Goal: Information Seeking & Learning: Learn about a topic

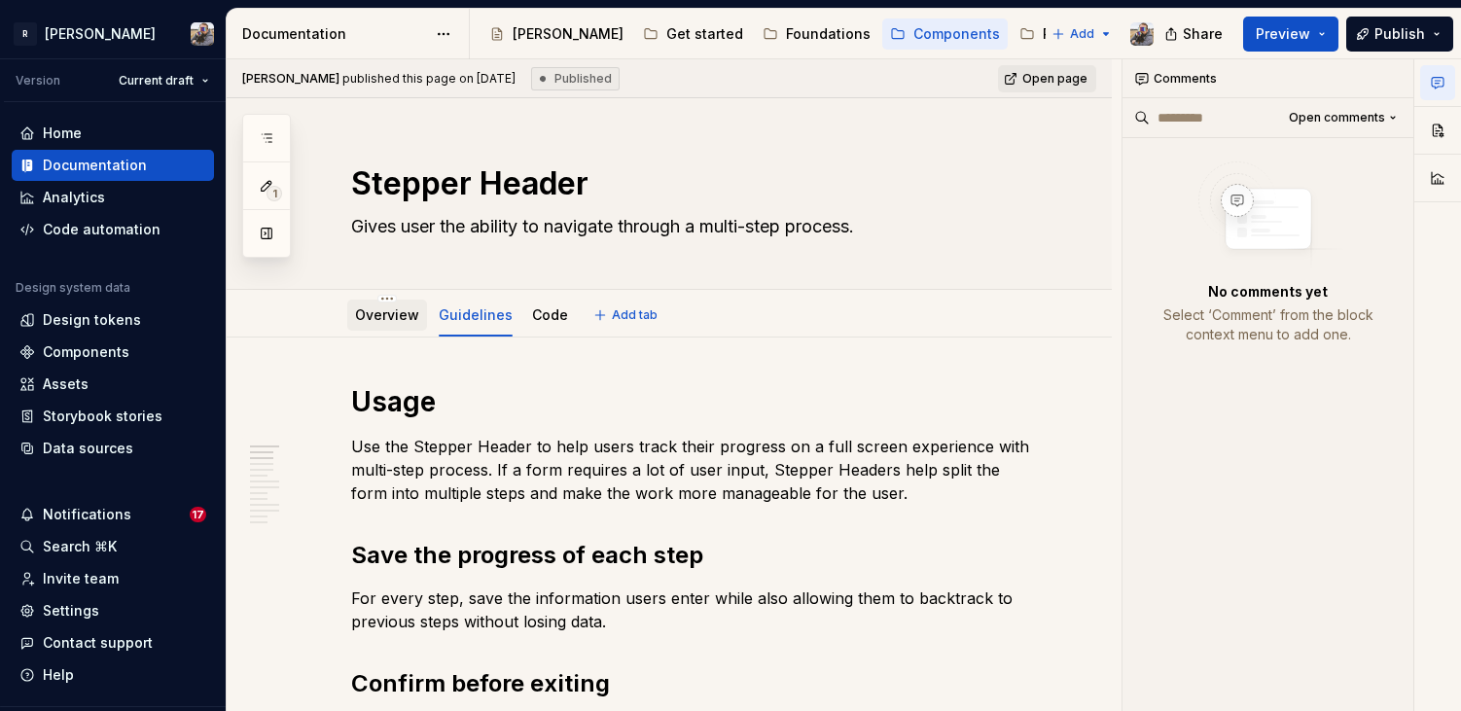
click at [381, 321] on link "Overview" at bounding box center [387, 314] width 64 height 17
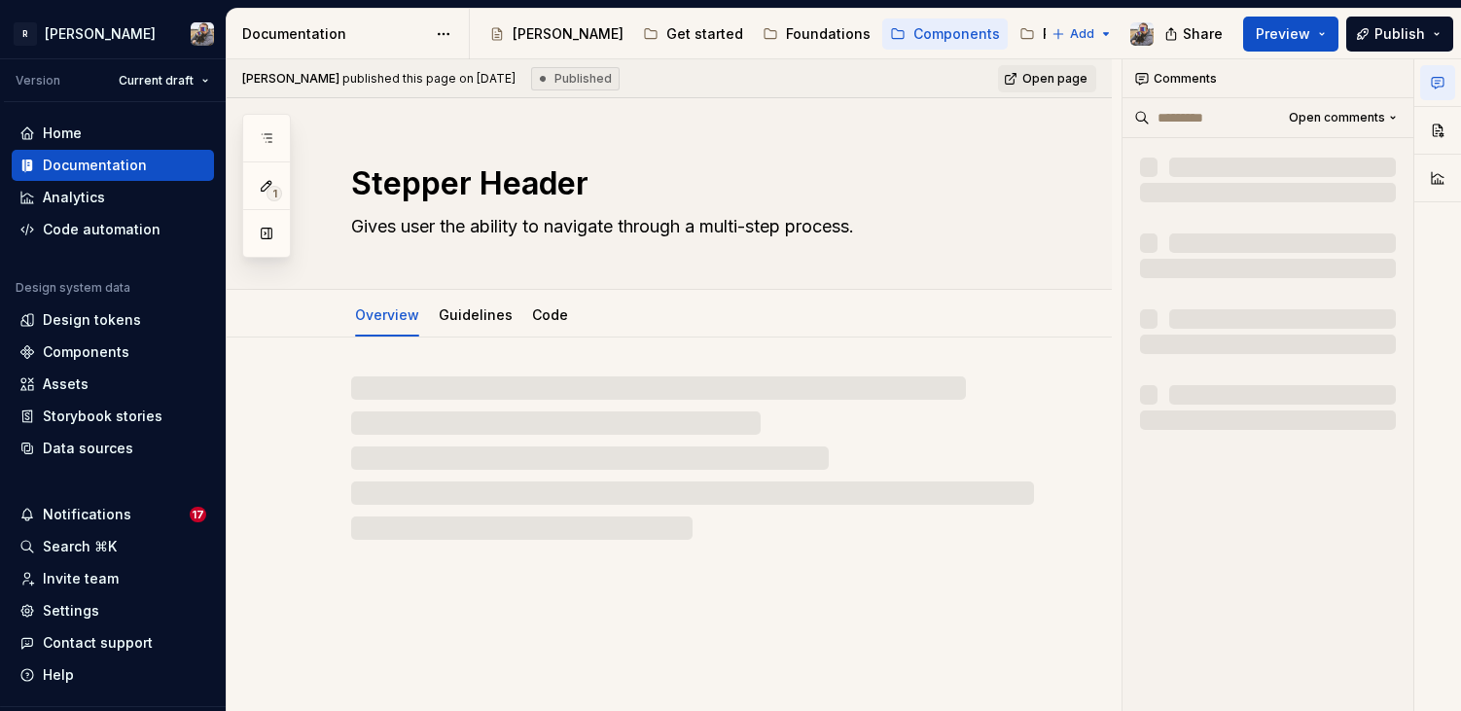
type textarea "*"
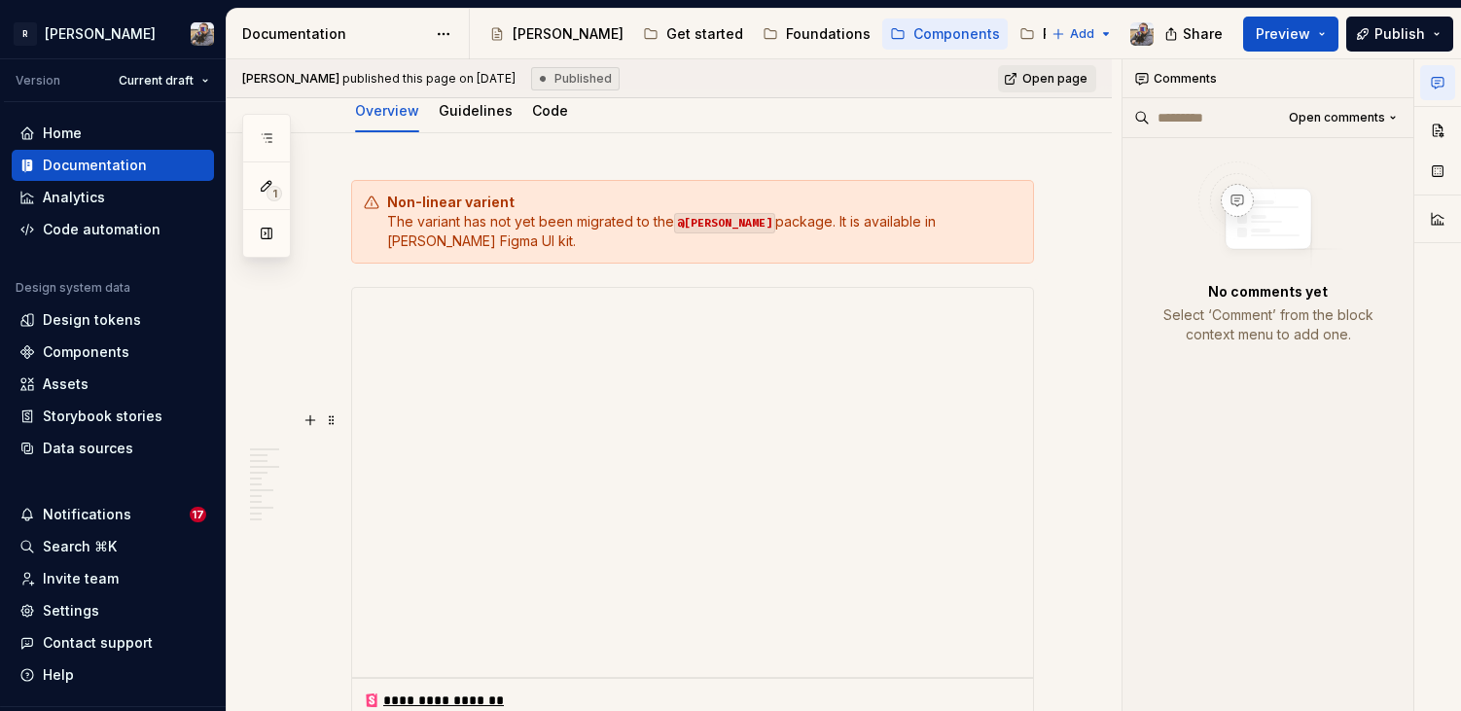
scroll to position [731, 0]
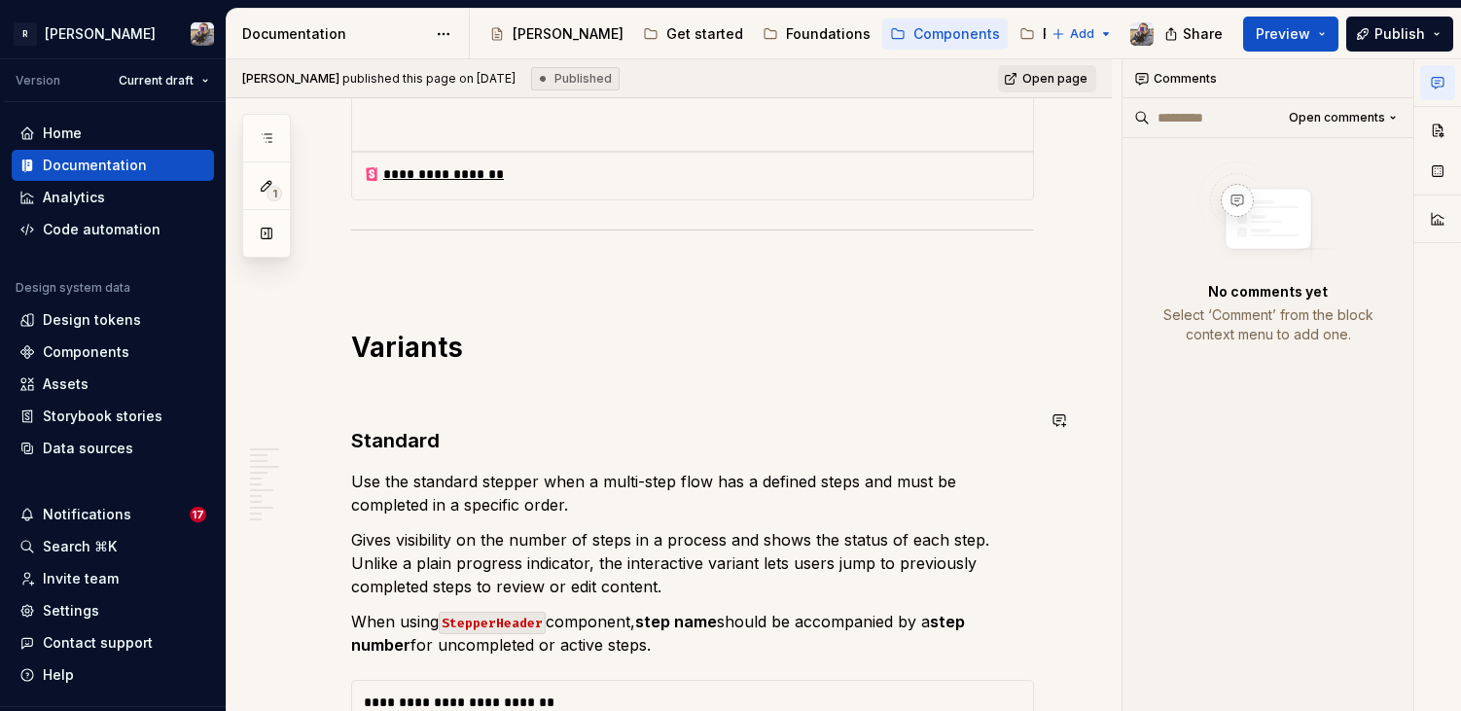
click at [442, 427] on h3 "Standard" at bounding box center [692, 440] width 683 height 27
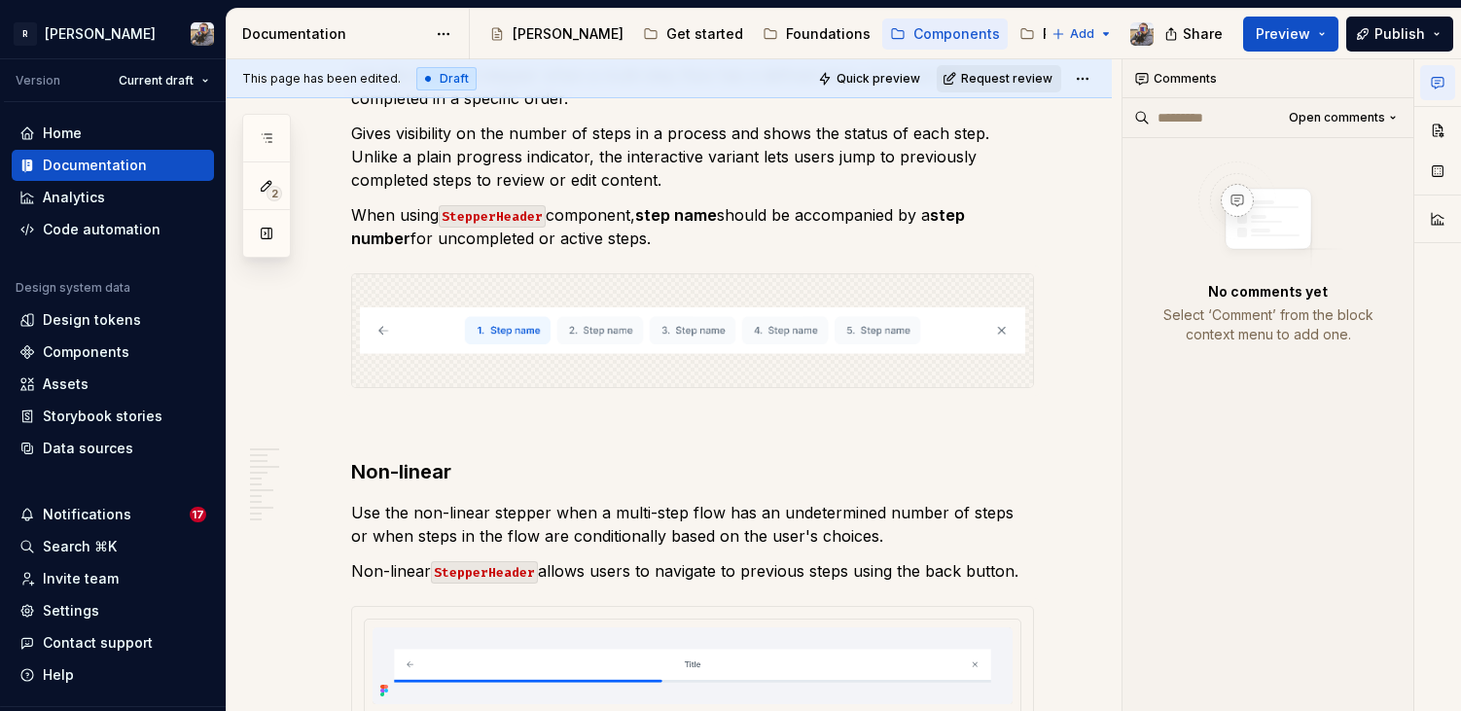
scroll to position [2142, 0]
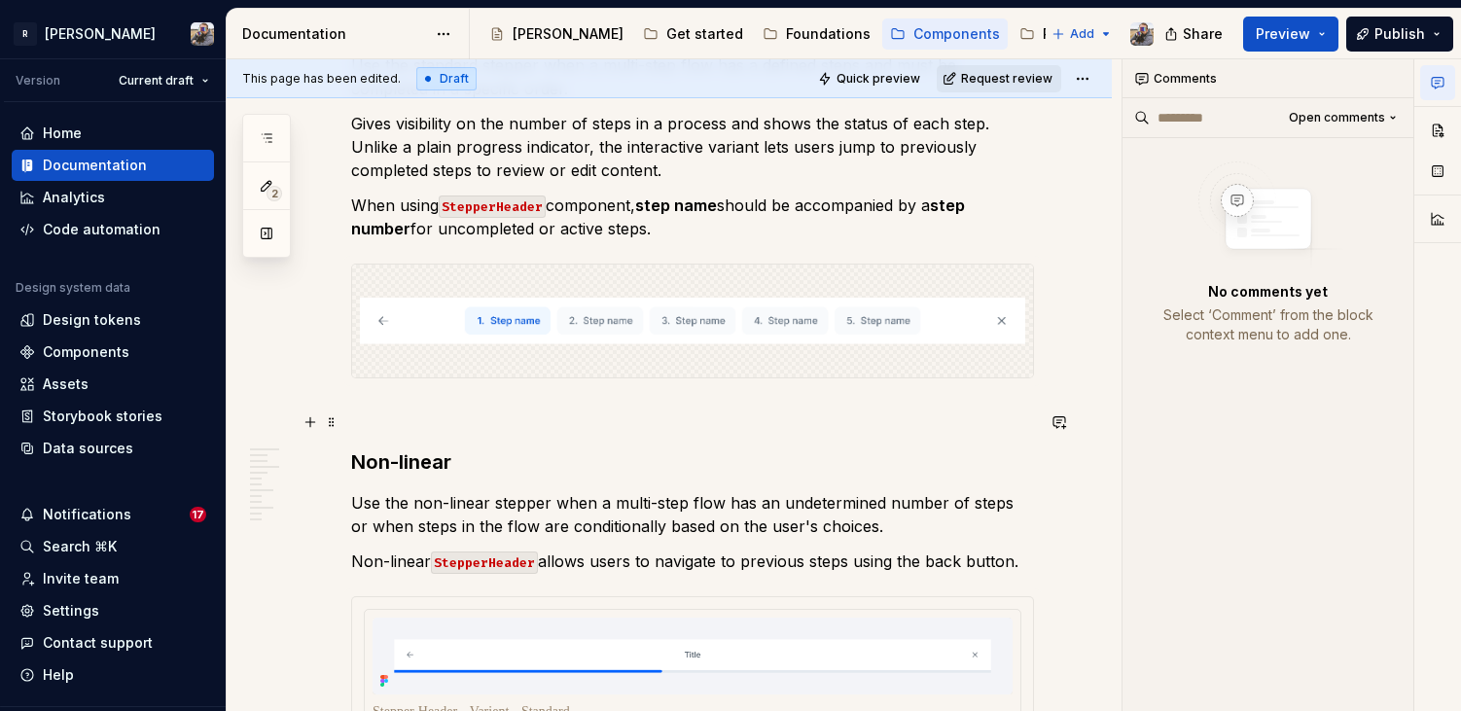
click at [452, 448] on h3 "Non-linear" at bounding box center [692, 461] width 683 height 27
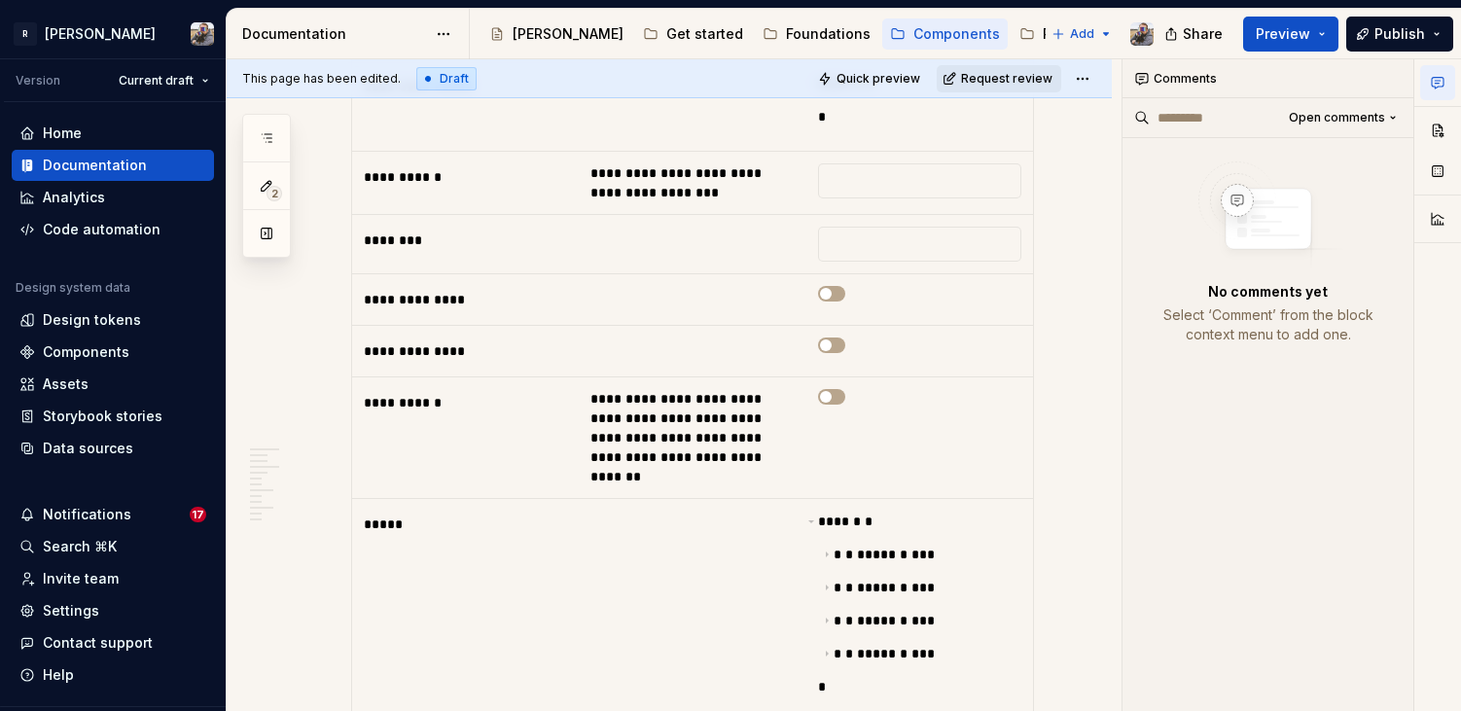
scroll to position [0, 0]
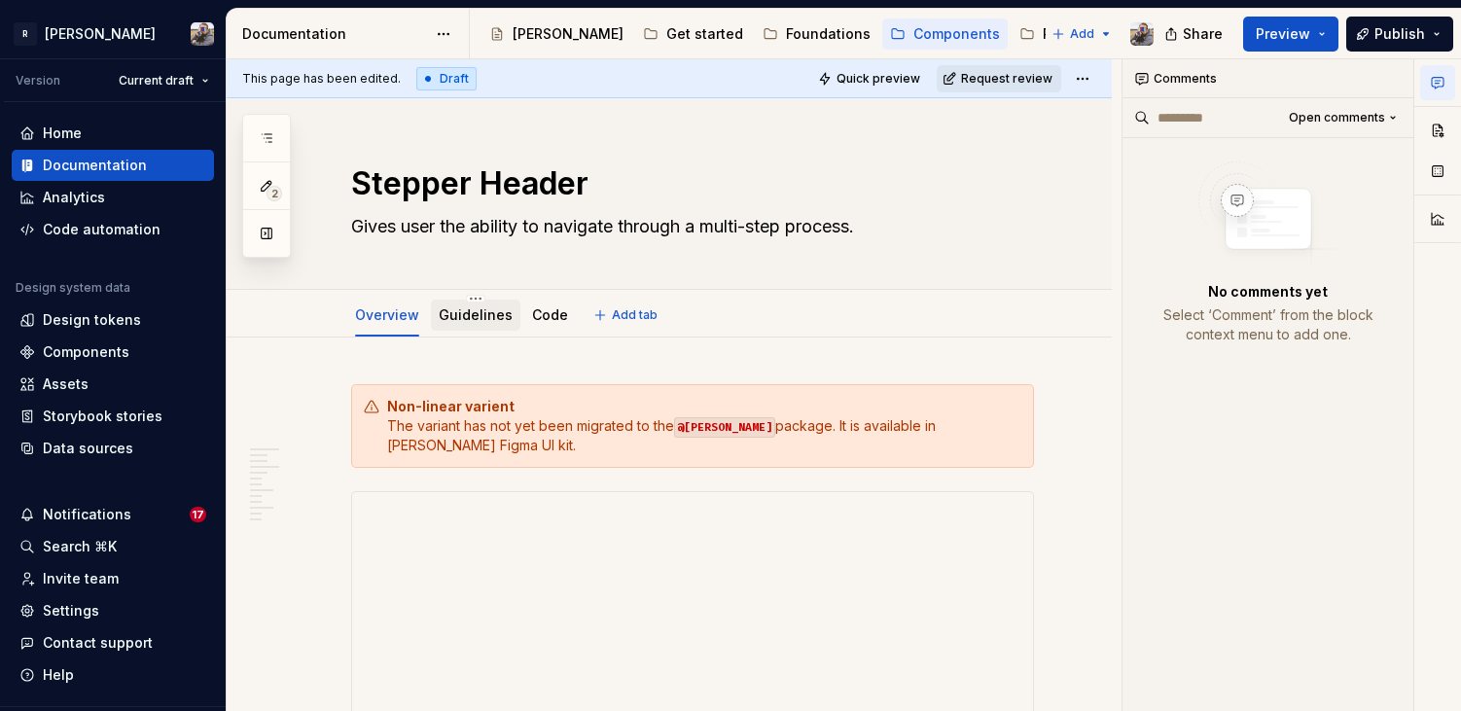
click at [461, 325] on div "Guidelines" at bounding box center [476, 315] width 74 height 23
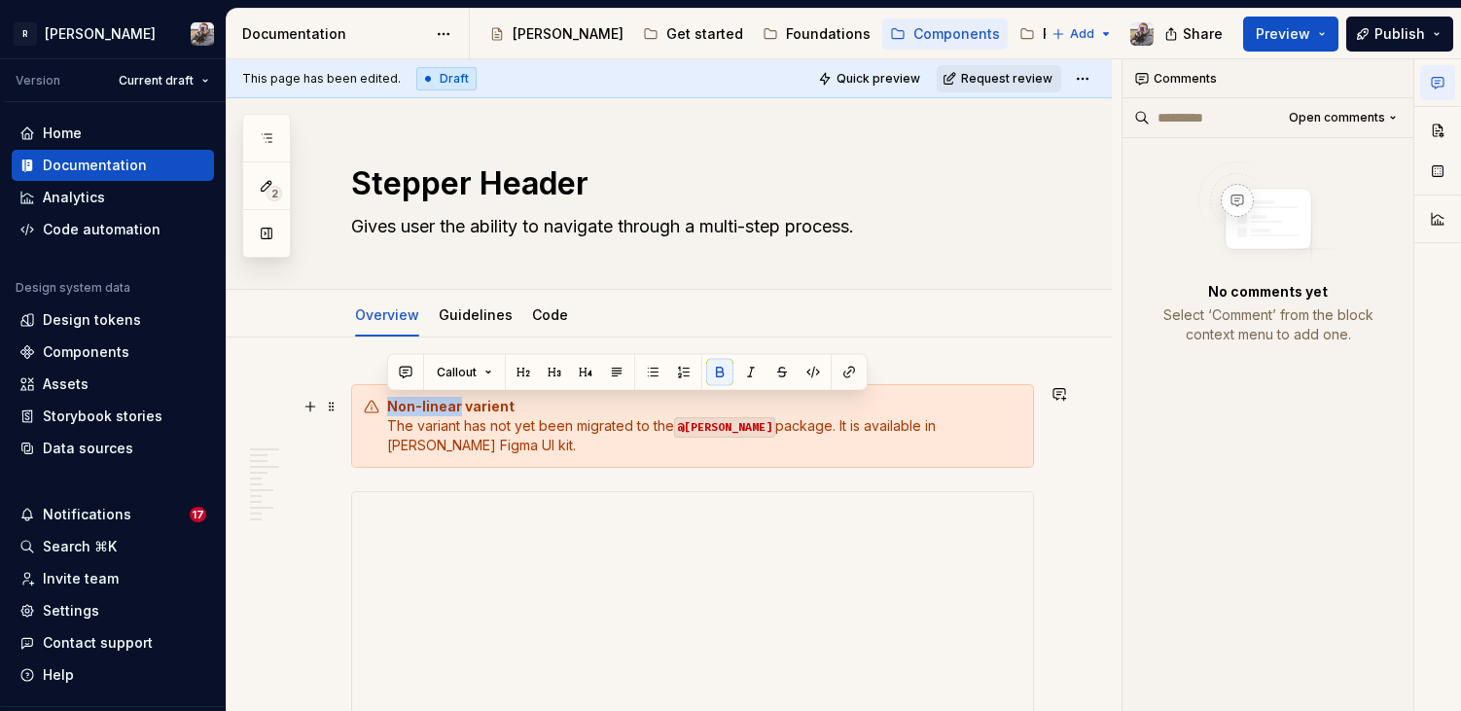
drag, startPoint x: 457, startPoint y: 405, endPoint x: 370, endPoint y: 393, distance: 88.3
click at [370, 393] on div "Non-linear varient The variant has not yet been migrated to the @[PERSON_NAME] …" at bounding box center [692, 426] width 683 height 84
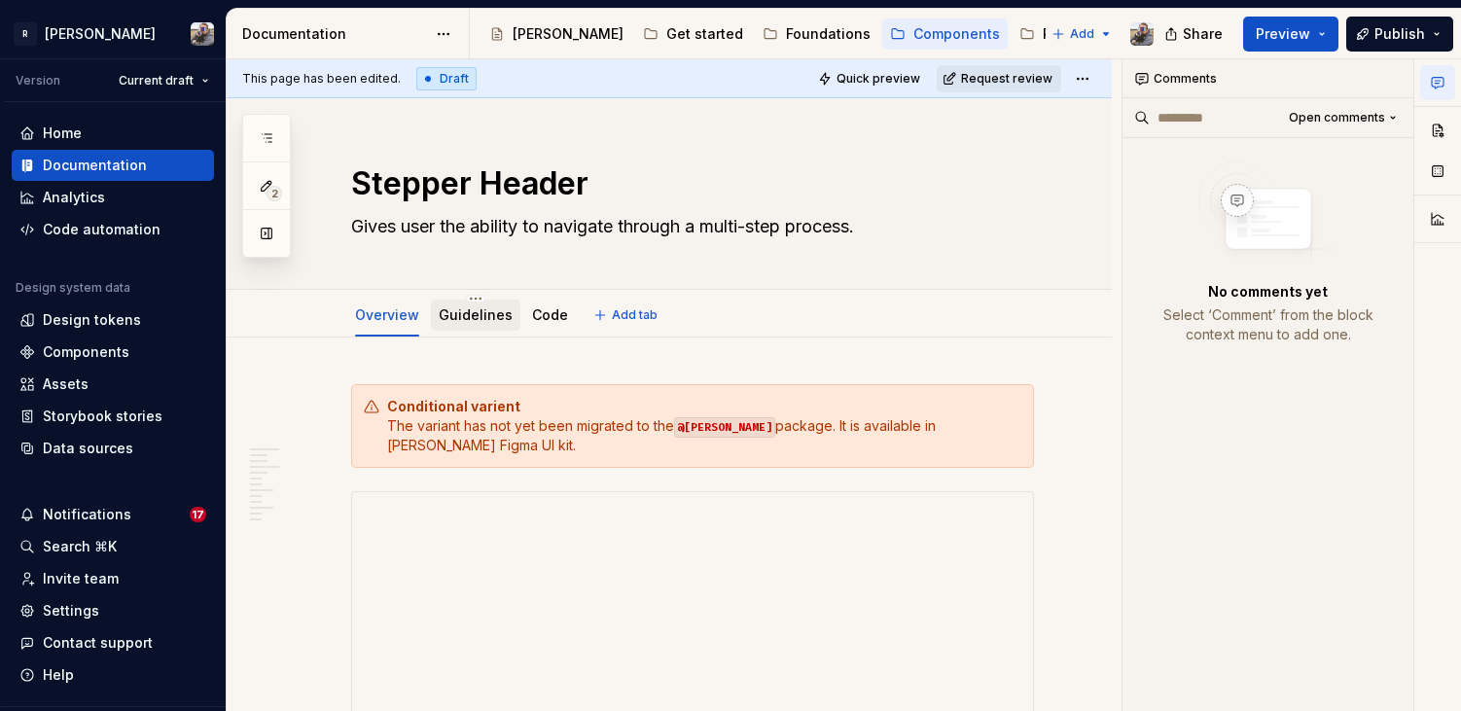
click at [469, 322] on link "Guidelines" at bounding box center [476, 314] width 74 height 17
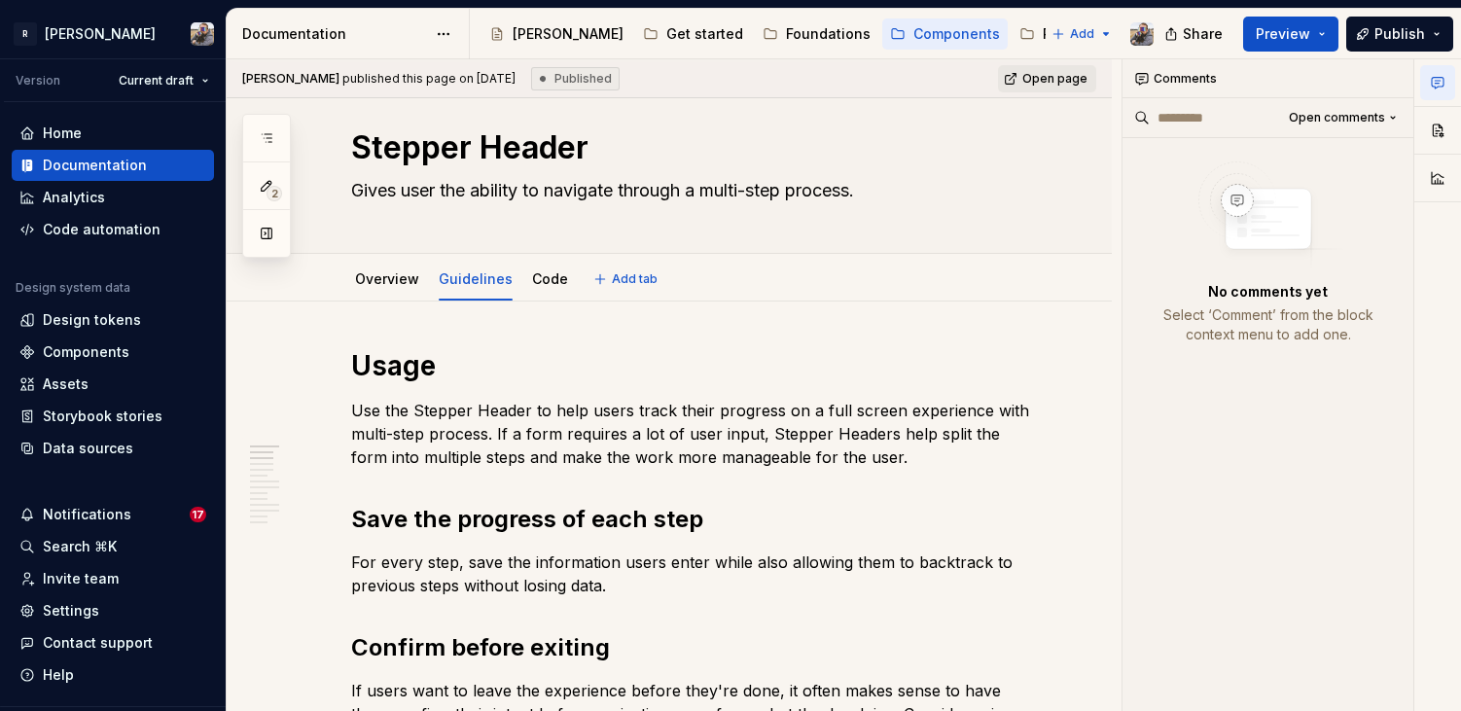
type textarea "*"
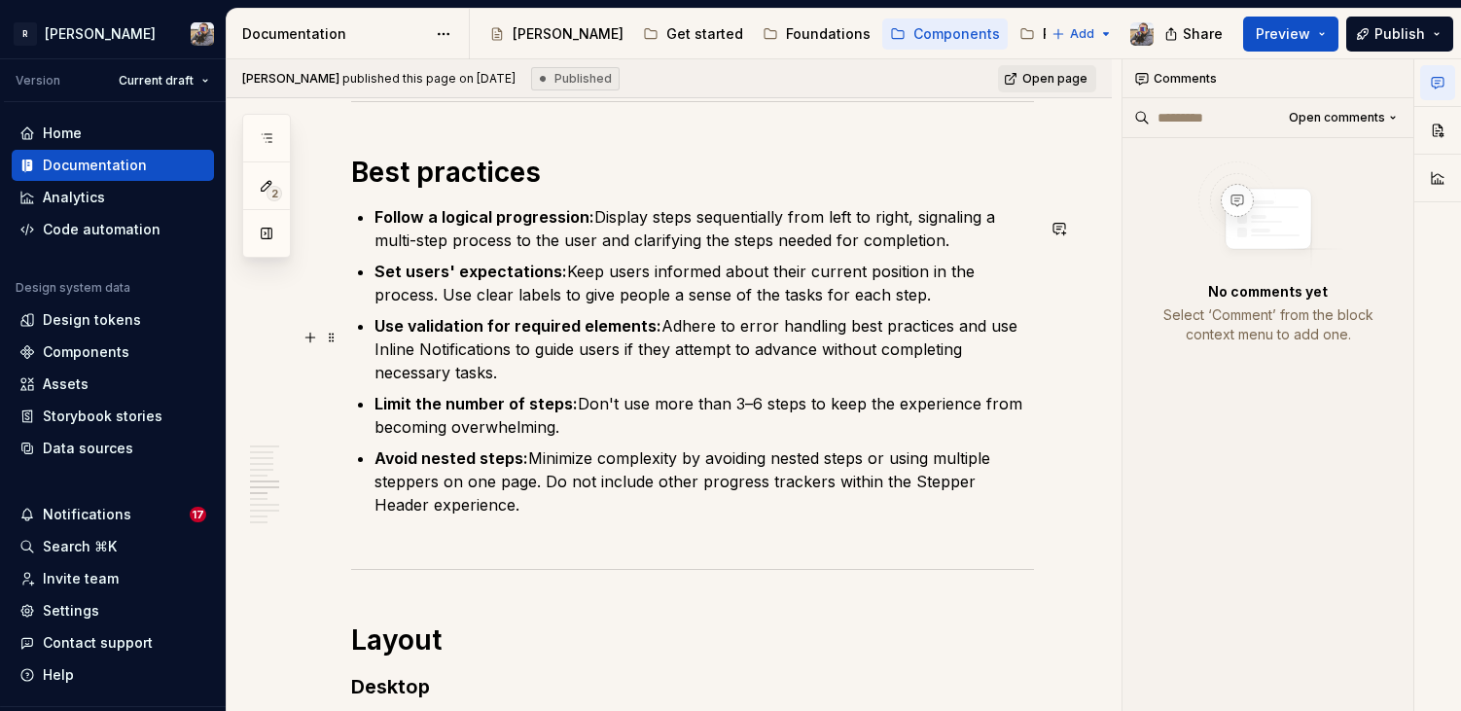
scroll to position [2391, 0]
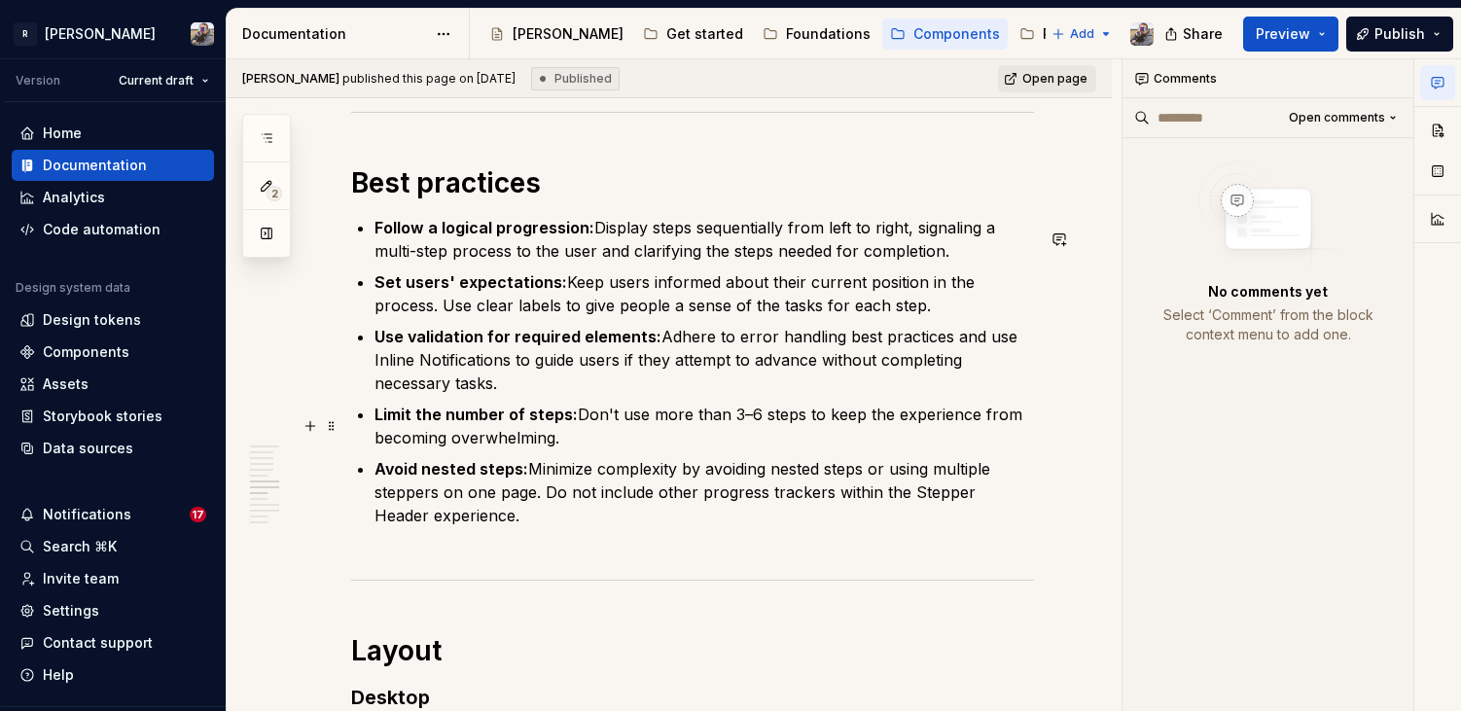
click at [567, 442] on p "Limit the number of steps: Don't use more than 3–6 steps to keep the experience…" at bounding box center [705, 426] width 660 height 47
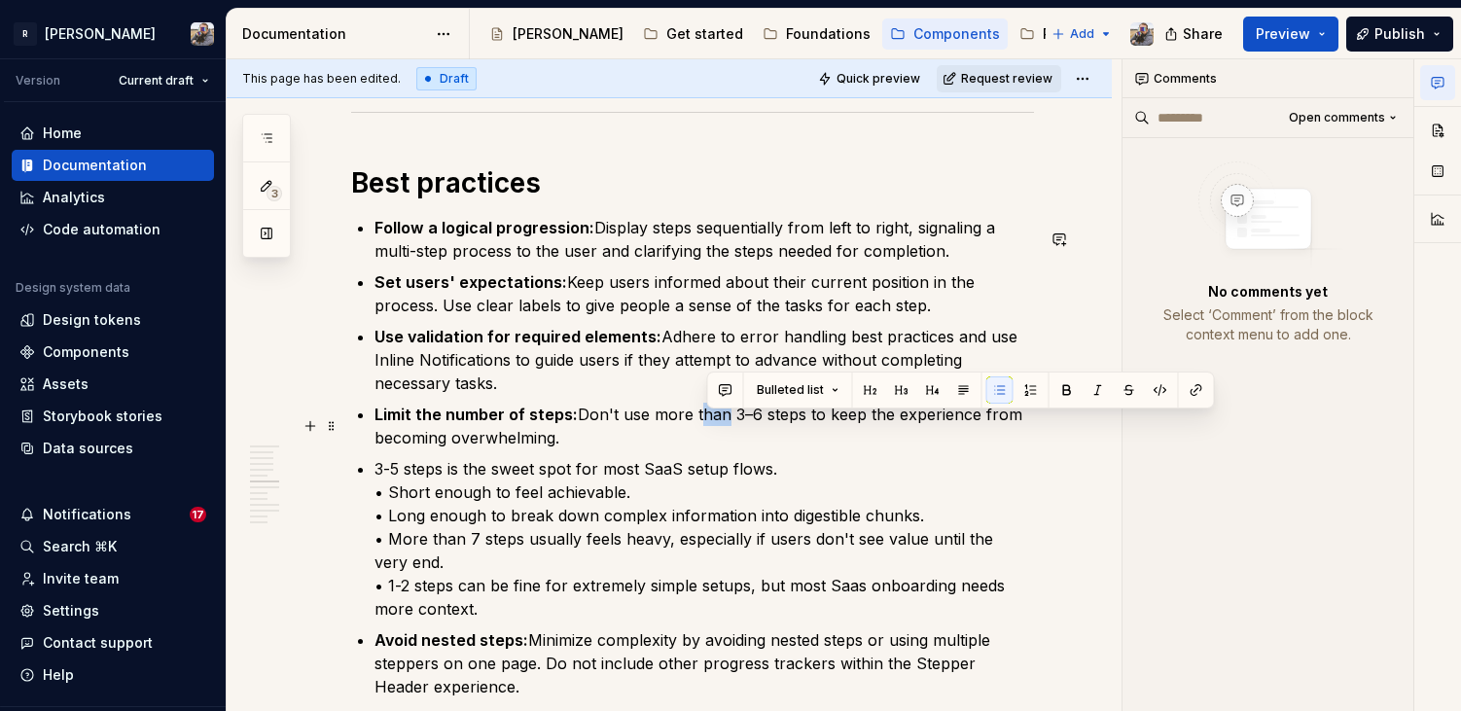
drag, startPoint x: 723, startPoint y: 424, endPoint x: 696, endPoint y: 425, distance: 27.3
click at [696, 425] on p "Limit the number of steps: Don't use more than 3–6 steps to keep the experience…" at bounding box center [705, 426] width 660 height 47
click at [707, 425] on p "Limit the number of steps: Don't use more than 3–6 steps to keep the experience…" at bounding box center [705, 426] width 660 height 47
drag, startPoint x: 722, startPoint y: 426, endPoint x: 578, endPoint y: 417, distance: 144.3
click at [578, 417] on p "Limit the number of steps: Don't use more than 3–6 steps to keep the experience…" at bounding box center [705, 426] width 660 height 47
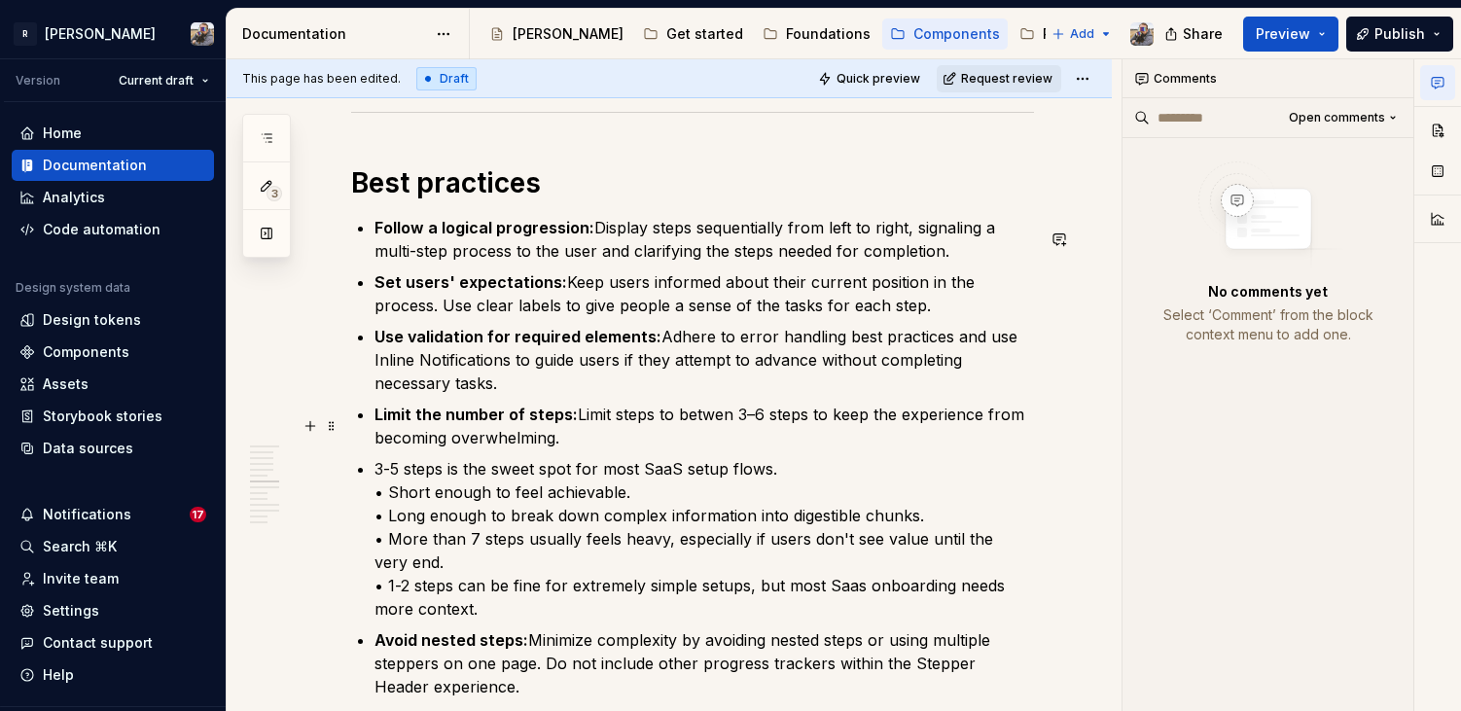
click at [721, 426] on p "Limit the number of steps: Limit steps to betwen 3–6 steps to keep the experien…" at bounding box center [705, 426] width 660 height 47
click at [775, 472] on p "3-5 steps is the sweet spot for most SaaS setup flows. • Short enough to feel a…" at bounding box center [705, 538] width 660 height 163
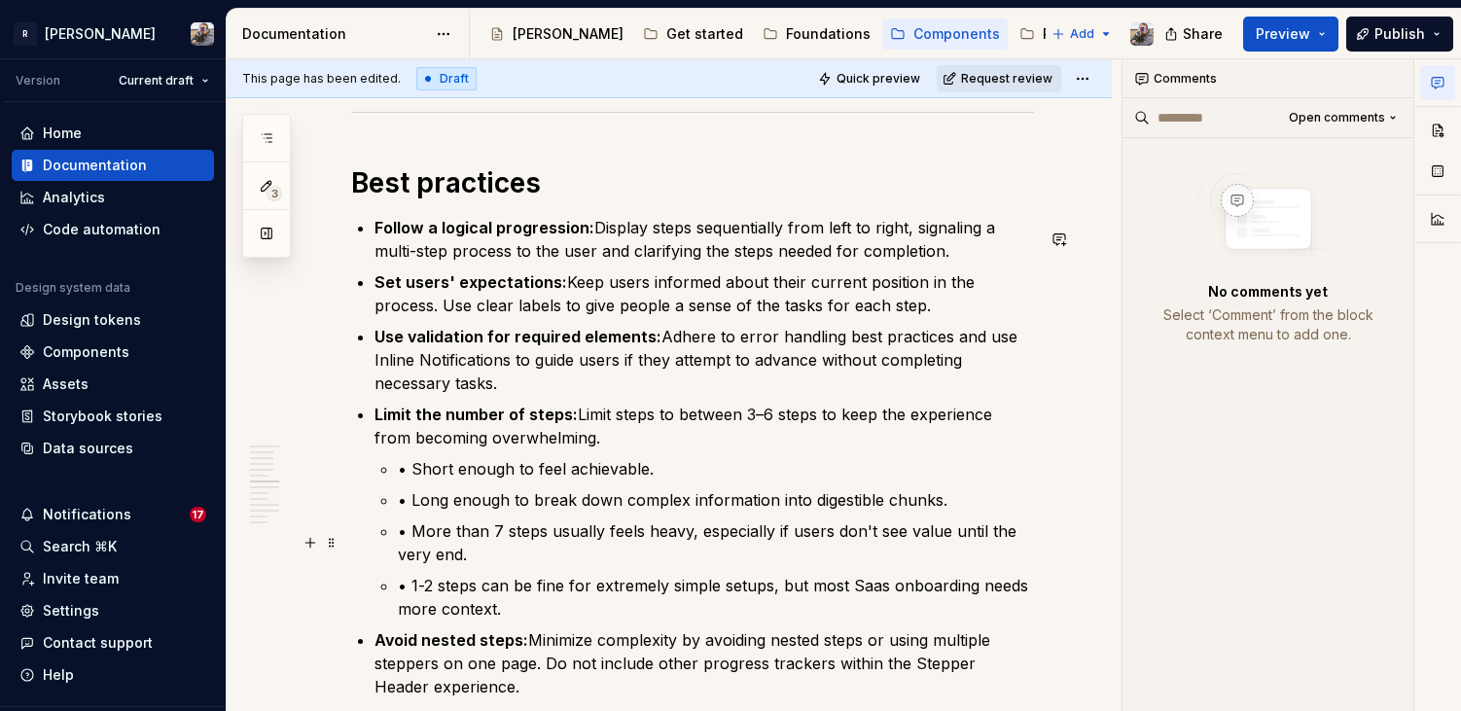
type textarea "*"
click at [413, 481] on p "• Short enough to feel achievable." at bounding box center [716, 468] width 636 height 23
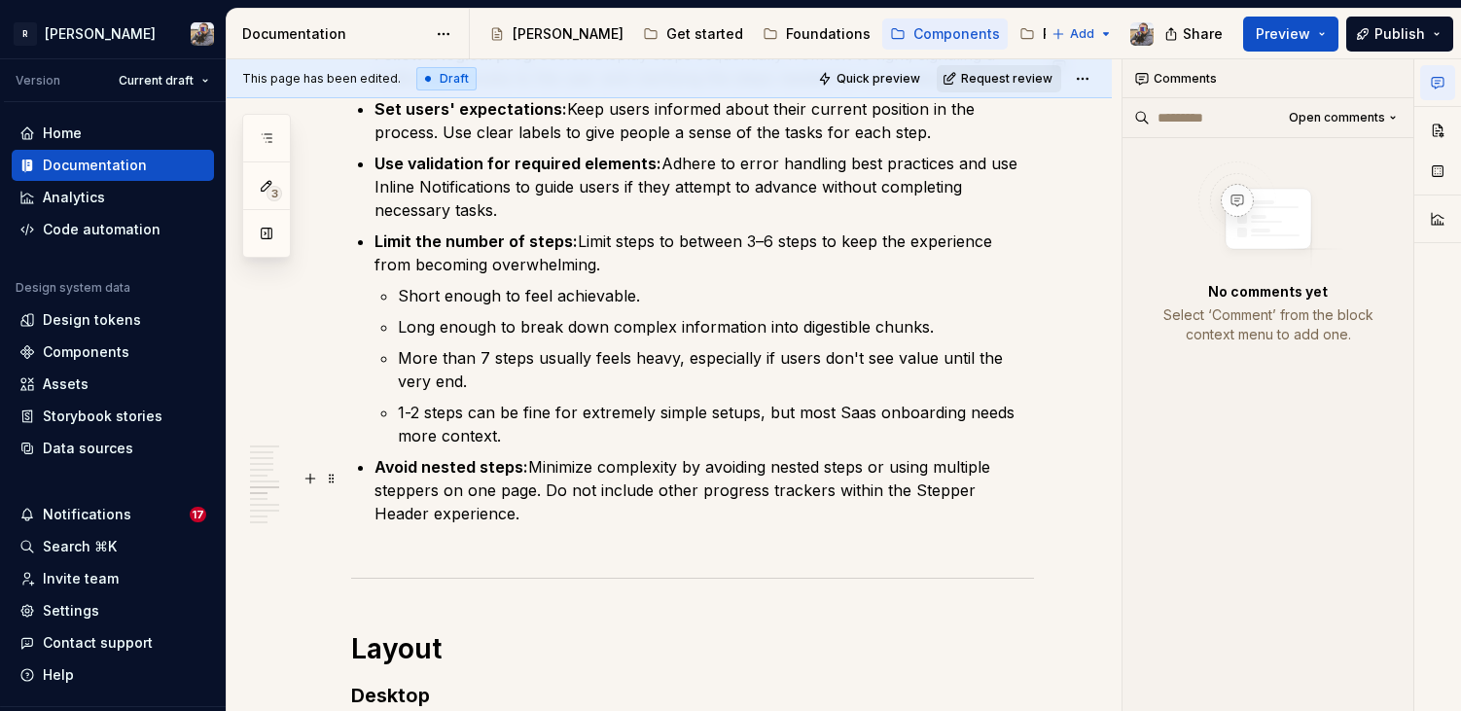
scroll to position [2569, 0]
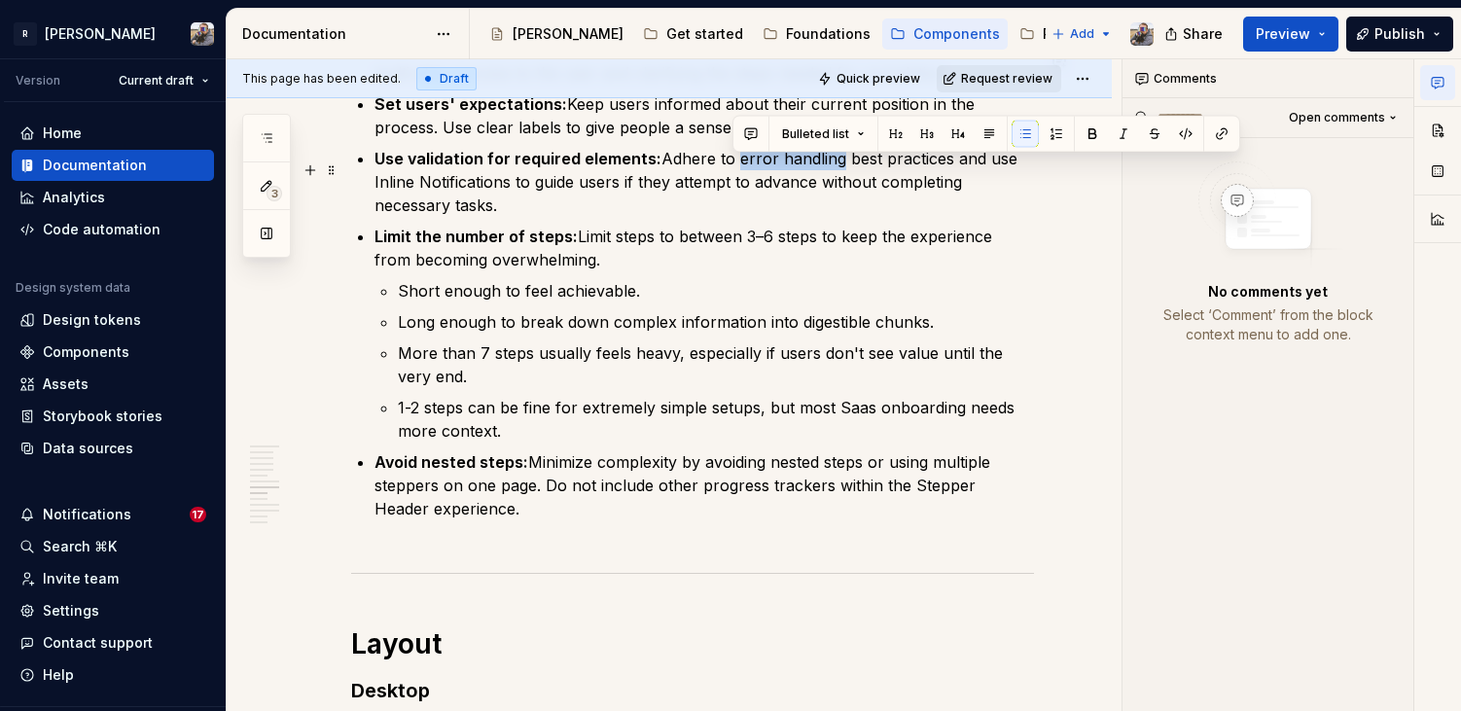
drag, startPoint x: 833, startPoint y: 167, endPoint x: 733, endPoint y: 164, distance: 100.2
click at [733, 164] on p "Use validation for required elements: Adhere to error handling best practices a…" at bounding box center [705, 182] width 660 height 70
click at [1211, 129] on button "button" at bounding box center [1221, 134] width 27 height 27
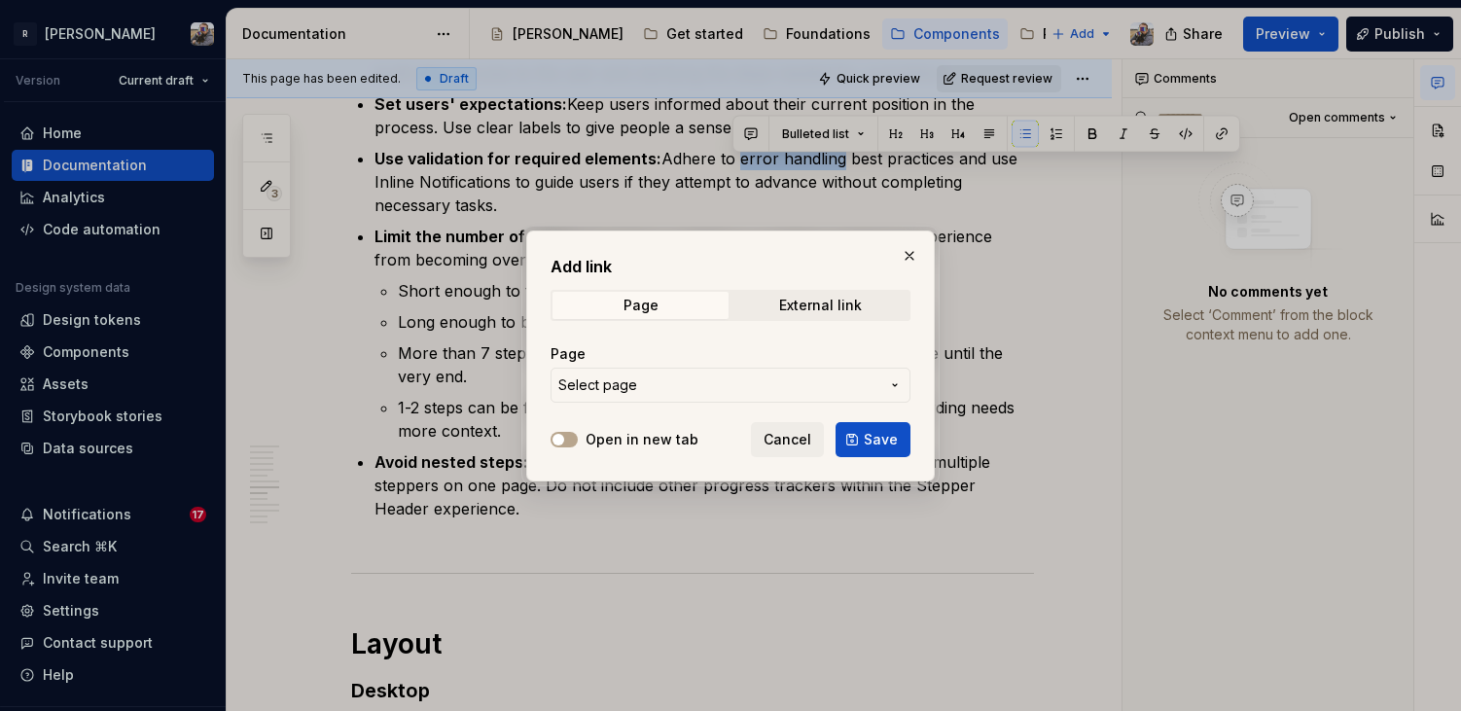
click at [720, 385] on span "Select page" at bounding box center [718, 385] width 321 height 19
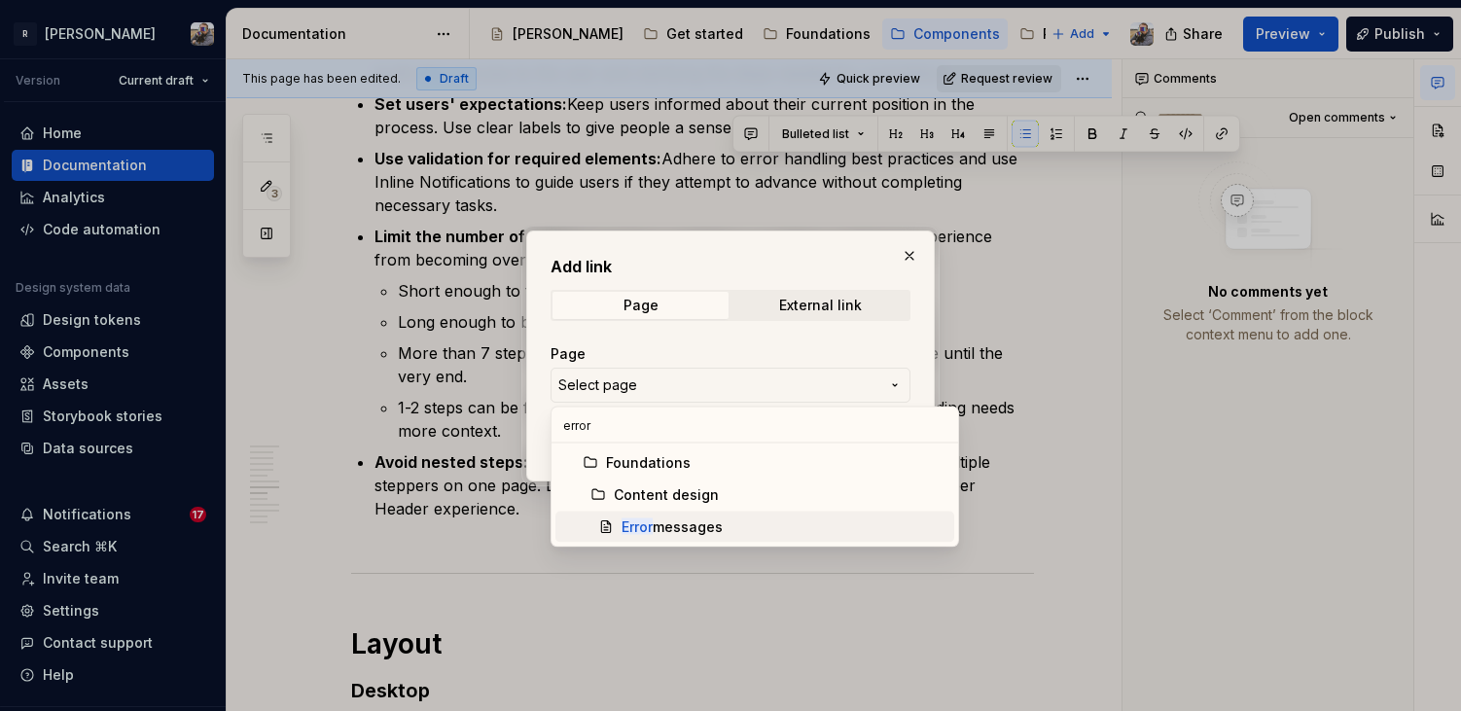
type input "error"
click at [667, 526] on div "Error messages" at bounding box center [672, 527] width 101 height 19
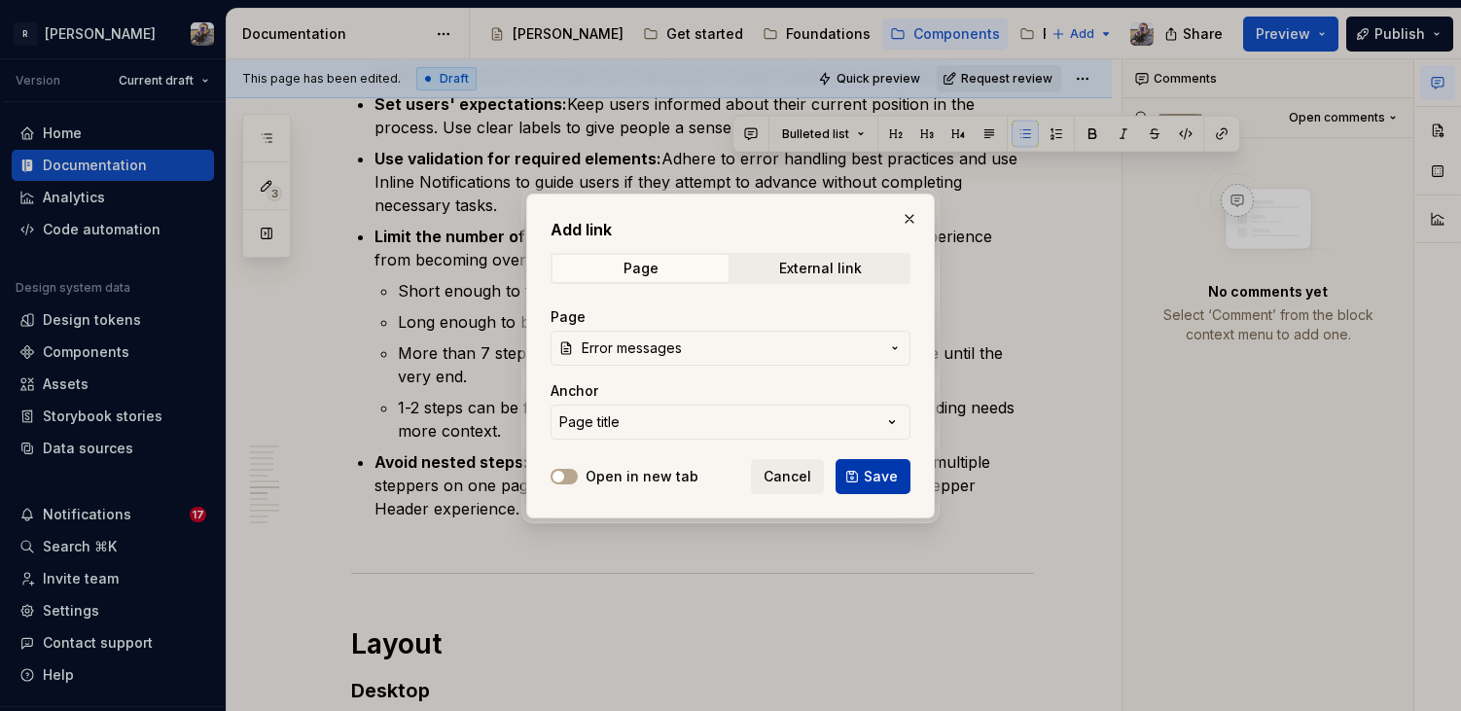
click at [890, 473] on span "Save" at bounding box center [881, 476] width 34 height 19
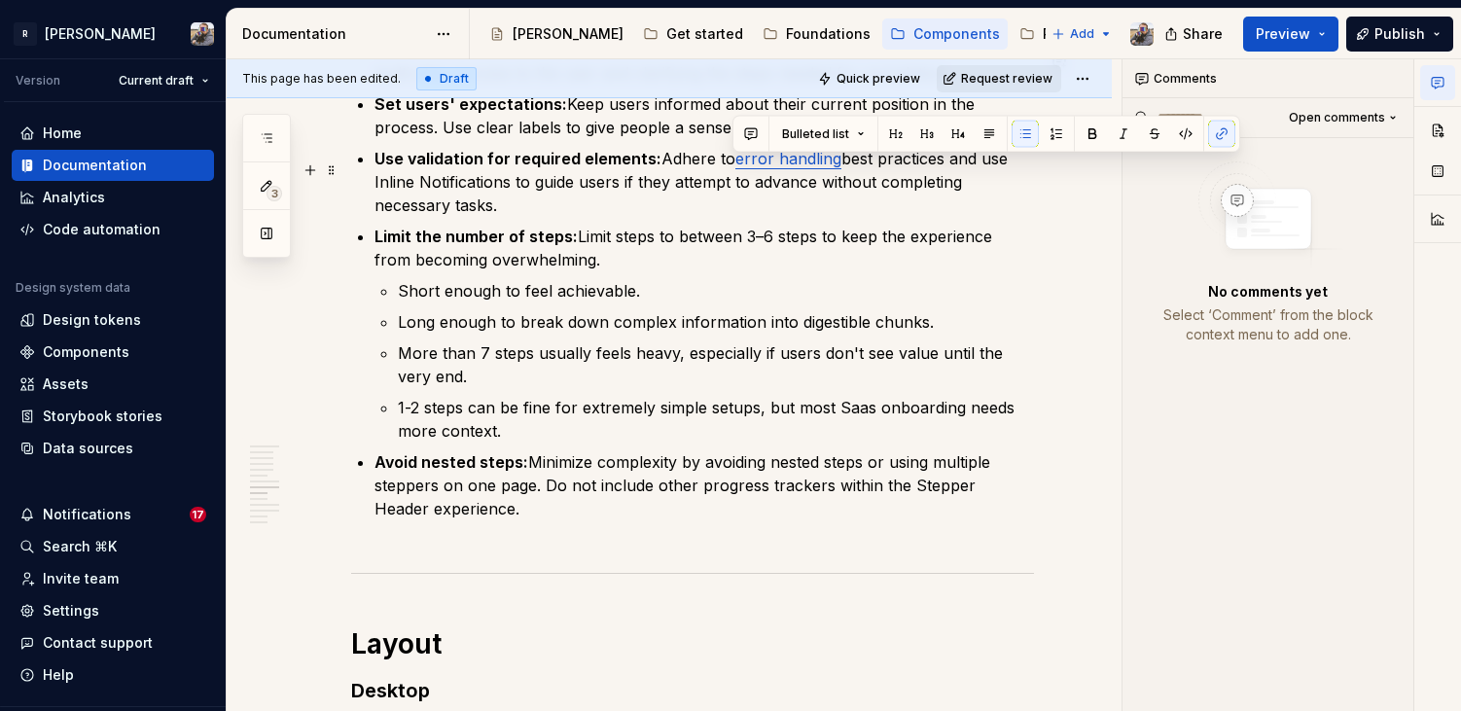
click at [768, 168] on link "error handling" at bounding box center [788, 158] width 106 height 19
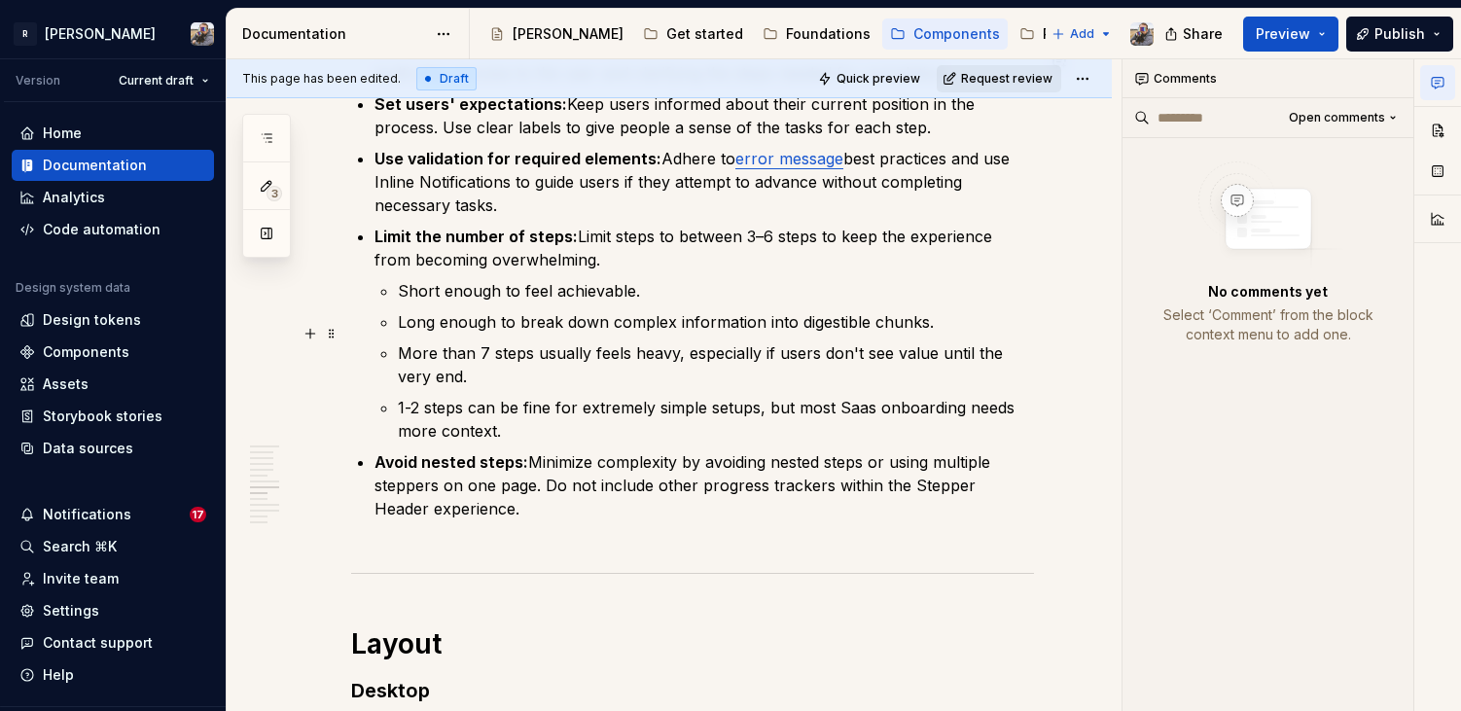
click at [925, 334] on p "Long enough to break down complex information into digestible chunks." at bounding box center [716, 321] width 636 height 23
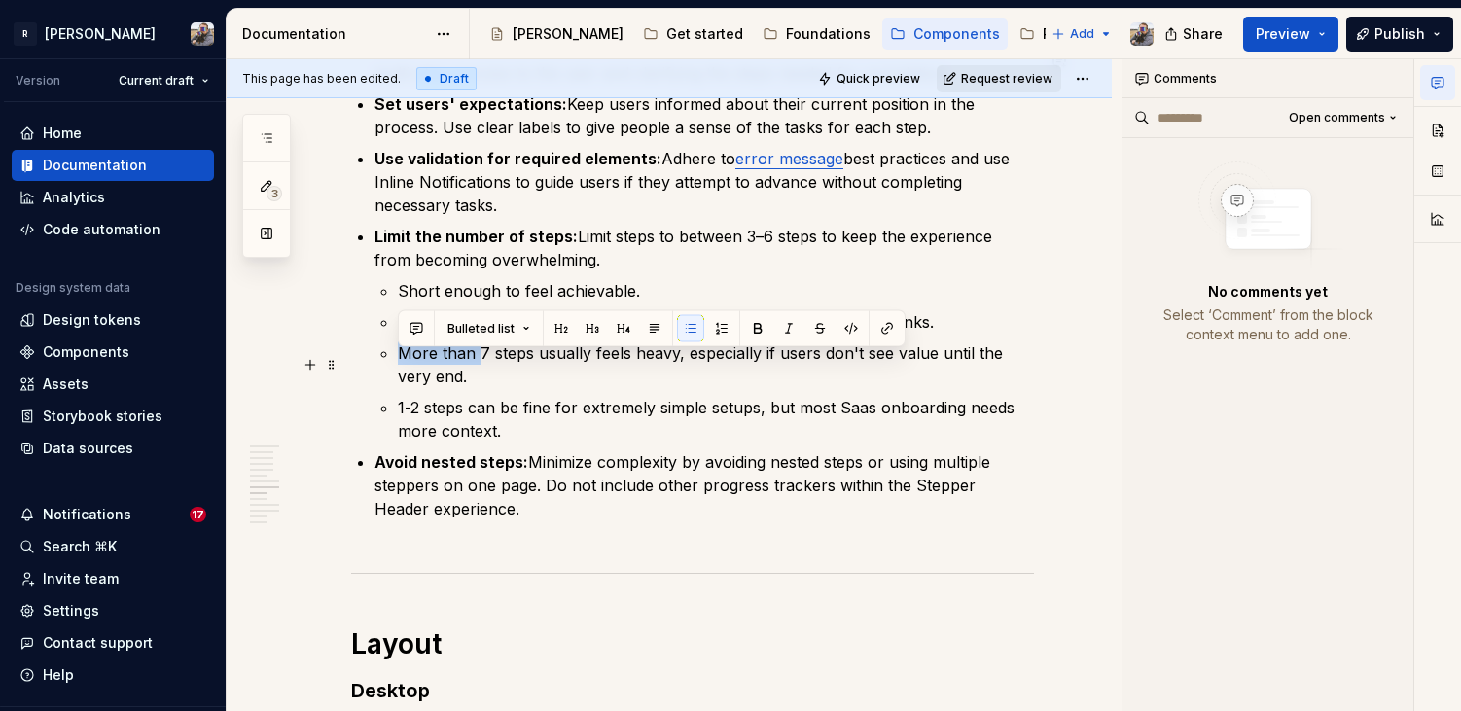
drag, startPoint x: 478, startPoint y: 363, endPoint x: 401, endPoint y: 355, distance: 77.2
click at [401, 355] on p "More than 7 steps usually feels heavy, especially if users don't see value unti…" at bounding box center [716, 364] width 636 height 47
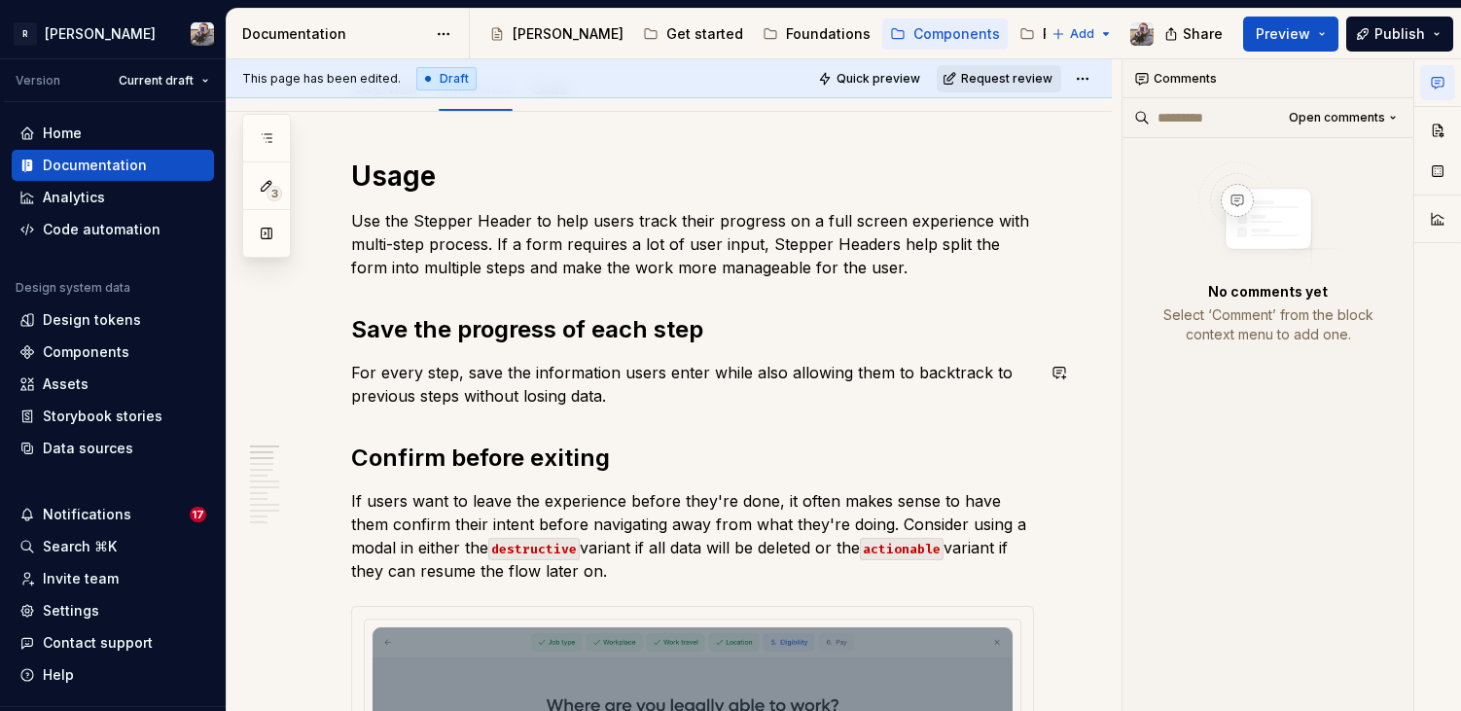
scroll to position [238, 0]
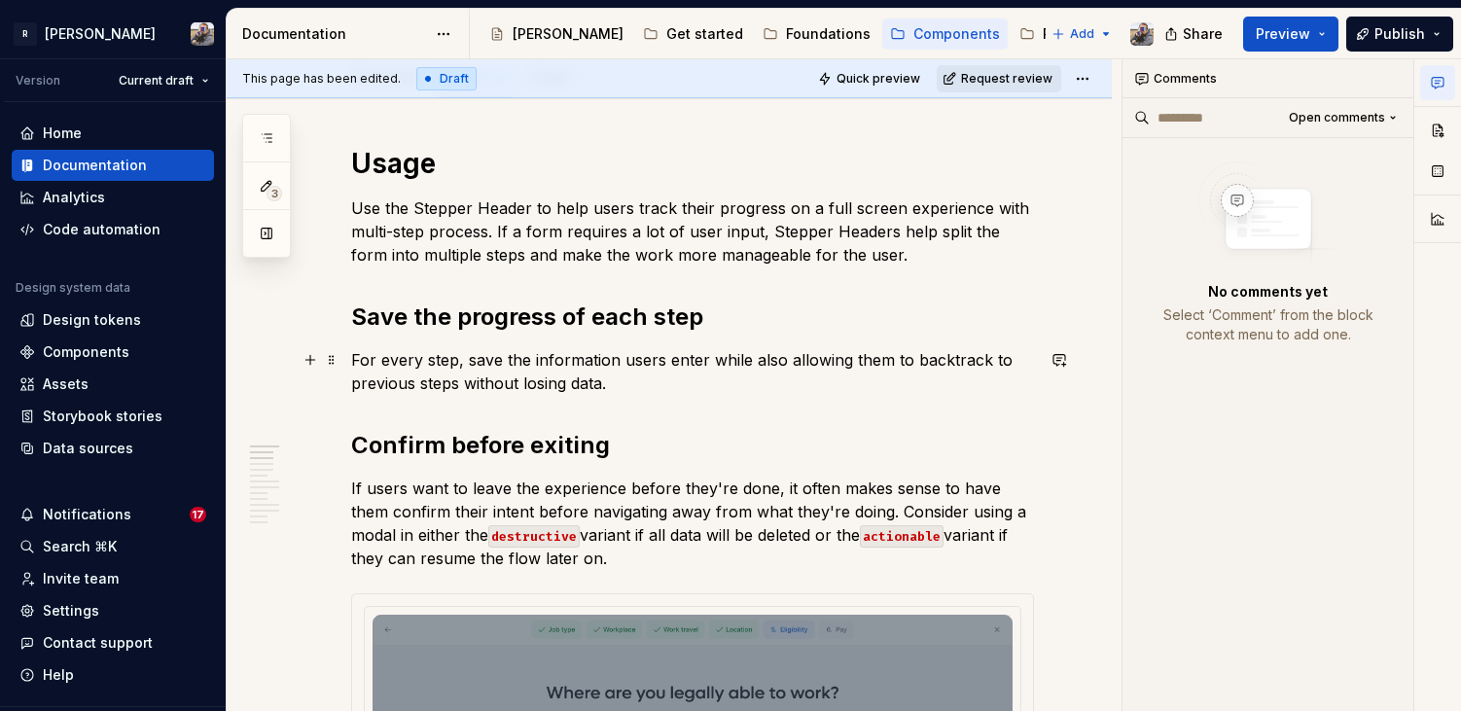
click at [630, 389] on p "For every step, save the information users enter while also allowing them to ba…" at bounding box center [692, 371] width 683 height 47
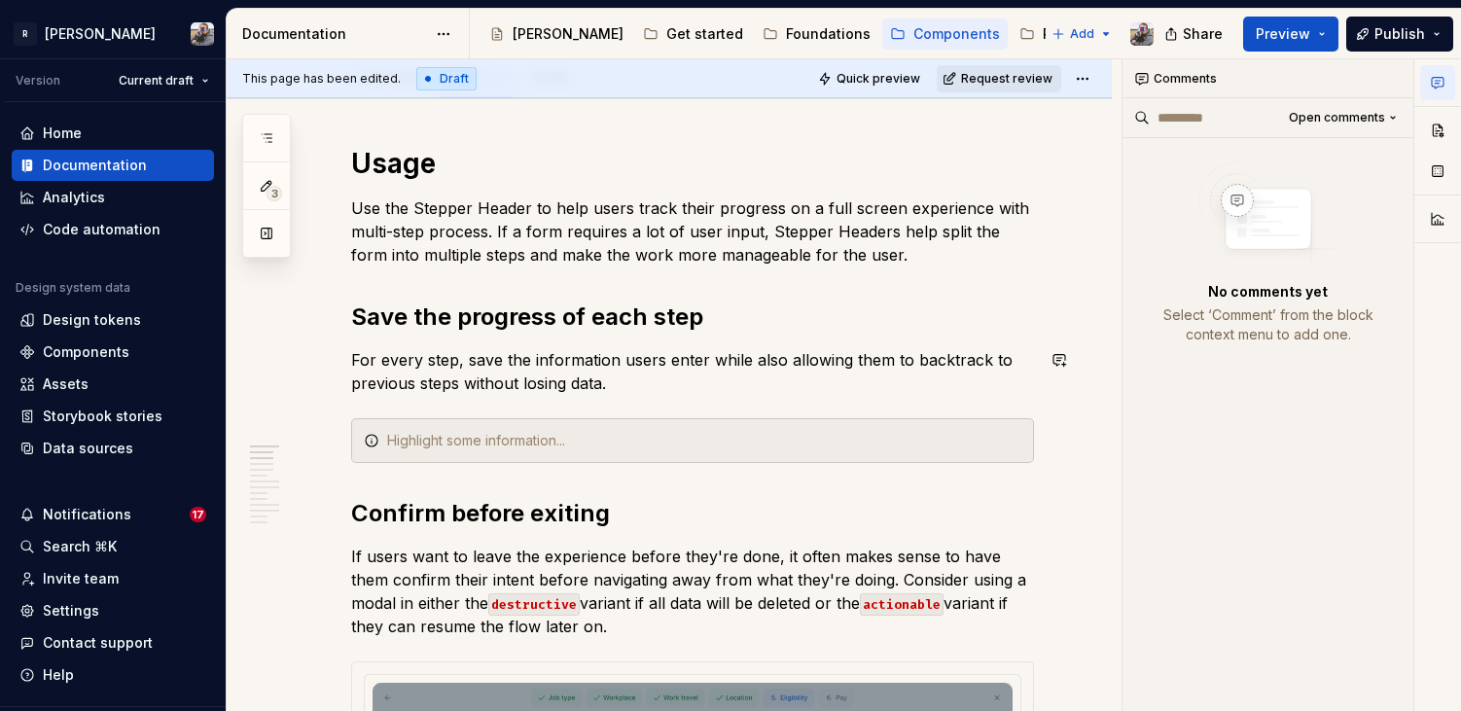
type textarea "*"
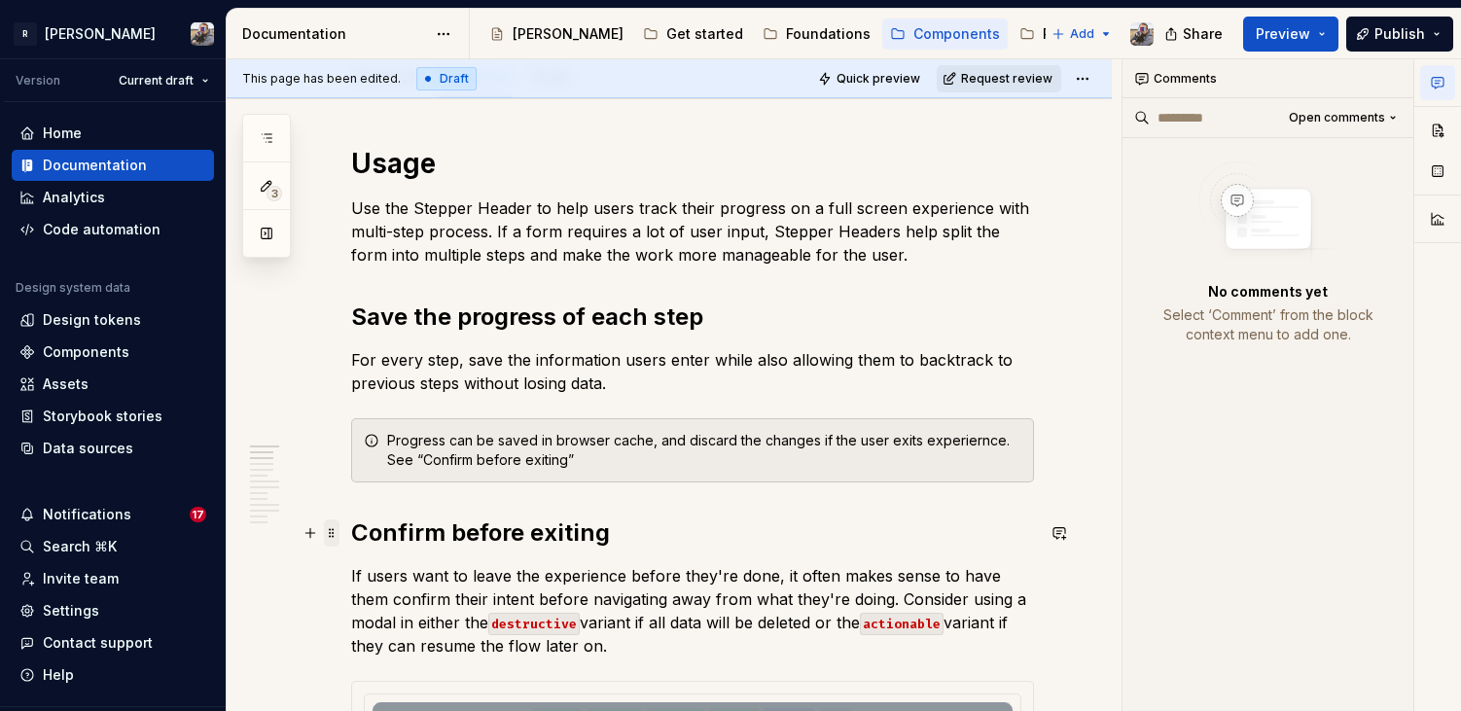
click at [334, 527] on span at bounding box center [332, 533] width 16 height 27
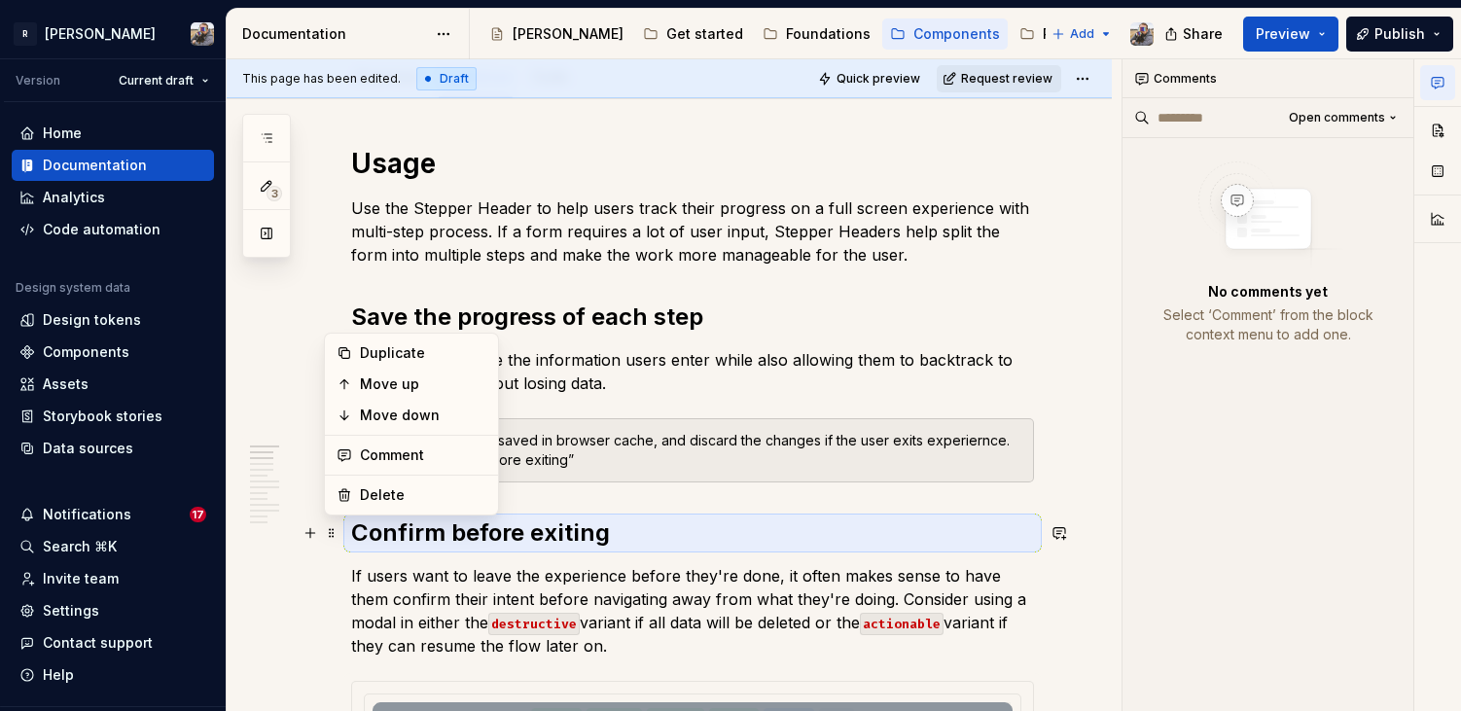
click at [564, 530] on h2 "Confirm before exiting" at bounding box center [692, 533] width 683 height 31
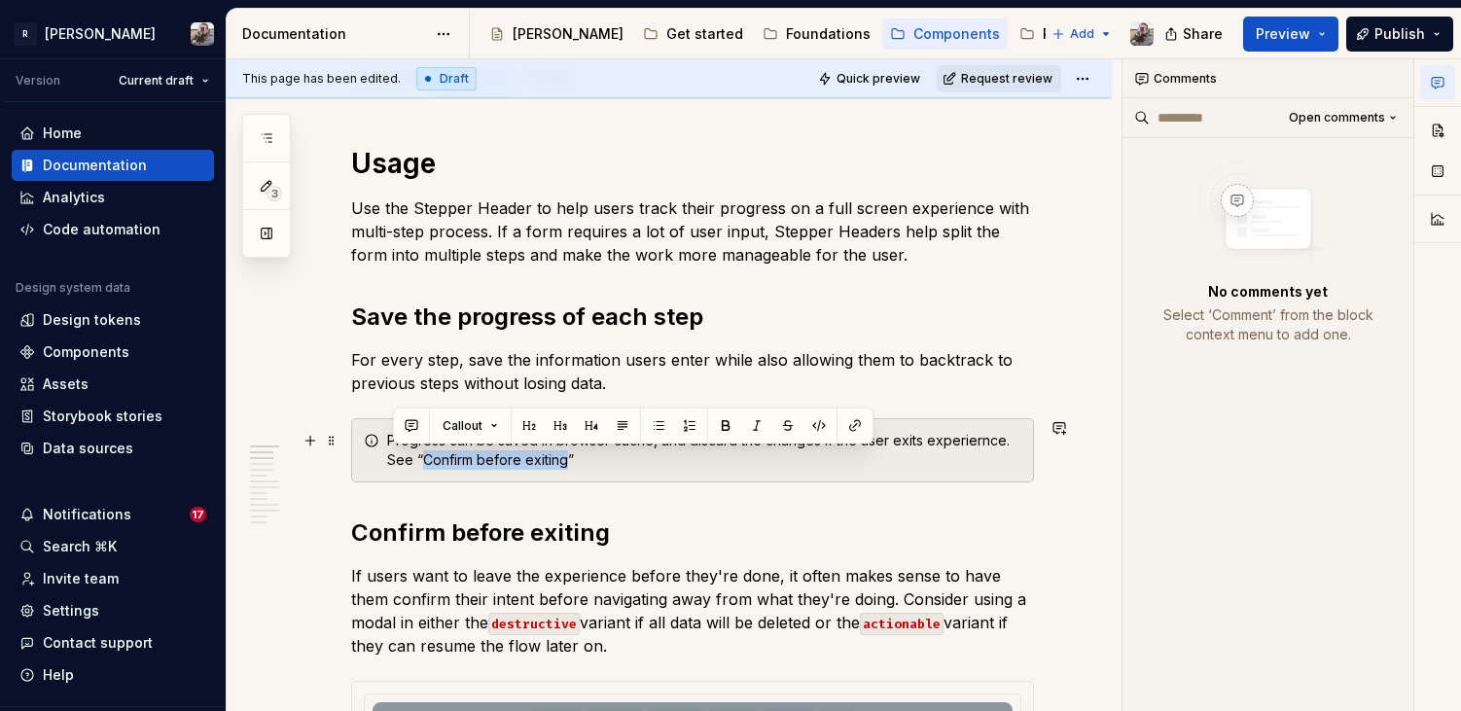
drag, startPoint x: 536, startPoint y: 463, endPoint x: 394, endPoint y: 461, distance: 142.1
click at [394, 461] on div "Progress can be saved in browser cache, and discard the changes if the user exi…" at bounding box center [704, 450] width 634 height 39
click at [852, 432] on button "button" at bounding box center [855, 425] width 27 height 27
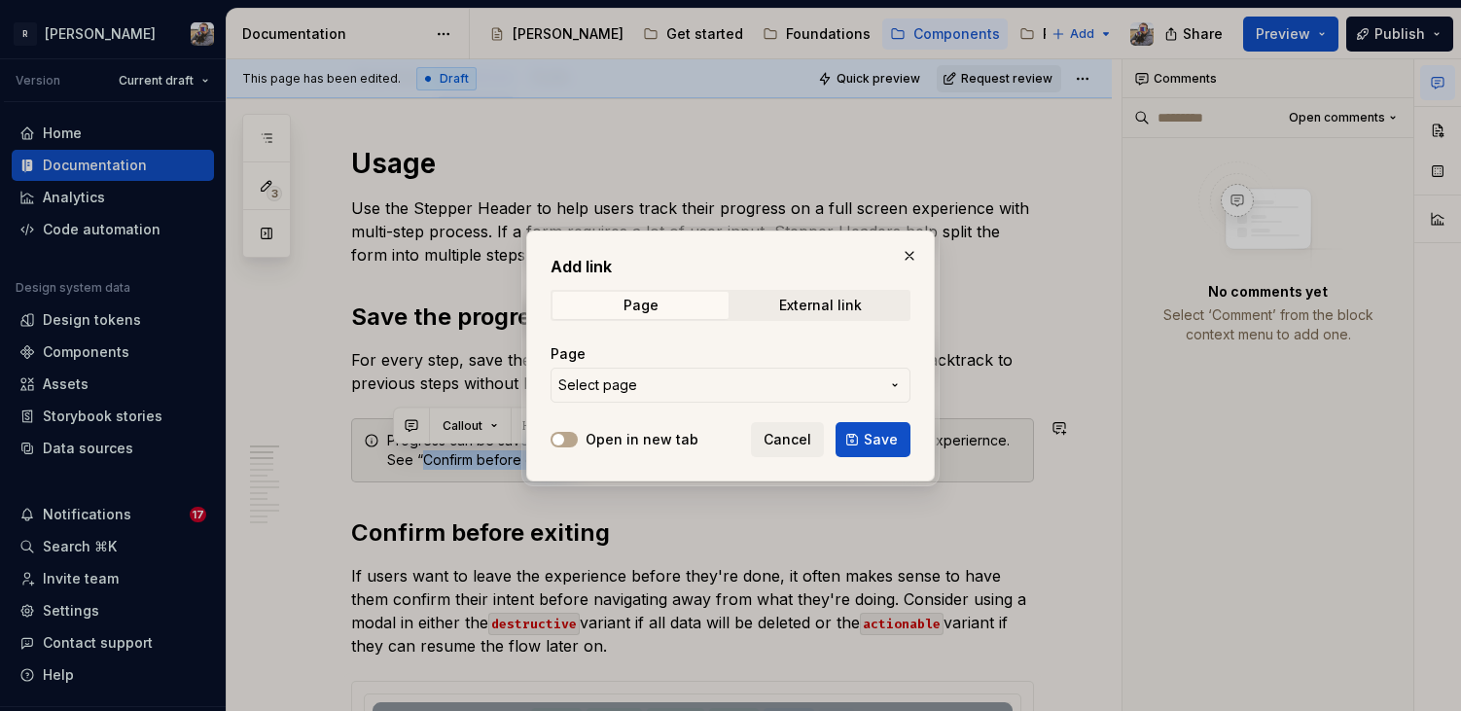
click at [801, 383] on span "Select page" at bounding box center [718, 385] width 321 height 19
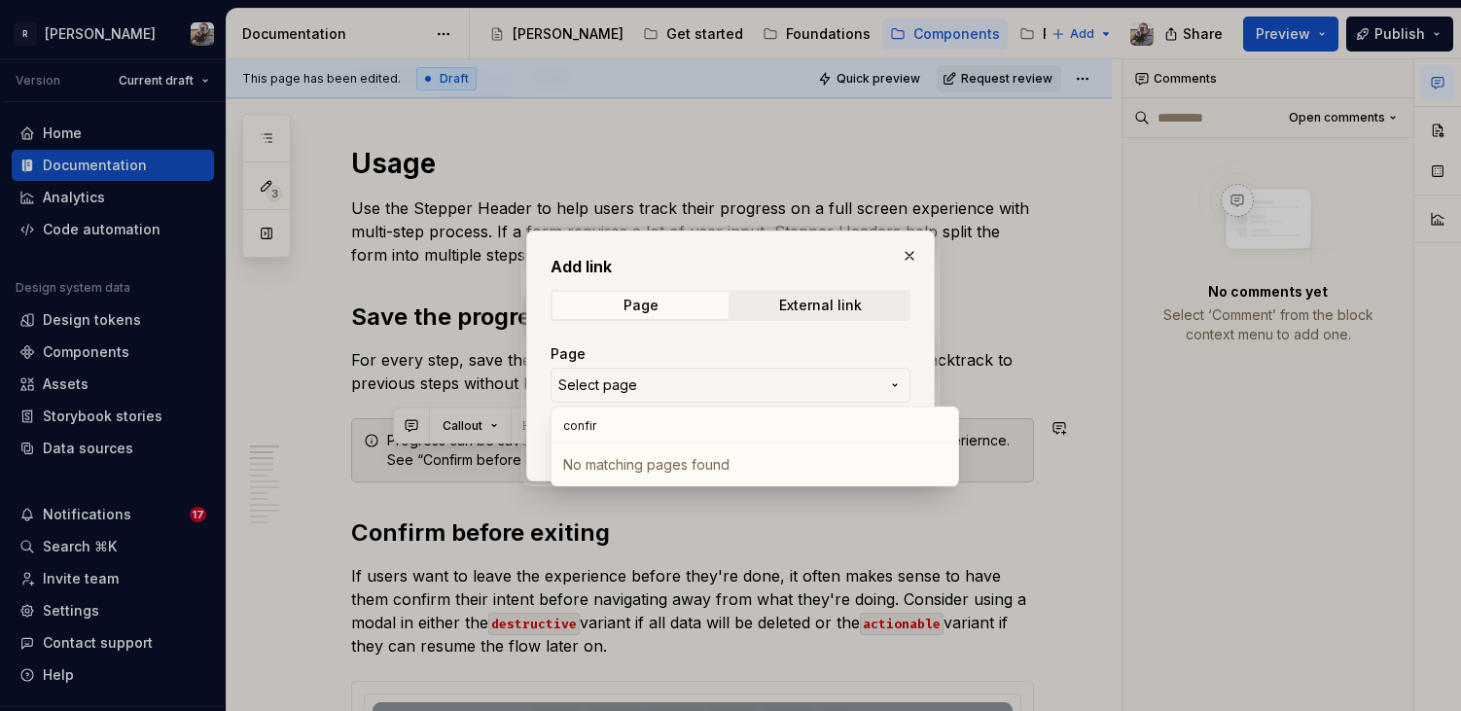
type input "confirm"
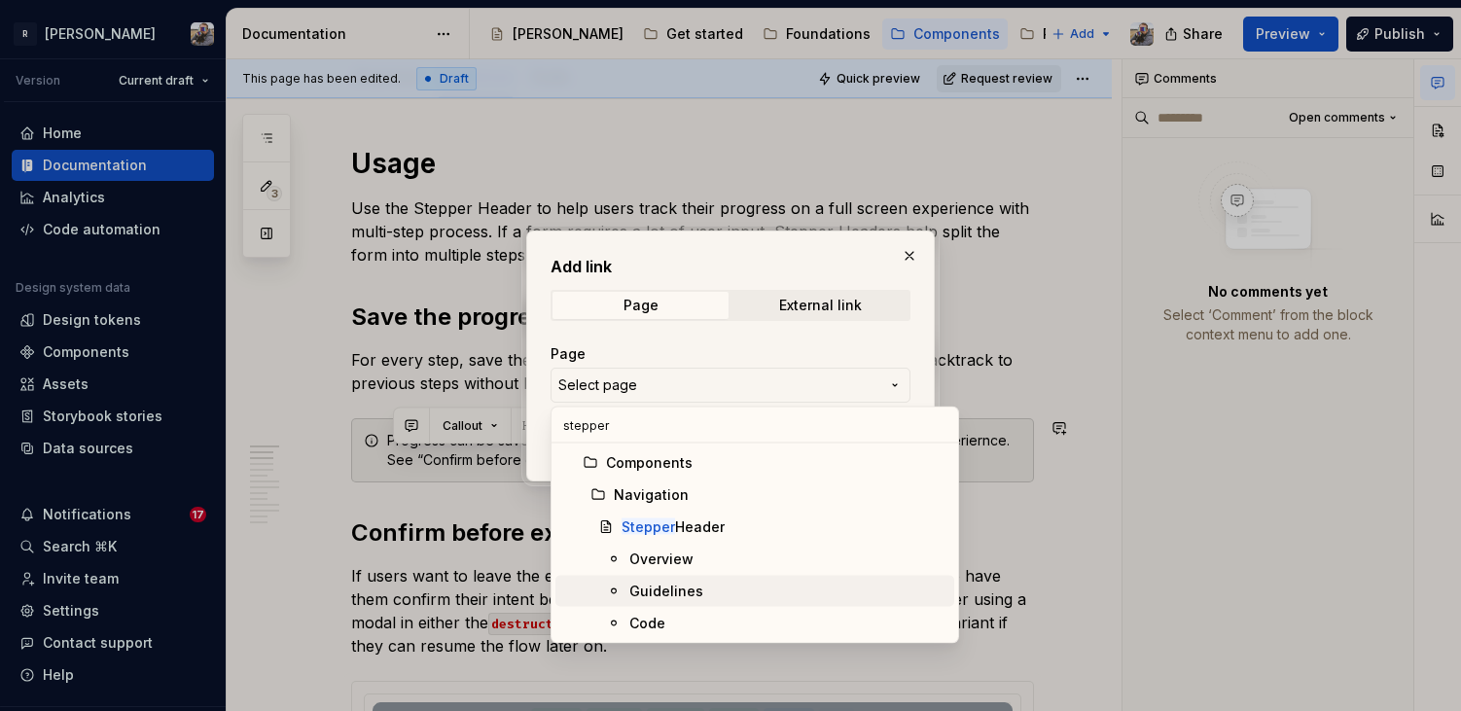
type input "stepper"
click at [721, 587] on div "Guidelines" at bounding box center [787, 591] width 317 height 19
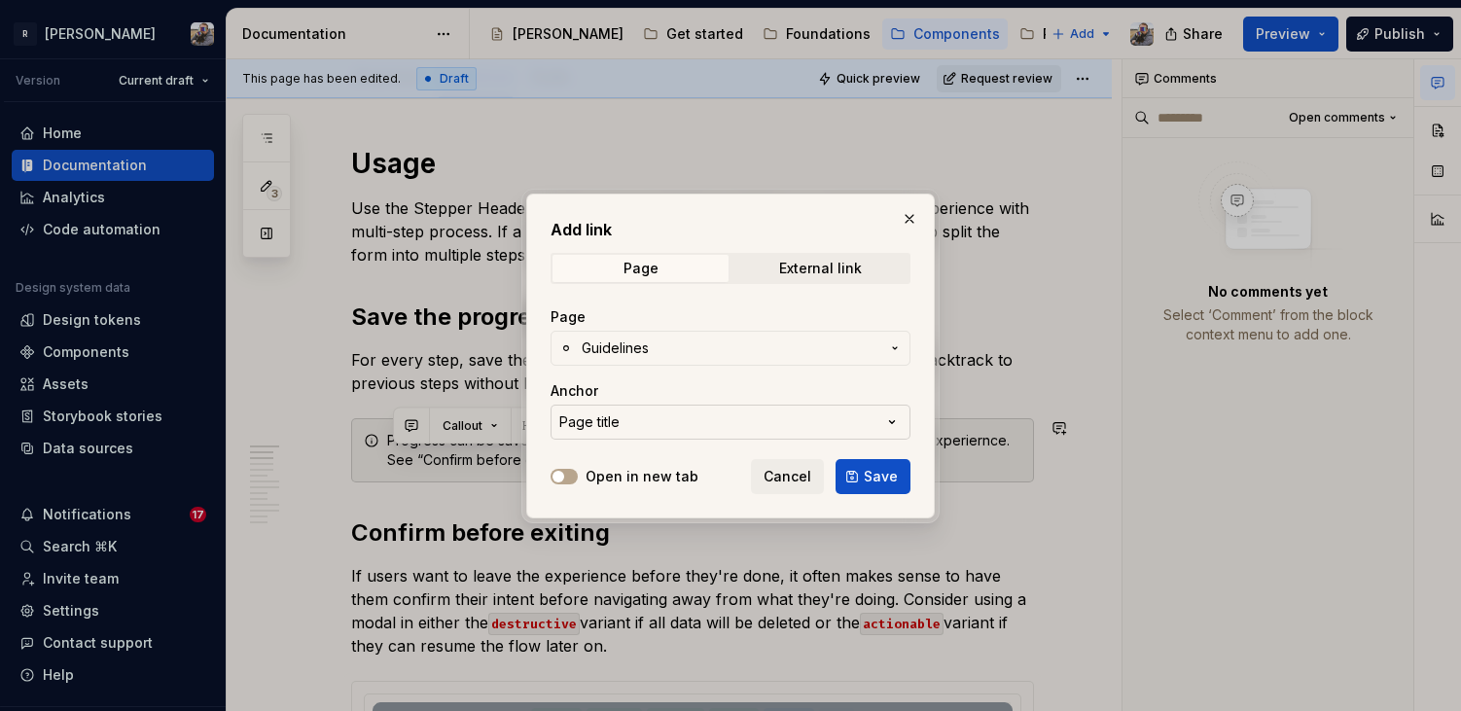
click at [646, 409] on button "Page title" at bounding box center [731, 422] width 360 height 35
type input "confirm before exitin"
click at [911, 214] on div "Add link Page External link Page Guidelines Anchor Page title Open in new tab C…" at bounding box center [730, 355] width 1461 height 711
click at [911, 214] on button "button" at bounding box center [909, 218] width 27 height 27
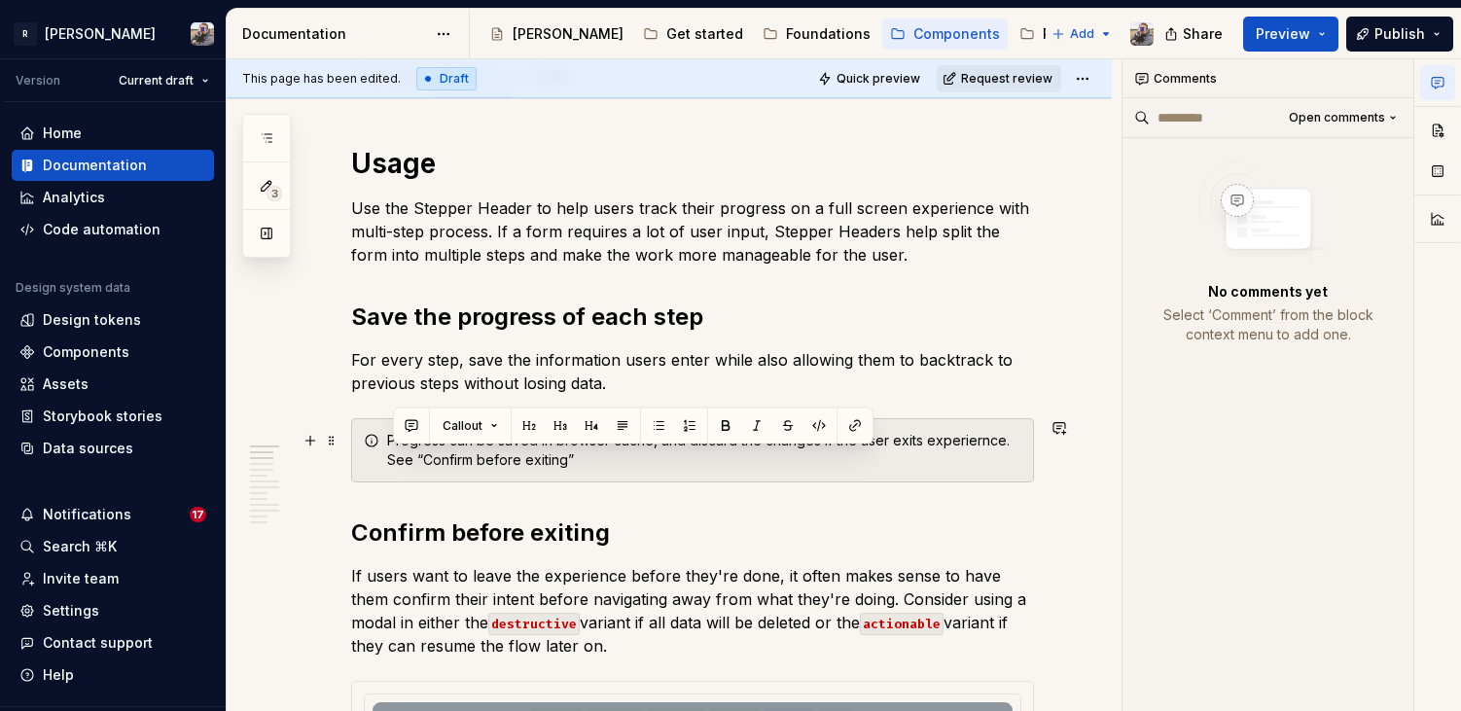
click at [529, 459] on div "Progress can be saved in browser cache, and discard the changes if the user exi…" at bounding box center [704, 450] width 634 height 39
drag, startPoint x: 539, startPoint y: 465, endPoint x: 395, endPoint y: 455, distance: 144.3
click at [395, 455] on div "Progress can be saved in browser cache, and discard the changes if the user exi…" at bounding box center [704, 450] width 634 height 39
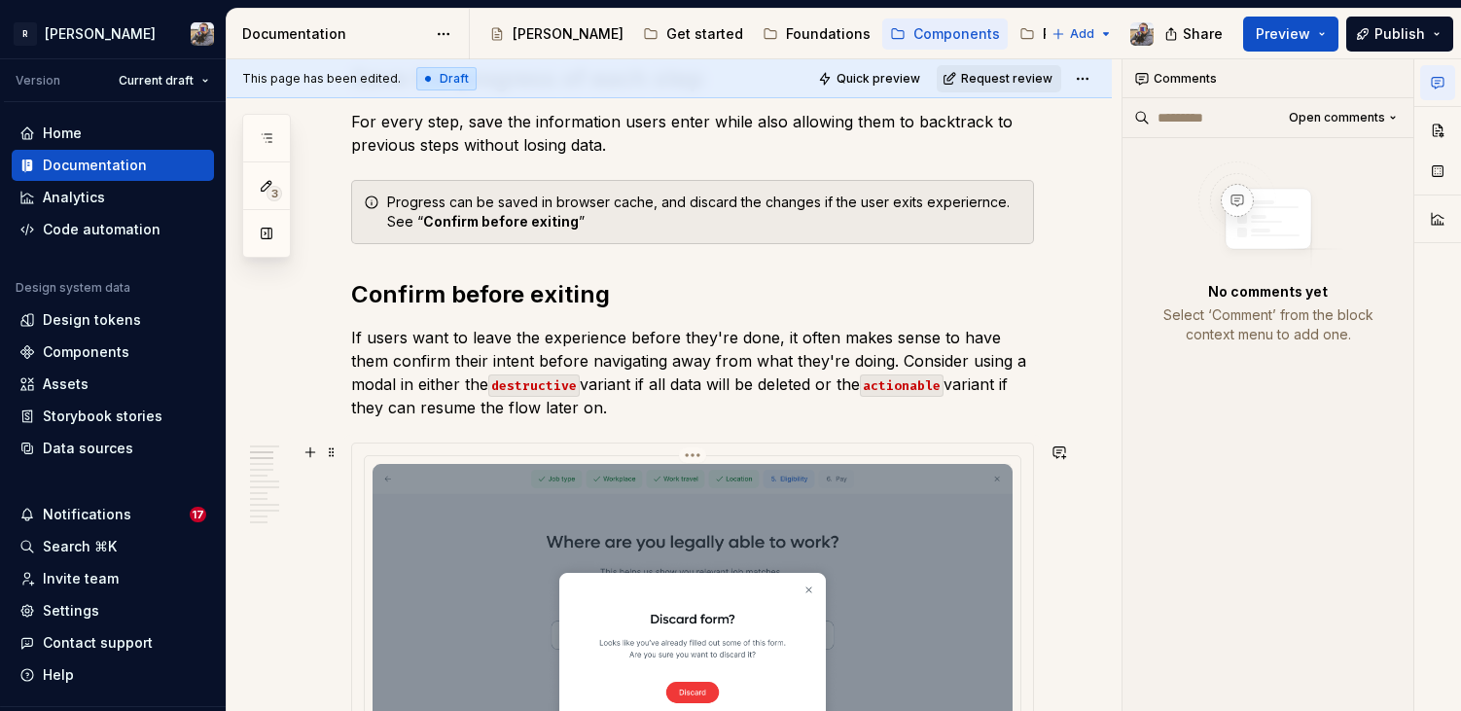
scroll to position [489, 0]
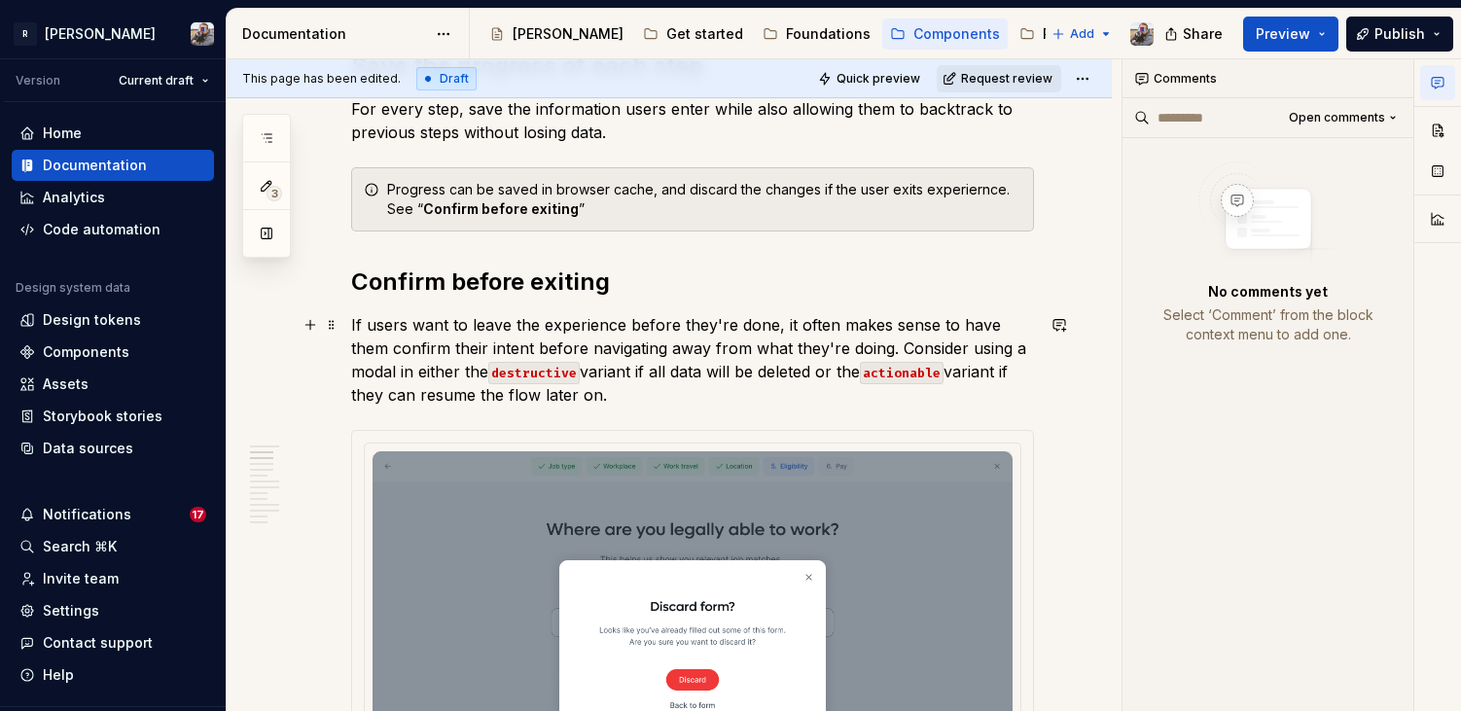
click at [495, 346] on p "If users want to leave the experience before they're done, it often makes sense…" at bounding box center [692, 359] width 683 height 93
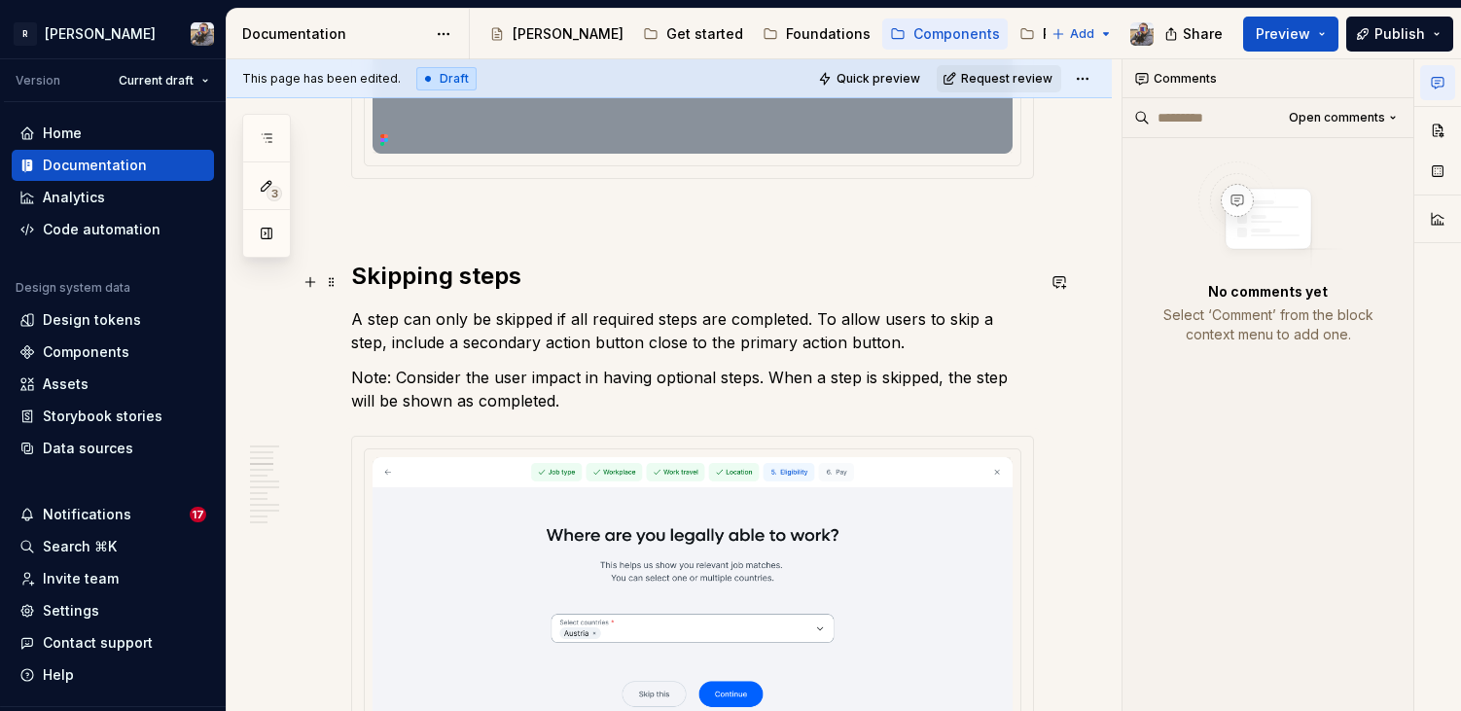
scroll to position [1188, 0]
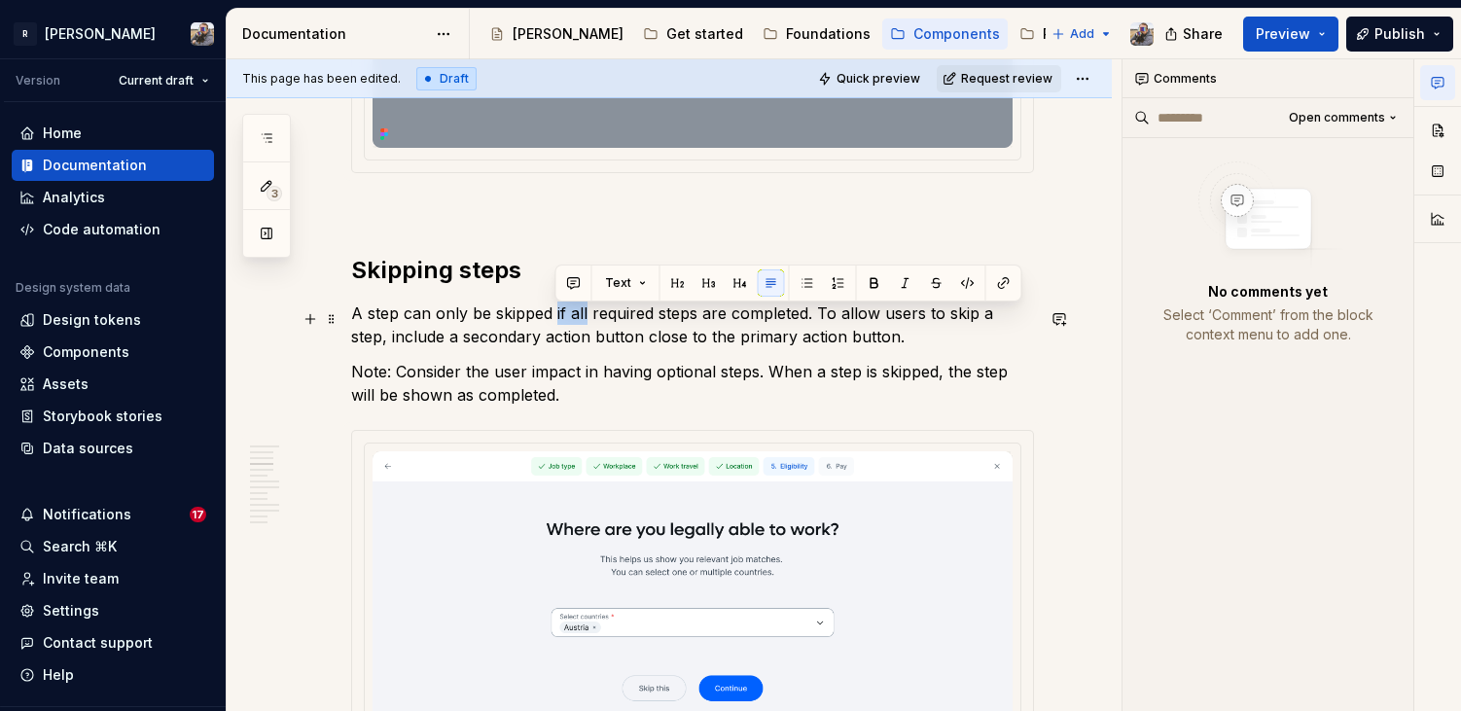
drag, startPoint x: 587, startPoint y: 315, endPoint x: 554, endPoint y: 318, distance: 33.2
click at [554, 318] on p "A step can only be skipped if all required steps are completed. To allow users …" at bounding box center [692, 325] width 683 height 47
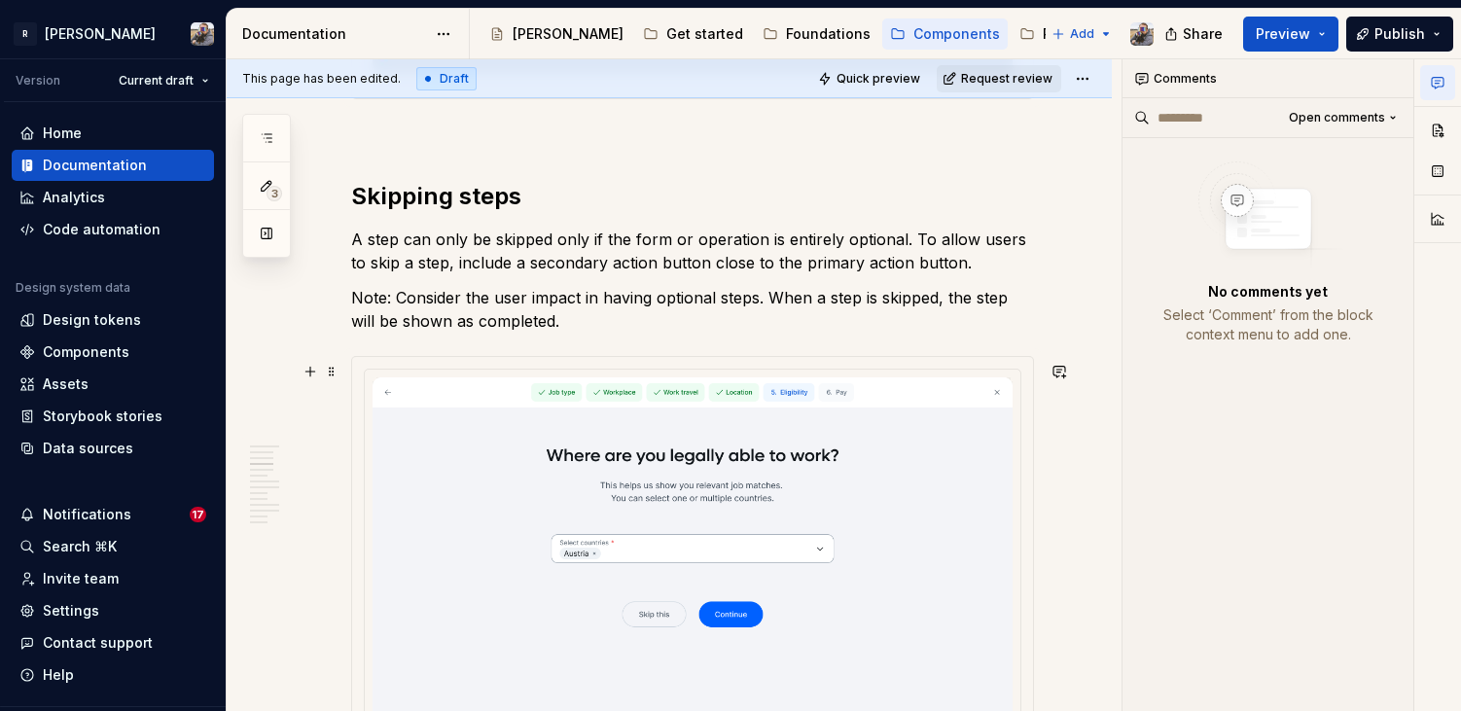
scroll to position [1258, 0]
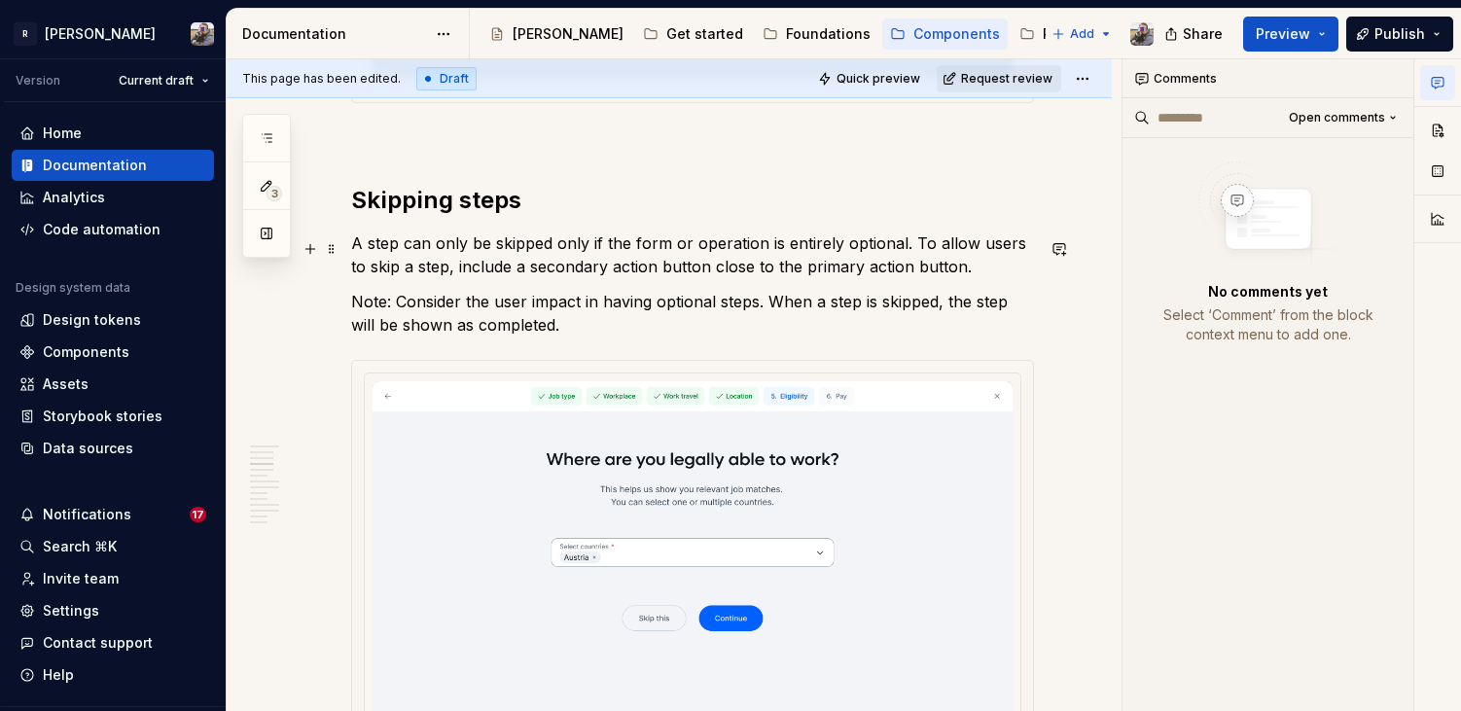
click at [939, 272] on p "A step can only be skipped only if the form or operation is entirely optional. …" at bounding box center [692, 255] width 683 height 47
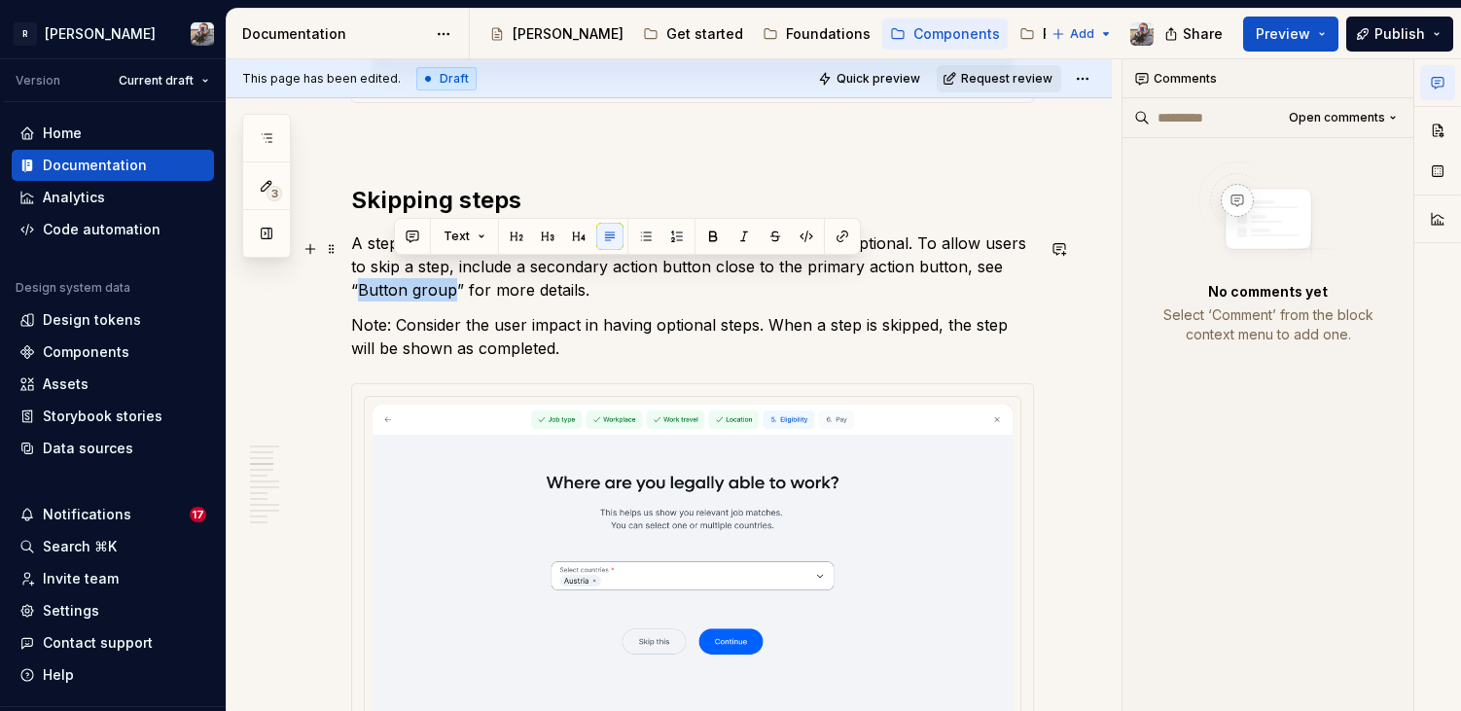
drag, startPoint x: 986, startPoint y: 270, endPoint x: 393, endPoint y: 291, distance: 593.8
click at [393, 291] on p "A step can only be skipped only if the form or operation is entirely optional. …" at bounding box center [692, 267] width 683 height 70
click at [836, 239] on button "button" at bounding box center [842, 236] width 27 height 27
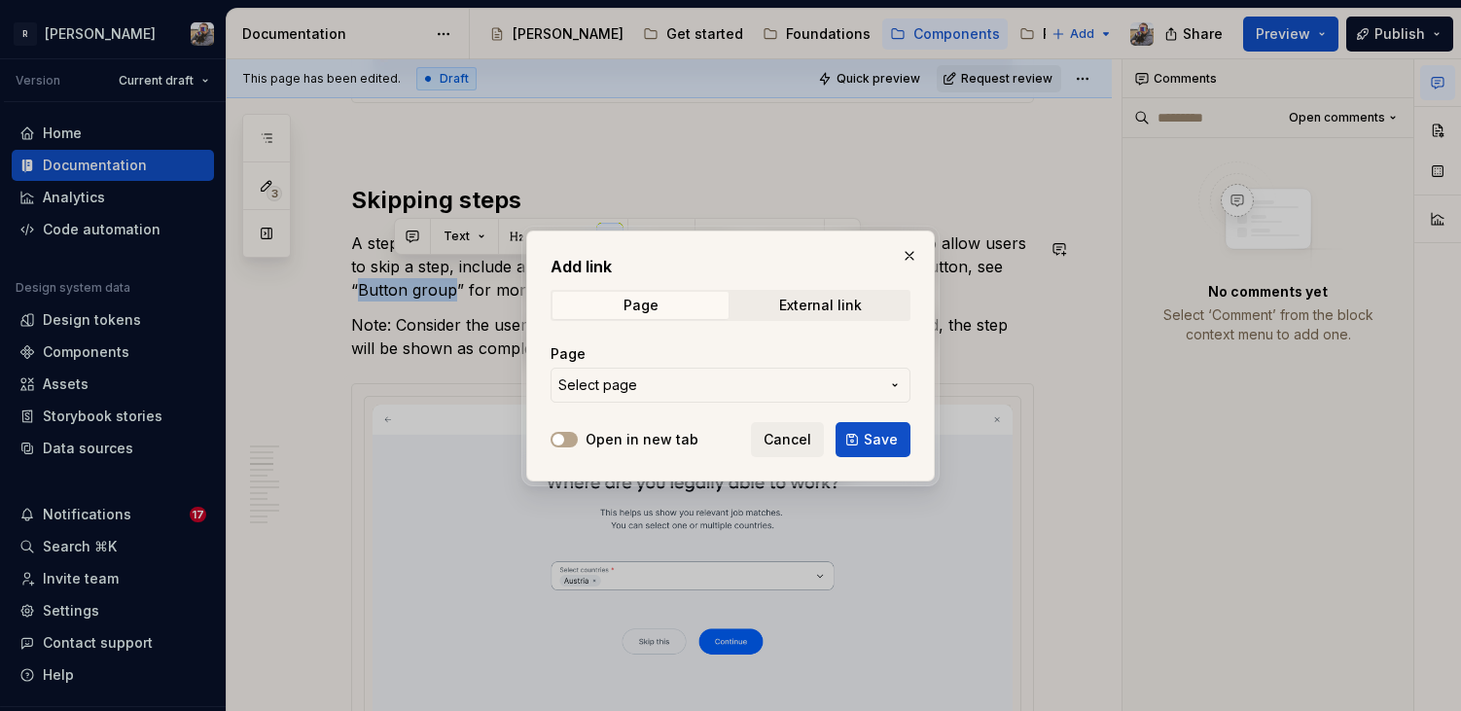
click at [687, 379] on span "Select page" at bounding box center [718, 385] width 321 height 19
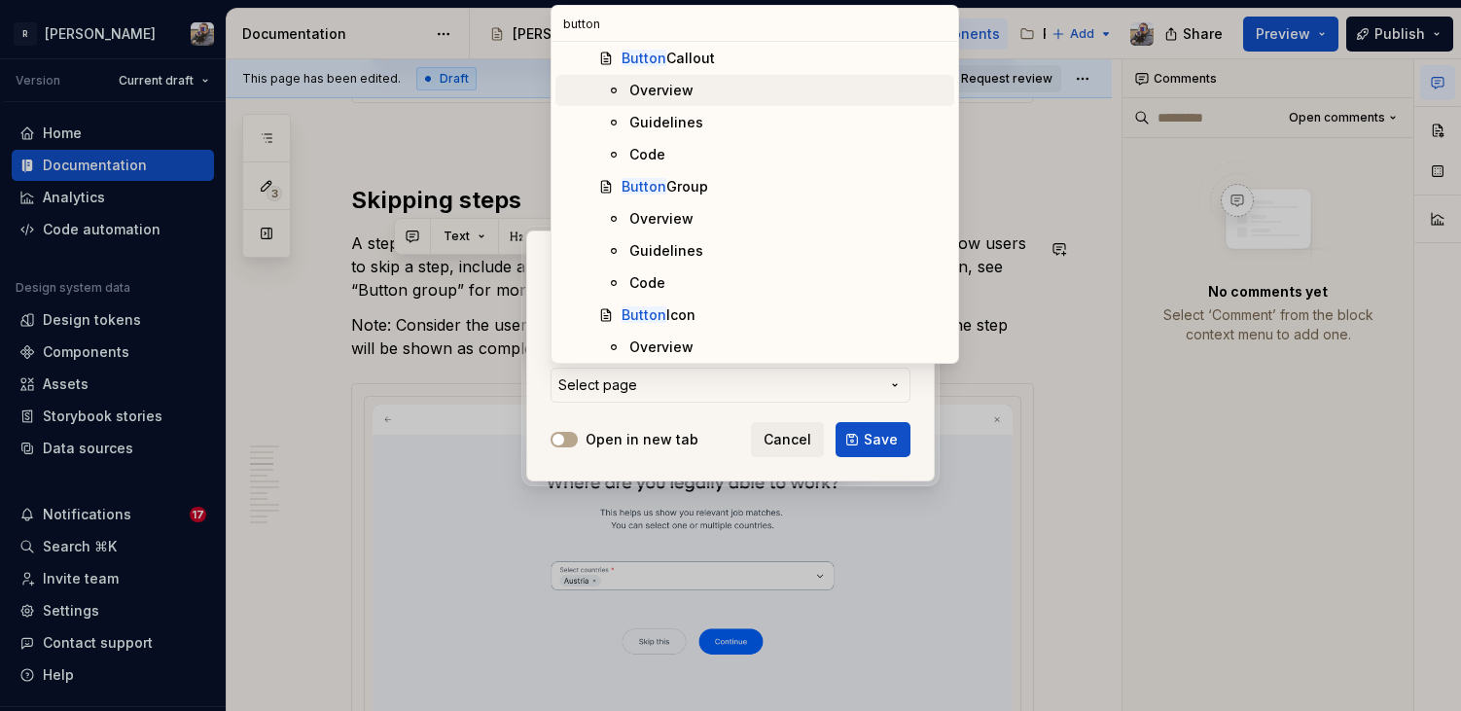
scroll to position [229, 0]
type input "button"
click at [703, 217] on div "Overview" at bounding box center [787, 217] width 317 height 19
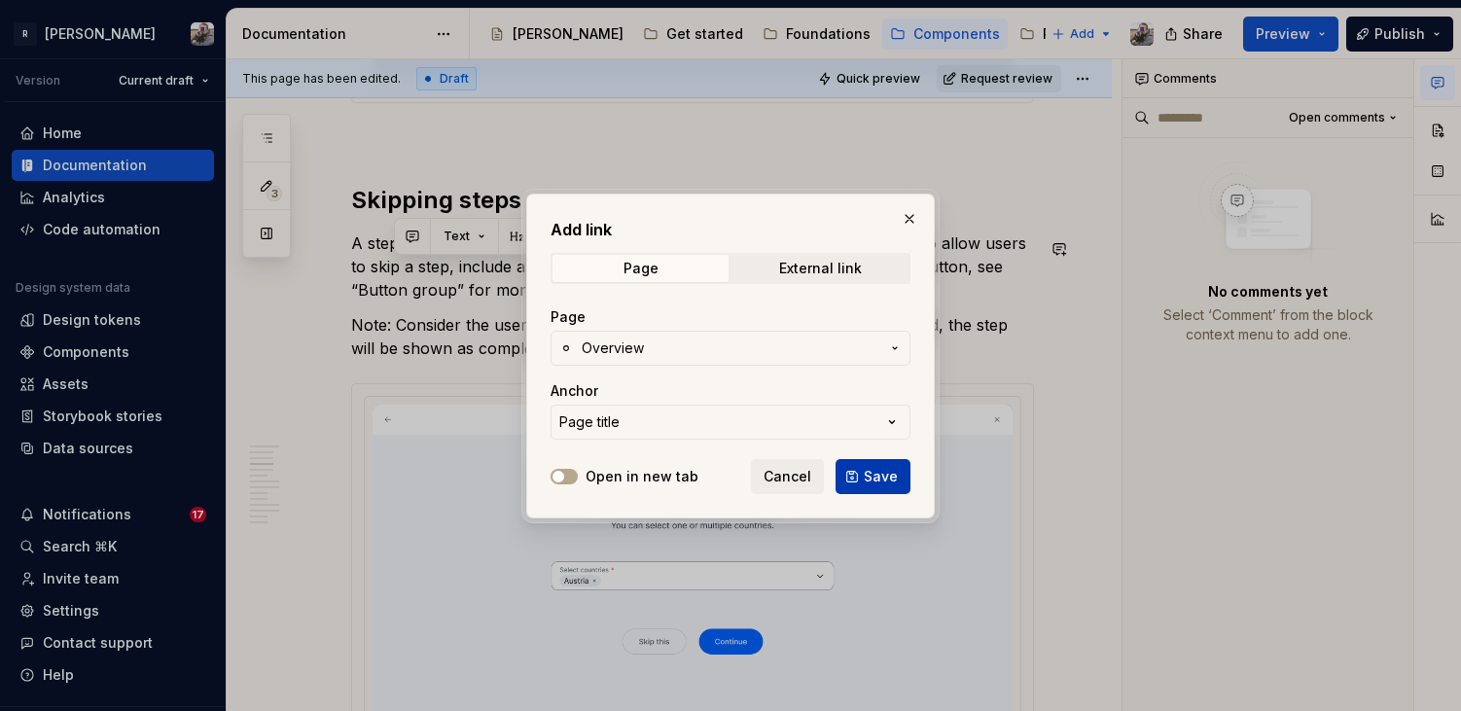
click at [878, 473] on span "Save" at bounding box center [881, 476] width 34 height 19
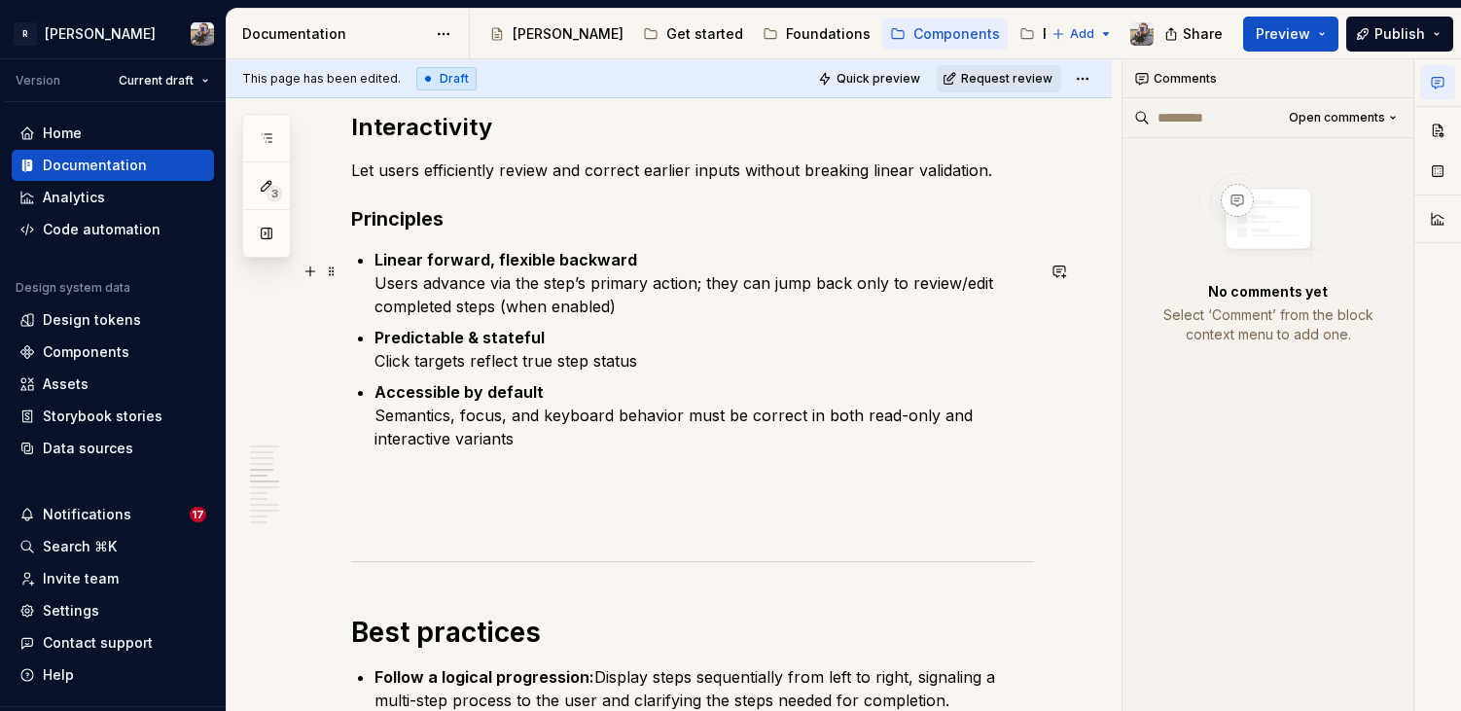
scroll to position [2090, 0]
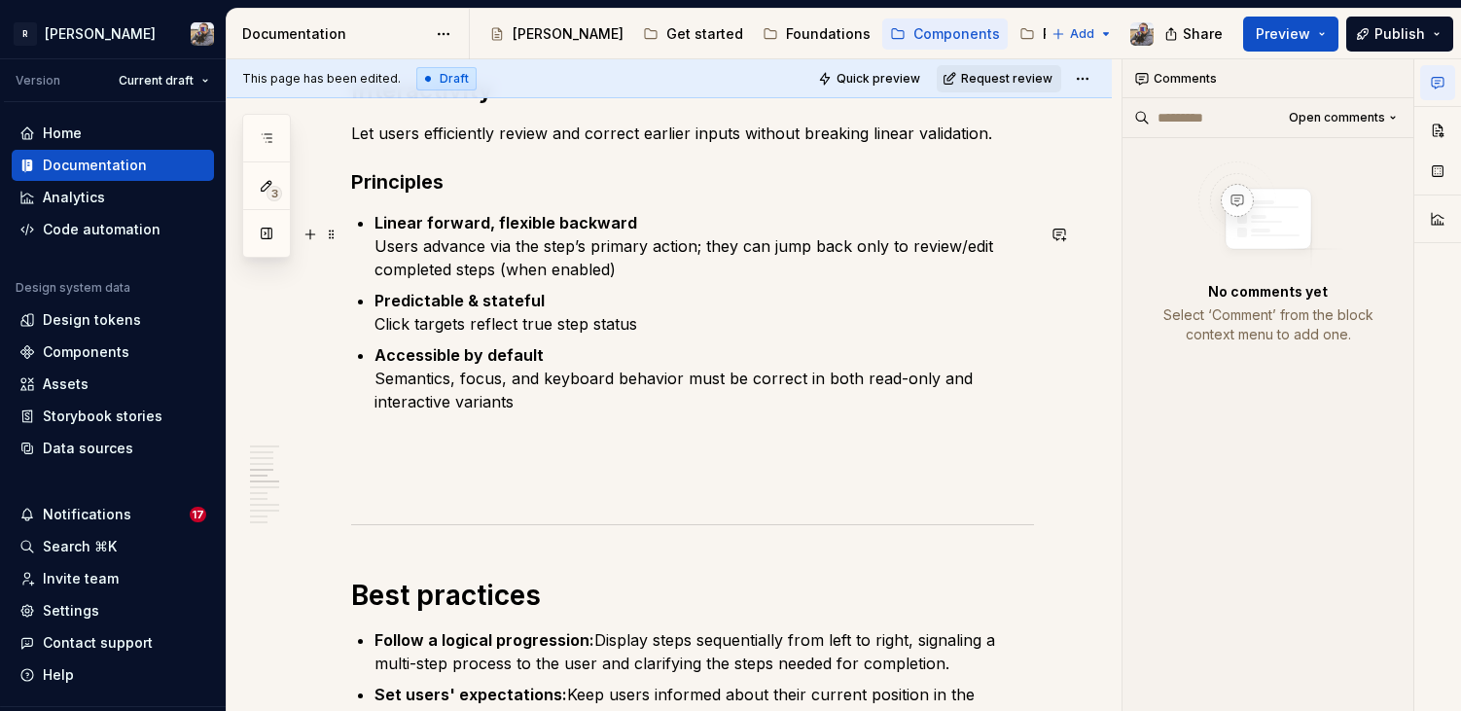
click at [402, 233] on strong "Linear forward, flexible backward" at bounding box center [506, 222] width 263 height 19
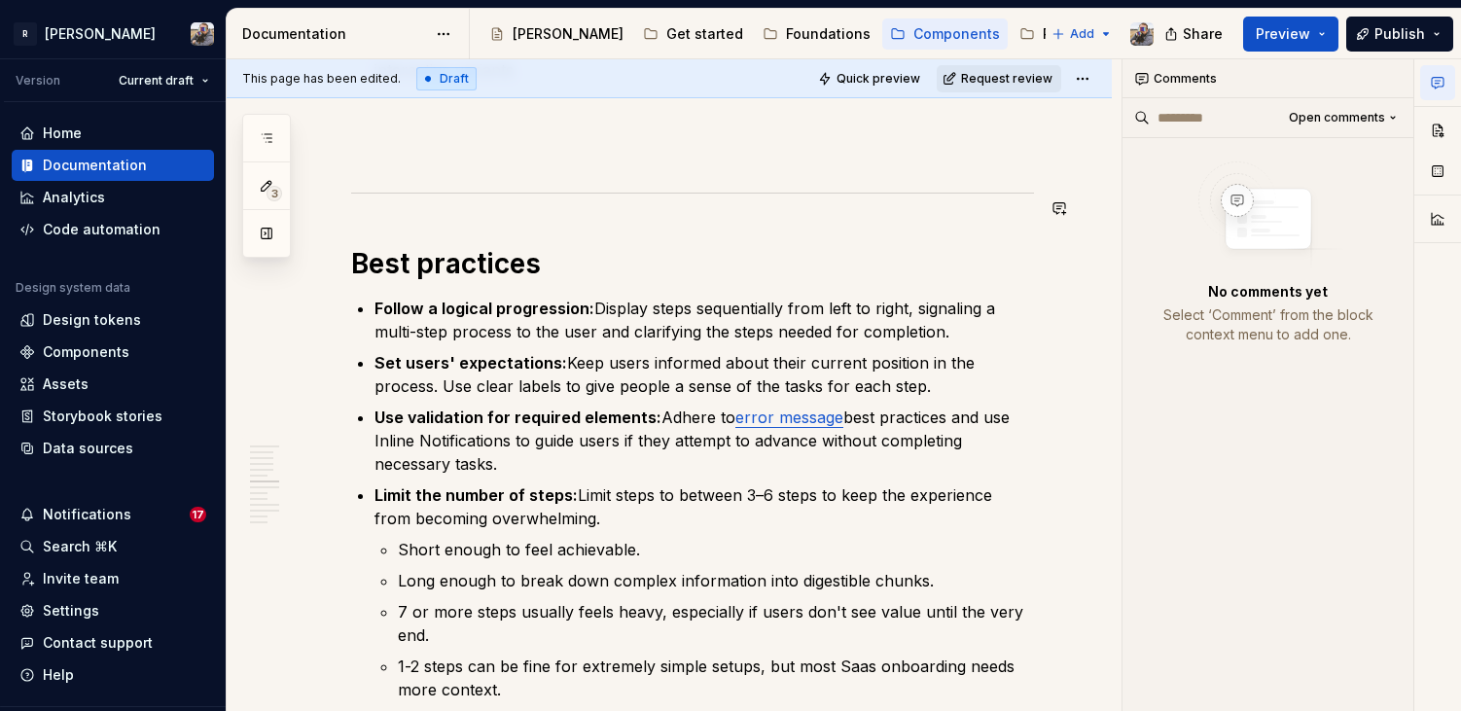
scroll to position [2429, 0]
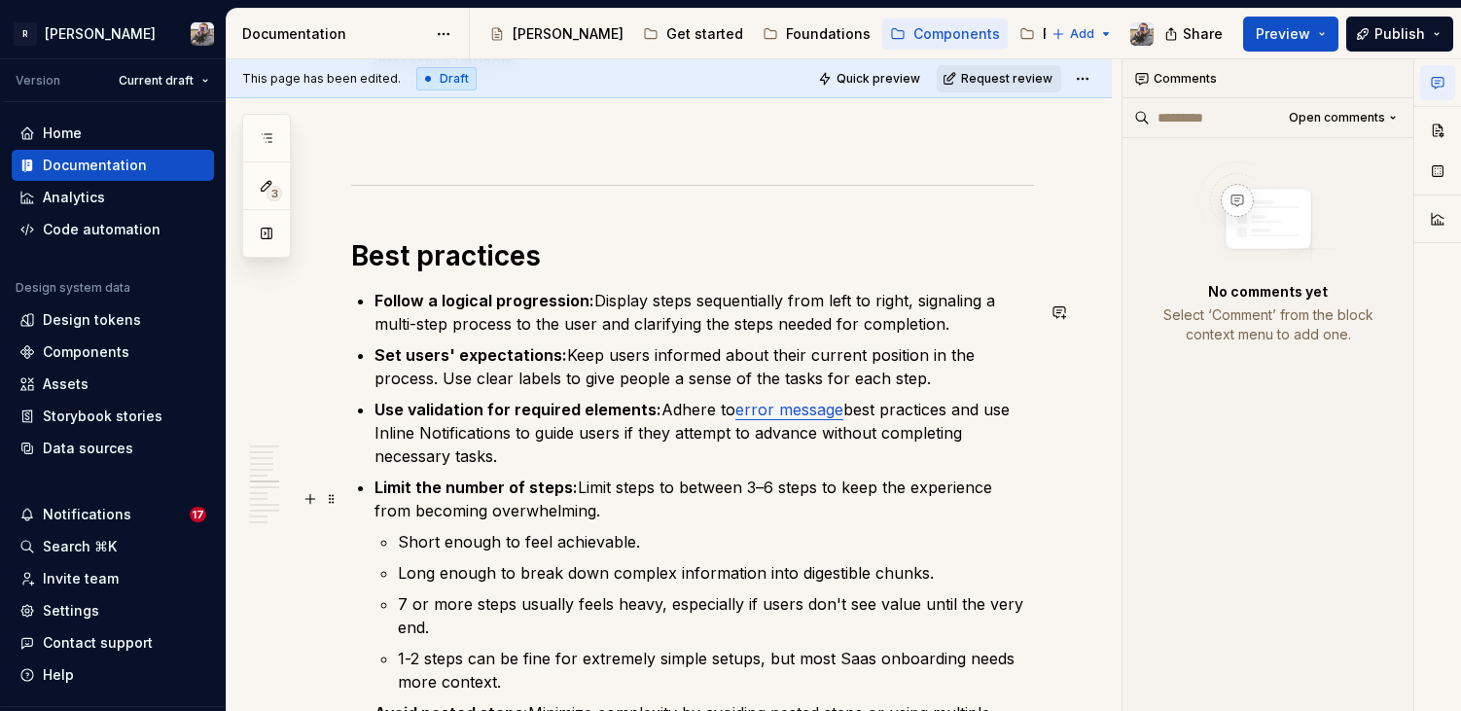
click at [555, 522] on p "Limit the number of steps: Limit steps to between 3–6 steps to keep the experie…" at bounding box center [705, 499] width 660 height 47
click at [625, 522] on p "Limit the number of steps: Limit steps to between 3–6 steps to keep the experie…" at bounding box center [705, 499] width 660 height 47
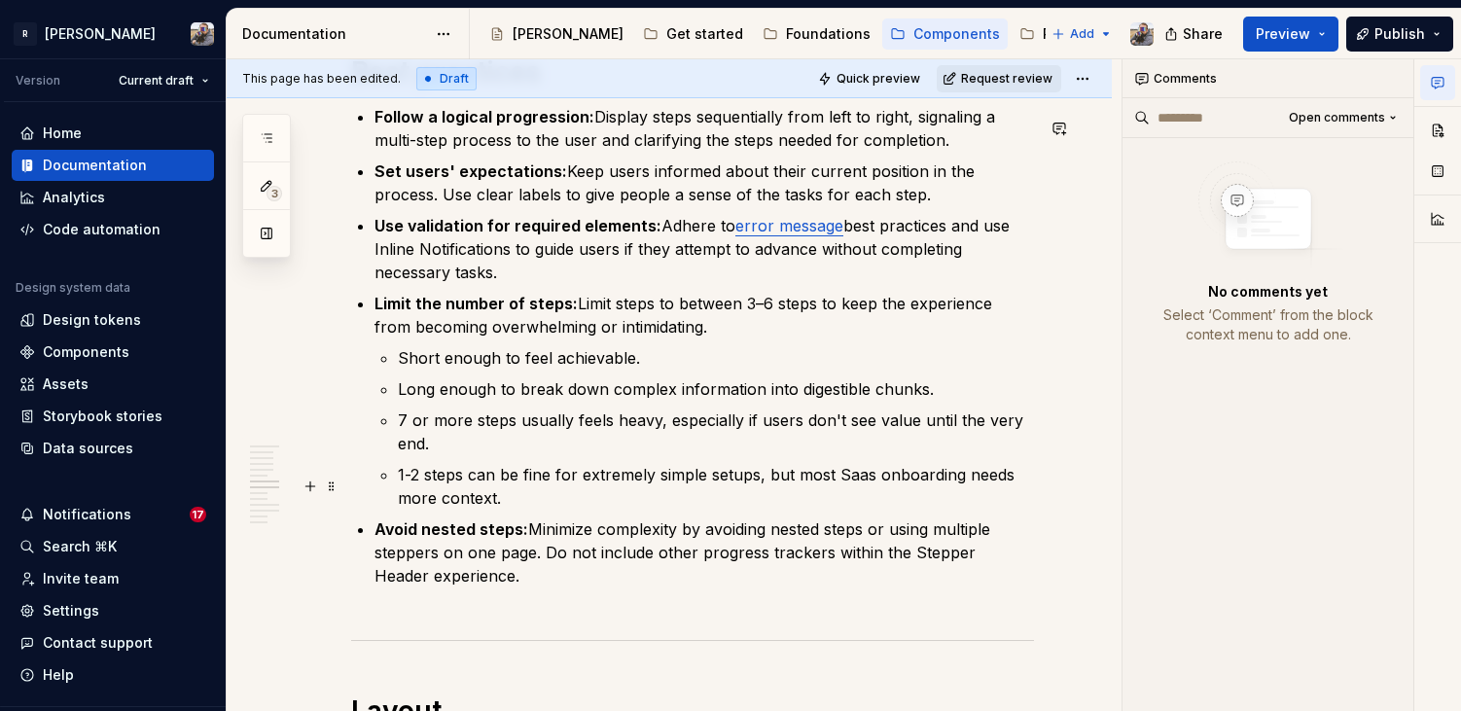
scroll to position [2614, 0]
click at [1029, 187] on p "Set users' expectations: Keep users informed about their current position in th…" at bounding box center [705, 182] width 660 height 47
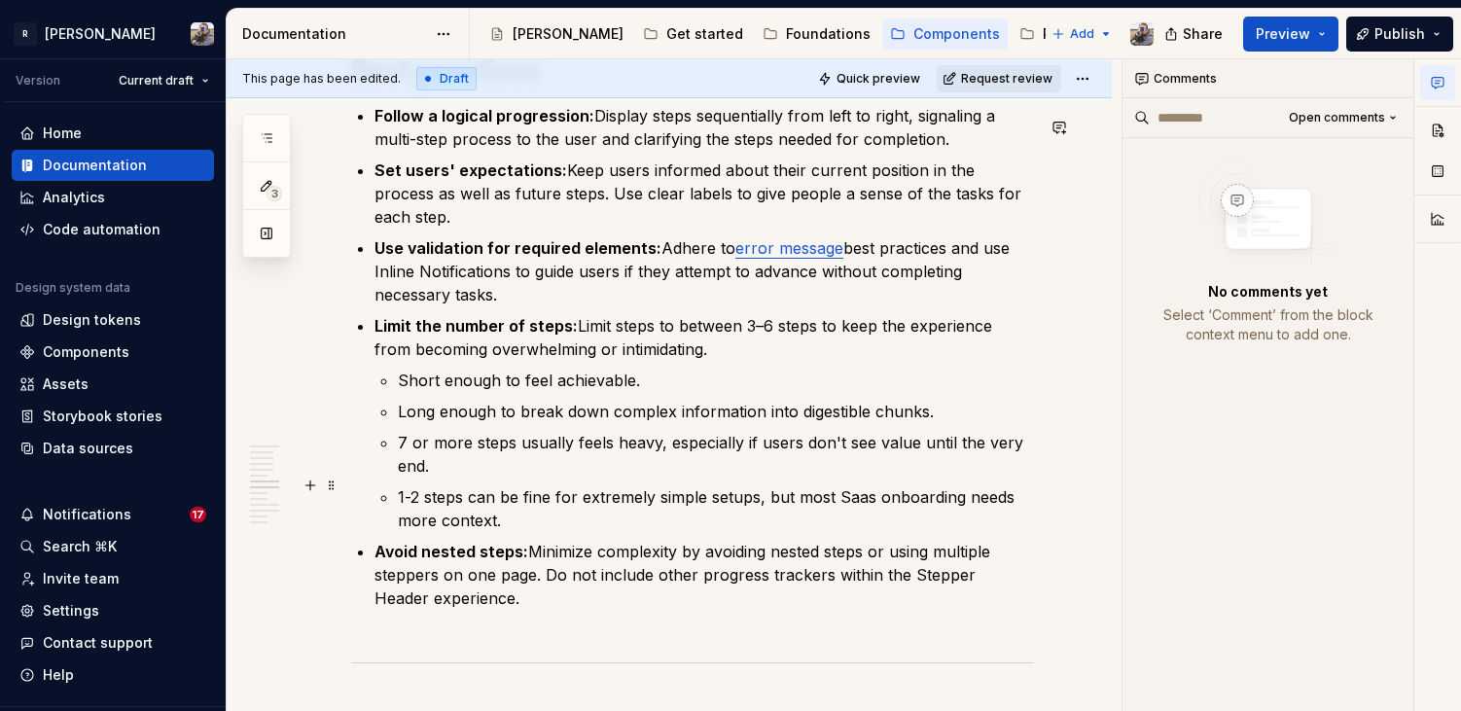
click at [527, 509] on p "1-2 steps can be fine for extremely simple setups, but most Saas onboarding nee…" at bounding box center [716, 508] width 636 height 47
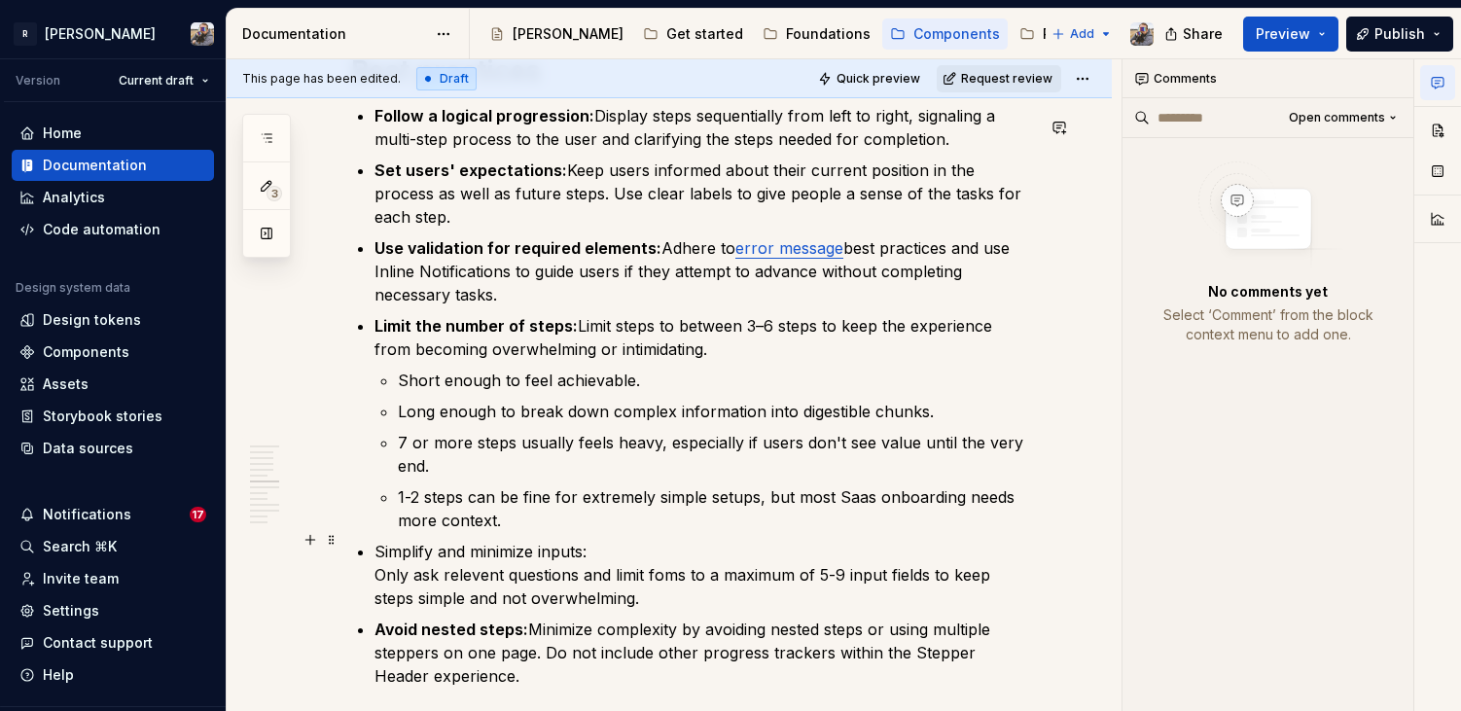
click at [609, 541] on p "Simplify and minimize inputs: Only ask relevent questions and limit foms to a m…" at bounding box center [705, 575] width 660 height 70
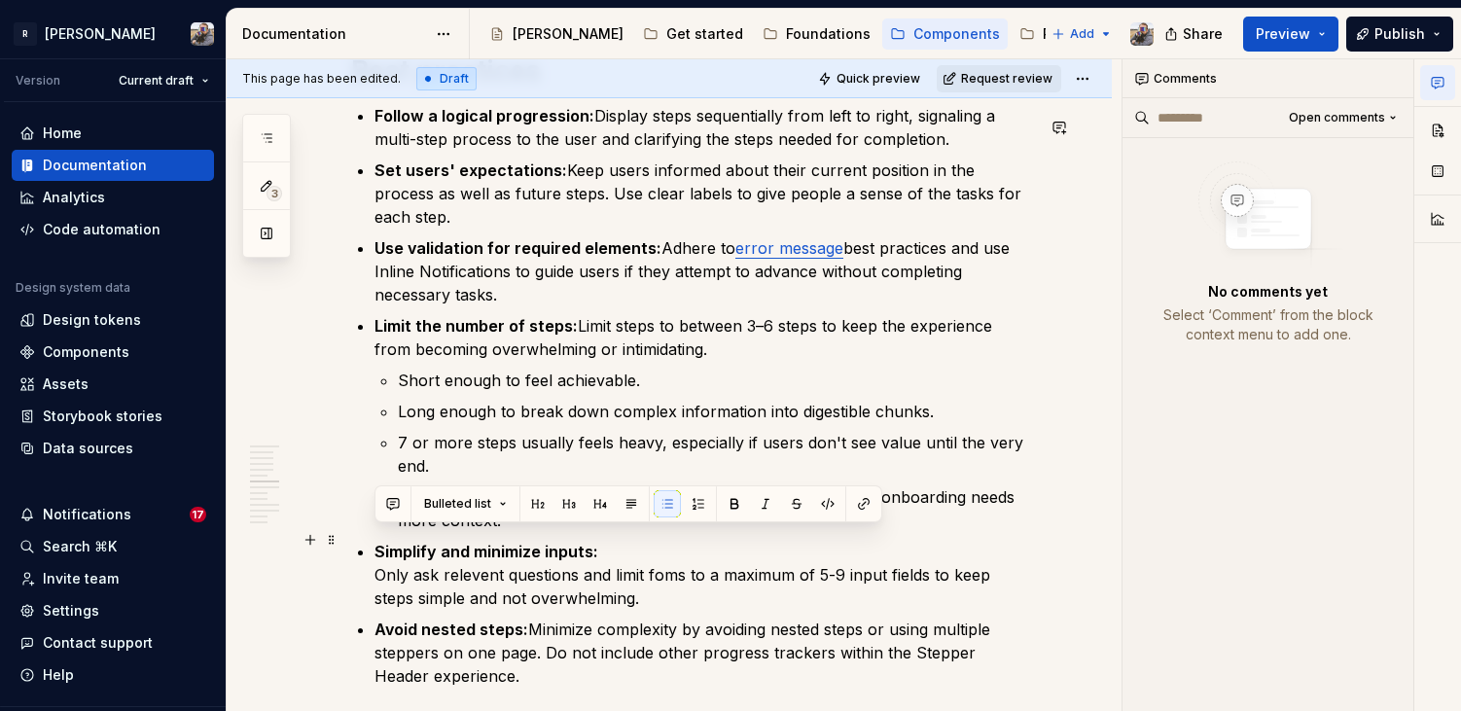
click at [615, 545] on p "Simplify and minimize inputs: Only ask relevent questions and limit foms to a m…" at bounding box center [705, 575] width 660 height 70
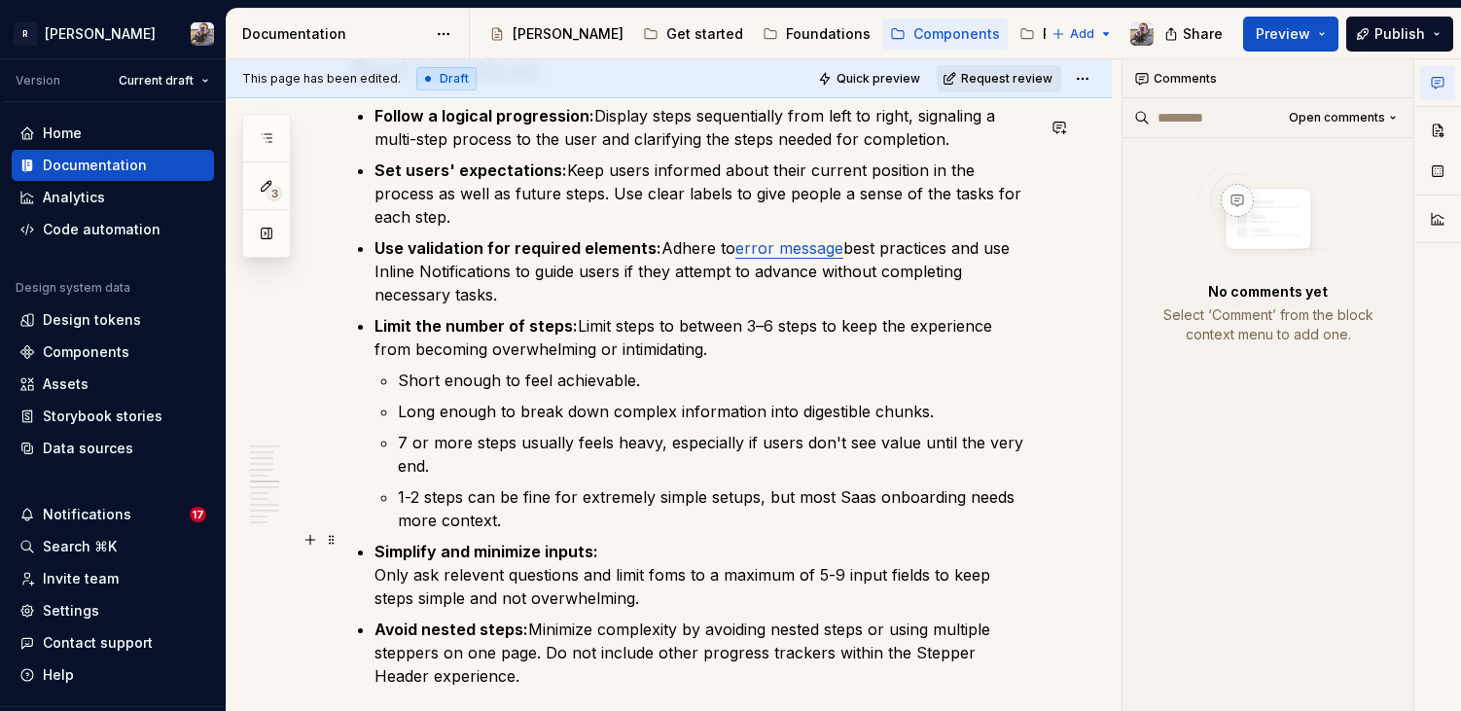
click at [470, 561] on p "Simplify and minimize inputs: Only ask relevent questions and limit foms to a m…" at bounding box center [705, 575] width 660 height 70
click at [668, 568] on p "Simplify and minimize inputs: Only ask relevant questions and limit foms to a m…" at bounding box center [705, 575] width 660 height 70
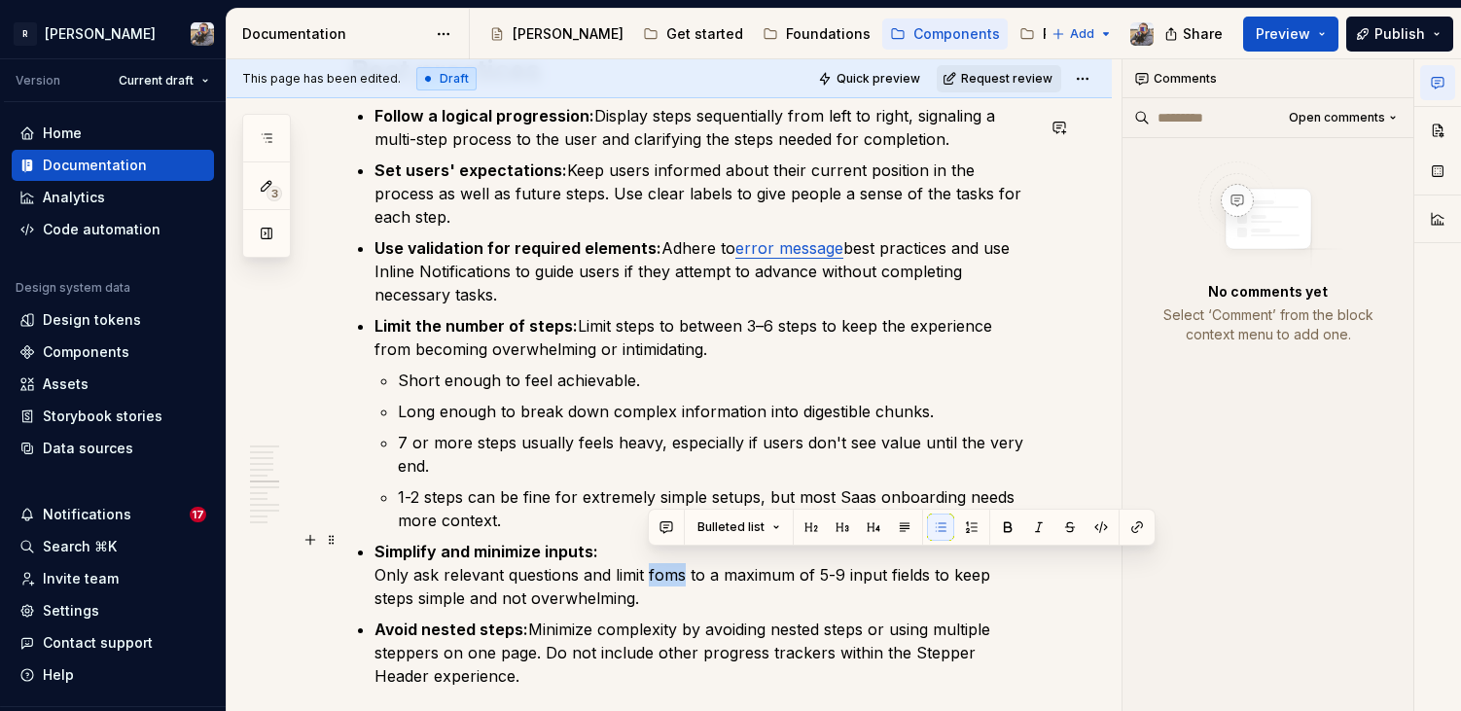
click at [668, 568] on p "Simplify and minimize inputs: Only ask relevant questions and limit foms to a m…" at bounding box center [705, 575] width 660 height 70
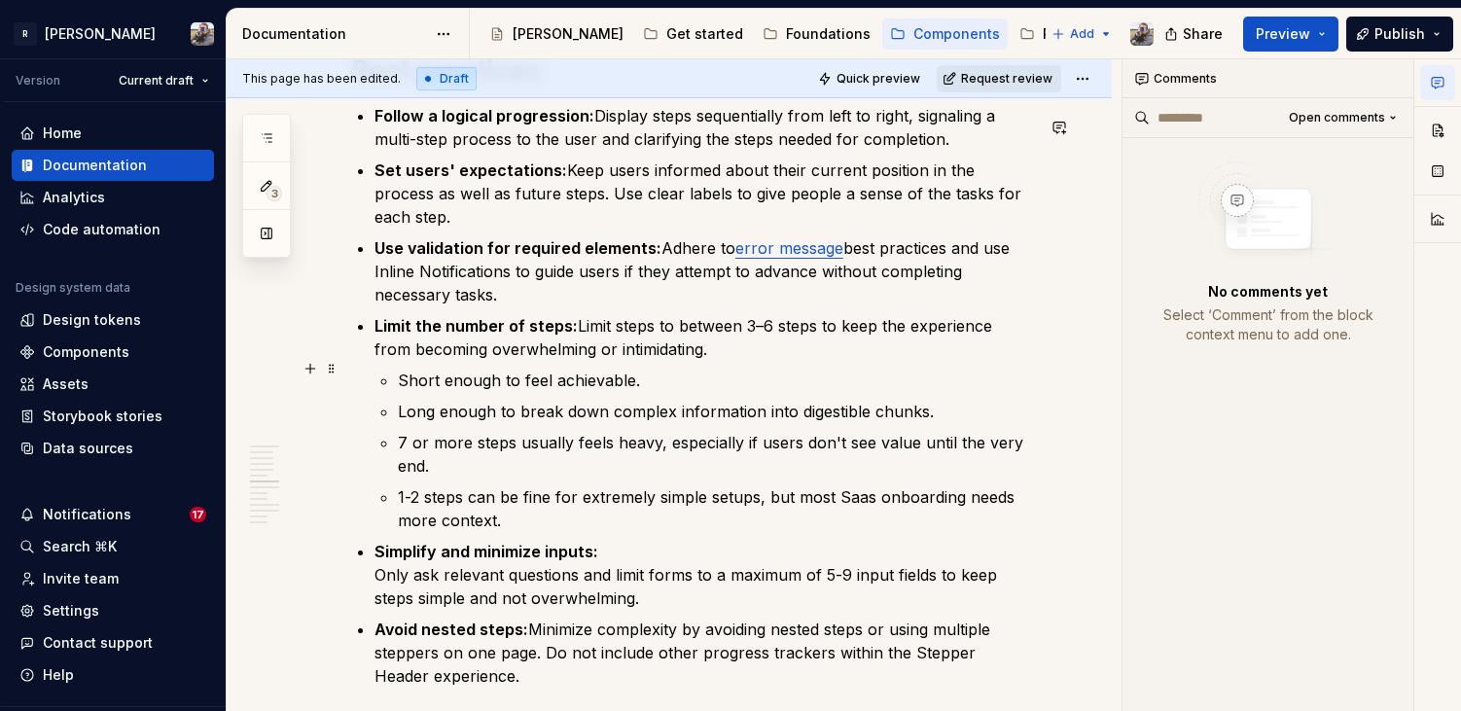
click at [647, 376] on p "Short enough to feel achievable." at bounding box center [716, 380] width 636 height 23
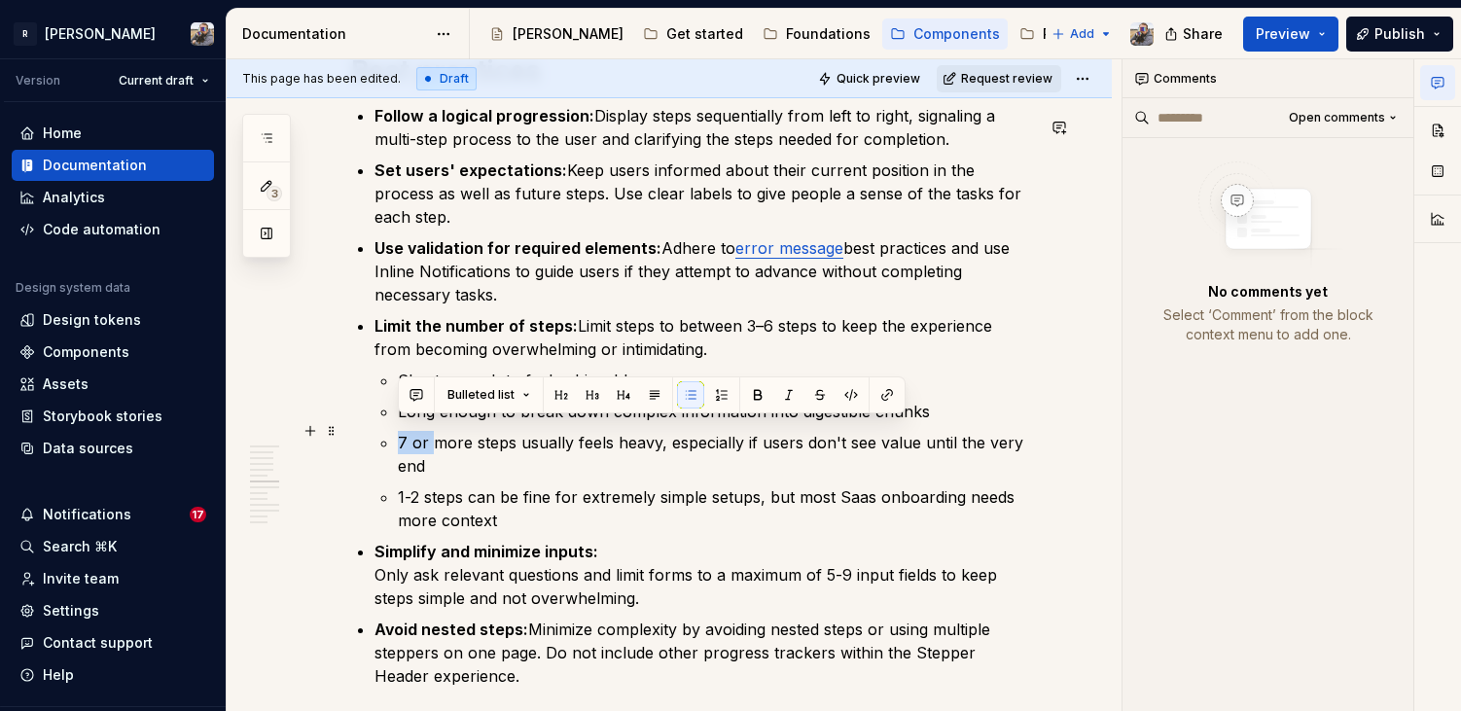
drag, startPoint x: 432, startPoint y: 434, endPoint x: 397, endPoint y: 429, distance: 35.4
click at [398, 431] on p "7 or more steps usually feels heavy, especially if users don't see value until …" at bounding box center [716, 454] width 636 height 47
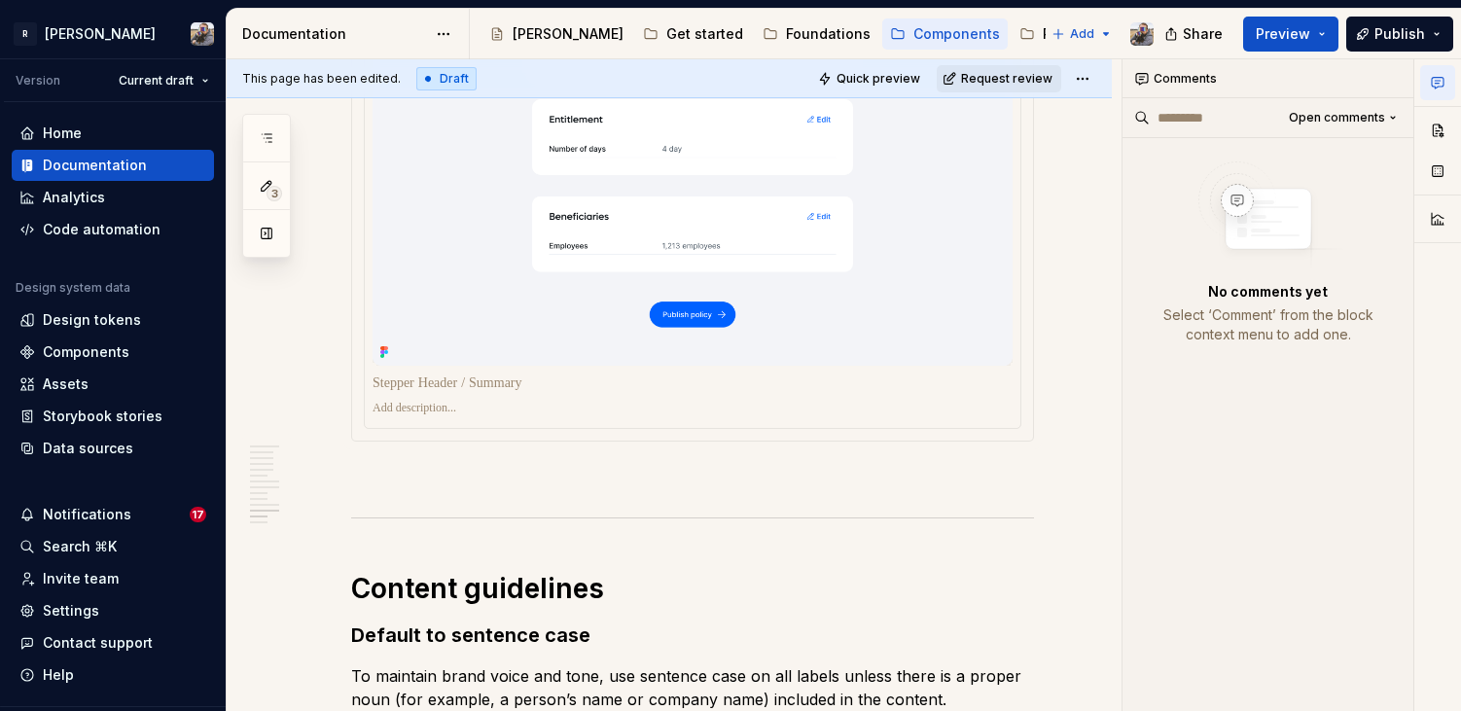
scroll to position [5827, 0]
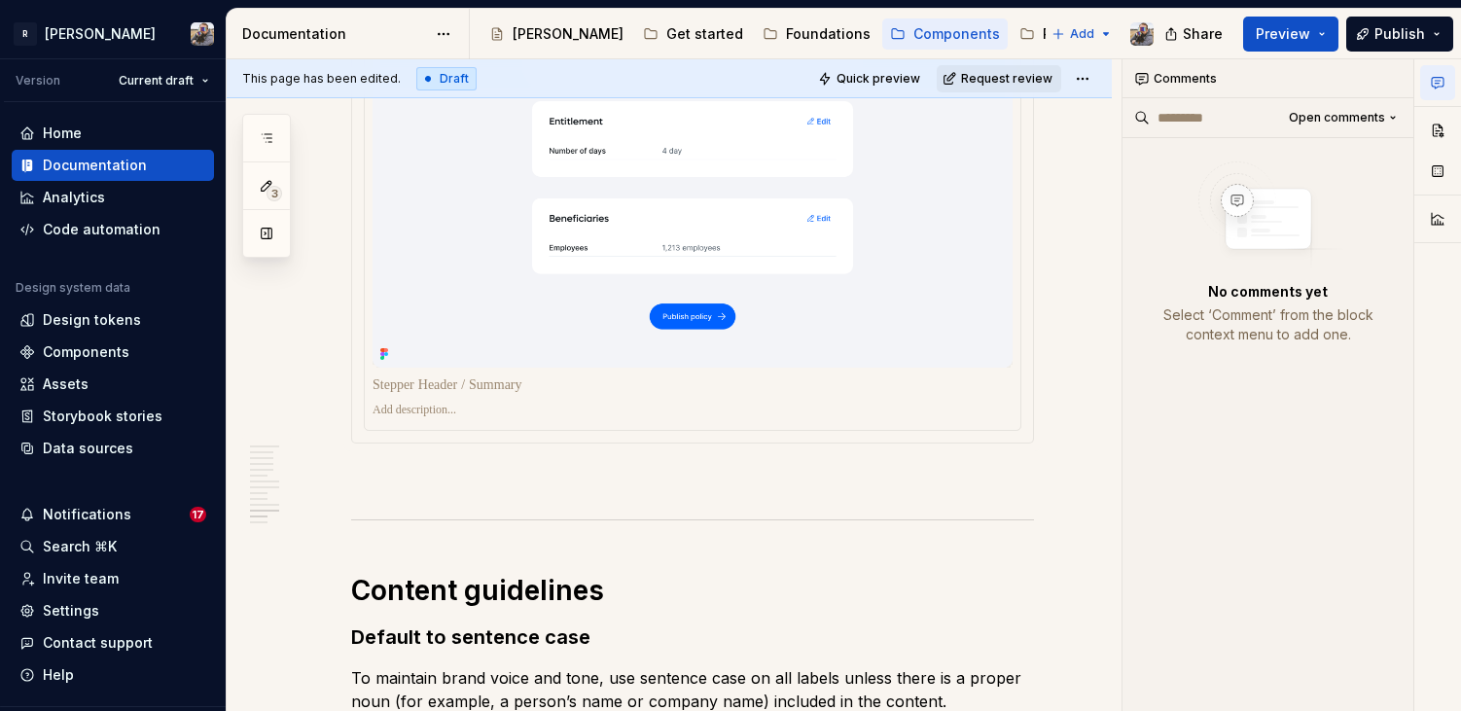
click at [930, 368] on img at bounding box center [693, 24] width 640 height 688
click at [1445, 137] on button "button" at bounding box center [1437, 130] width 35 height 35
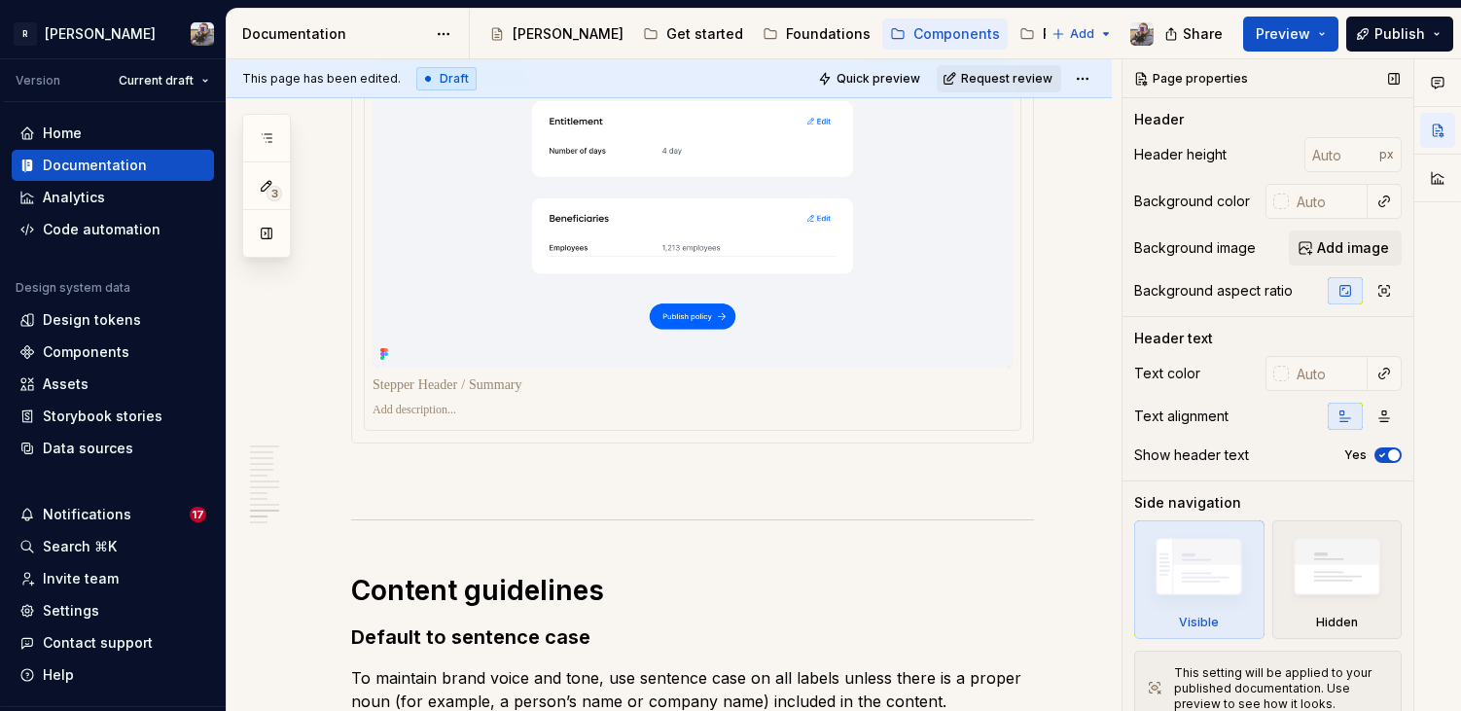
click at [1381, 460] on icon "button" at bounding box center [1383, 455] width 16 height 12
click at [1381, 460] on span "button" at bounding box center [1383, 455] width 12 height 12
click at [1381, 460] on icon "button" at bounding box center [1383, 455] width 16 height 12
click at [1381, 460] on span "button" at bounding box center [1383, 455] width 12 height 12
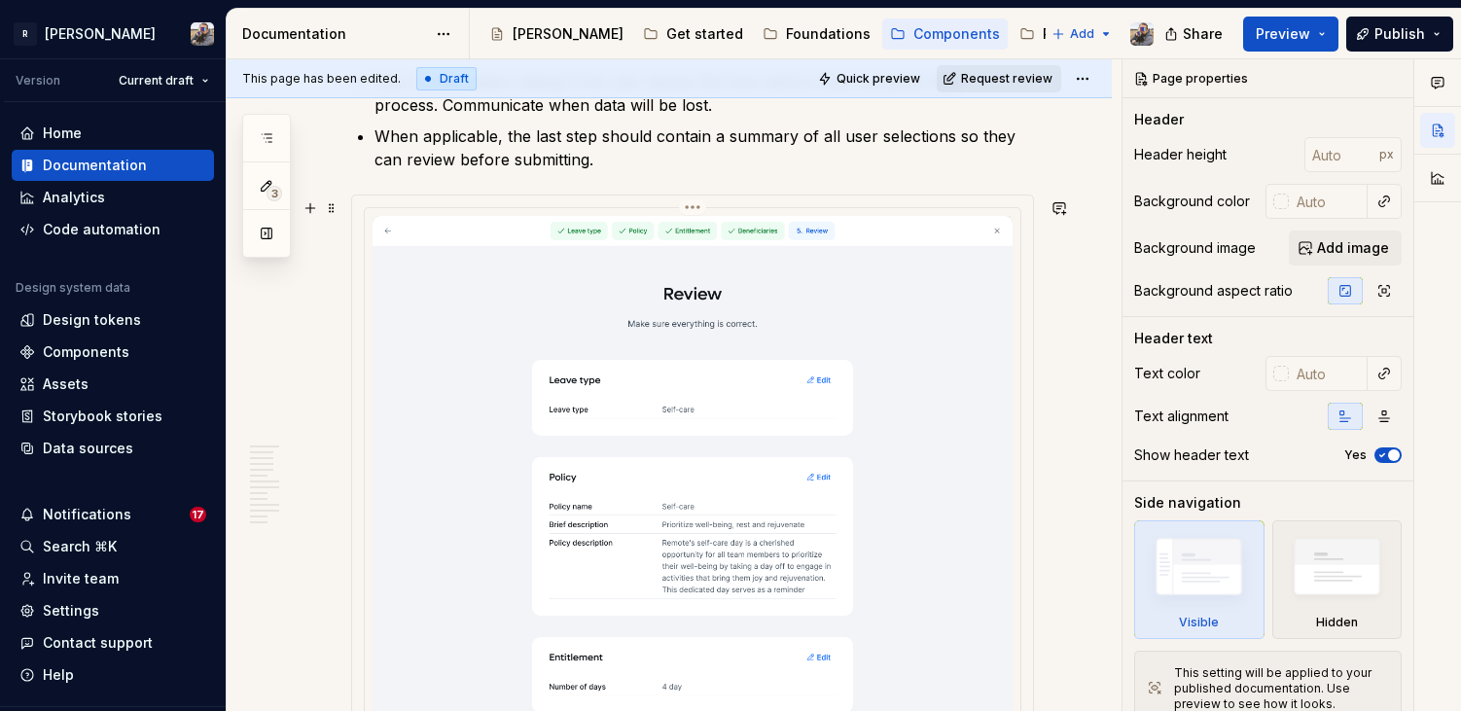
scroll to position [5285, 0]
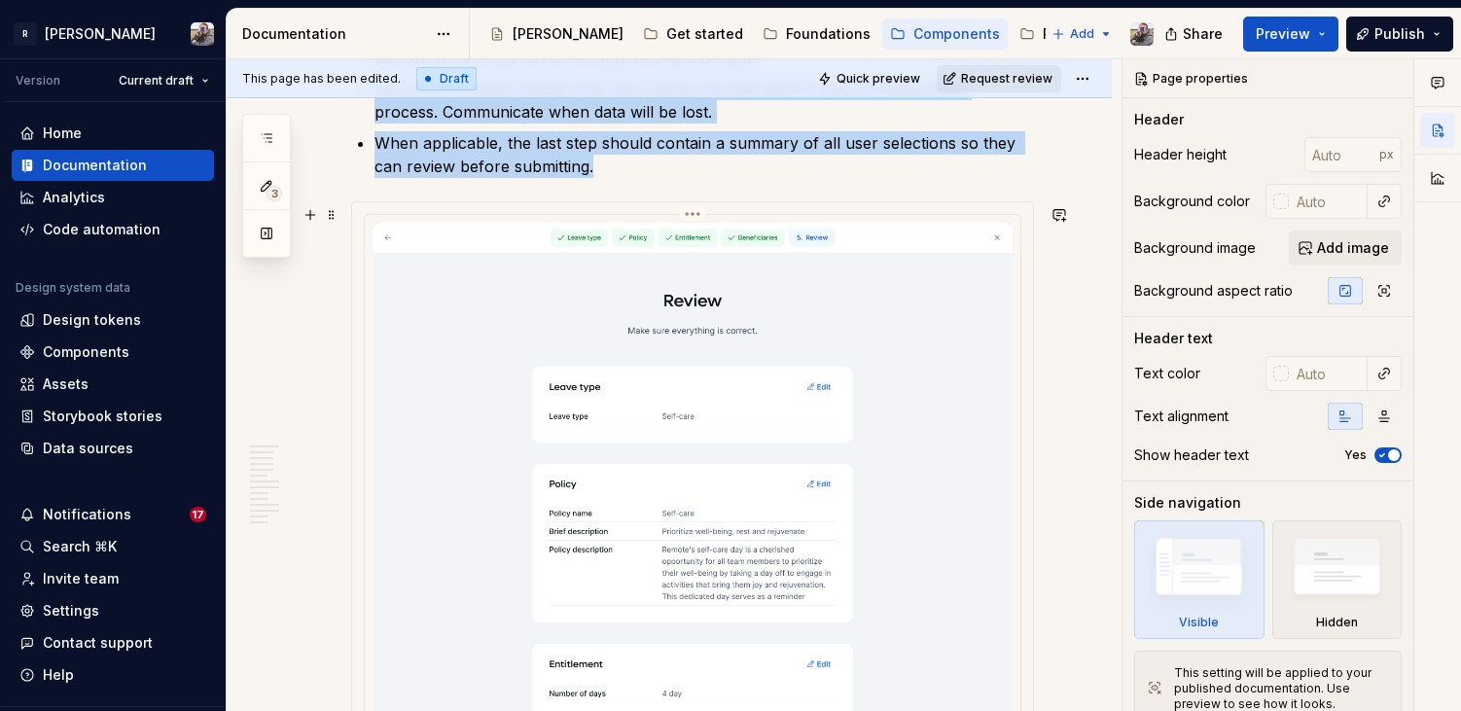
click at [834, 500] on img at bounding box center [693, 567] width 640 height 688
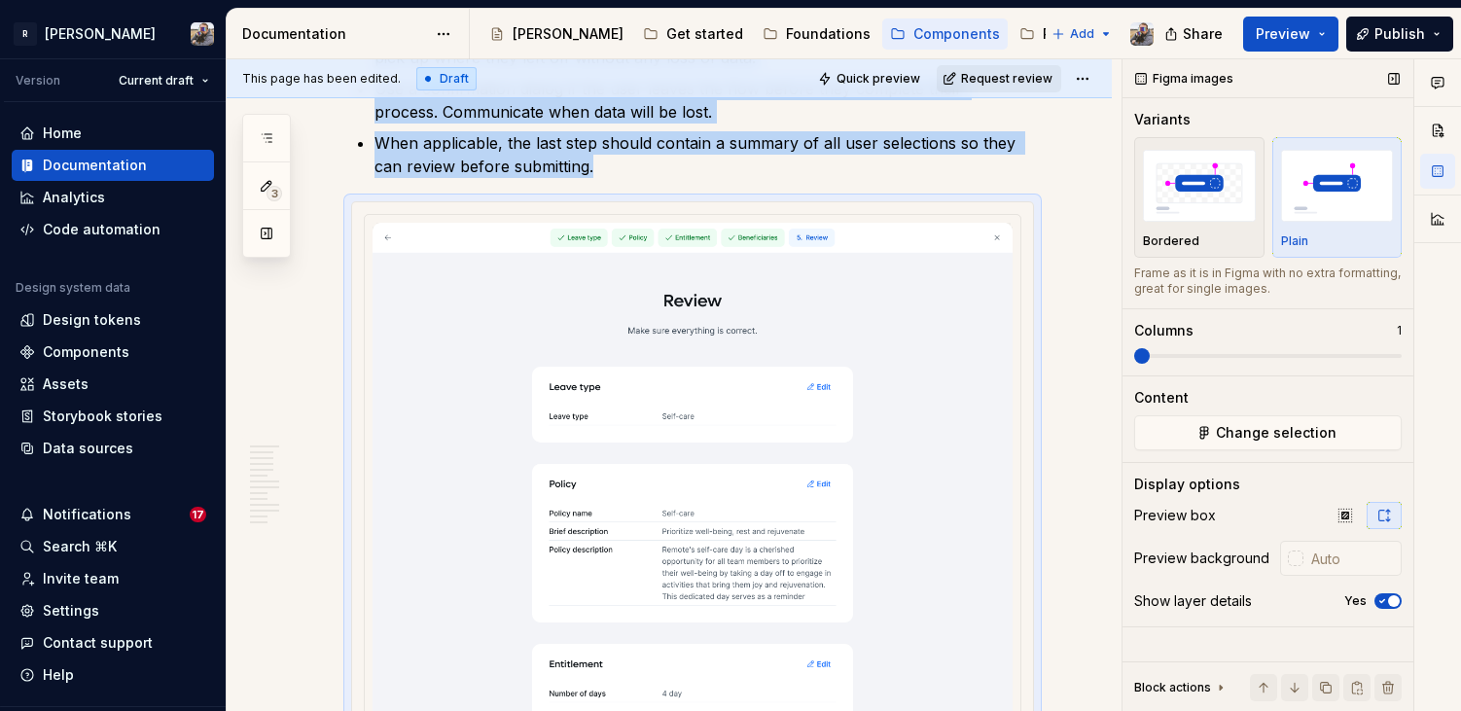
click at [1389, 603] on span "button" at bounding box center [1394, 601] width 12 height 12
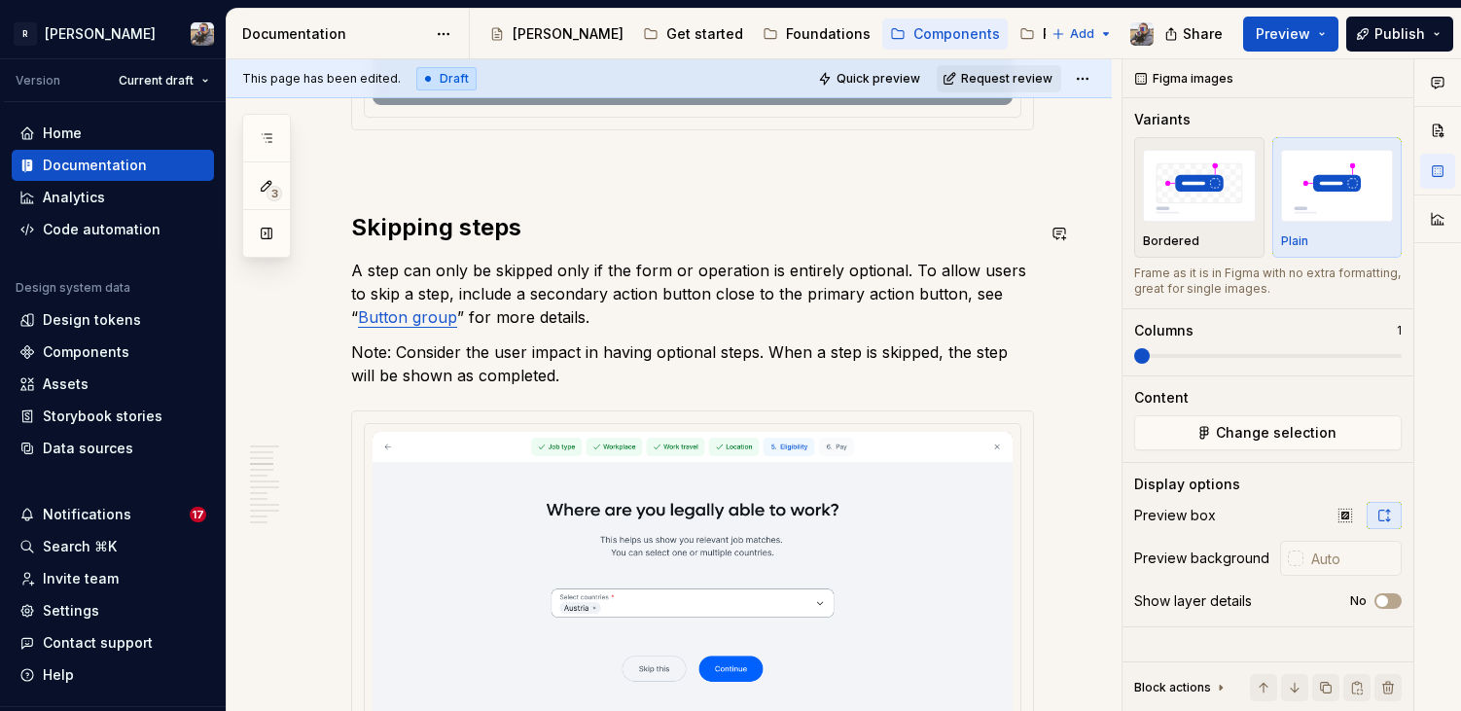
scroll to position [1137, 0]
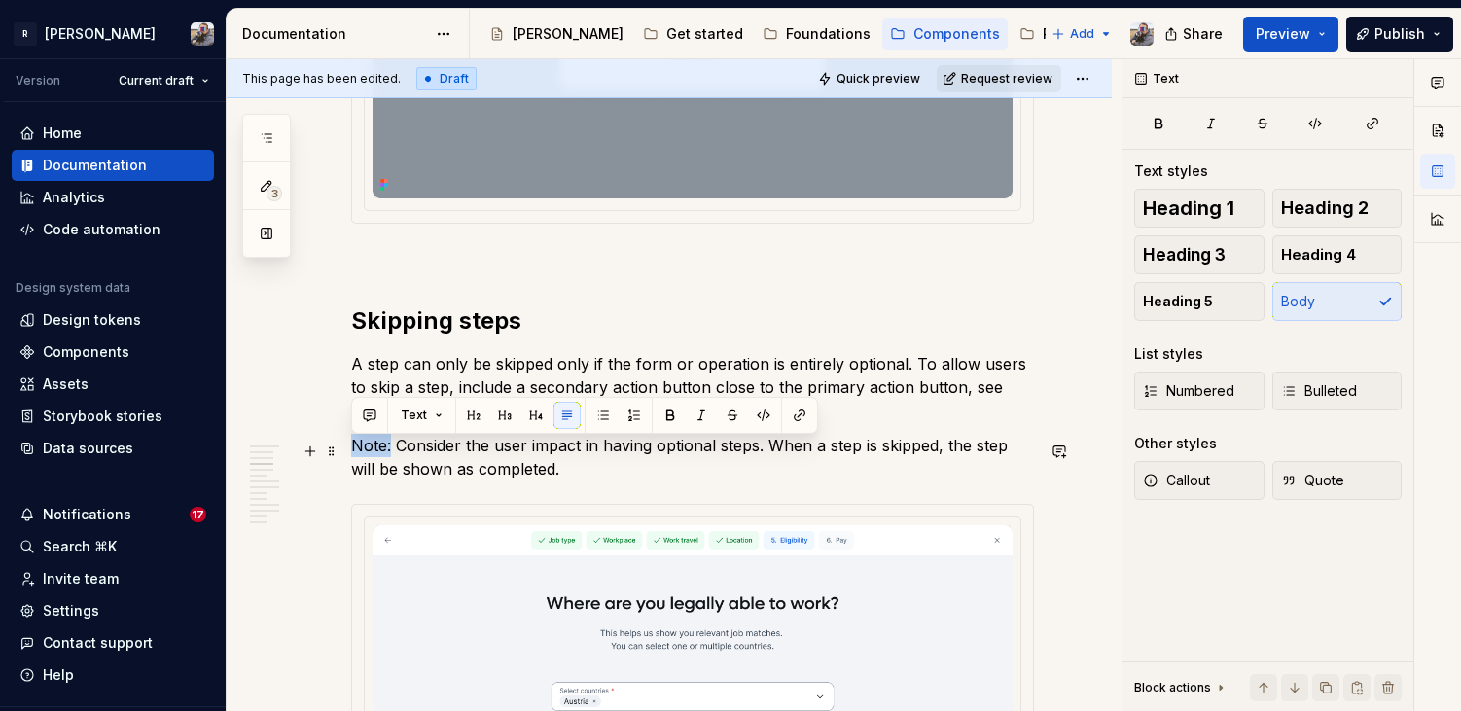
drag, startPoint x: 389, startPoint y: 455, endPoint x: 348, endPoint y: 449, distance: 41.3
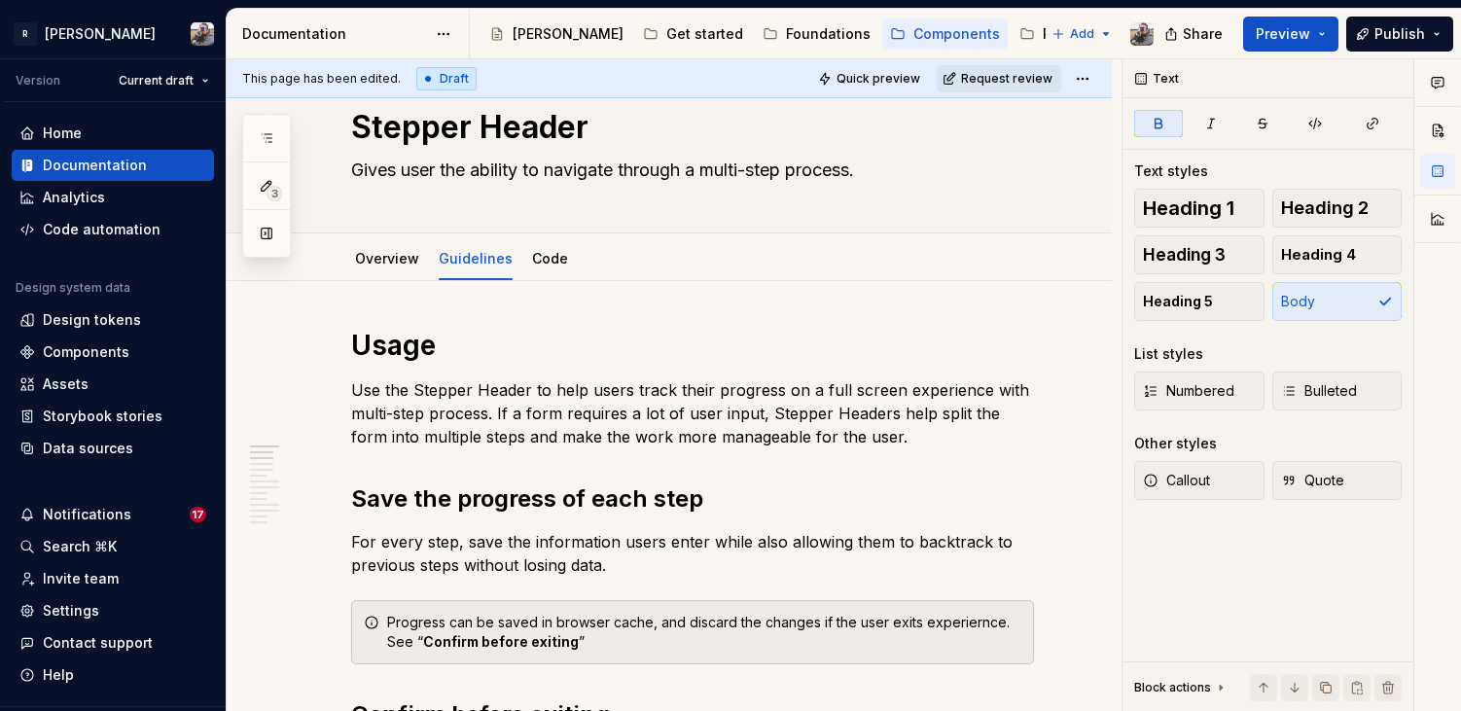
scroll to position [0, 0]
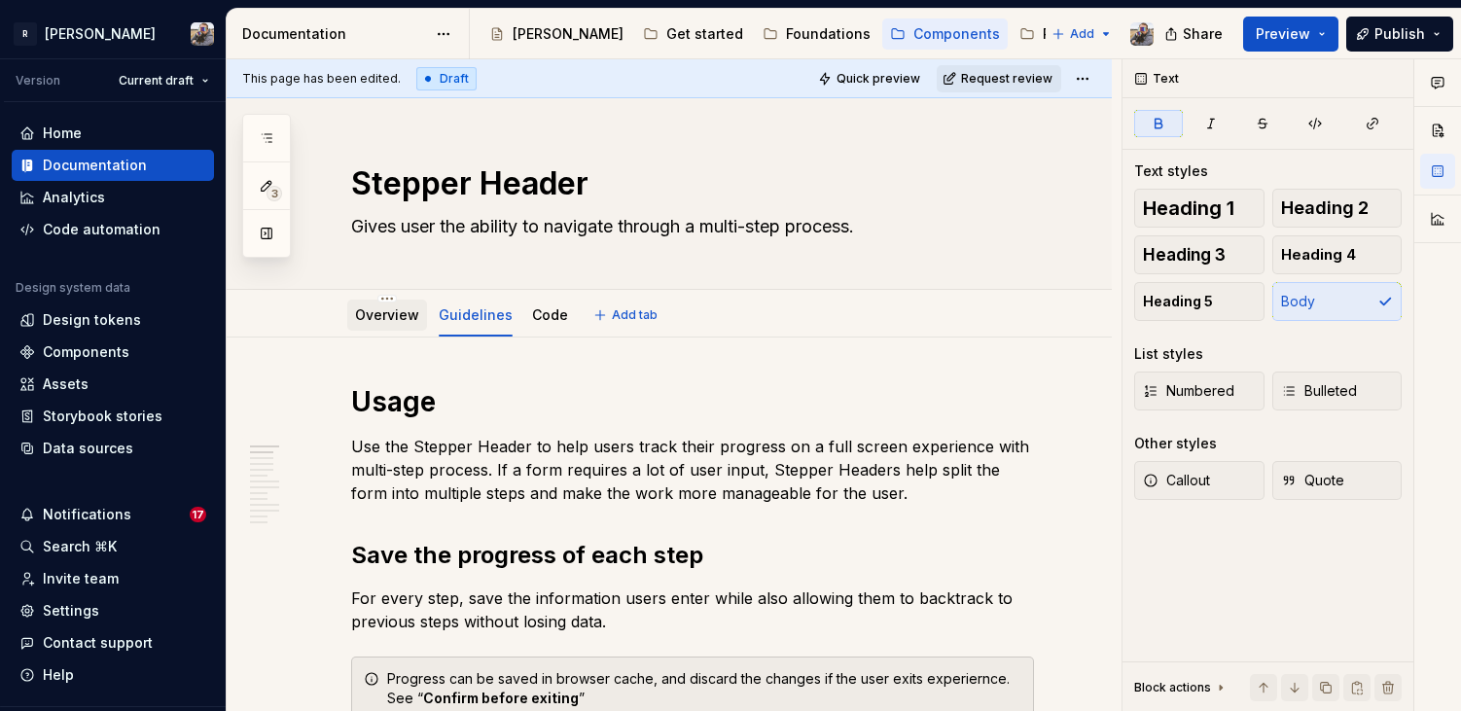
click at [382, 311] on link "Overview" at bounding box center [387, 314] width 64 height 17
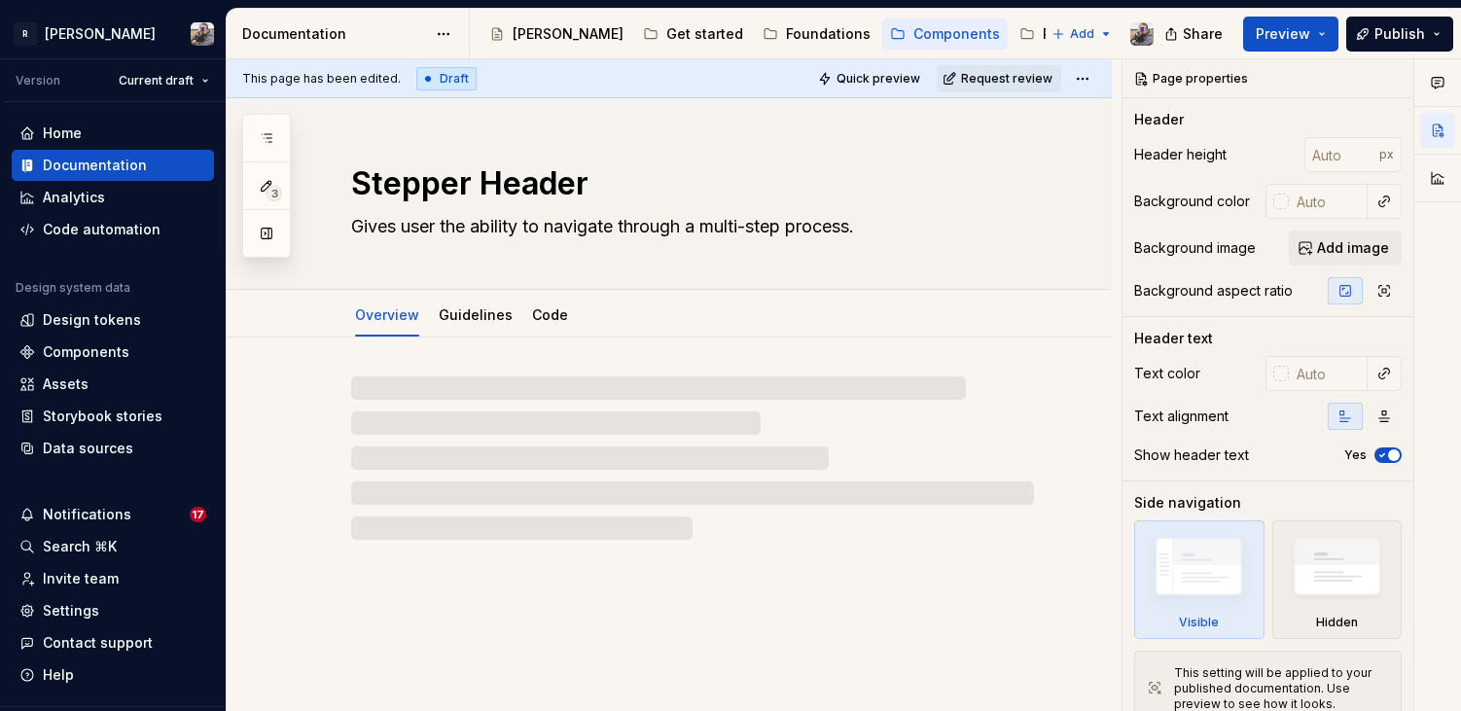
type textarea "*"
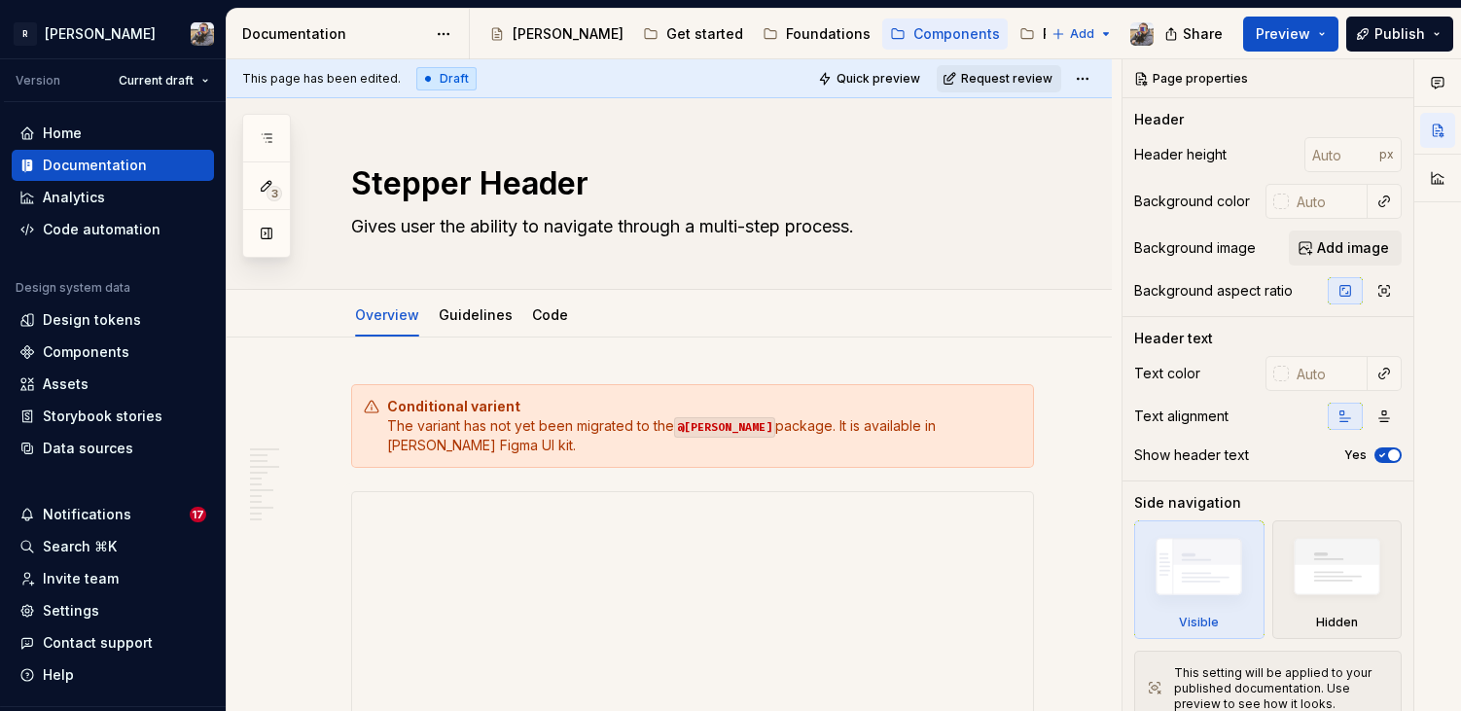
scroll to position [15, 0]
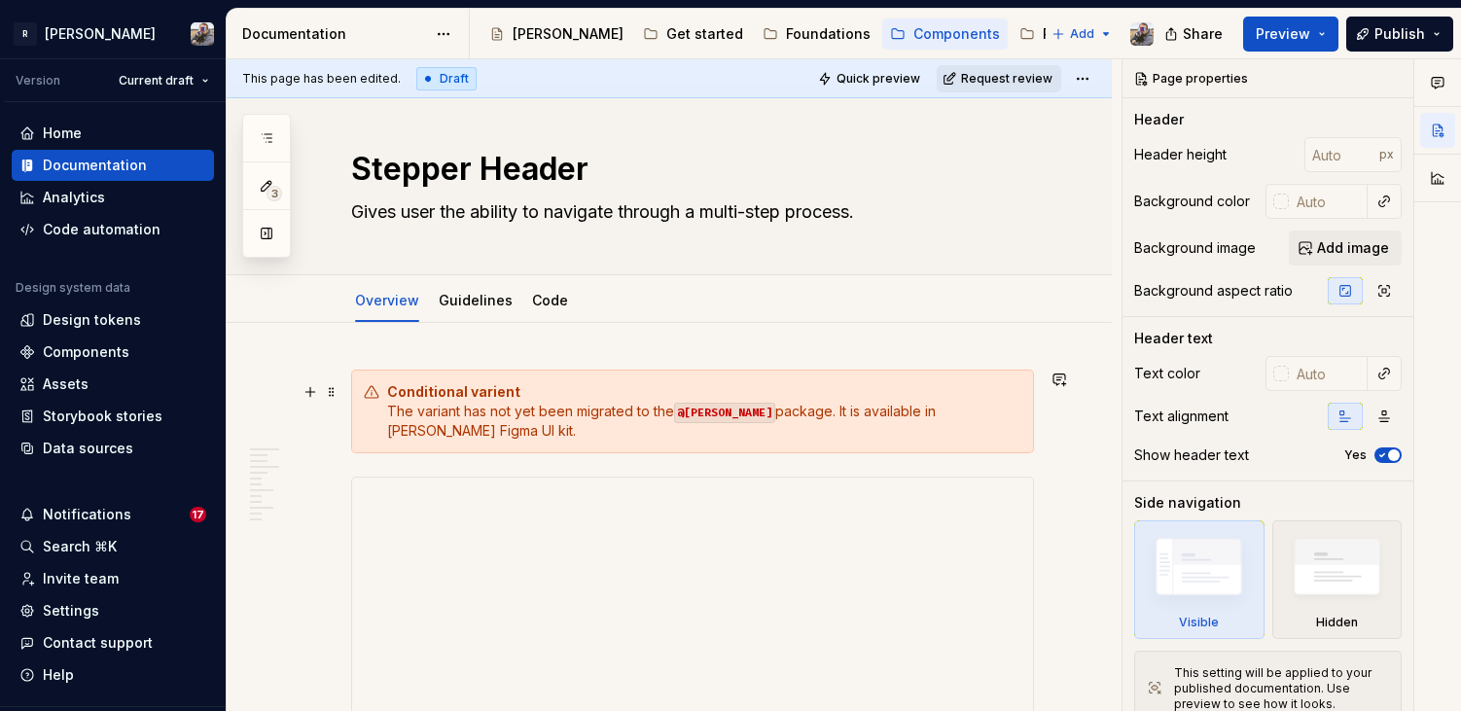
click at [422, 391] on strong "Conditional varient" at bounding box center [453, 391] width 133 height 17
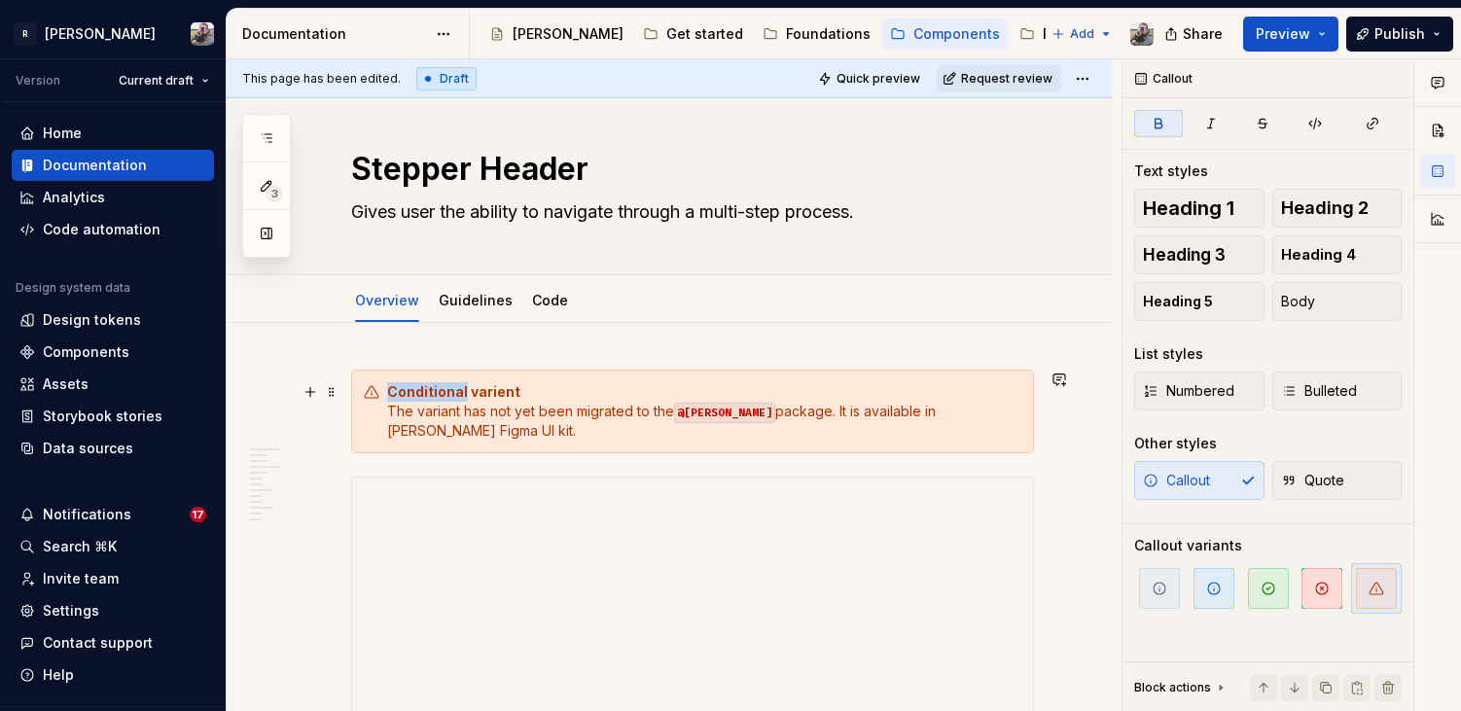
click at [422, 391] on strong "Conditional varient" at bounding box center [453, 391] width 133 height 17
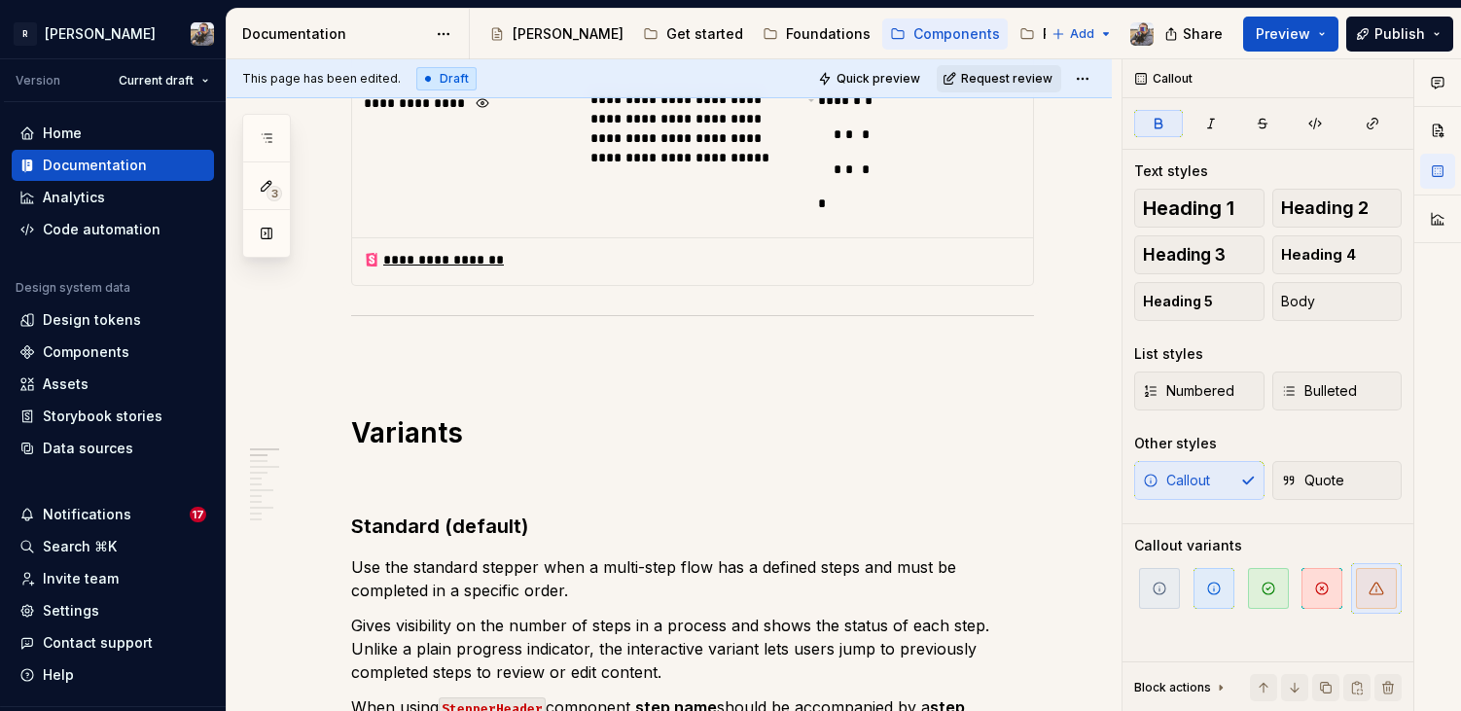
scroll to position [1746, 0]
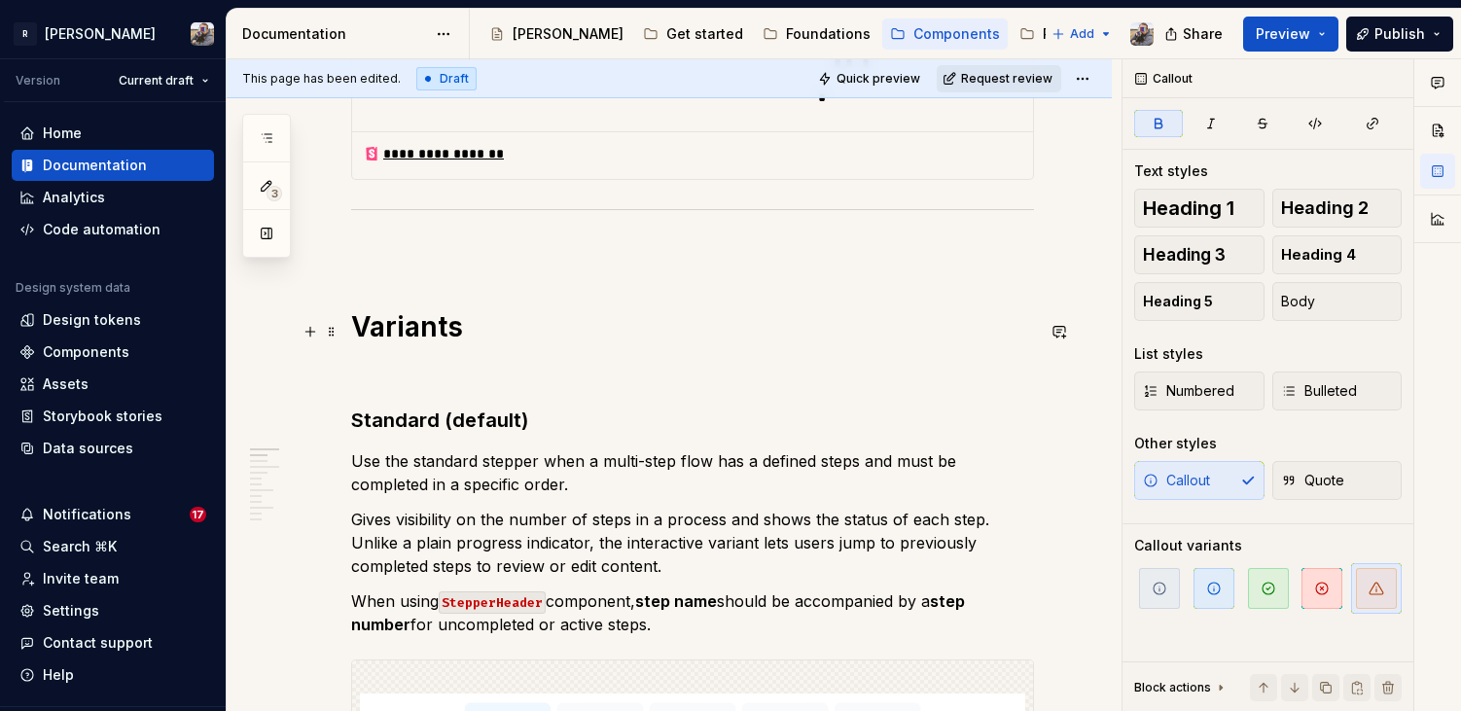
click at [419, 360] on p at bounding box center [692, 371] width 683 height 23
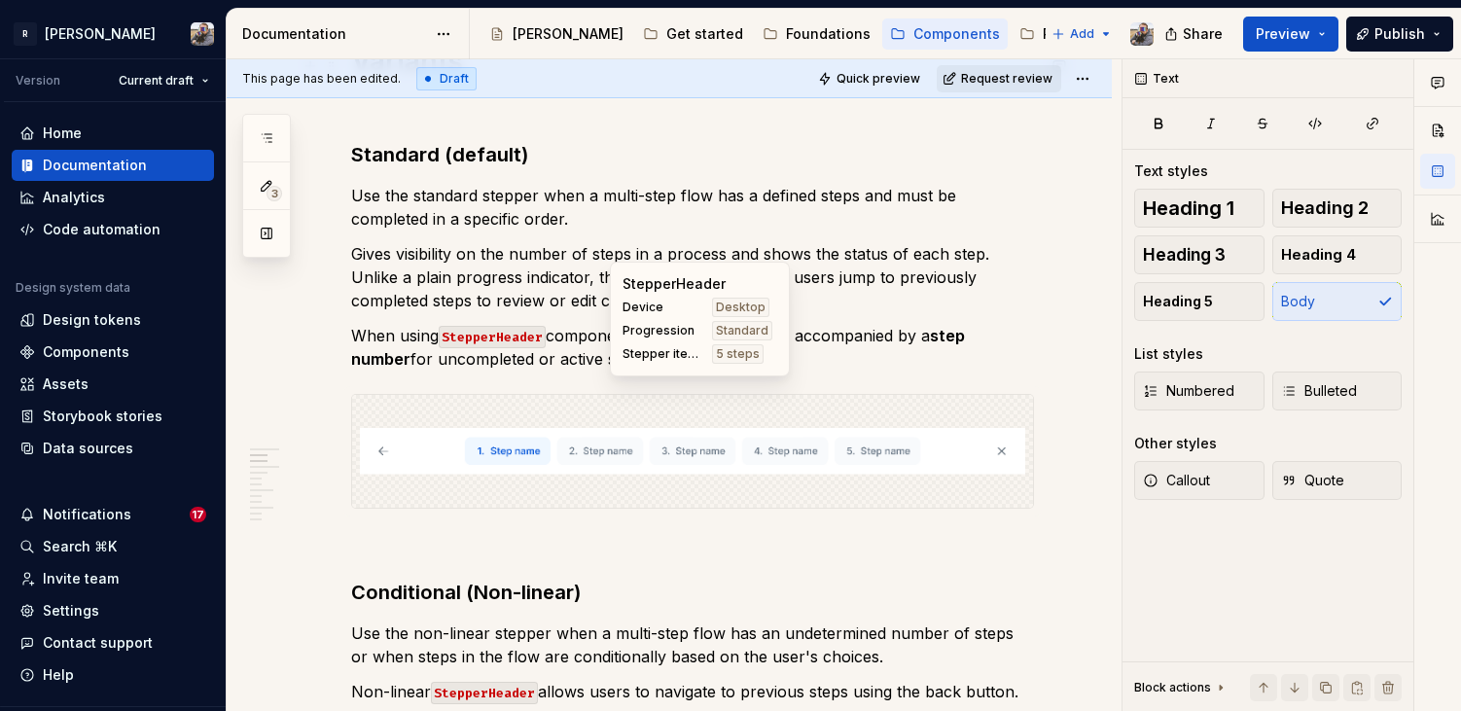
scroll to position [1997, 0]
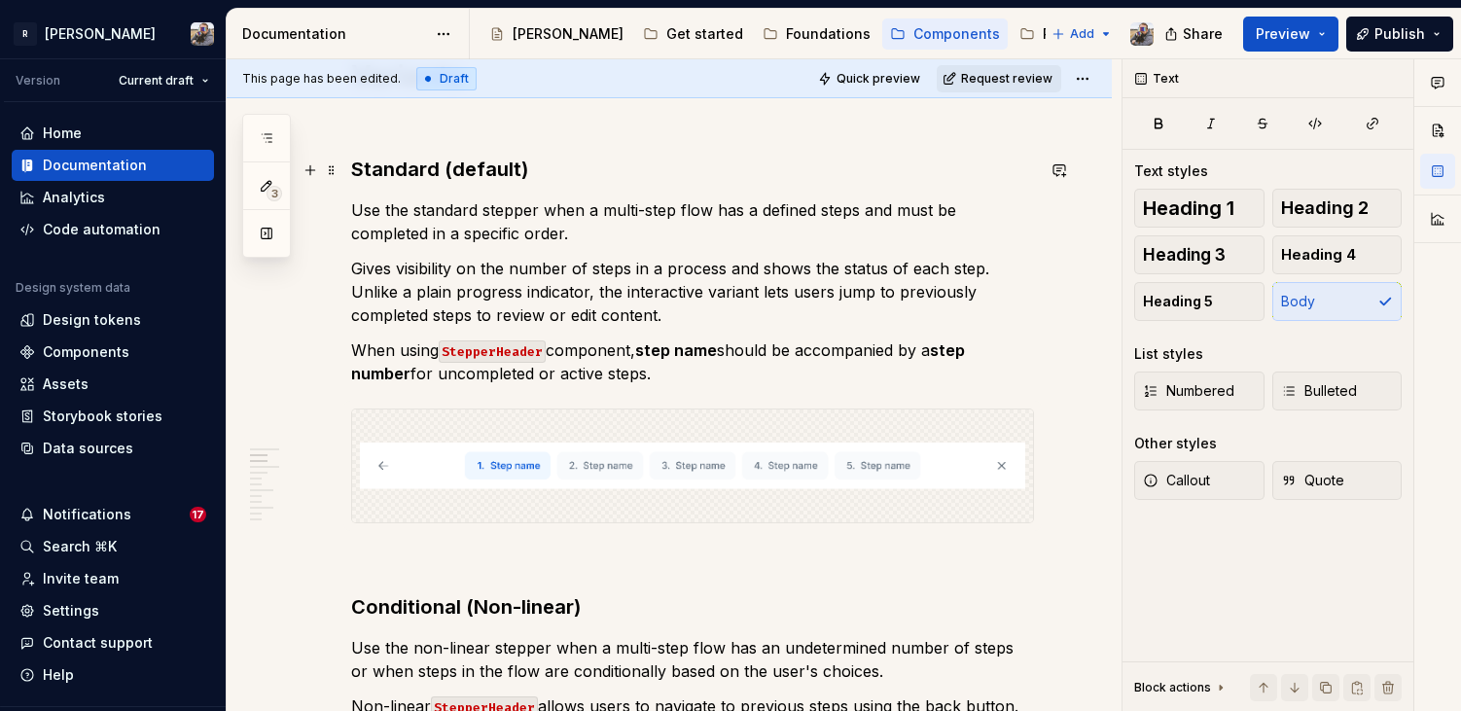
click at [519, 198] on p "Use the standard stepper when a multi-step flow has a defined steps and must be…" at bounding box center [692, 221] width 683 height 47
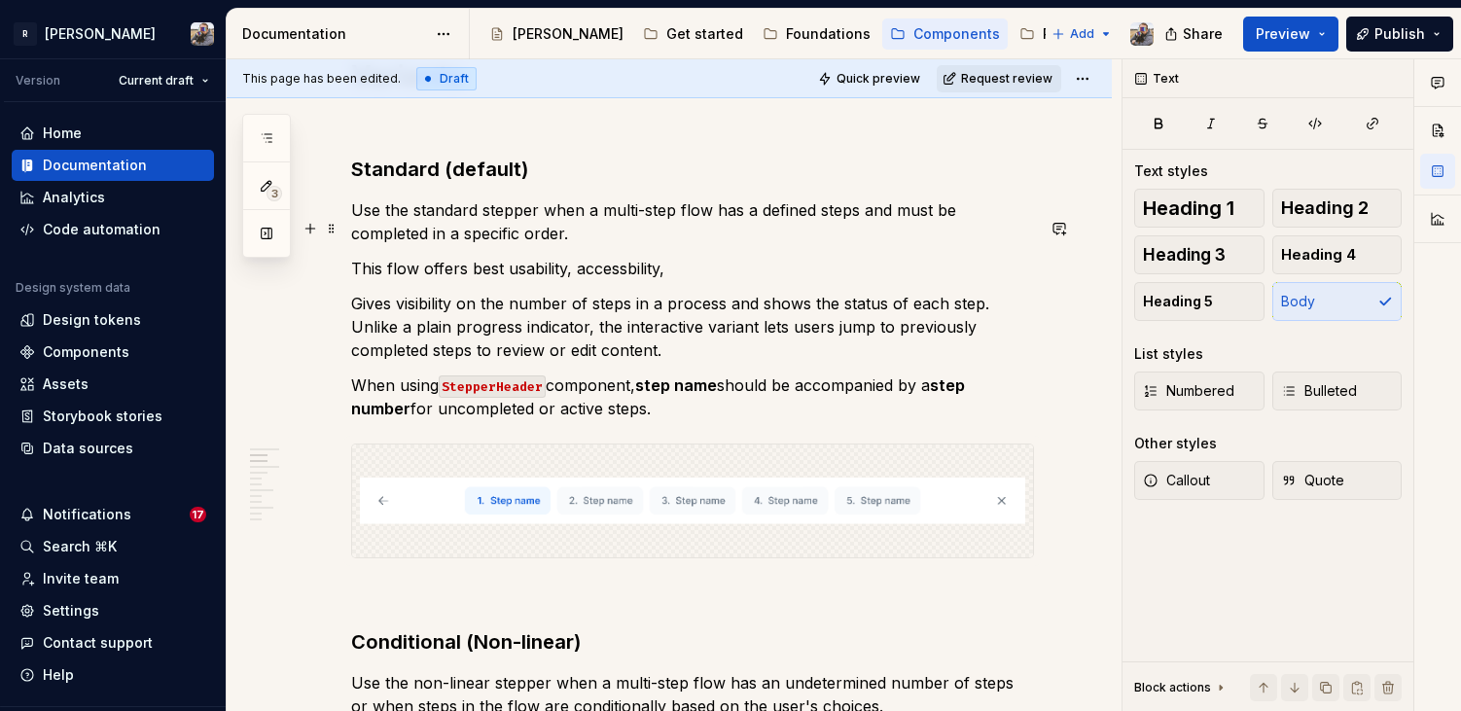
click at [493, 257] on p "This flow offers best usability, accessbility," at bounding box center [692, 268] width 683 height 23
click at [698, 257] on p "This flow offers optimal usability, accessbility," at bounding box center [692, 268] width 683 height 23
type textarea "*"
click at [404, 257] on p "This flow offers optimal usability, accessbility, best practices for" at bounding box center [692, 268] width 683 height 23
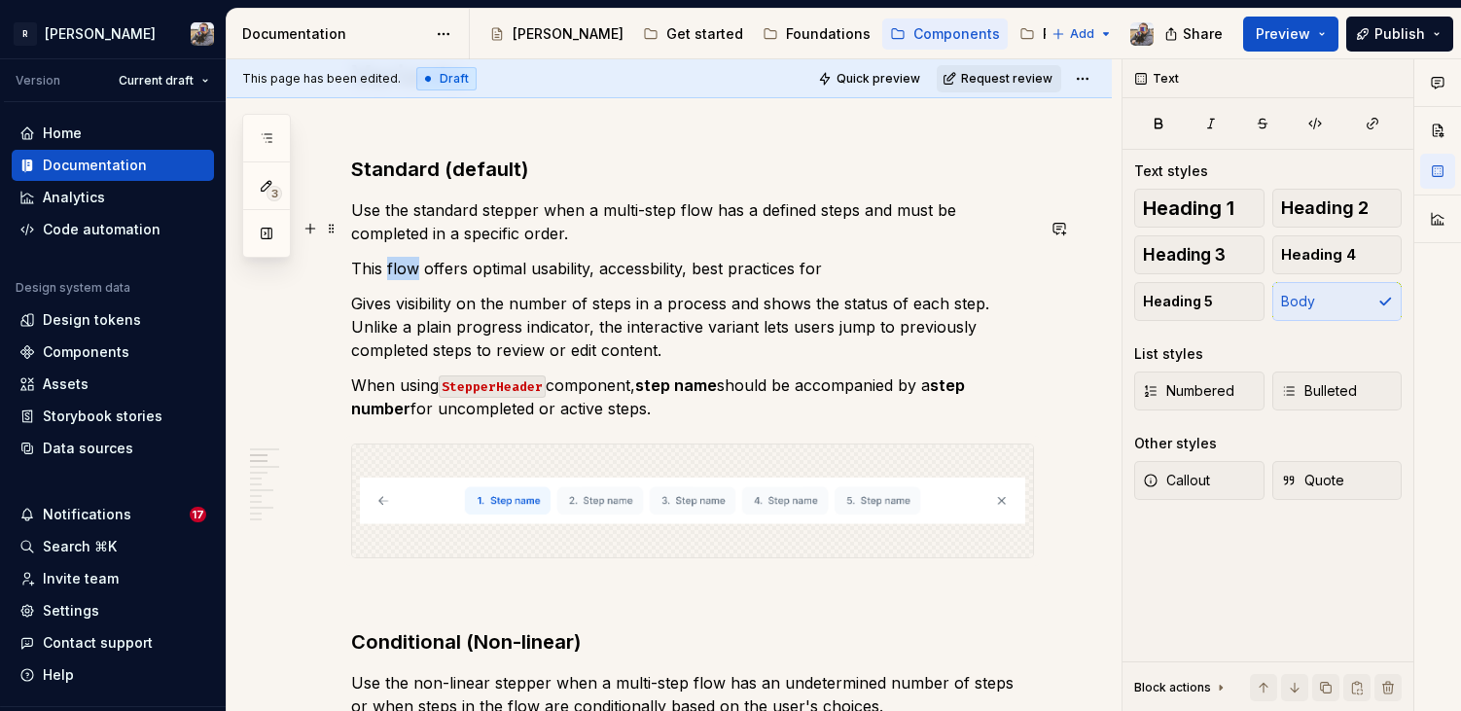
click at [404, 257] on p "This flow offers optimal usability, accessbility, best practices for" at bounding box center [692, 268] width 683 height 23
click at [981, 257] on p "This standard stepper header offers optimal usability, accessbility, best pract…" at bounding box center [692, 268] width 683 height 23
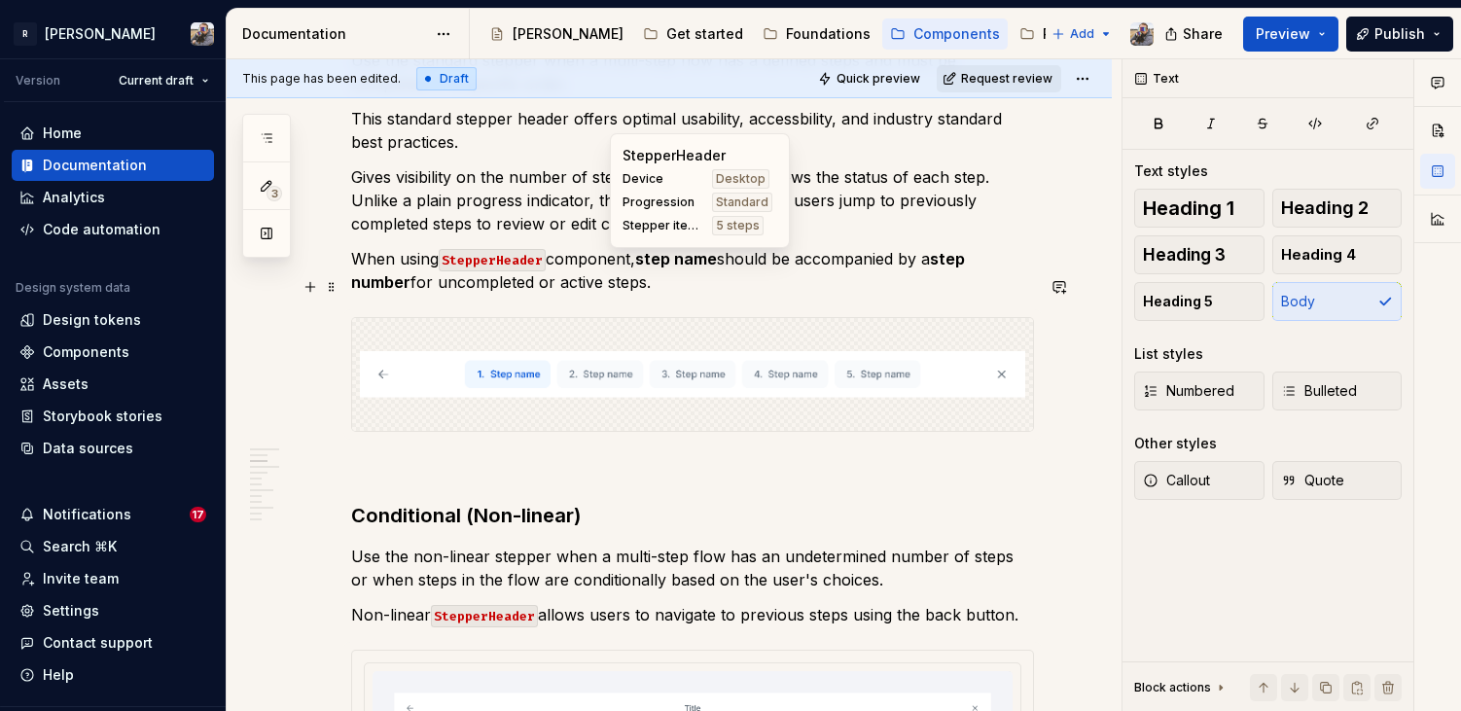
scroll to position [2197, 0]
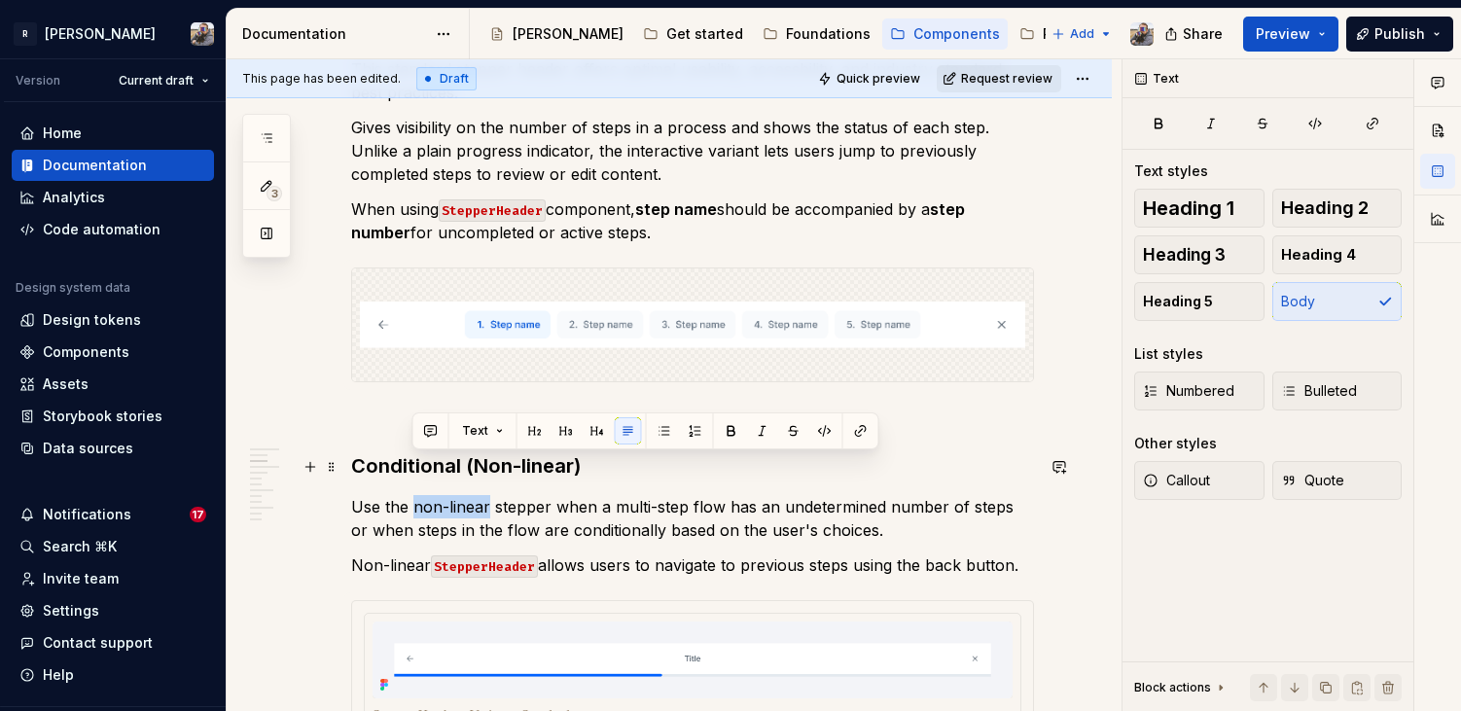
drag, startPoint x: 488, startPoint y: 468, endPoint x: 414, endPoint y: 461, distance: 74.3
click at [414, 495] on p "Use the non-linear stepper when a multi-step flow has an undetermined number of…" at bounding box center [692, 518] width 683 height 47
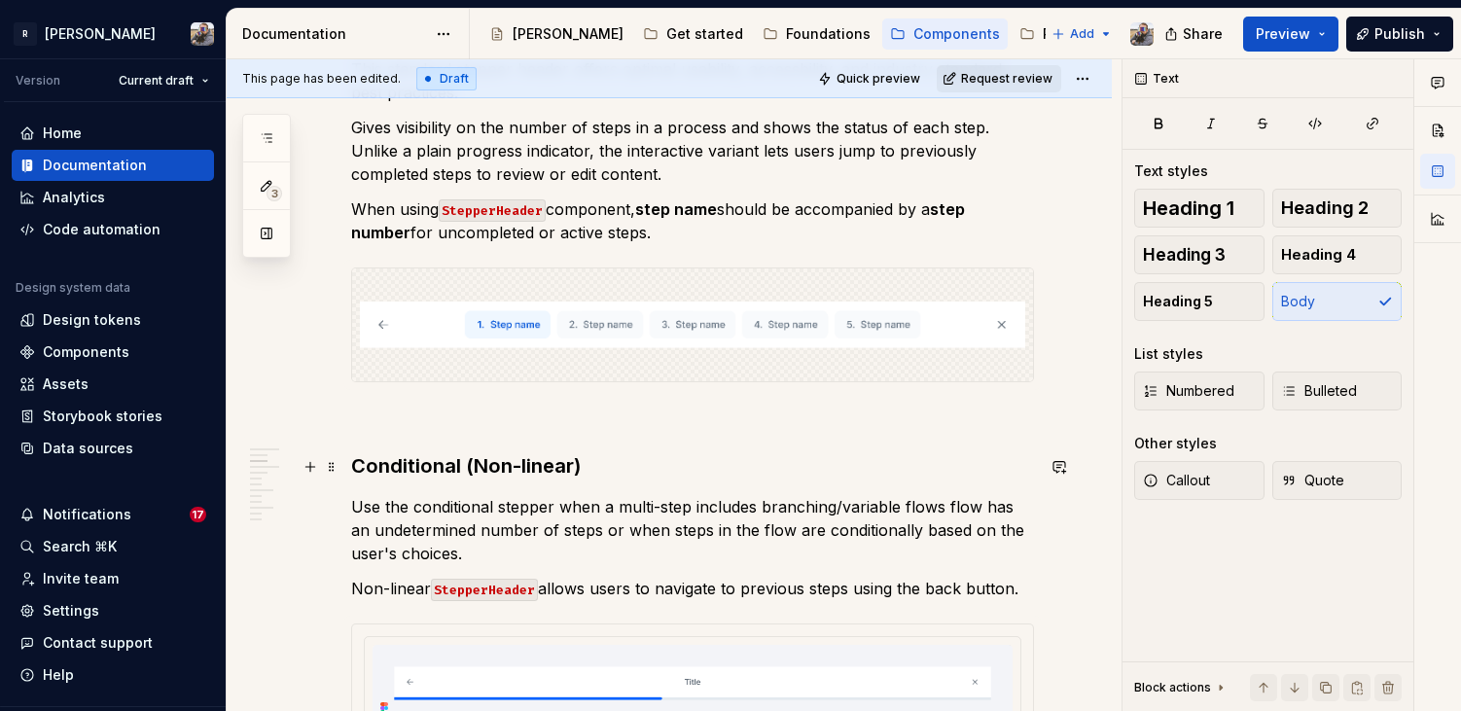
drag, startPoint x: 837, startPoint y: 464, endPoint x: 867, endPoint y: 464, distance: 30.2
click at [867, 495] on p "Use the conditional stepper when a multi-step includes branching/variable flows…" at bounding box center [692, 530] width 683 height 70
click at [830, 495] on p "Use the conditional stepper when a multi-step includes branching/variable flows…" at bounding box center [692, 530] width 683 height 70
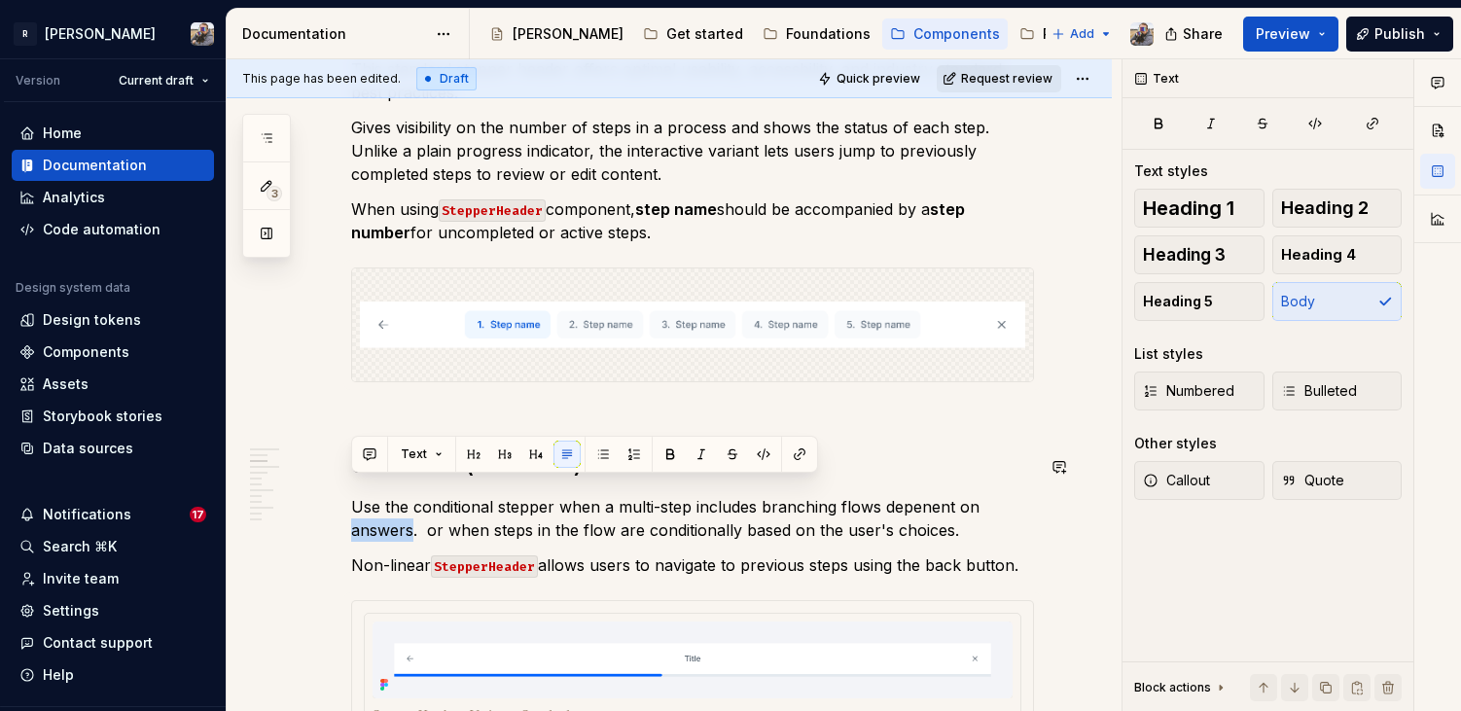
click at [895, 495] on p "Use the conditional stepper when a multi-step includes branching flows depenent…" at bounding box center [692, 518] width 683 height 47
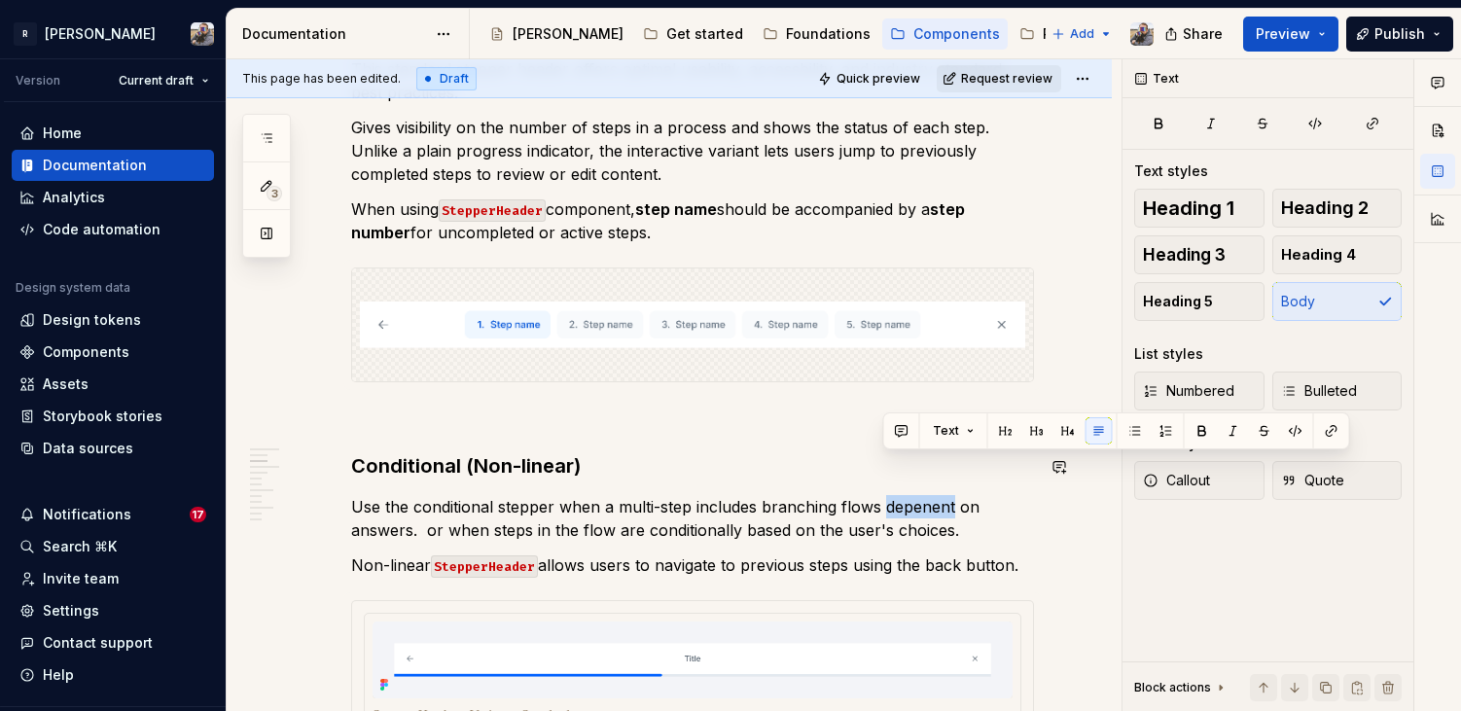
click at [895, 495] on p "Use the conditional stepper when a multi-step includes branching flows depenent…" at bounding box center [692, 518] width 683 height 47
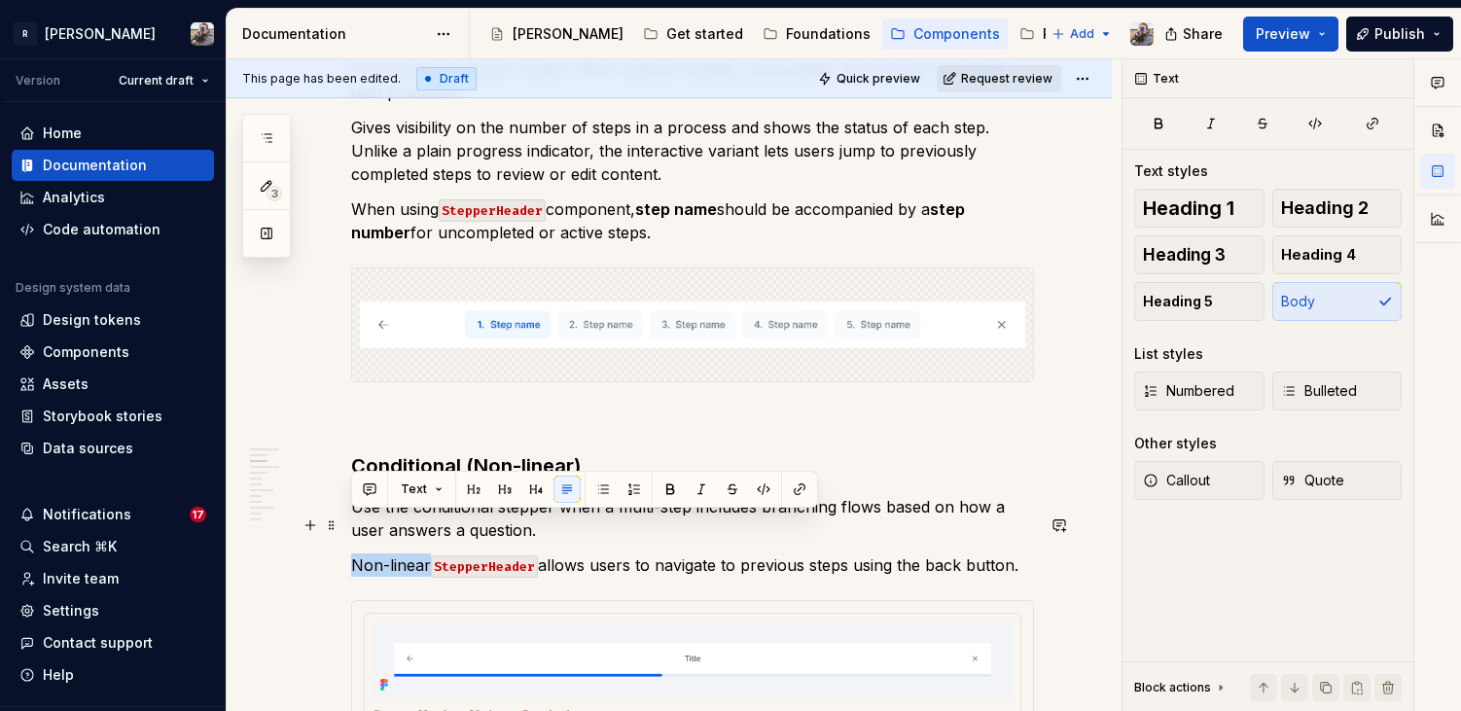
drag, startPoint x: 426, startPoint y: 525, endPoint x: 349, endPoint y: 520, distance: 77.1
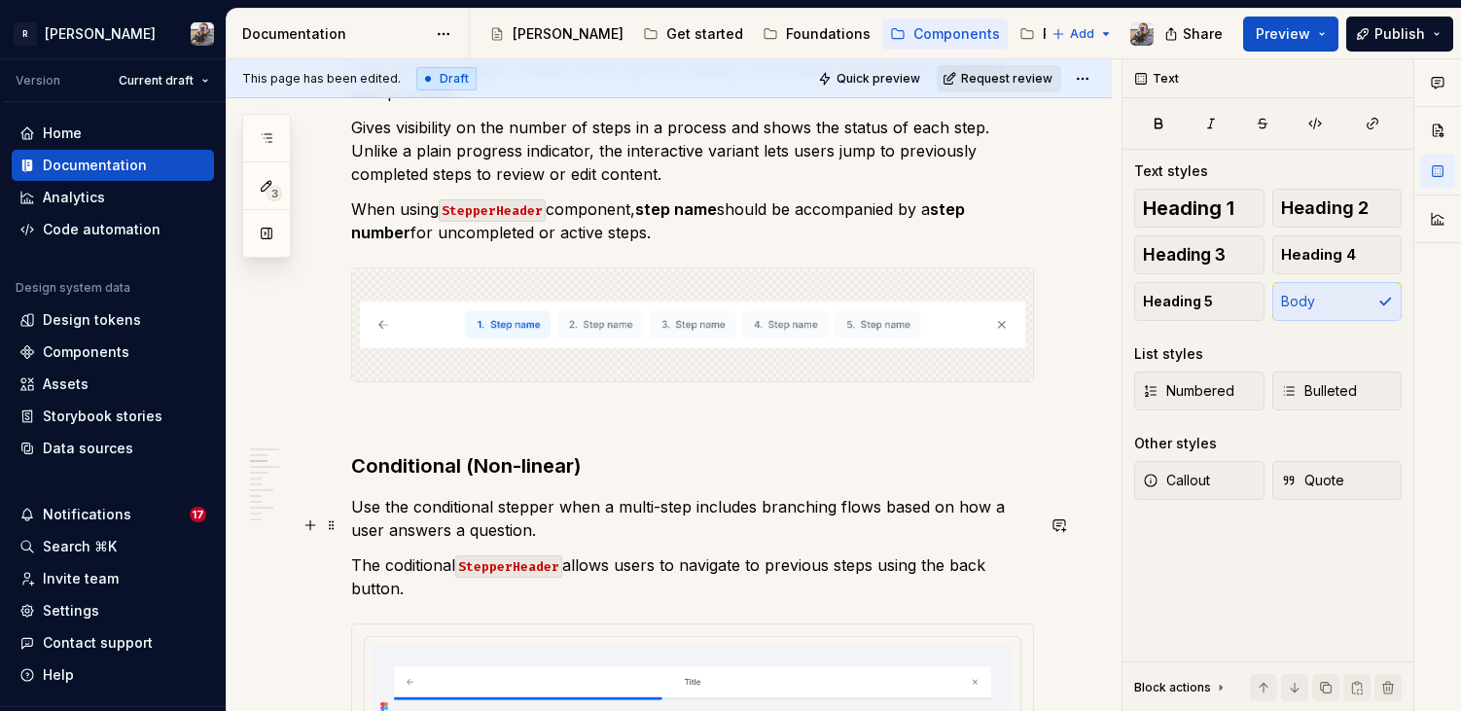
click at [394, 554] on p "The coditional StepperHeader allows users to navigate to previous steps using t…" at bounding box center [692, 577] width 683 height 47
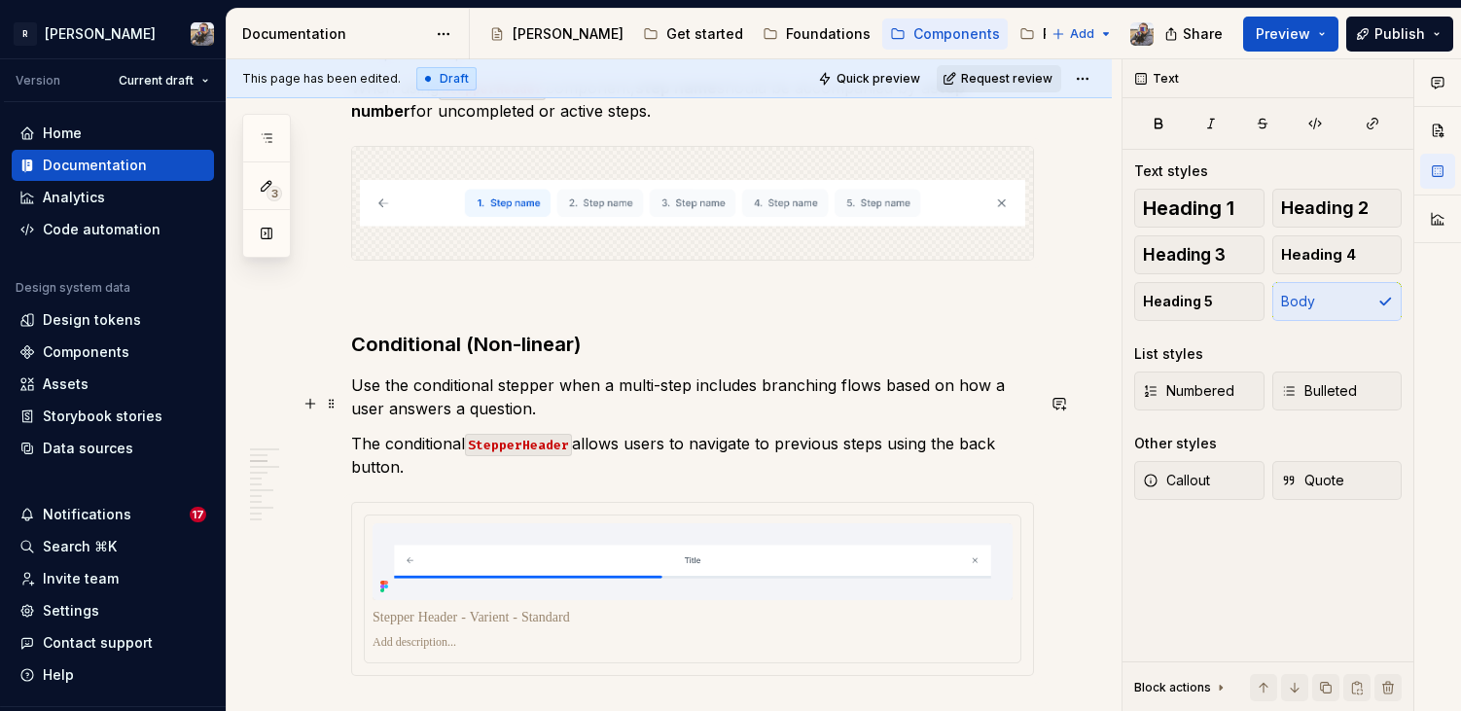
scroll to position [2376, 0]
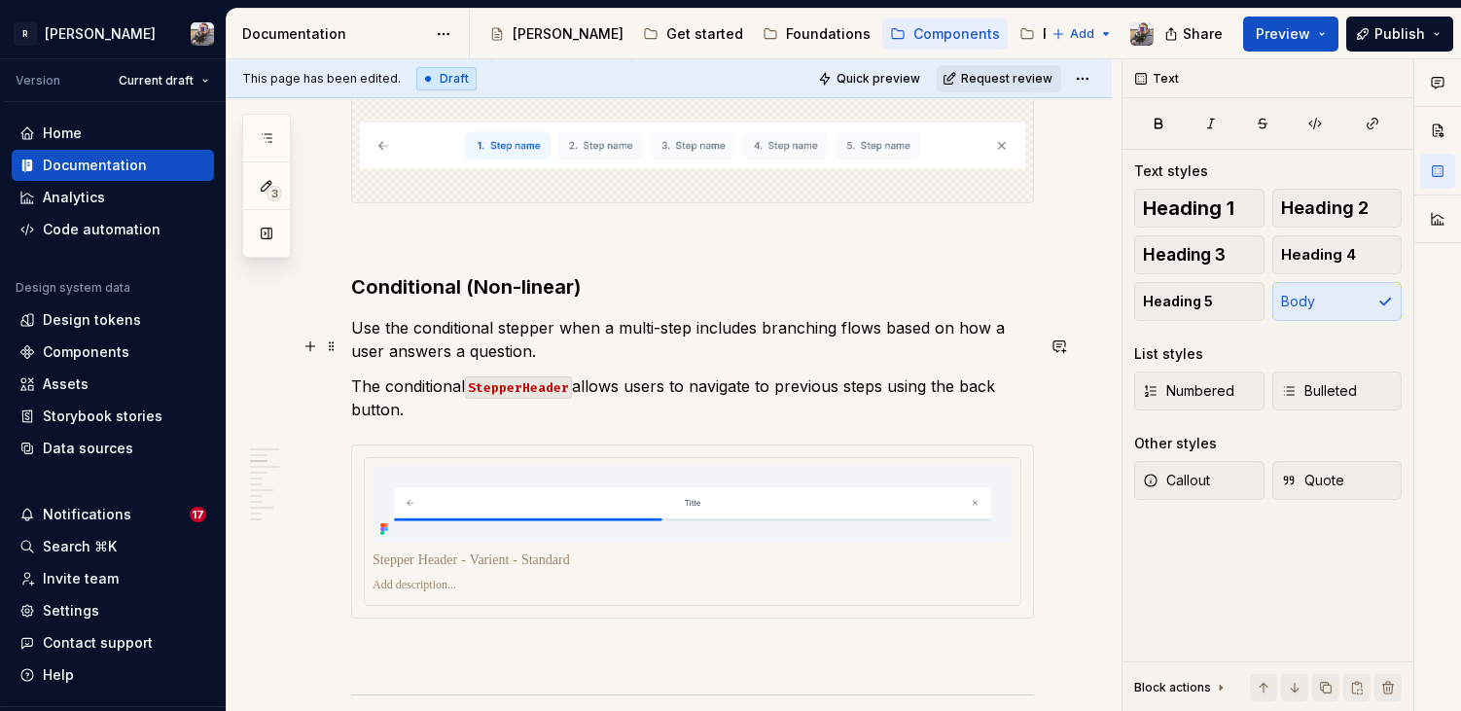
click at [418, 375] on p "The conditional StepperHeader allows users to navigate to previous steps using …" at bounding box center [692, 398] width 683 height 47
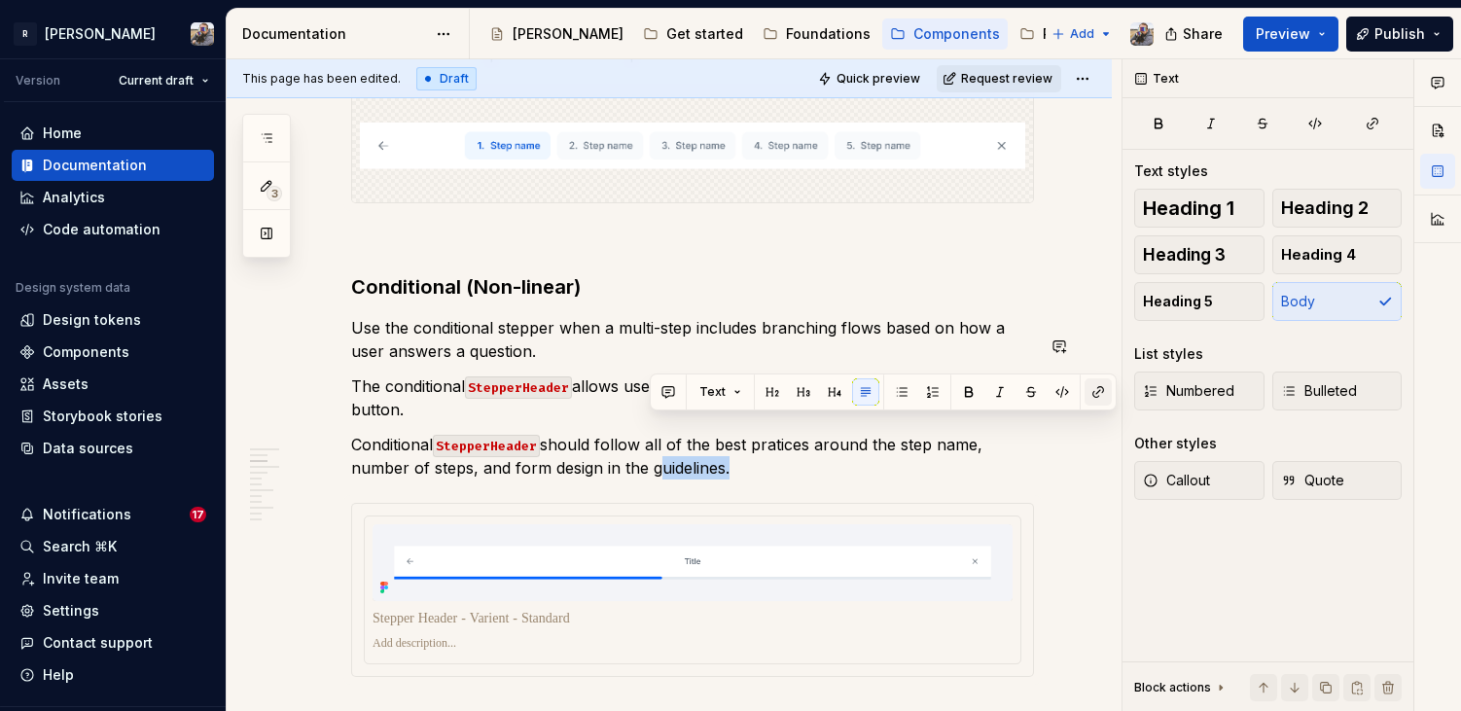
click at [1092, 395] on button "button" at bounding box center [1098, 391] width 27 height 27
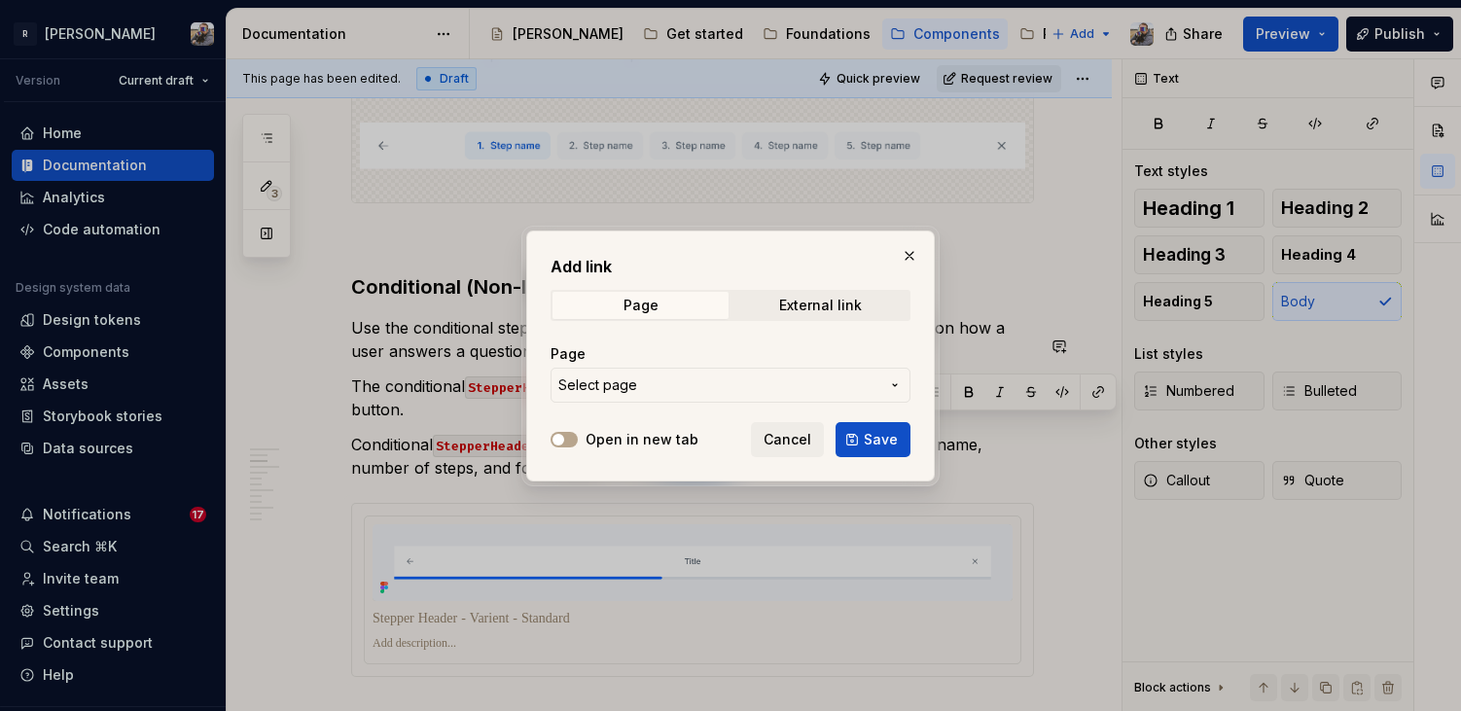
click at [791, 387] on span "Select page" at bounding box center [718, 385] width 321 height 19
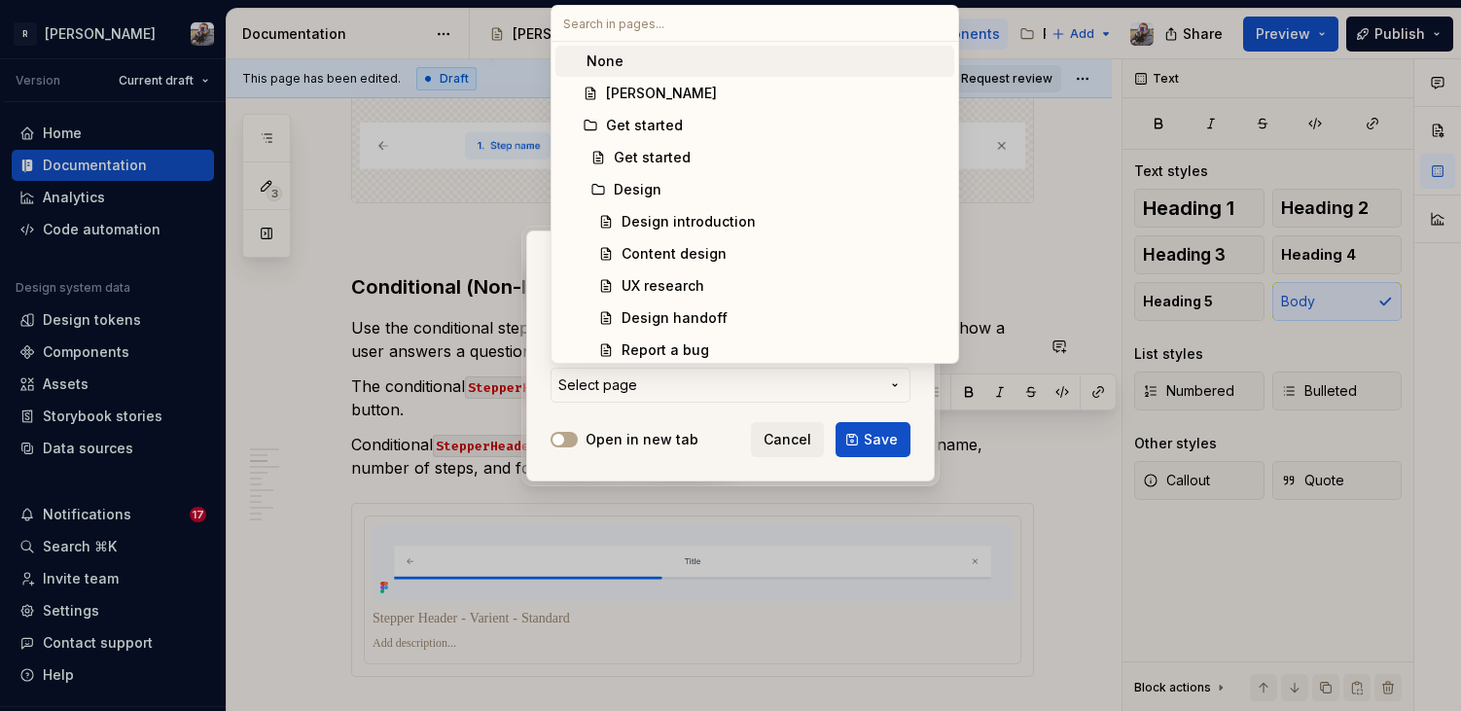
type input "g"
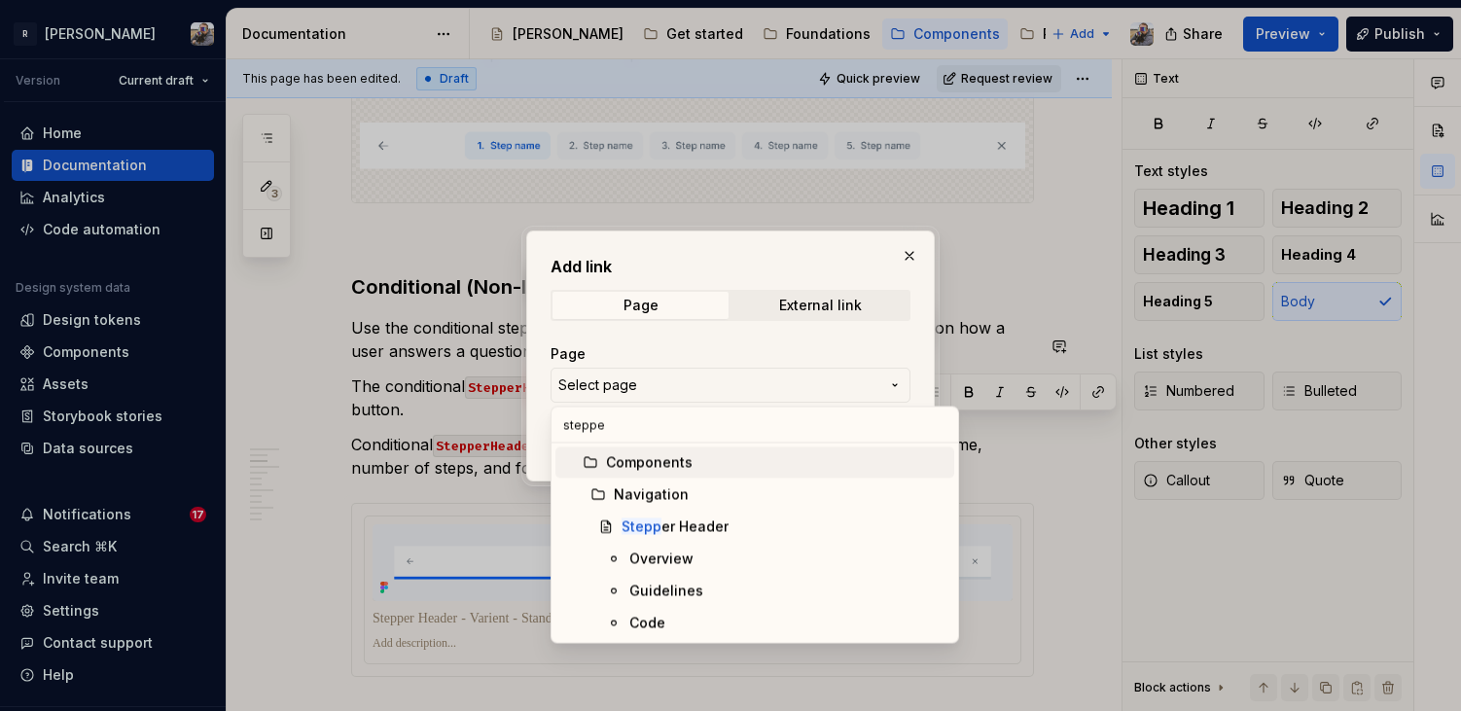
type input "stepper"
click at [712, 588] on div "Guidelines" at bounding box center [787, 591] width 317 height 19
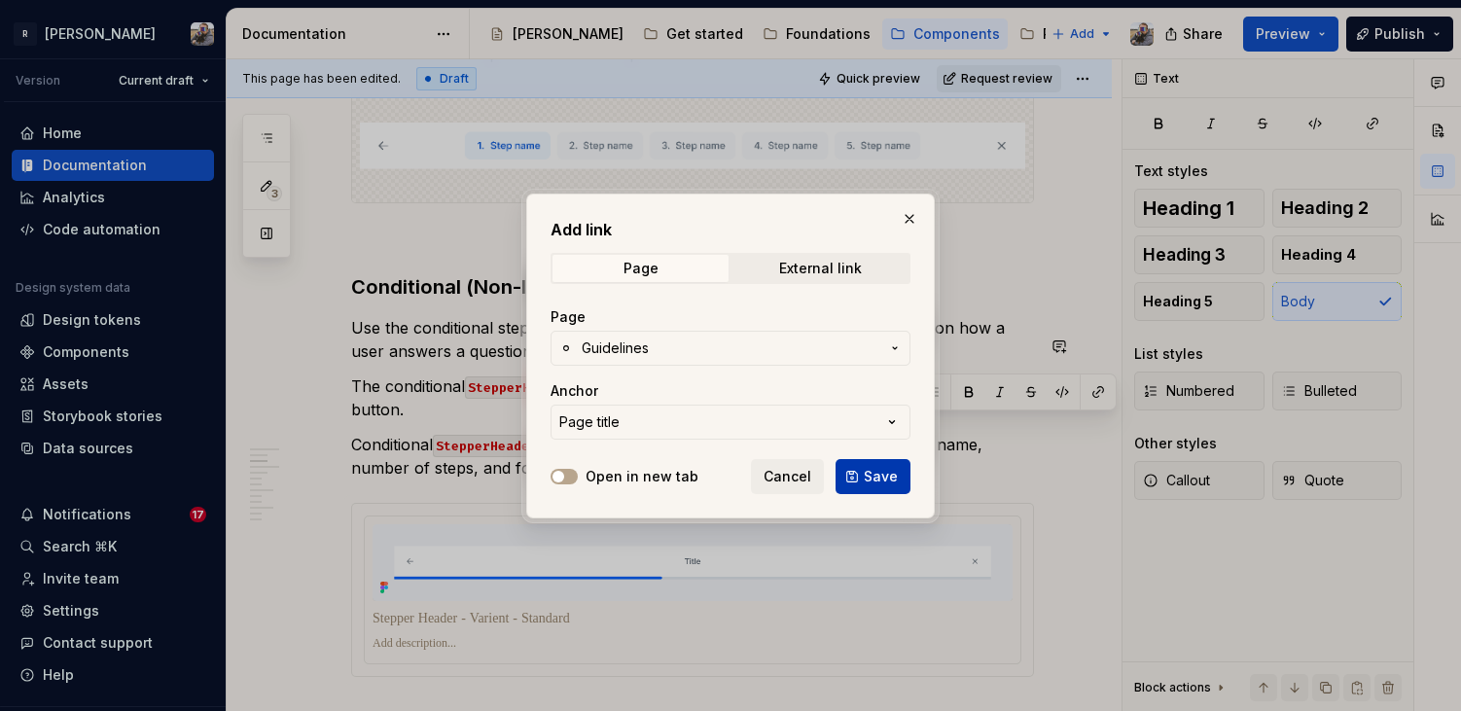
click at [872, 482] on span "Save" at bounding box center [881, 476] width 34 height 19
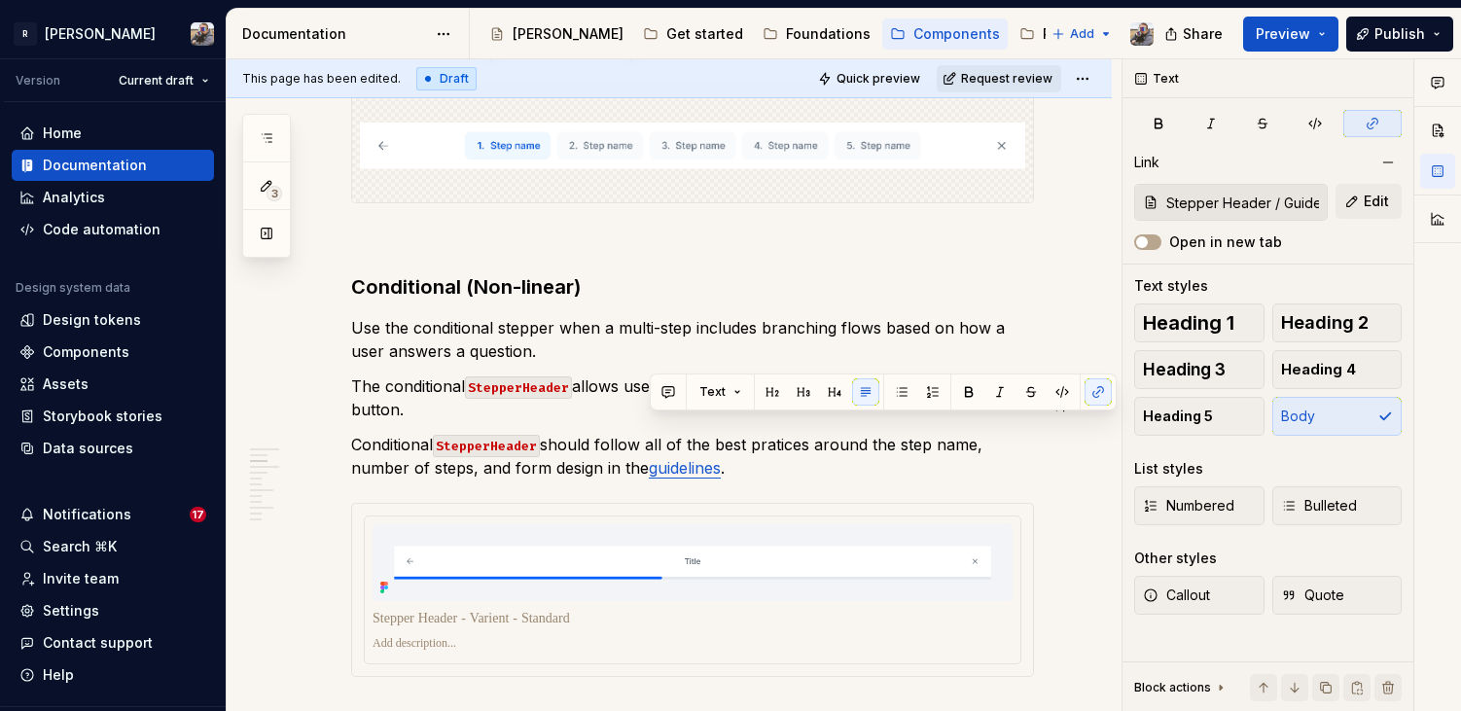
click at [599, 439] on p "Conditional StepperHeader should follow all of the best pratices around the ste…" at bounding box center [692, 456] width 683 height 47
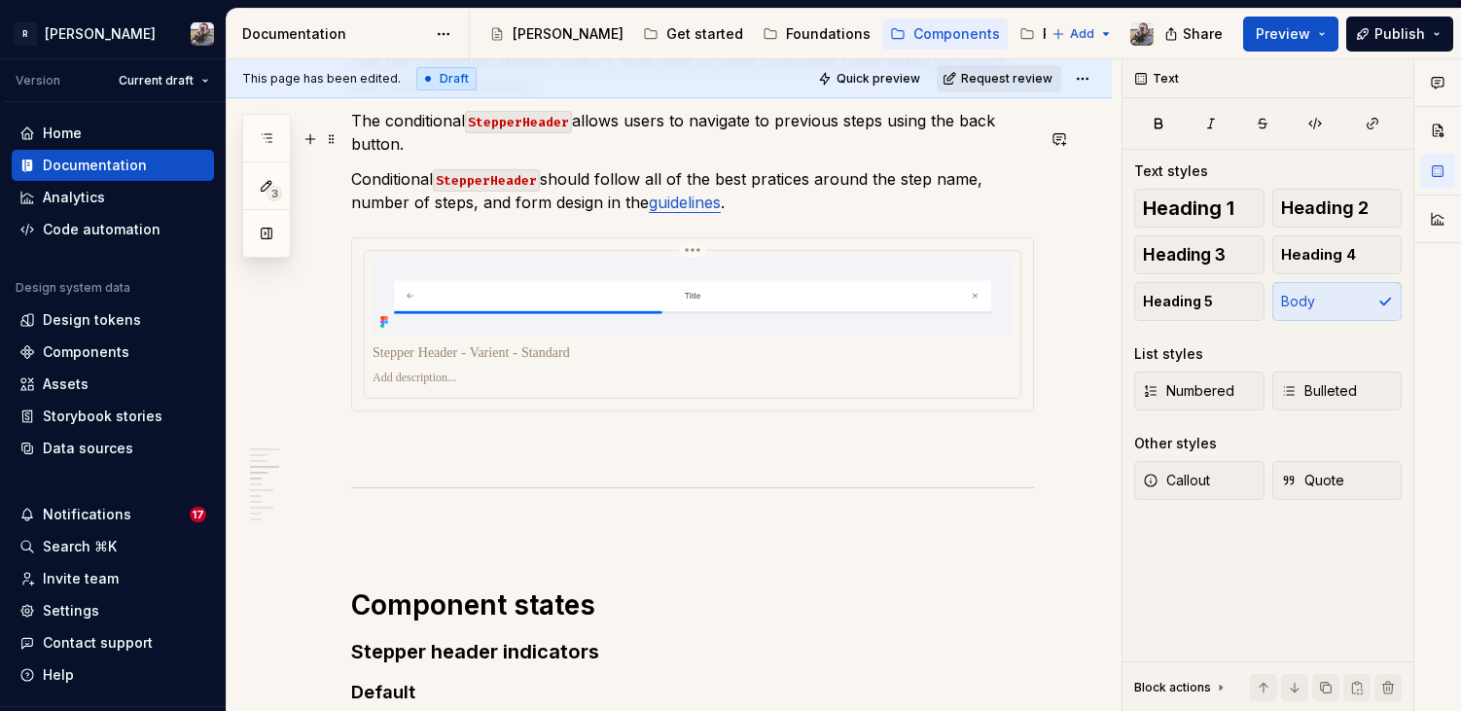
scroll to position [2649, 0]
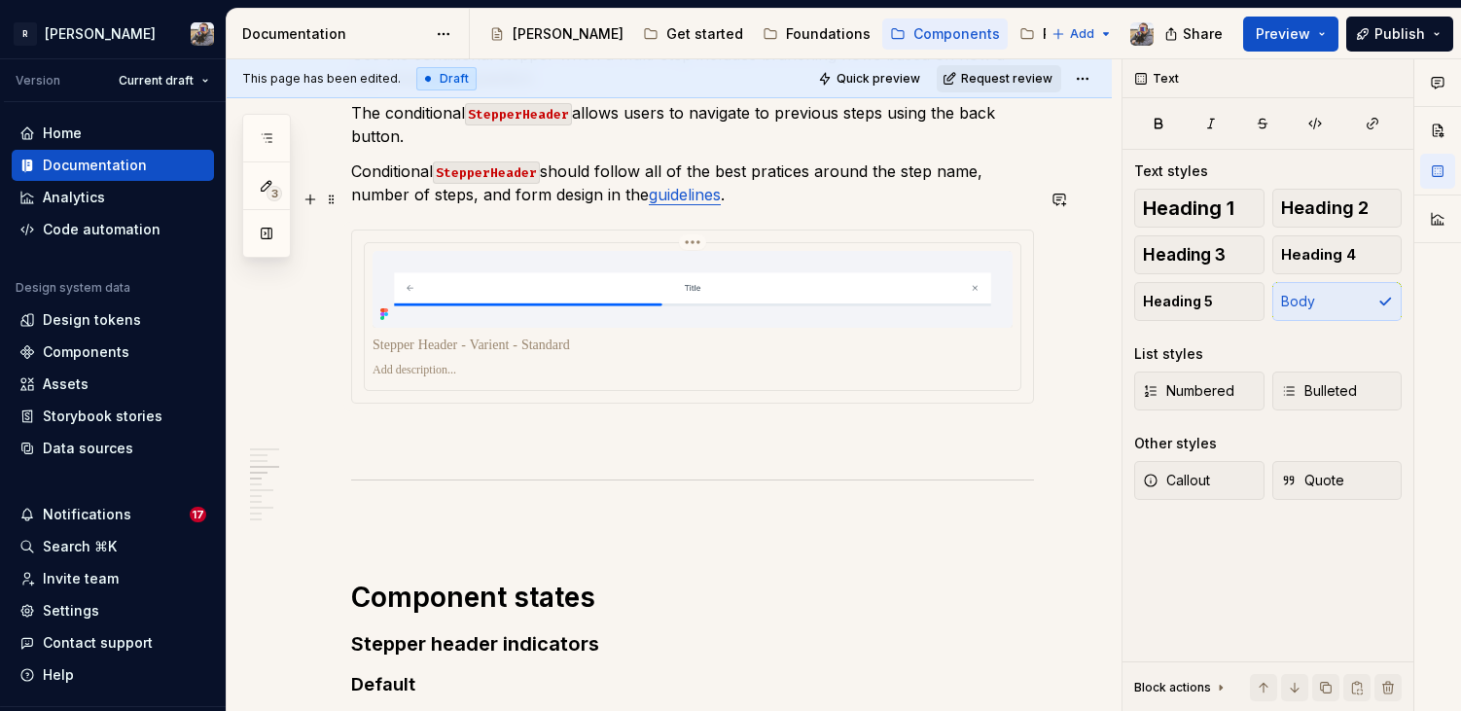
click at [813, 336] on p at bounding box center [693, 345] width 640 height 19
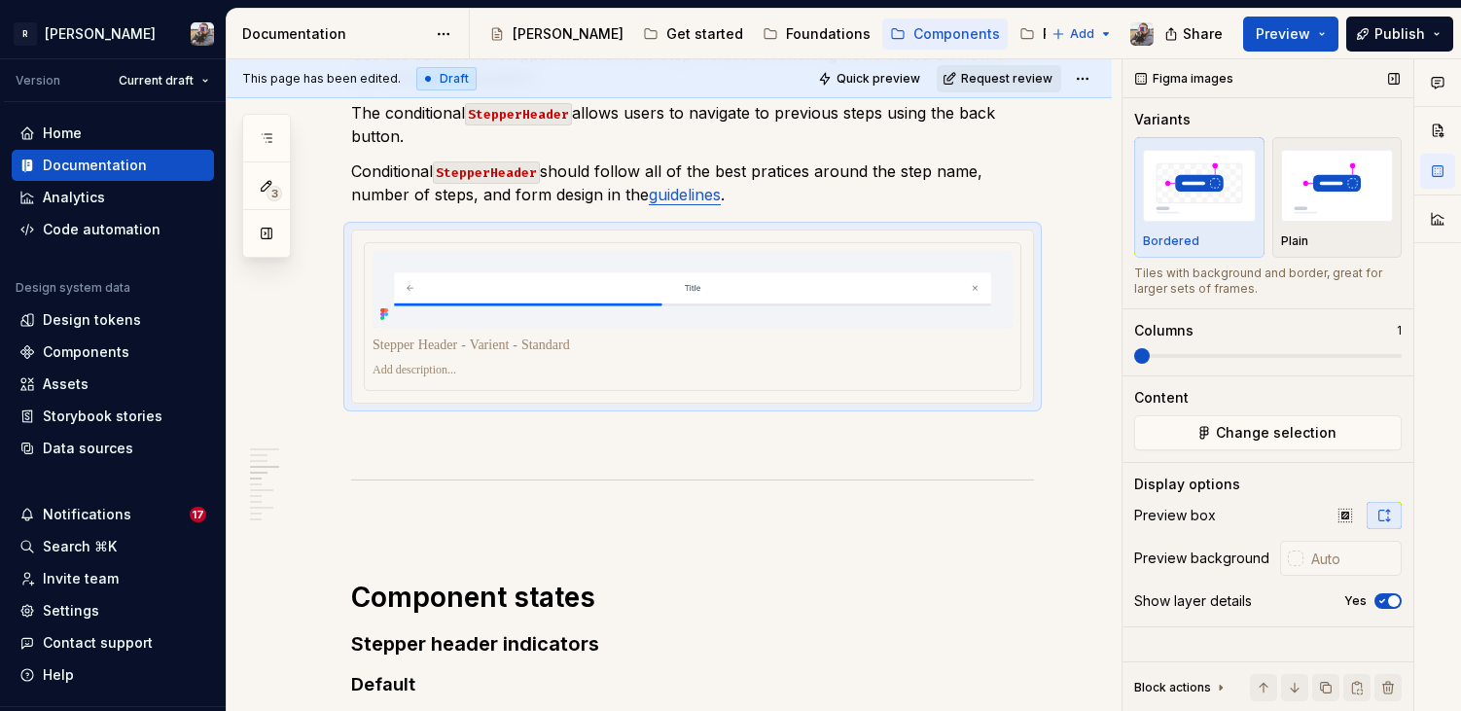
click at [1387, 596] on icon "button" at bounding box center [1383, 601] width 16 height 12
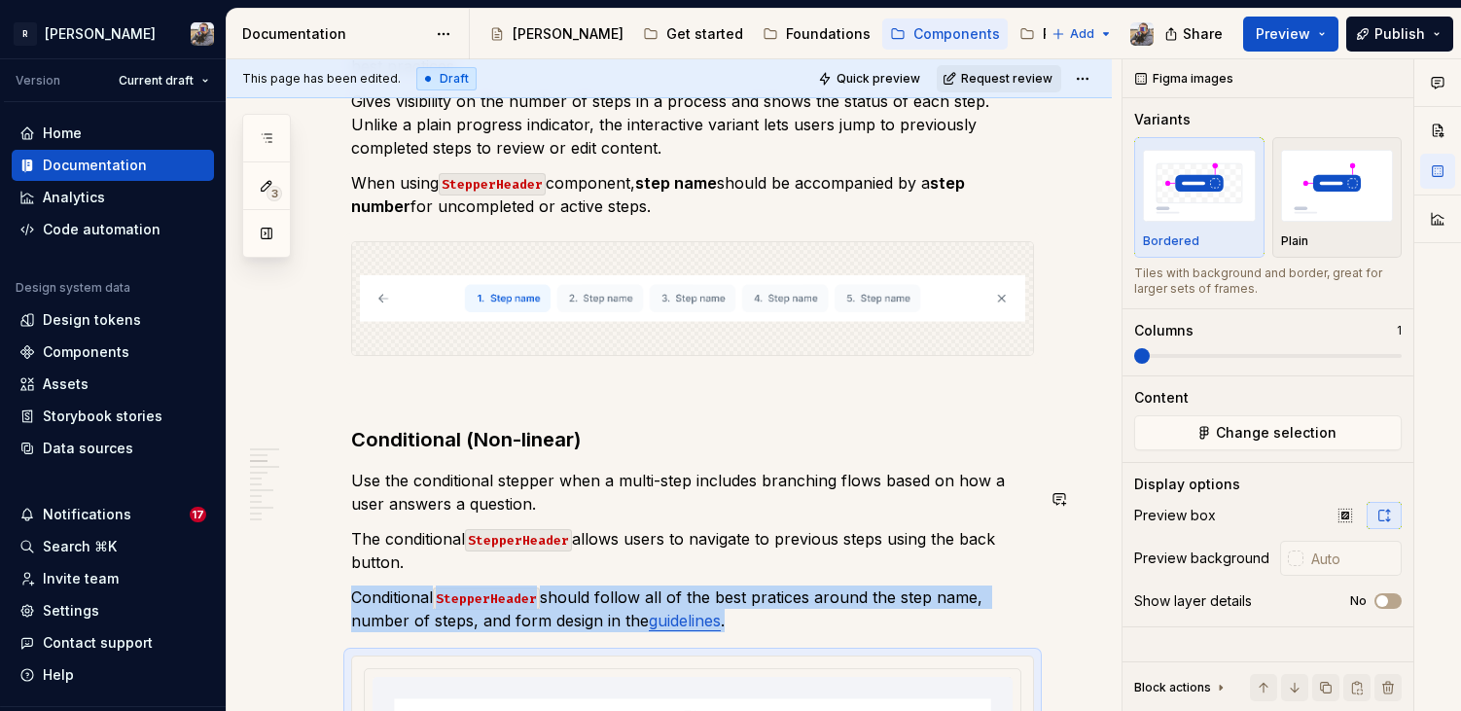
scroll to position [2215, 0]
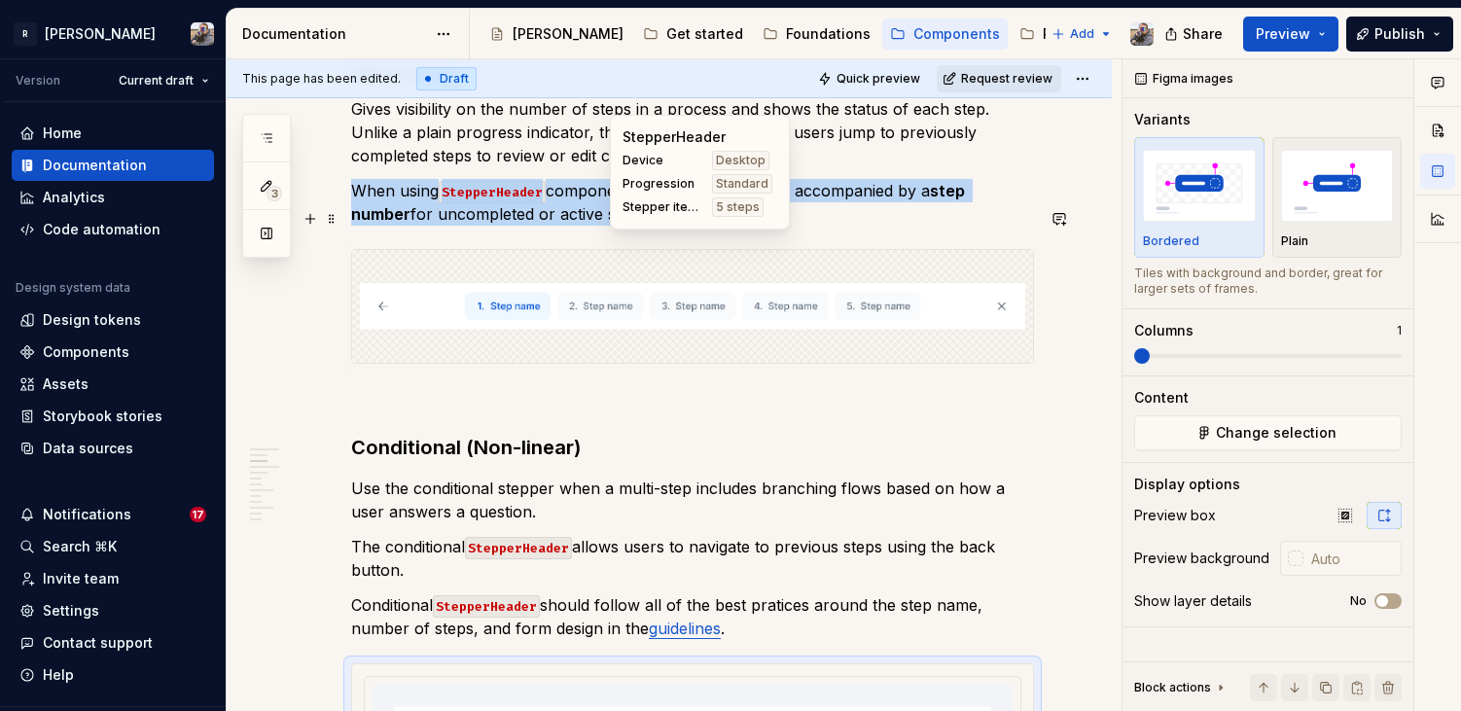
click at [760, 303] on img at bounding box center [692, 306] width 665 height 97
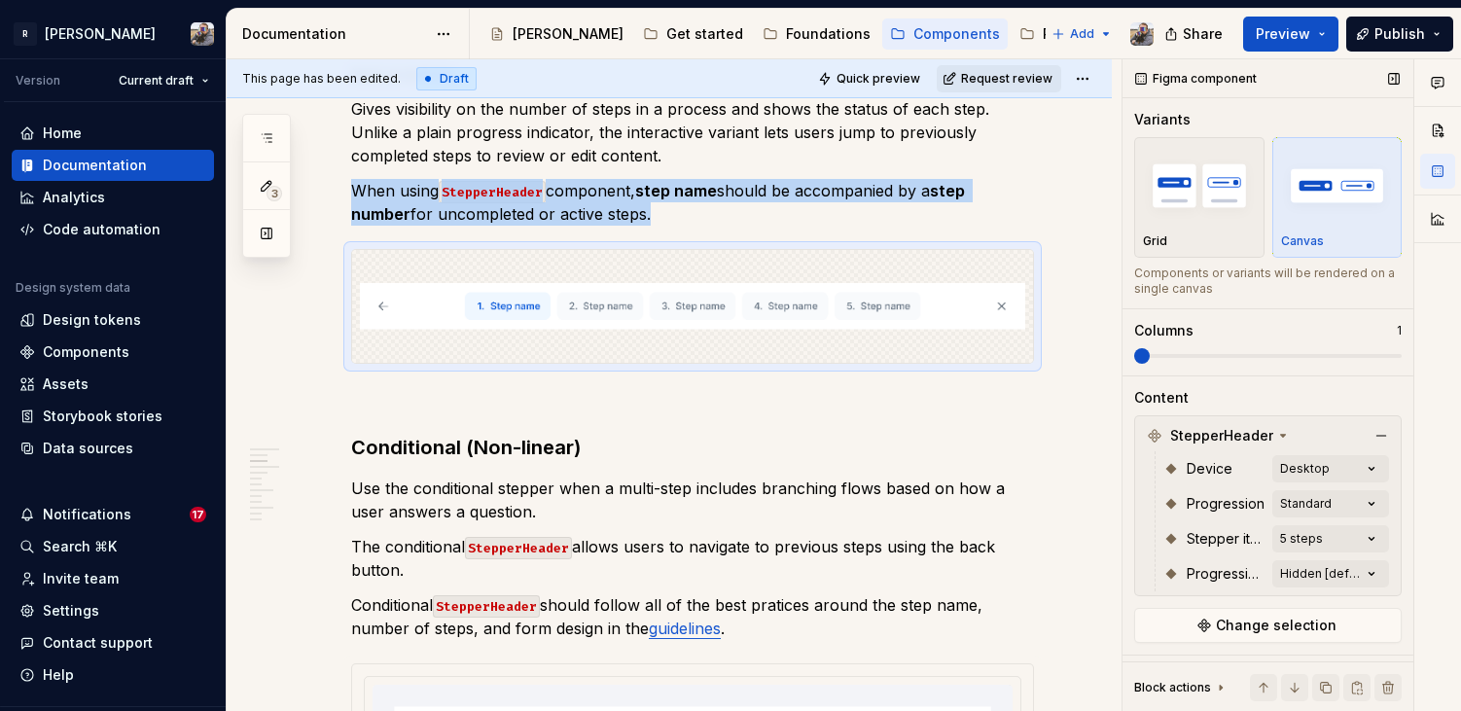
click at [1290, 239] on p "Canvas" at bounding box center [1302, 241] width 43 height 16
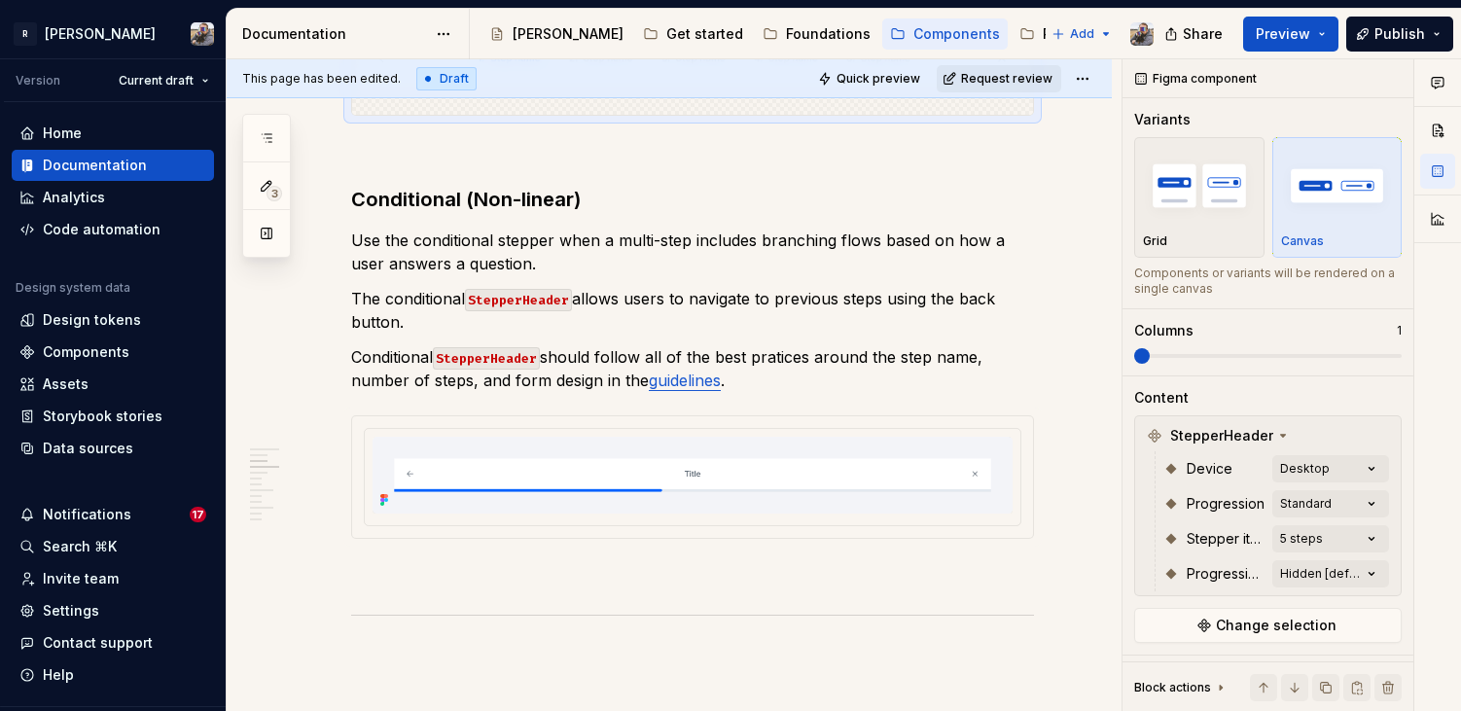
scroll to position [2459, 0]
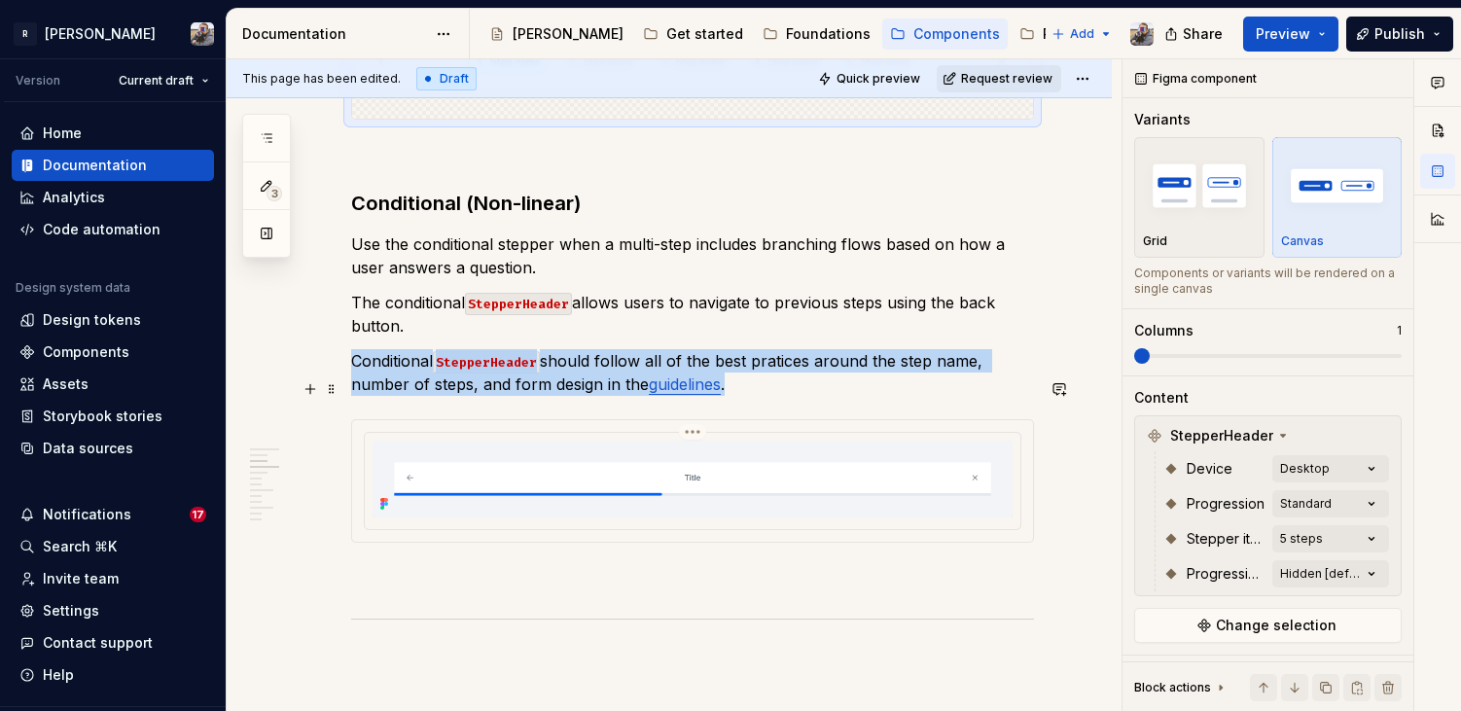
click at [732, 441] on img at bounding box center [693, 479] width 640 height 77
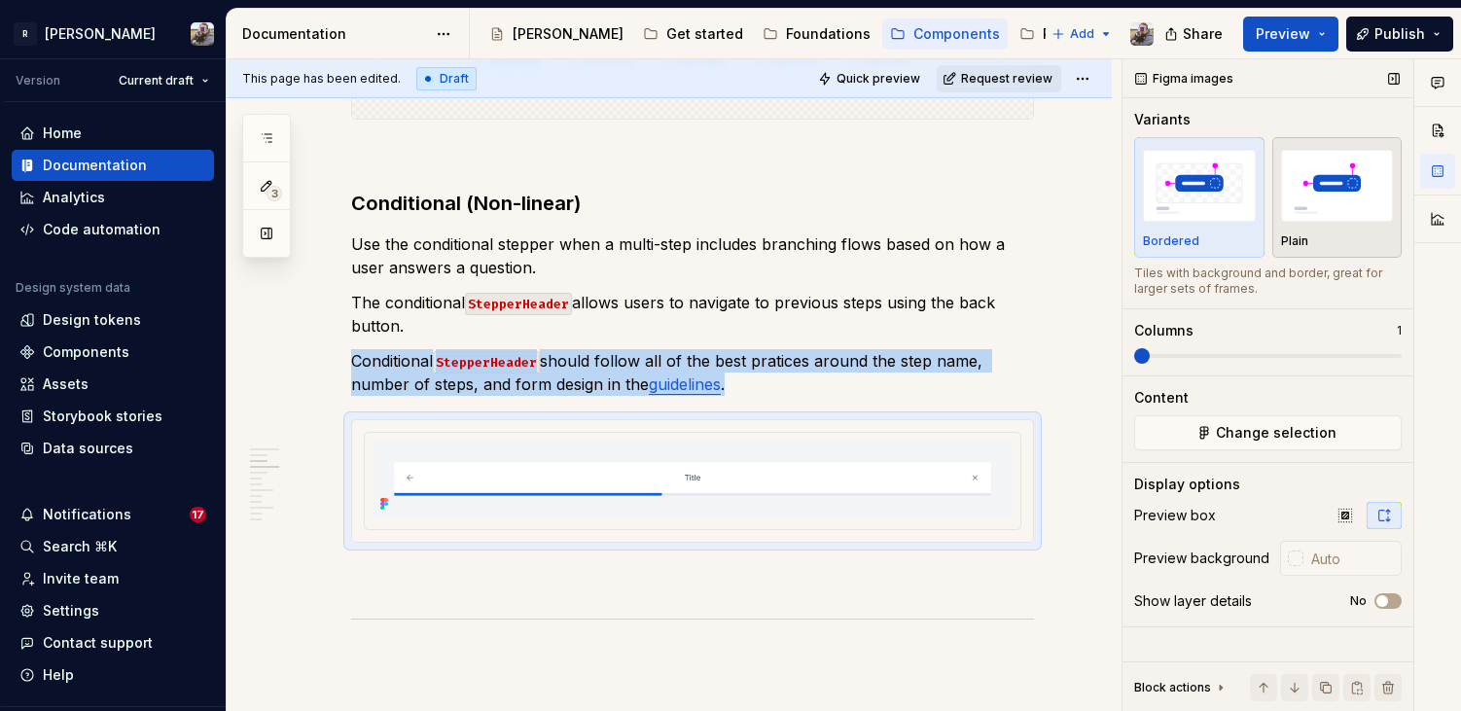
click at [1375, 190] on img "button" at bounding box center [1337, 185] width 113 height 71
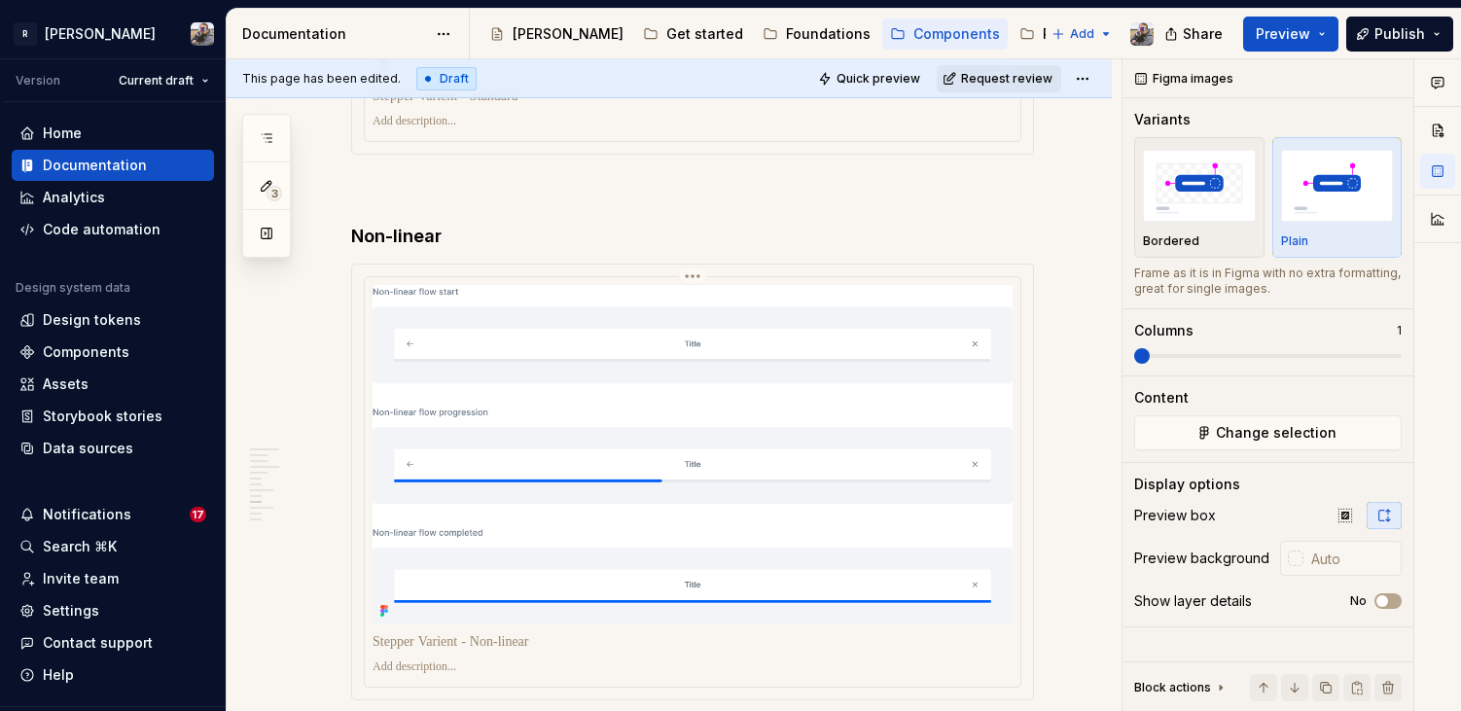
scroll to position [4191, 0]
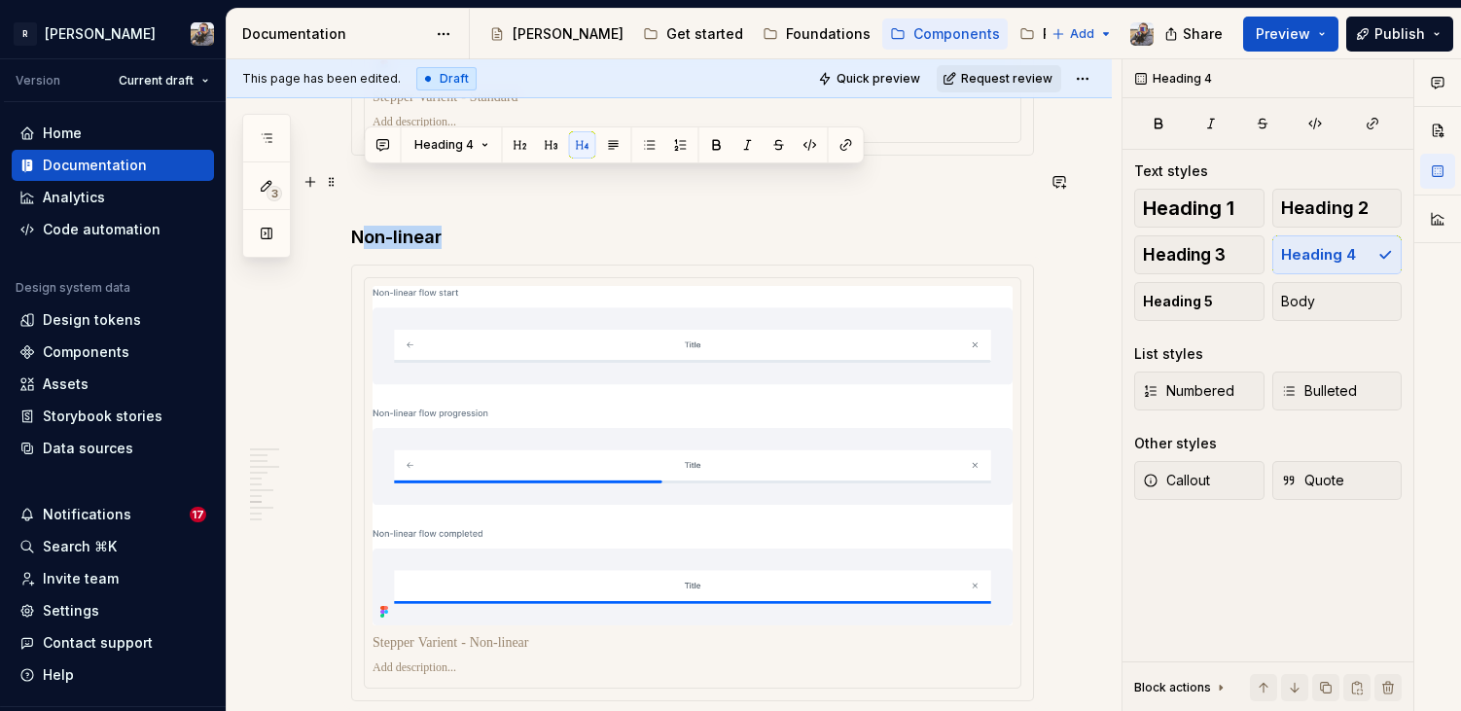
drag, startPoint x: 447, startPoint y: 177, endPoint x: 358, endPoint y: 176, distance: 88.5
click at [358, 226] on h4 "Non-linear" at bounding box center [692, 237] width 683 height 23
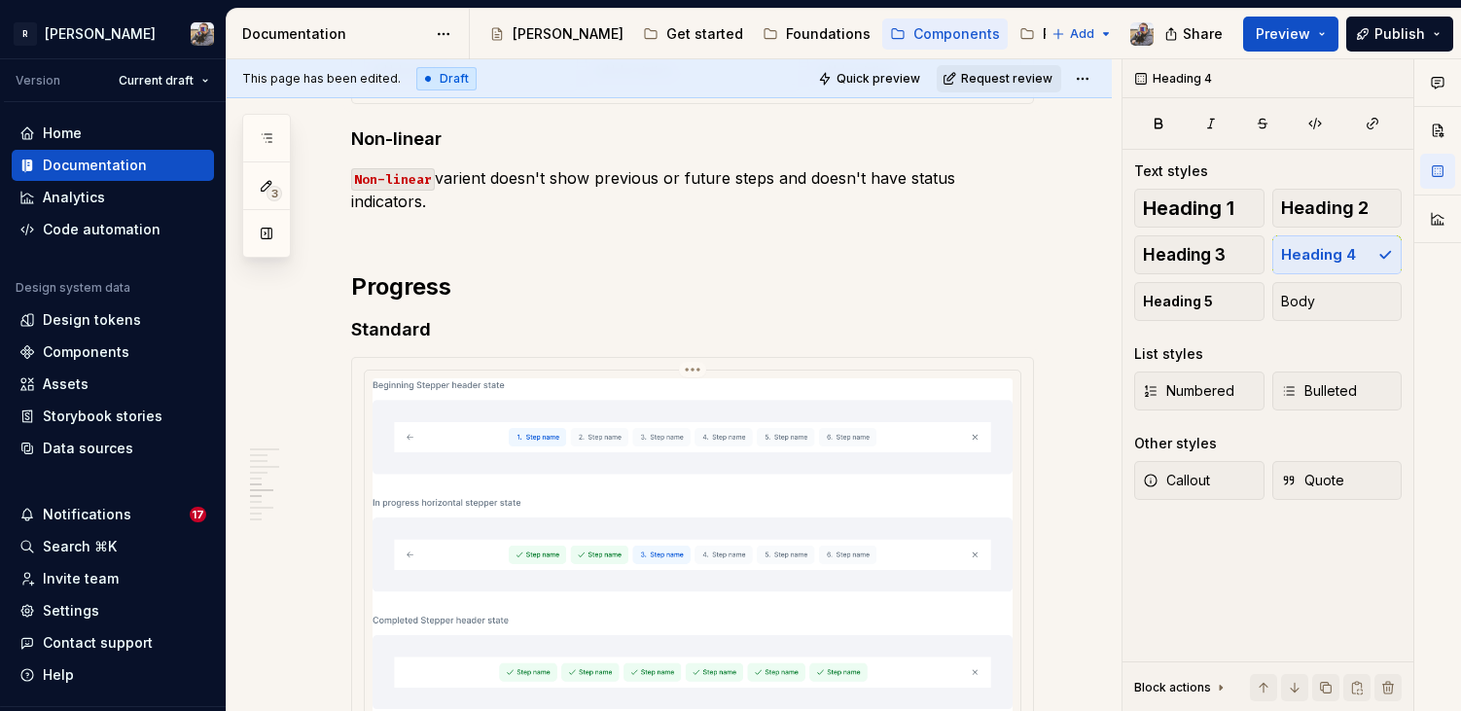
scroll to position [3179, 0]
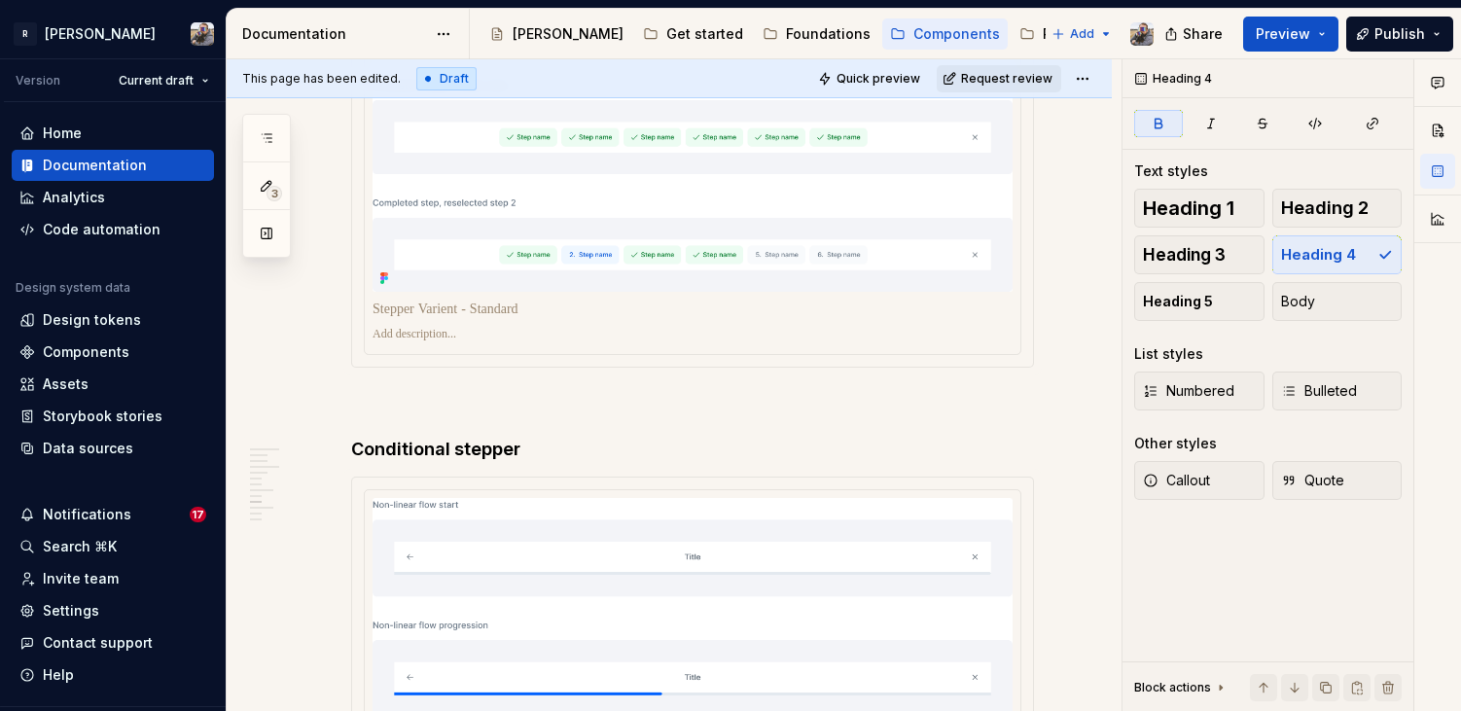
scroll to position [3986, 0]
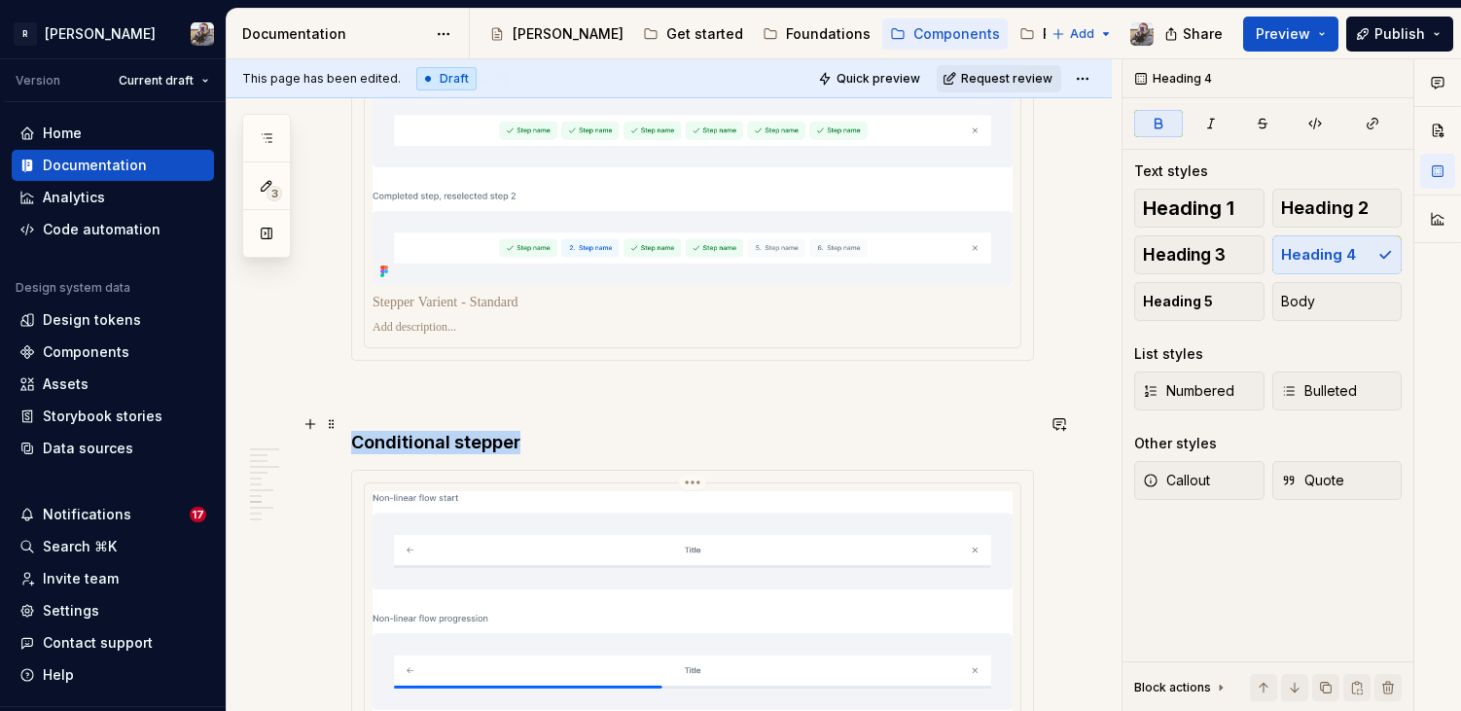
click at [447, 525] on img at bounding box center [693, 661] width 640 height 340
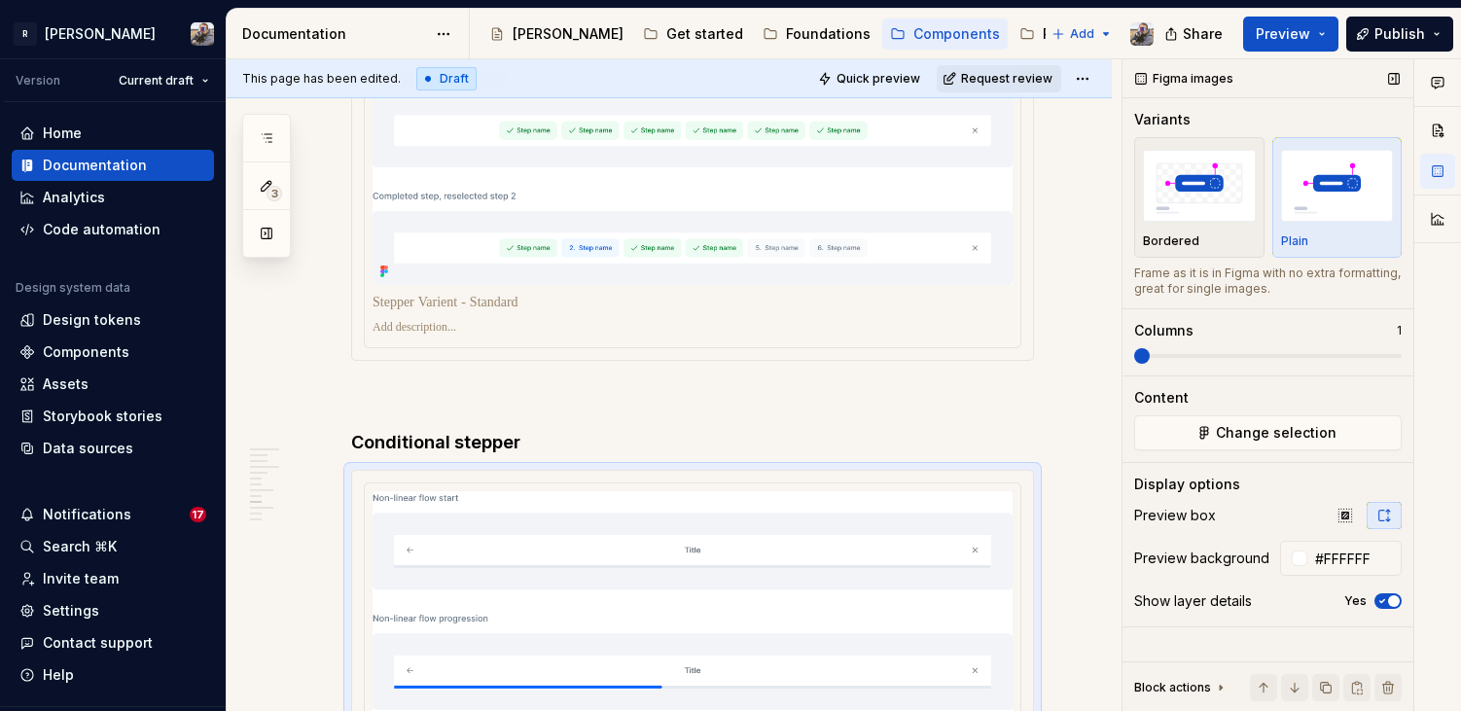
click at [1391, 609] on div "Show layer details Yes" at bounding box center [1268, 601] width 268 height 27
click at [1390, 606] on button "Yes" at bounding box center [1388, 601] width 27 height 16
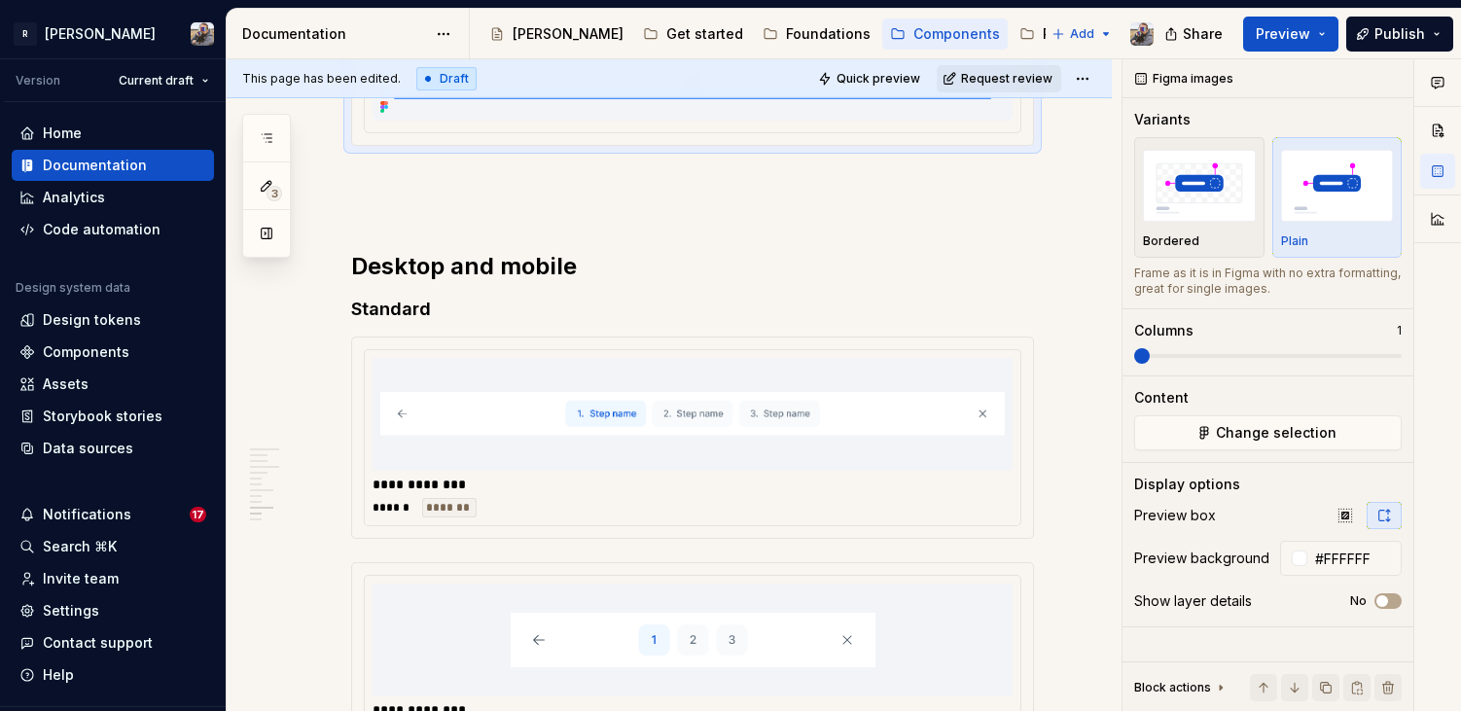
scroll to position [4698, 0]
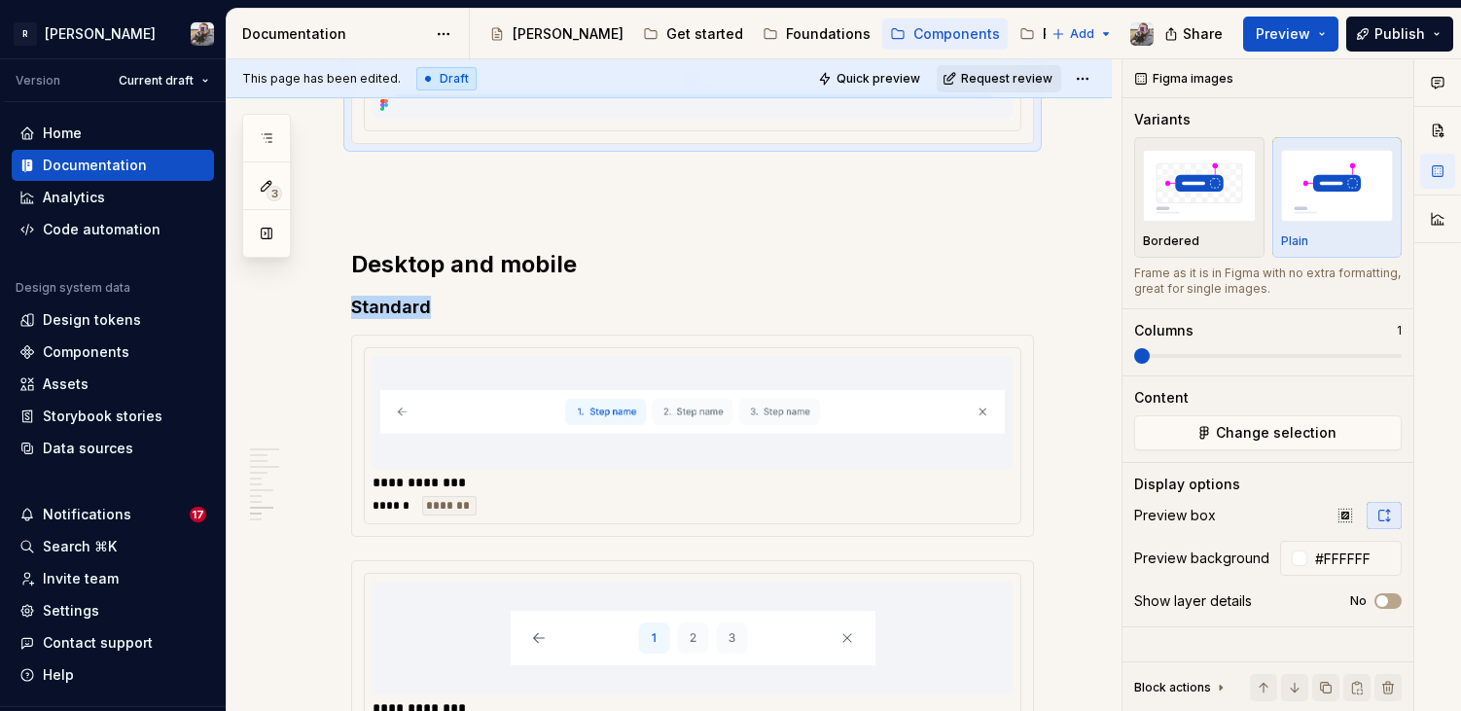
click at [876, 413] on div at bounding box center [693, 412] width 640 height 113
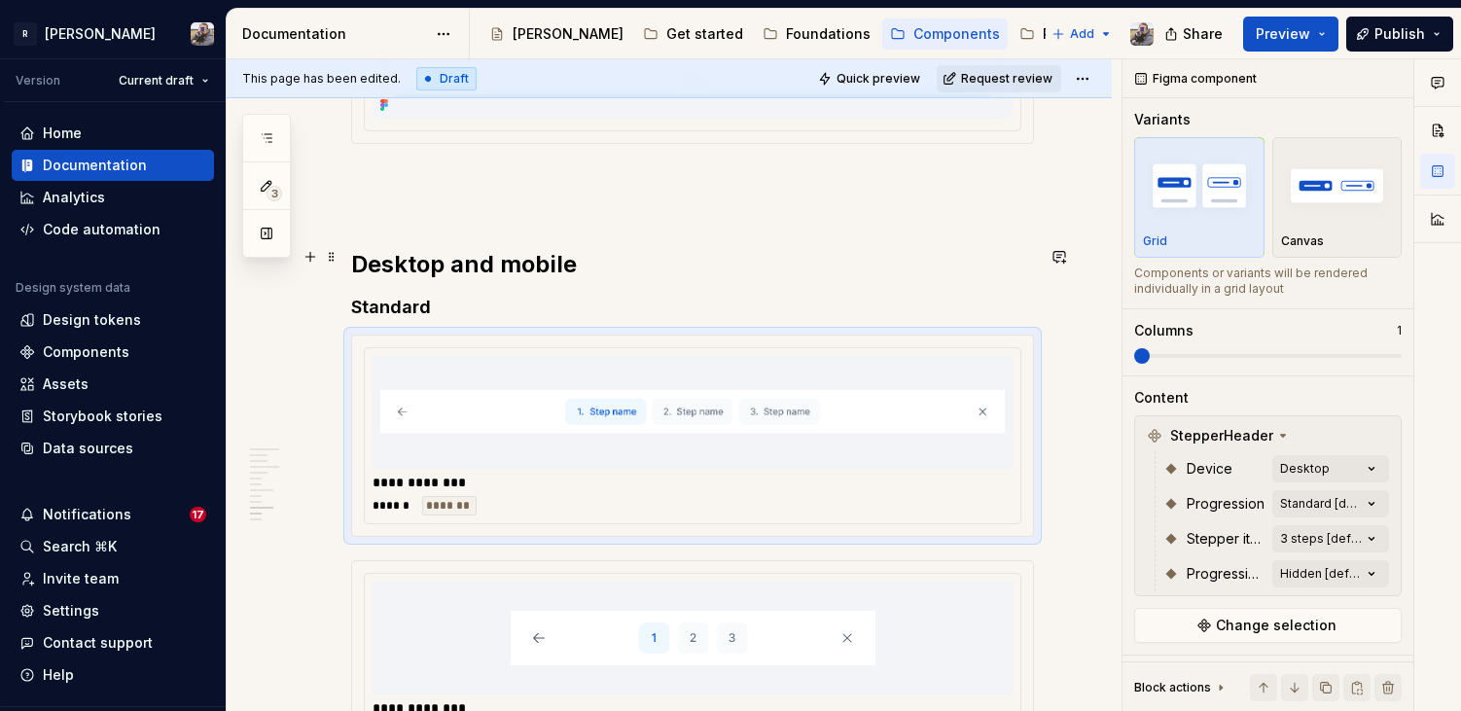
click at [376, 296] on h4 "Standard" at bounding box center [692, 307] width 683 height 23
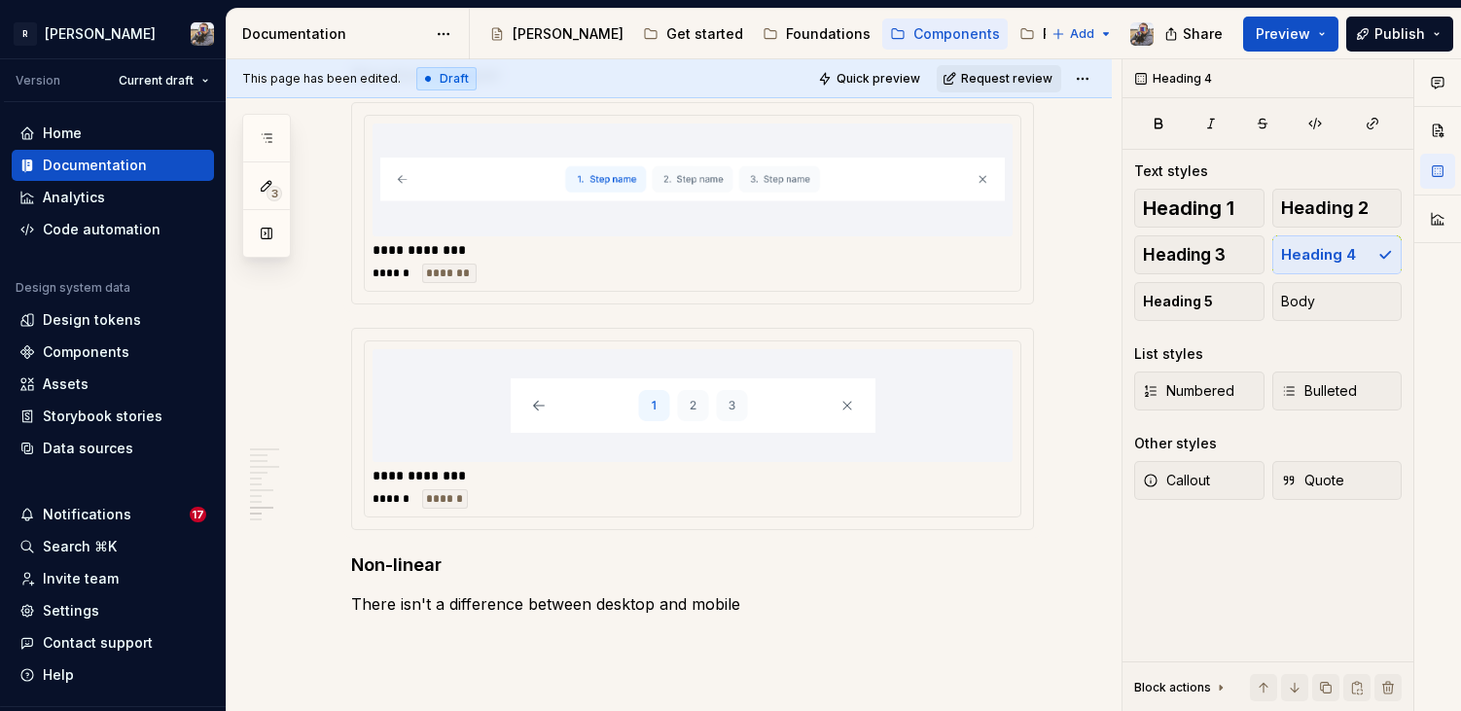
scroll to position [5078, 0]
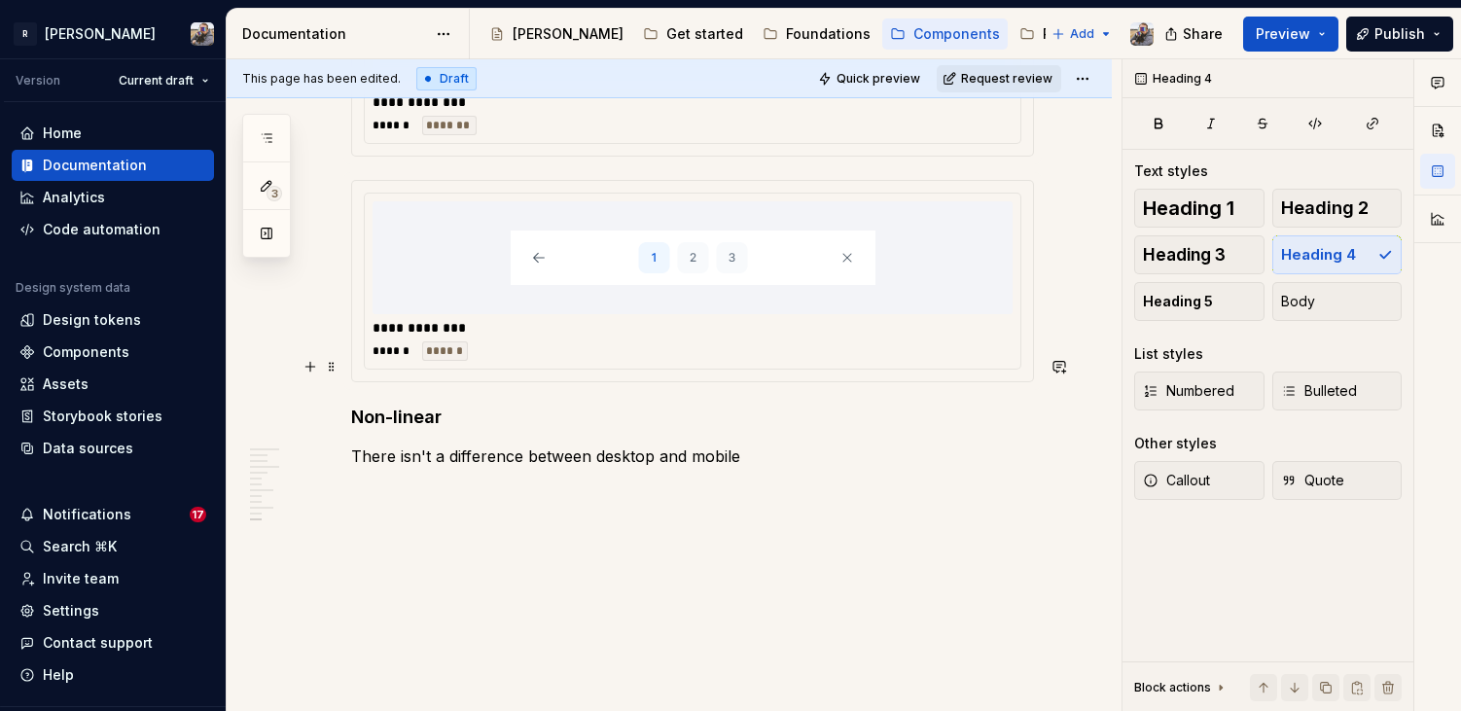
click at [469, 406] on h4 "Non-linear" at bounding box center [692, 417] width 683 height 23
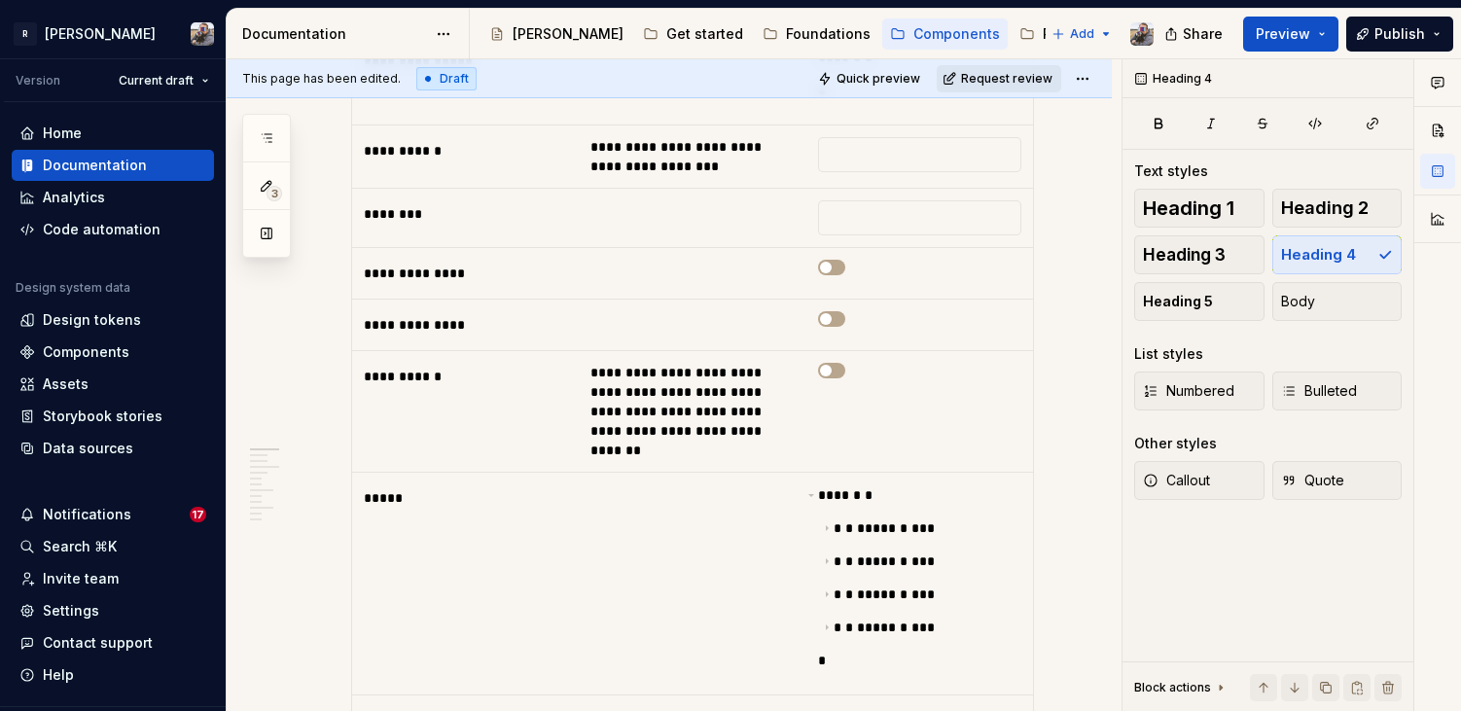
scroll to position [50, 0]
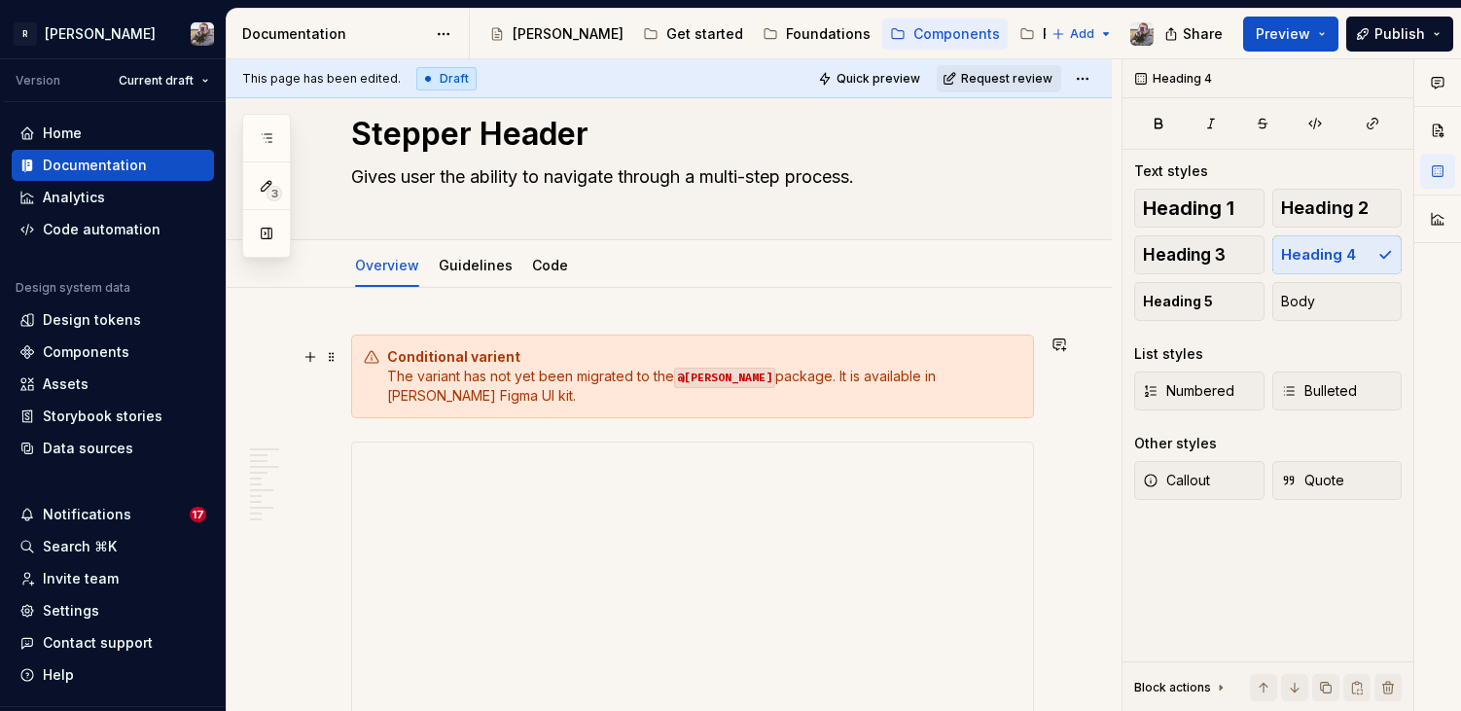
click at [463, 354] on strong "Conditional varient" at bounding box center [453, 356] width 133 height 17
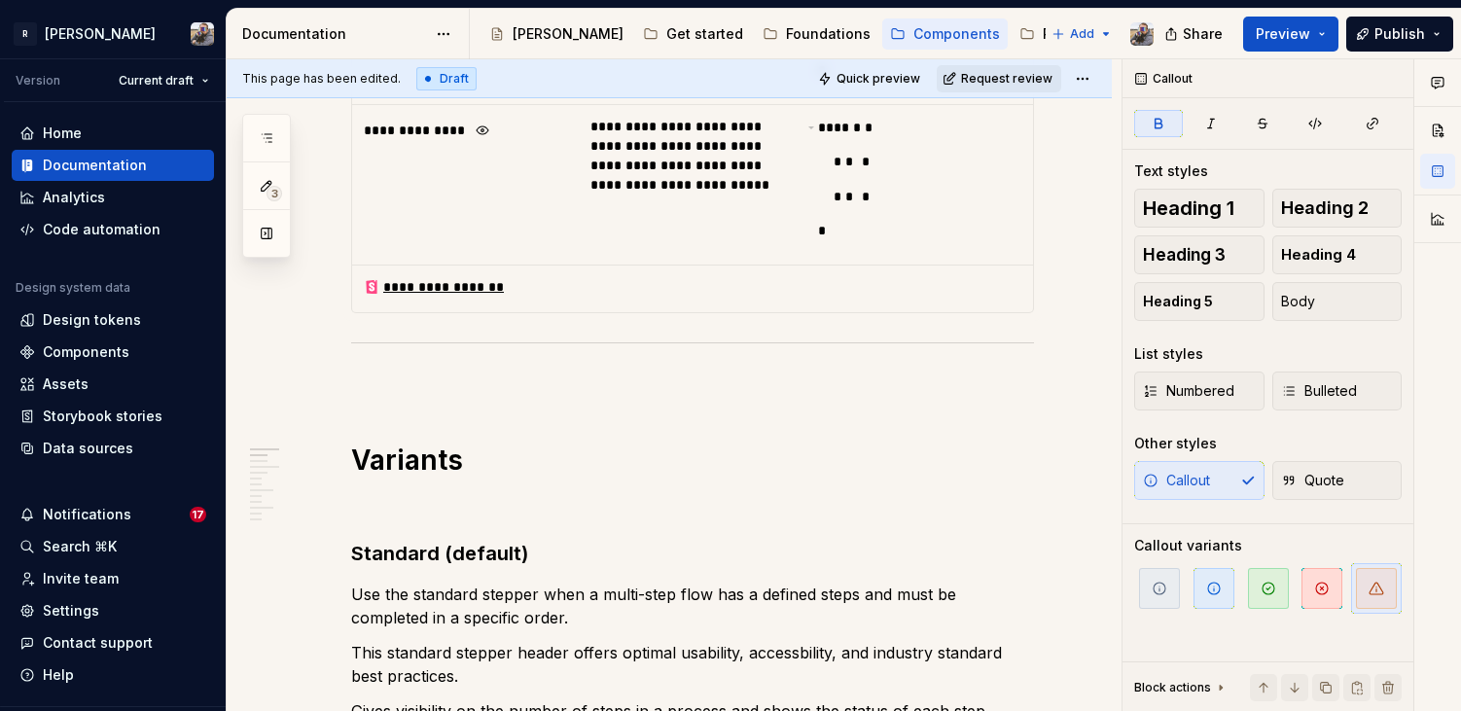
scroll to position [1637, 0]
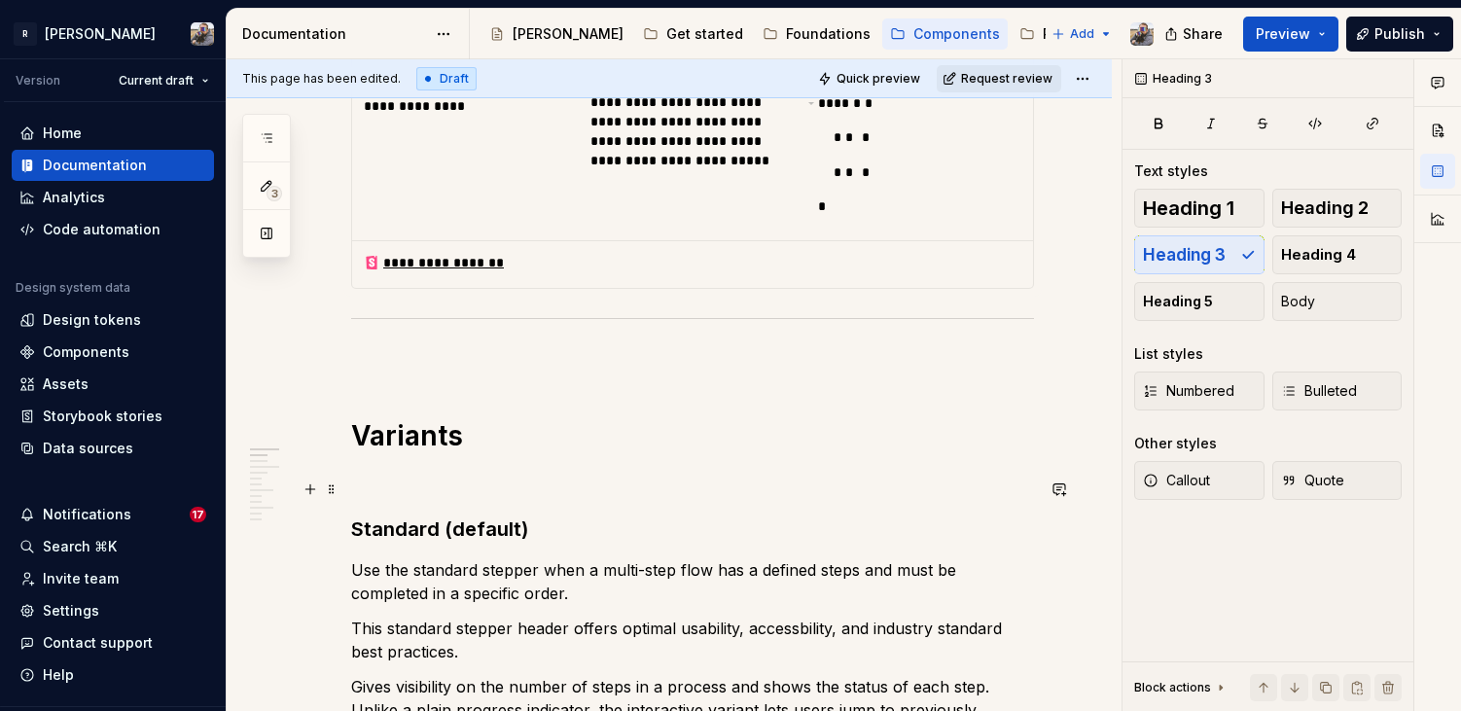
click at [431, 516] on h3 "Standard (default)" at bounding box center [692, 529] width 683 height 27
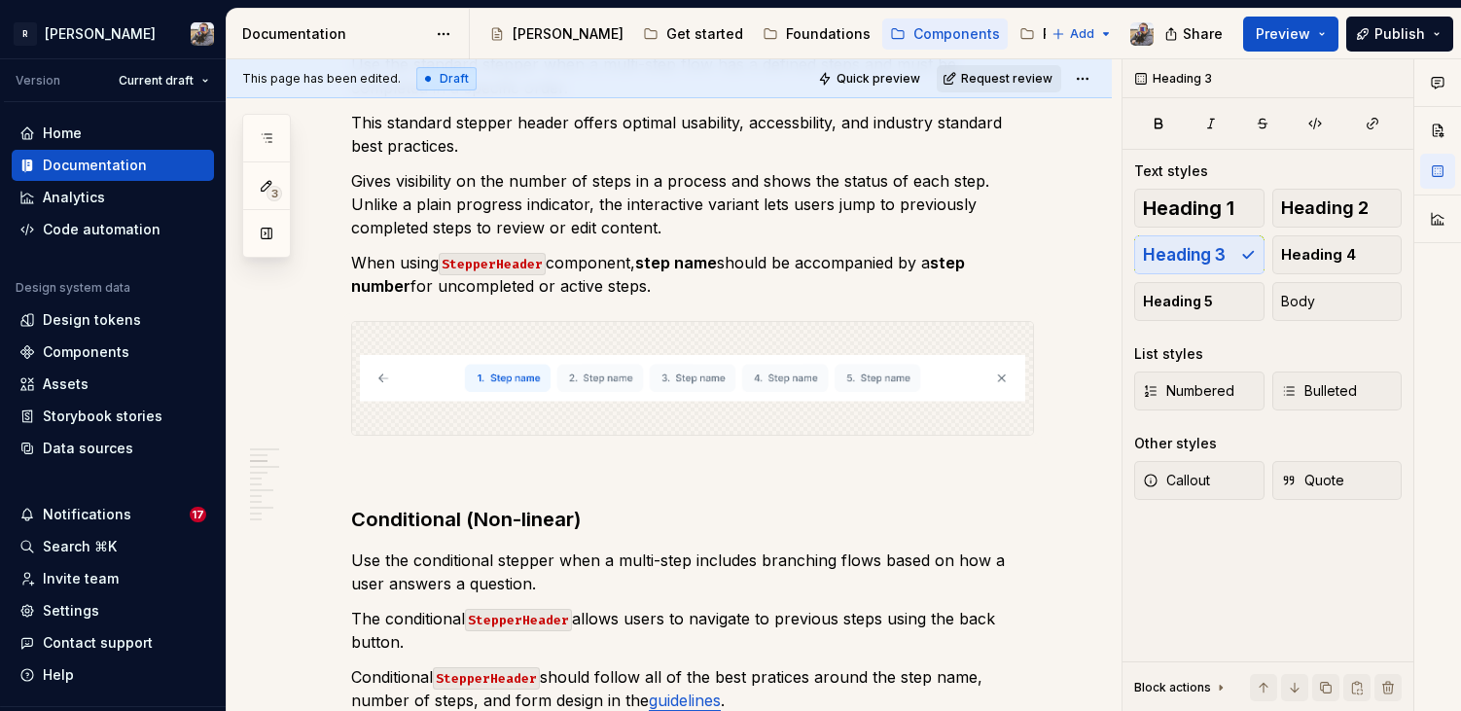
scroll to position [2164, 0]
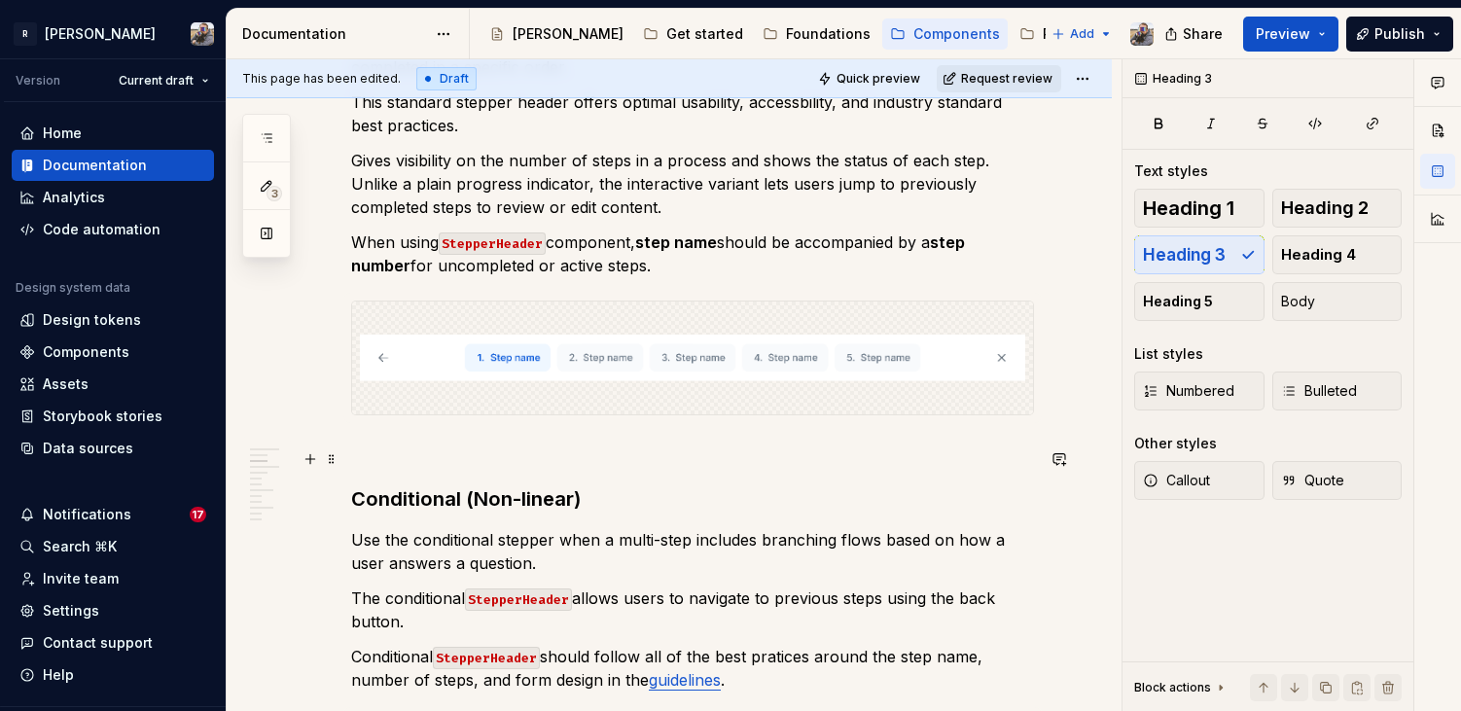
click at [459, 485] on h3 "Conditional (Non-linear)" at bounding box center [692, 498] width 683 height 27
click at [1397, 31] on span "Publish" at bounding box center [1400, 33] width 51 height 19
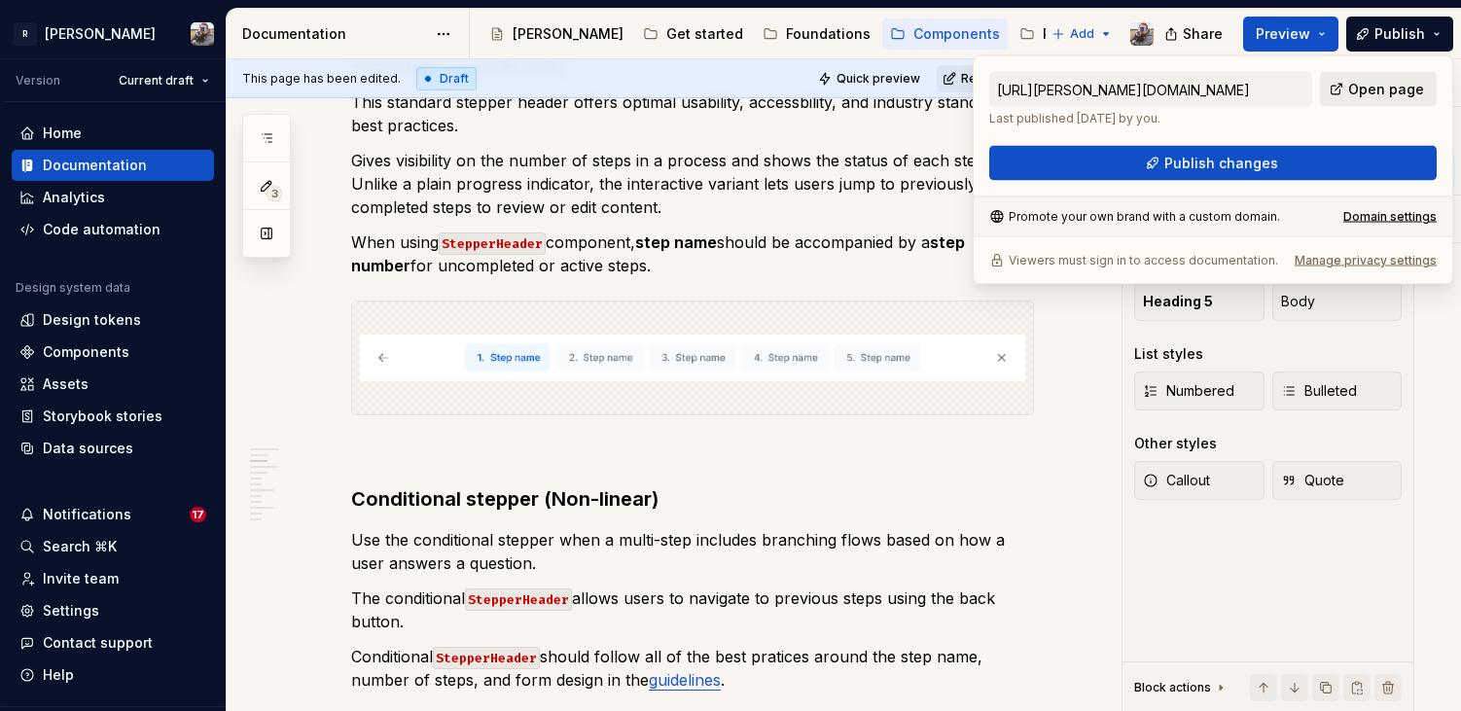
click at [1369, 95] on span "Open page" at bounding box center [1386, 89] width 76 height 19
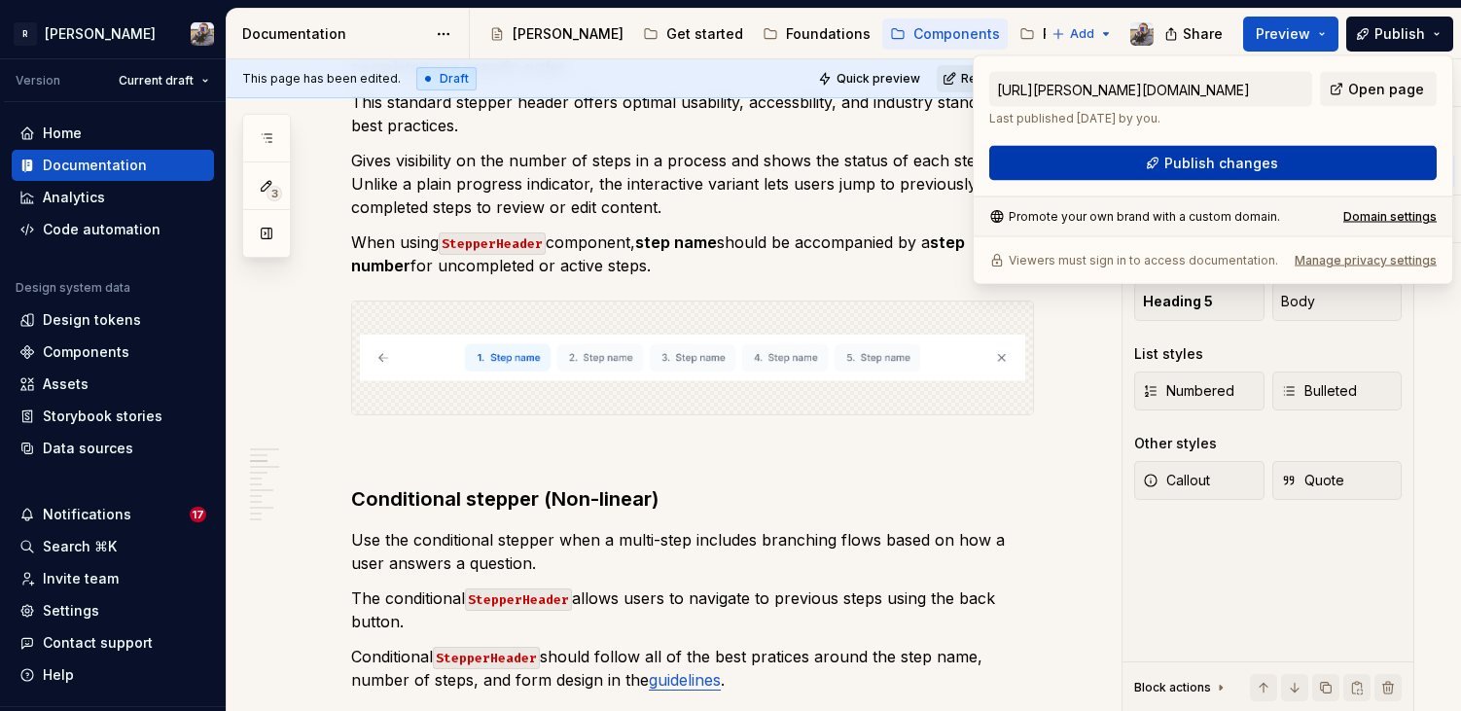
click at [1347, 159] on button "Publish changes" at bounding box center [1213, 163] width 448 height 35
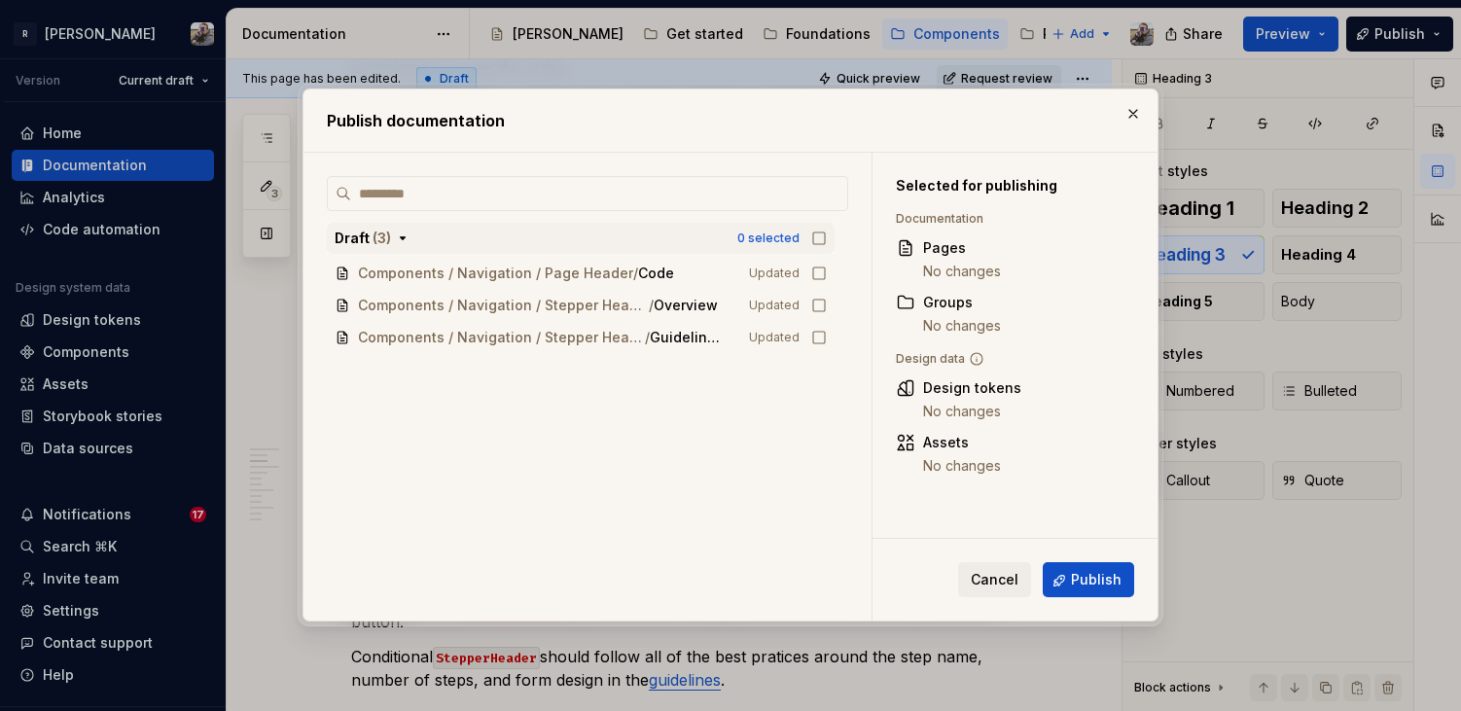
click at [827, 243] on icon "button" at bounding box center [819, 239] width 16 height 16
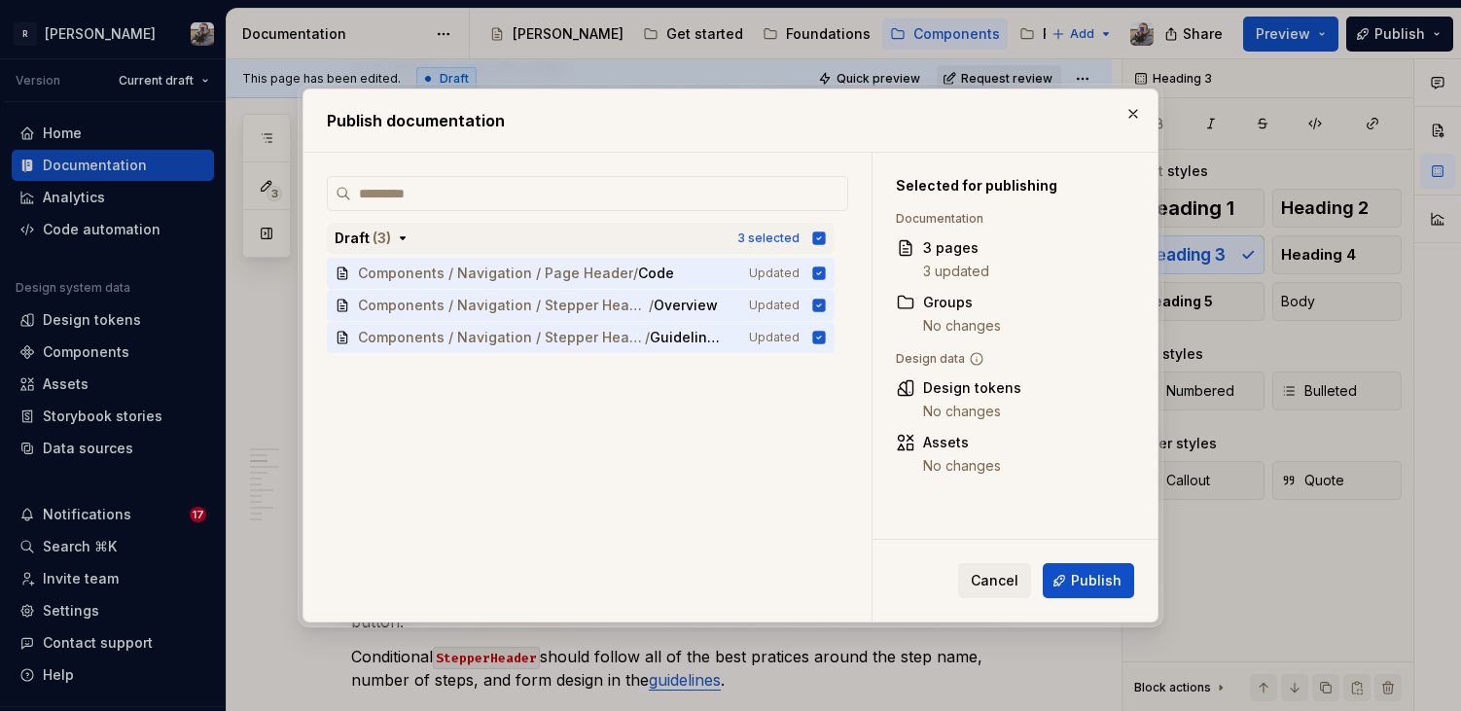
click at [825, 235] on icon "button" at bounding box center [819, 239] width 13 height 13
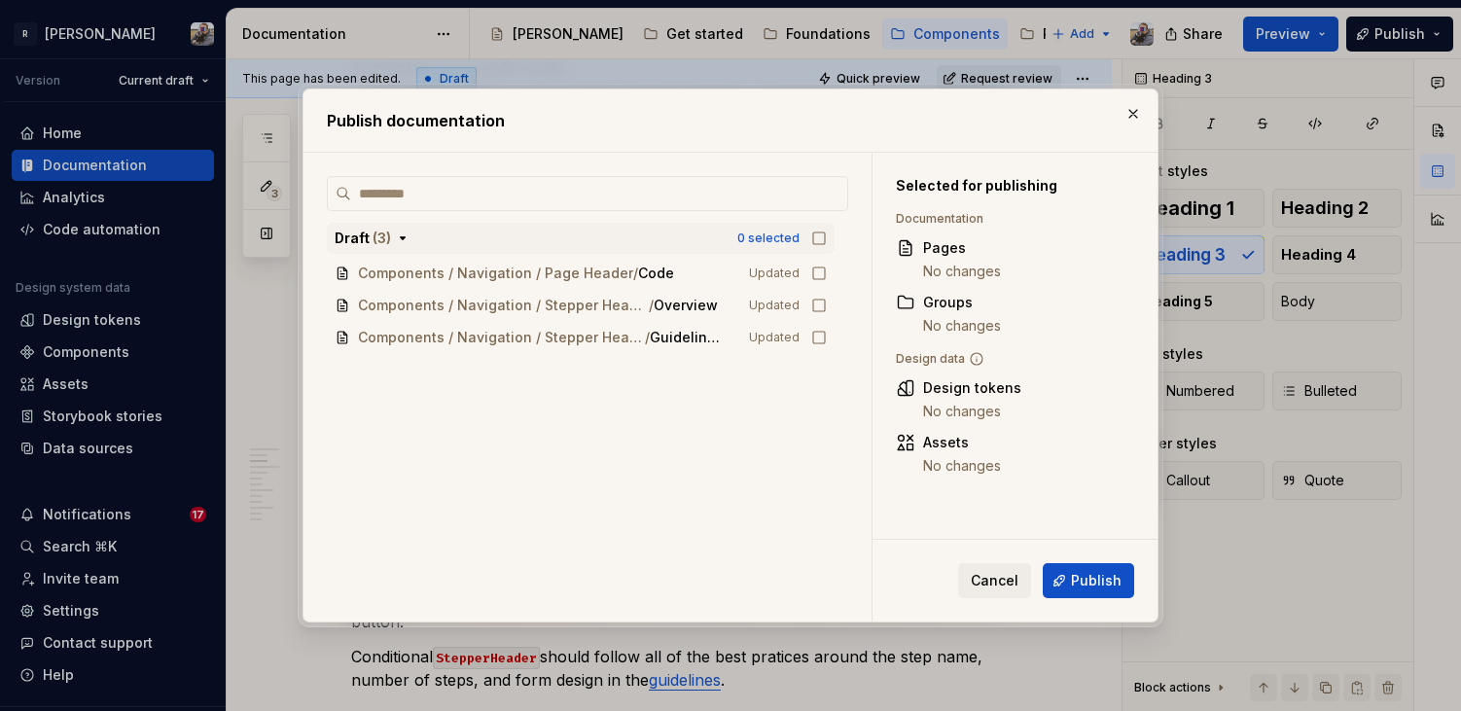
click at [792, 242] on div "0 selected" at bounding box center [768, 239] width 62 height 16
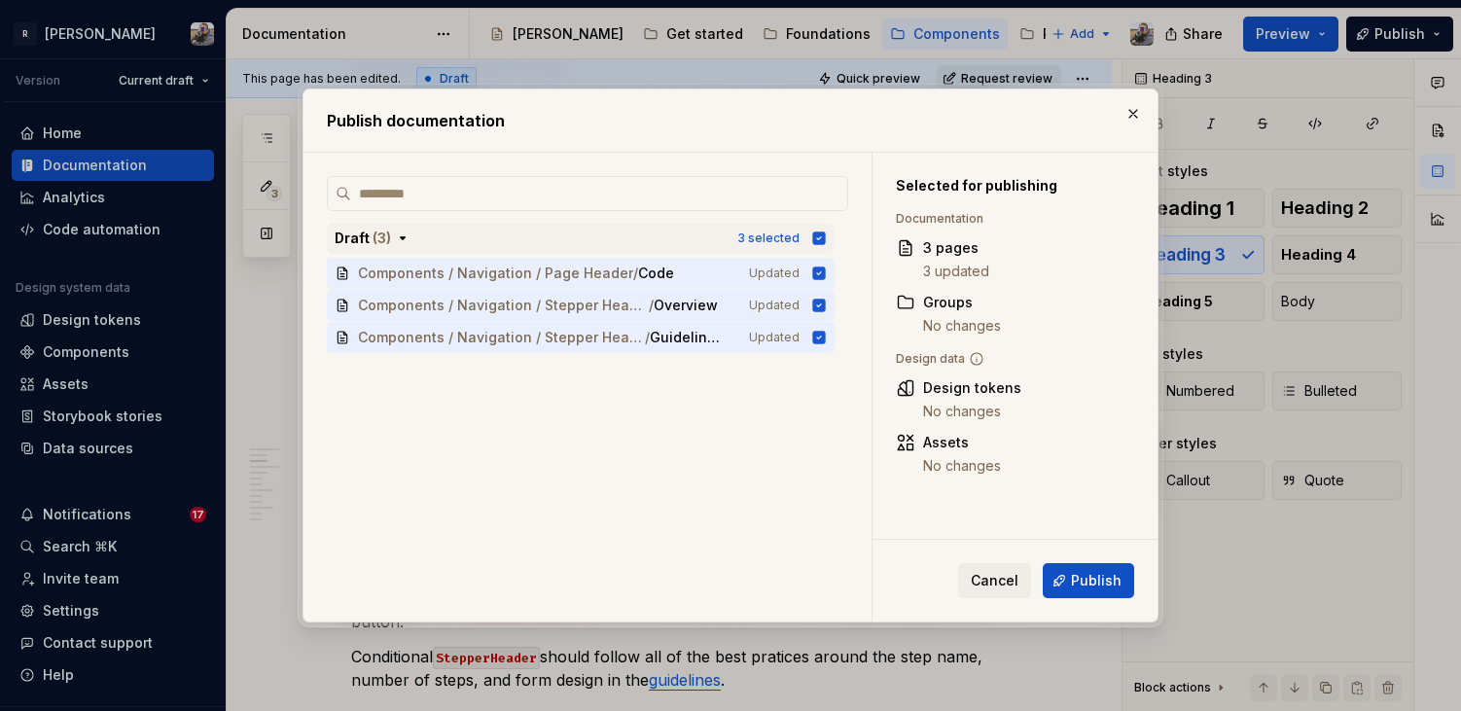
click at [792, 242] on div "3 selected" at bounding box center [768, 239] width 62 height 16
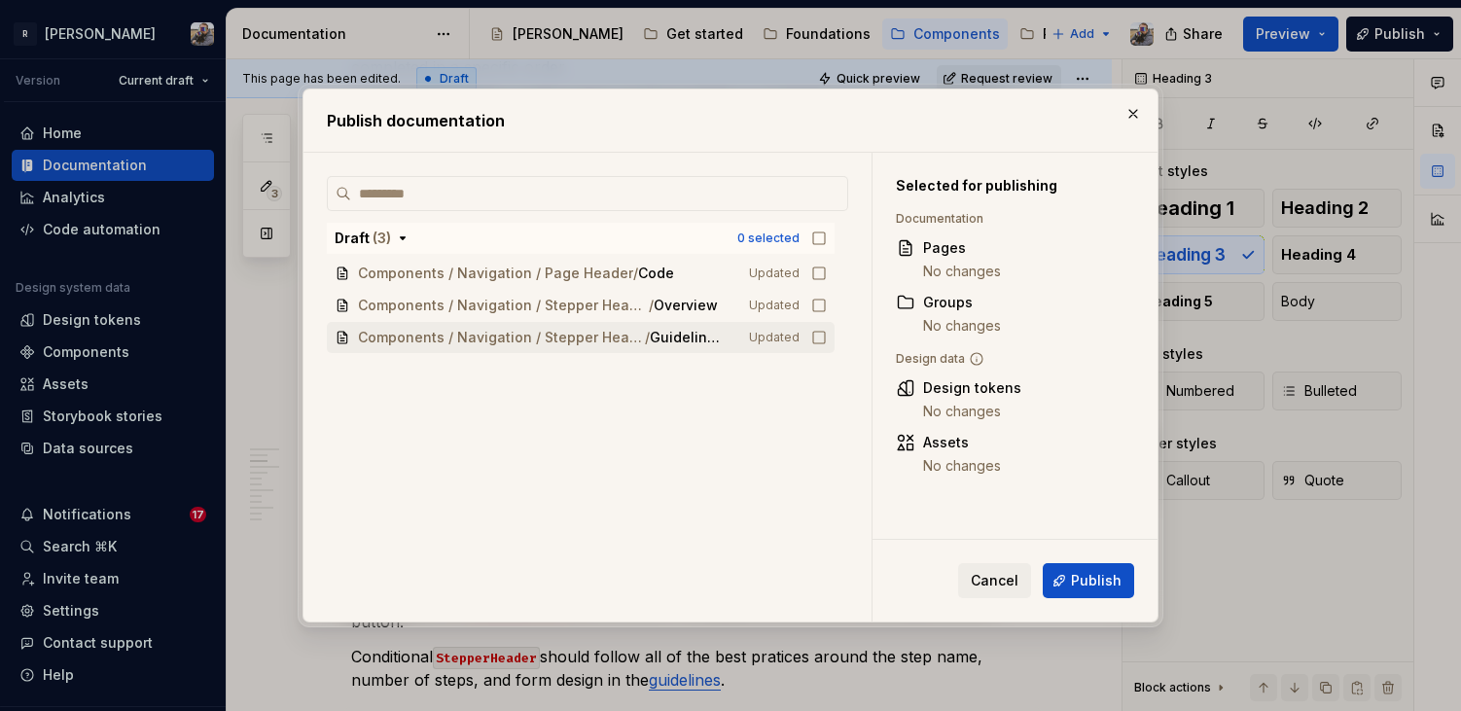
drag, startPoint x: 1069, startPoint y: 592, endPoint x: 771, endPoint y: 309, distance: 411.5
click at [771, 309] on div "Draft ( 3 ) 0 selected Components / Navigation / Page Header / Code Updated Com…" at bounding box center [731, 387] width 854 height 468
click at [788, 242] on div "0 selected" at bounding box center [768, 239] width 62 height 16
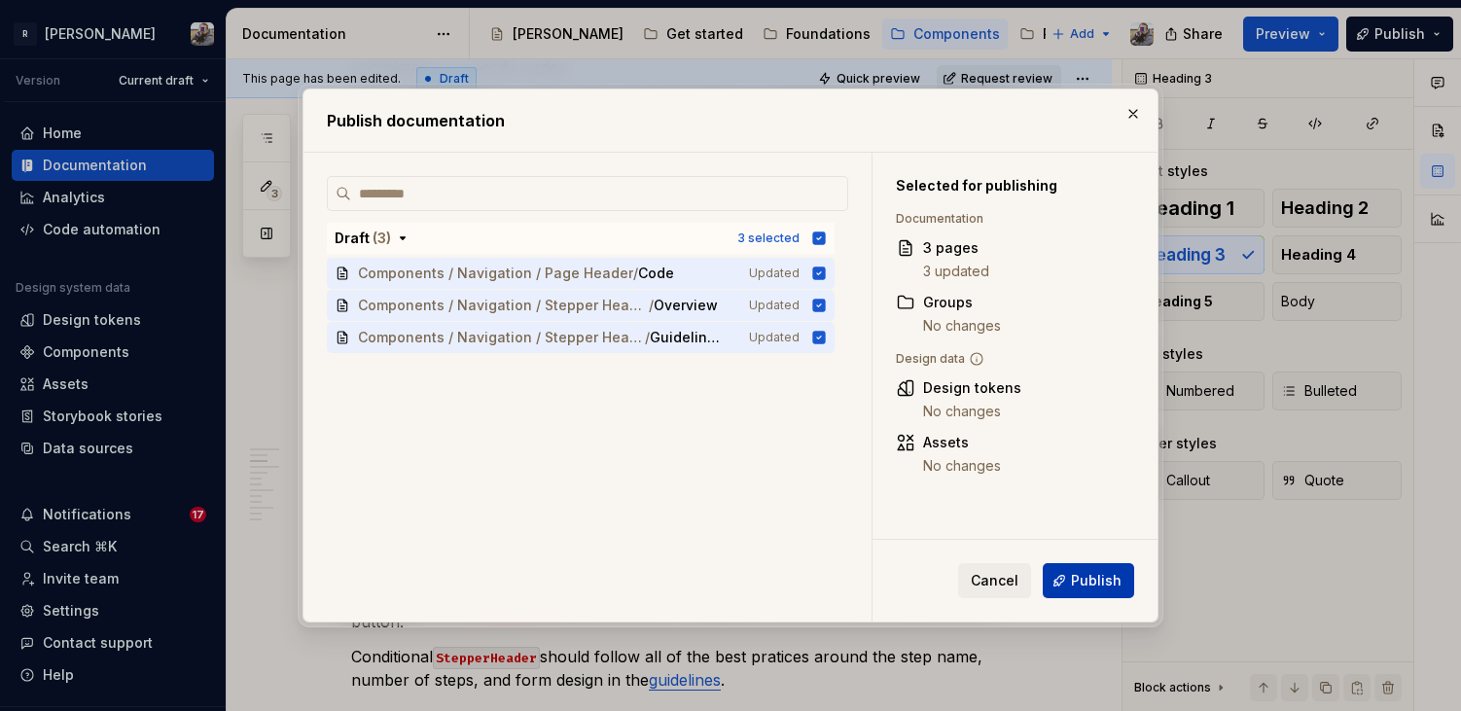
click at [1076, 572] on span "Publish" at bounding box center [1096, 580] width 51 height 19
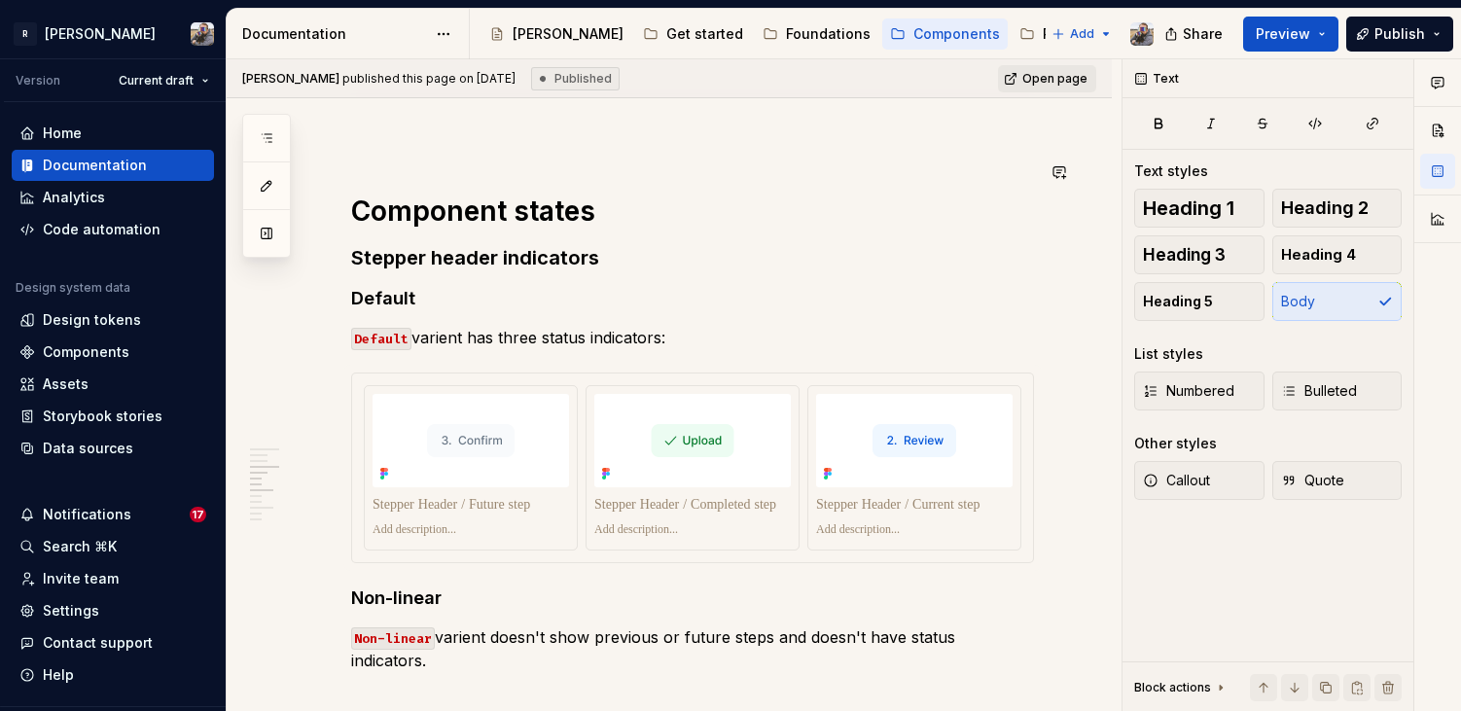
scroll to position [2983, 0]
click at [397, 589] on h4 "Non-linear" at bounding box center [692, 600] width 683 height 23
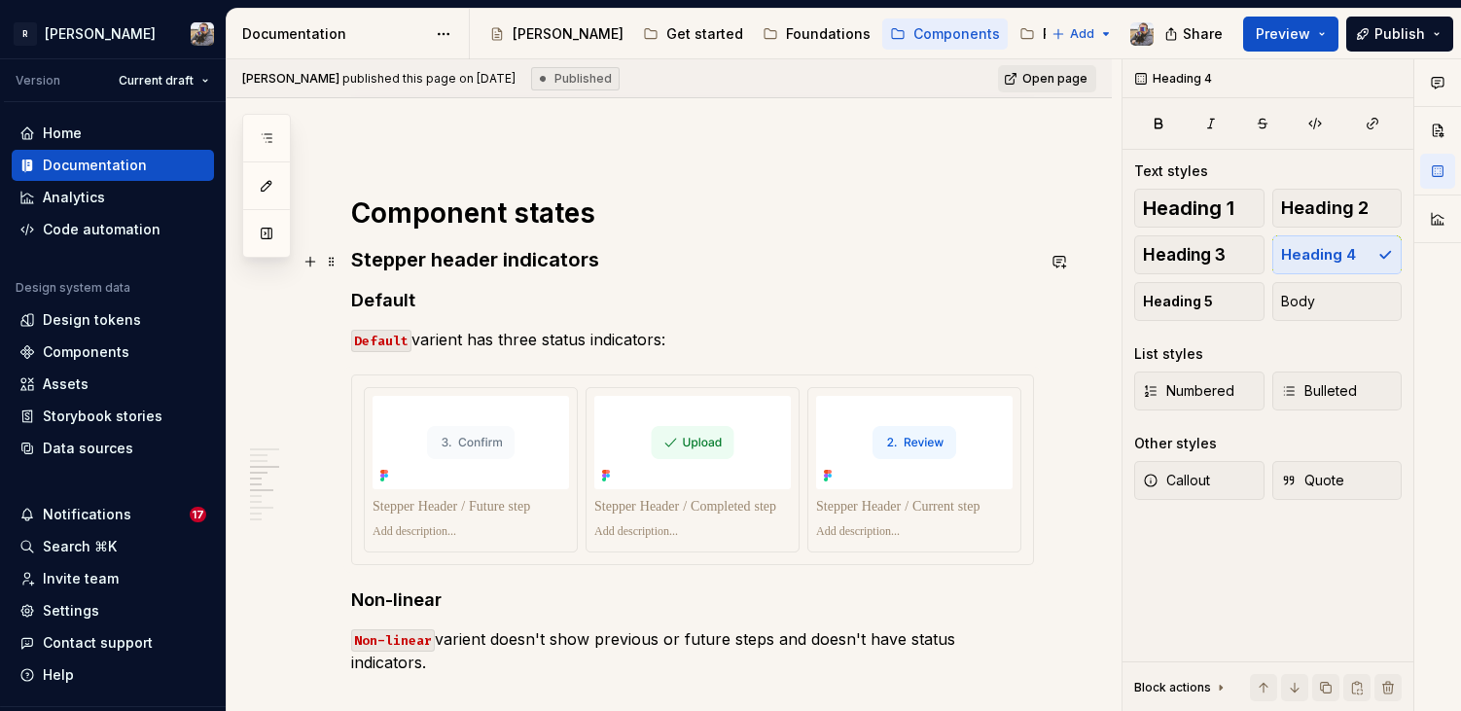
click at [354, 289] on h4 "Default" at bounding box center [692, 300] width 683 height 23
click at [481, 246] on h3 "Stepper header indicators" at bounding box center [692, 259] width 683 height 27
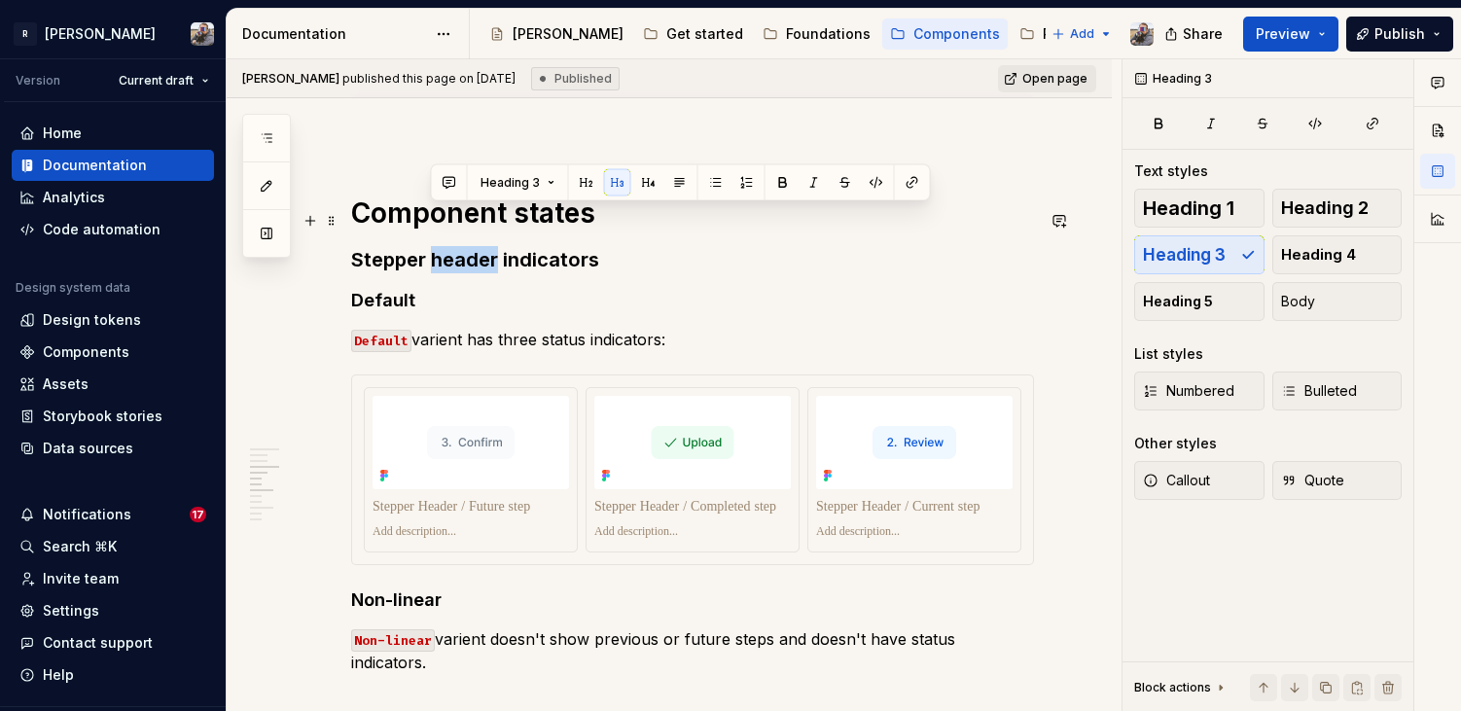
click at [481, 246] on h3 "Stepper header indicators" at bounding box center [692, 259] width 683 height 27
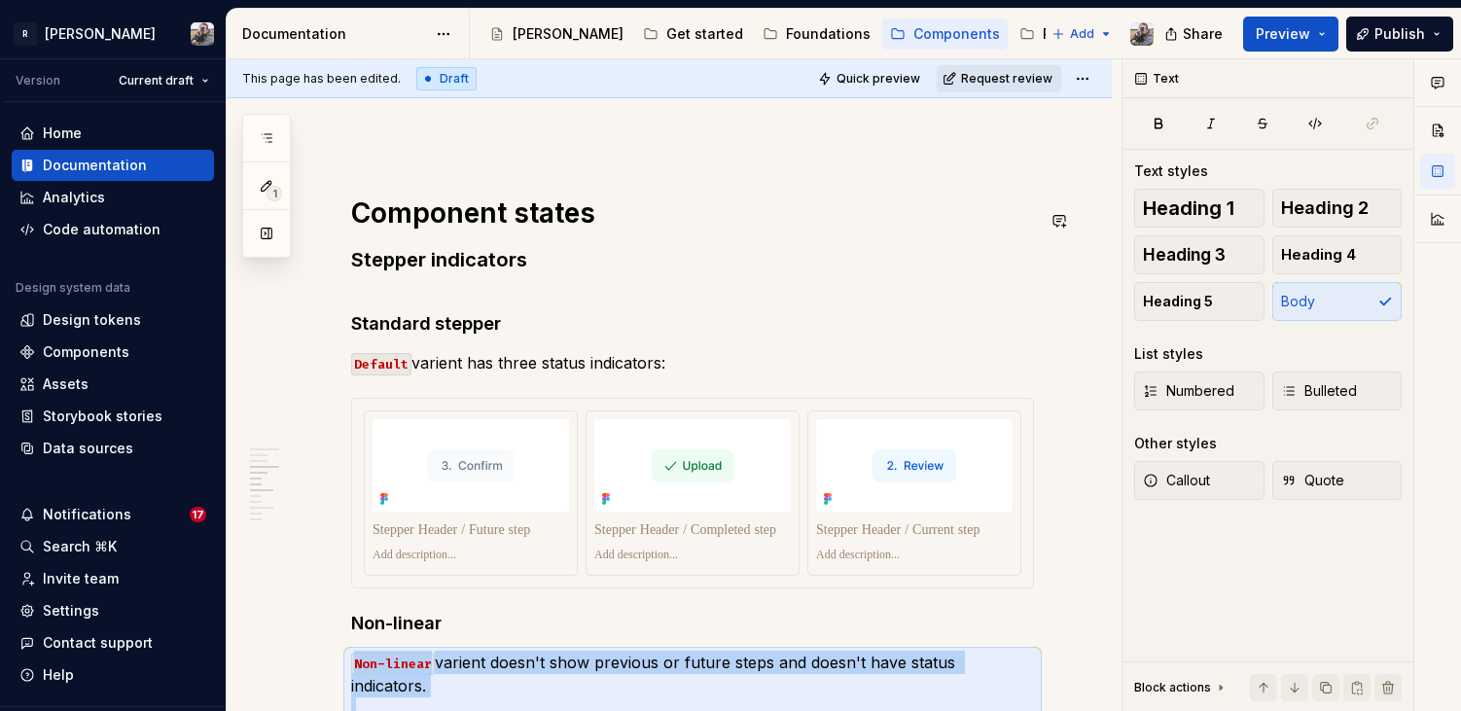
scroll to position [2995, 0]
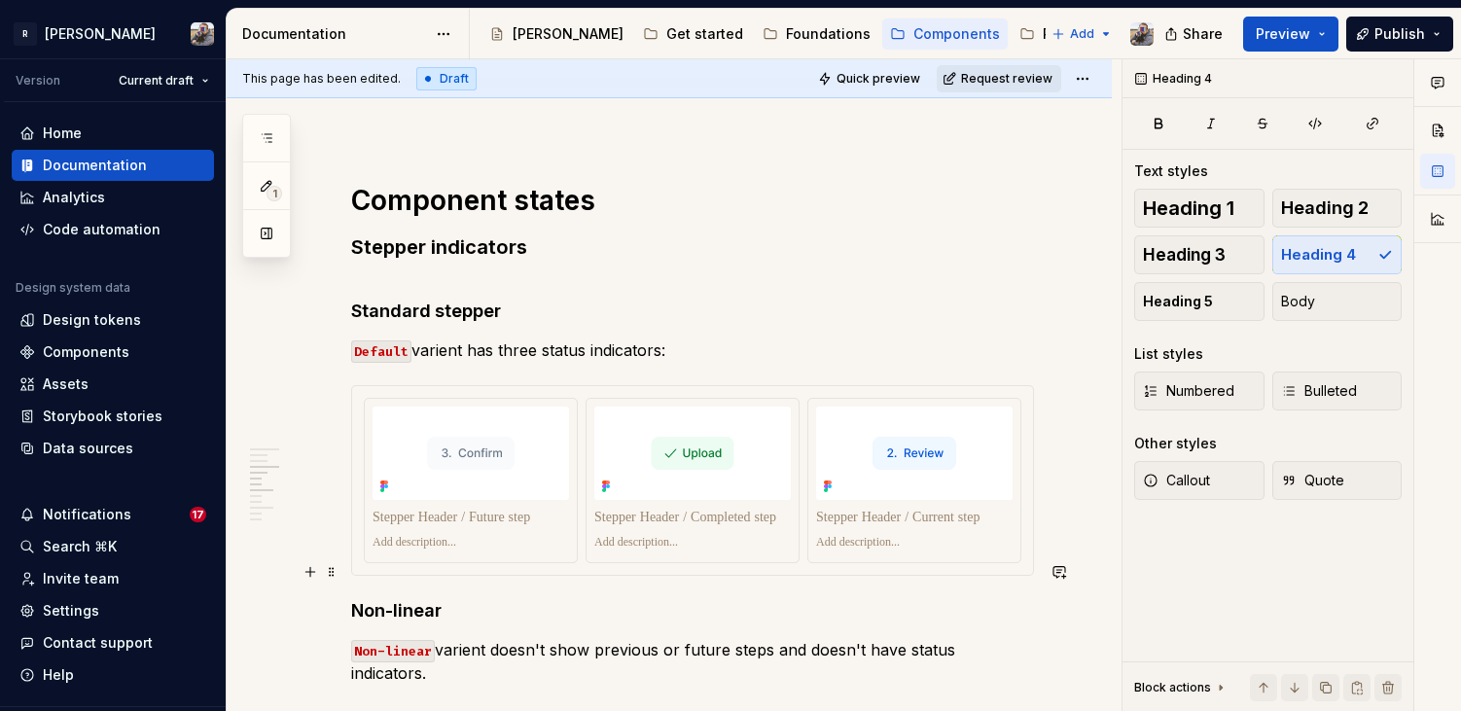
click at [457, 599] on h4 "Non-linear" at bounding box center [692, 610] width 683 height 23
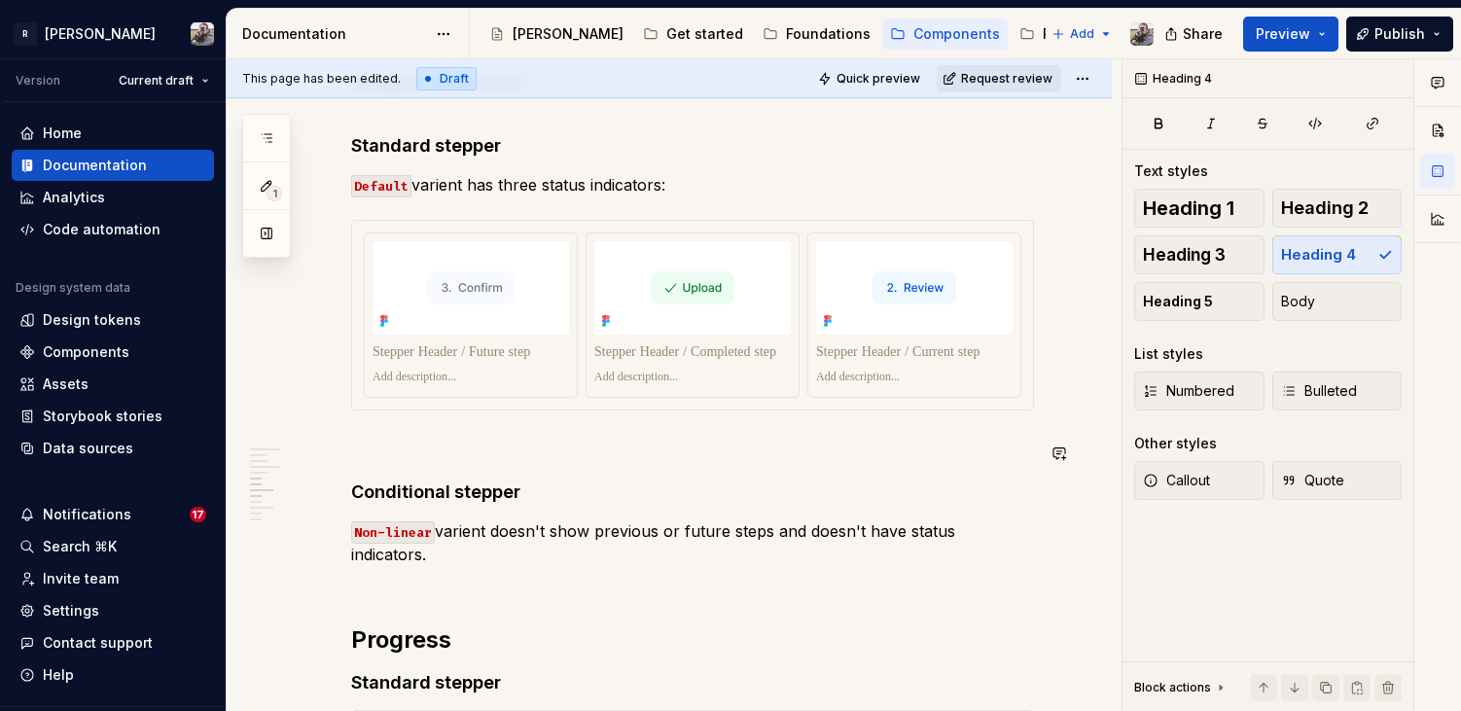
scroll to position [3172, 0]
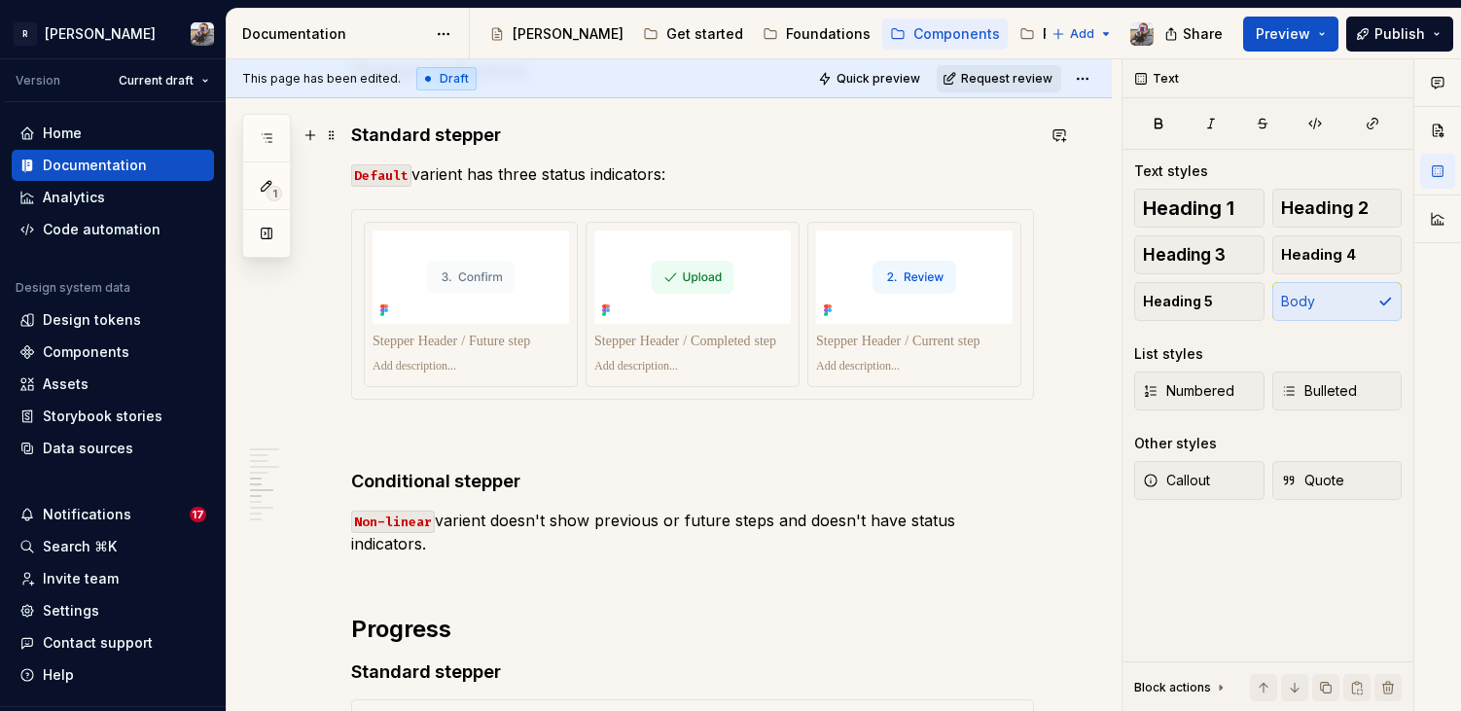
click at [665, 162] on p "Default varient has three status indicators:" at bounding box center [692, 173] width 683 height 23
click at [1029, 509] on p "Non-linear varient doesn't show previous or future steps and doesn't have statu…" at bounding box center [692, 544] width 683 height 70
click at [1228, 497] on button "Callout" at bounding box center [1199, 480] width 130 height 39
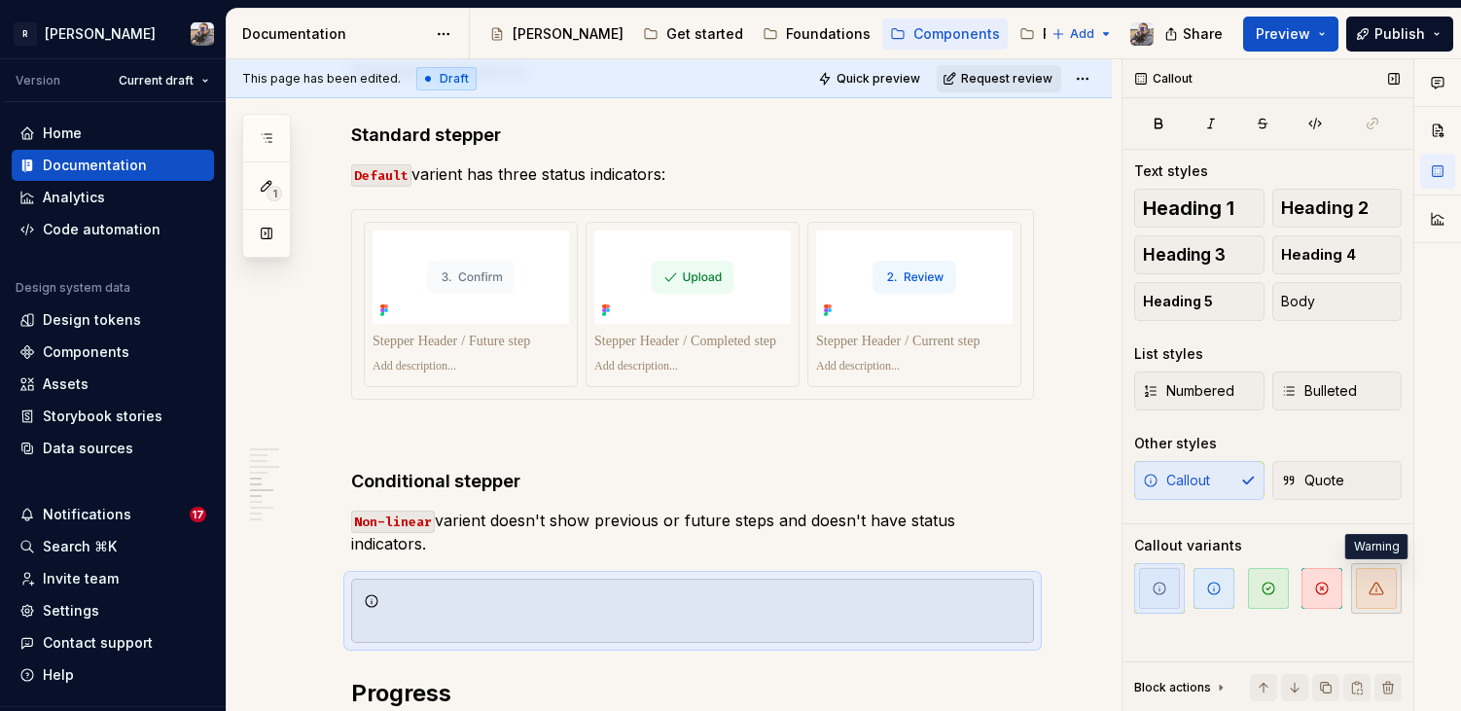
click at [1364, 592] on span "button" at bounding box center [1376, 588] width 41 height 41
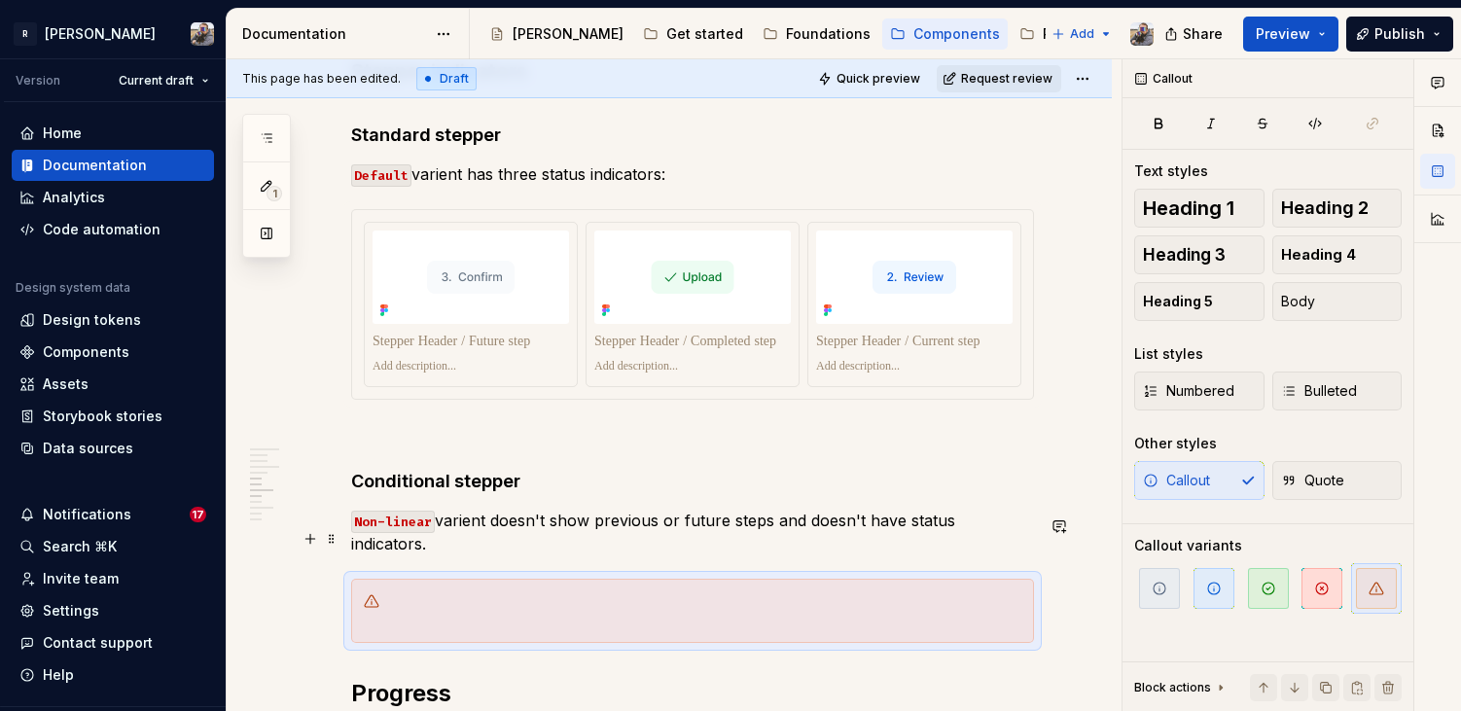
click at [599, 579] on div at bounding box center [692, 611] width 683 height 64
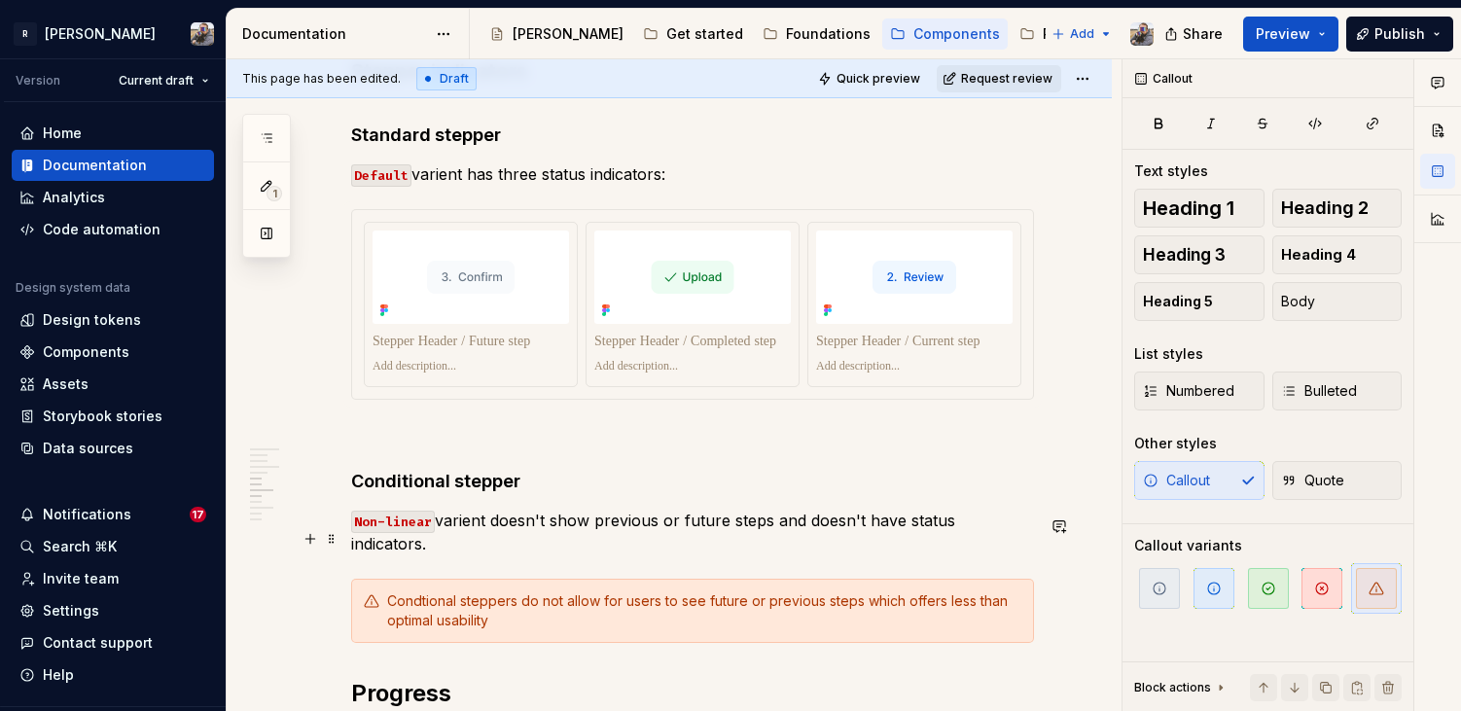
click at [402, 592] on div "Condtional steppers do not allow for users to see future or previous steps whic…" at bounding box center [704, 611] width 634 height 39
click at [1408, 34] on span "Publish" at bounding box center [1400, 33] width 51 height 19
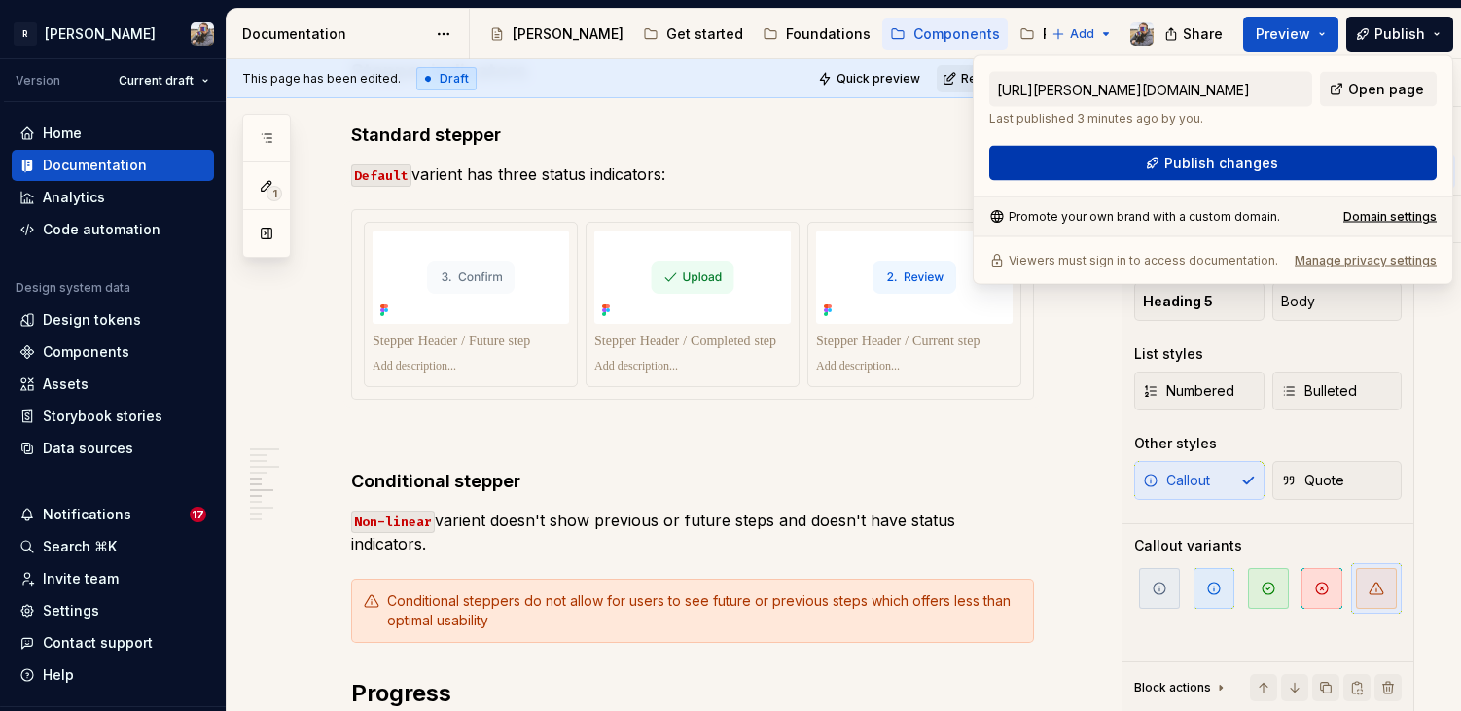
click at [1320, 162] on button "Publish changes" at bounding box center [1213, 163] width 448 height 35
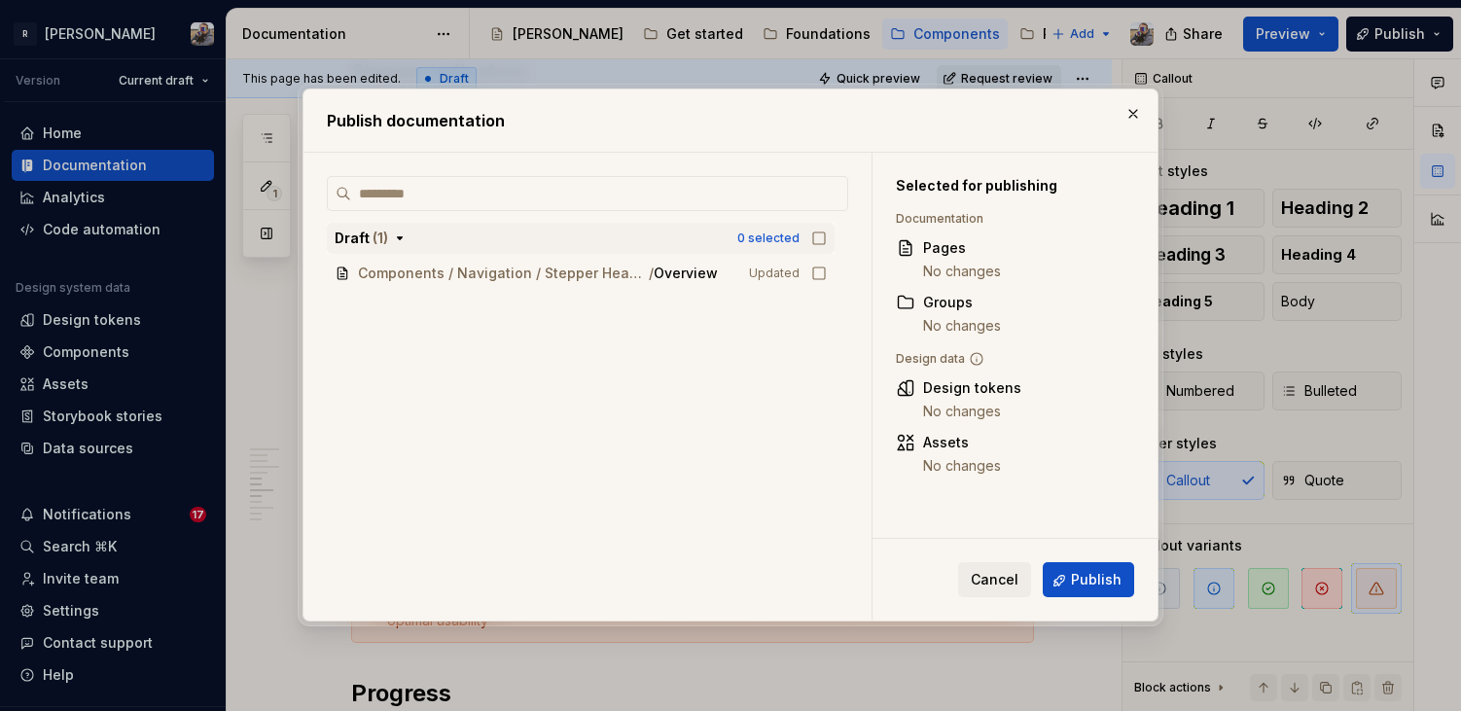
click at [823, 233] on icon "button" at bounding box center [819, 239] width 12 height 12
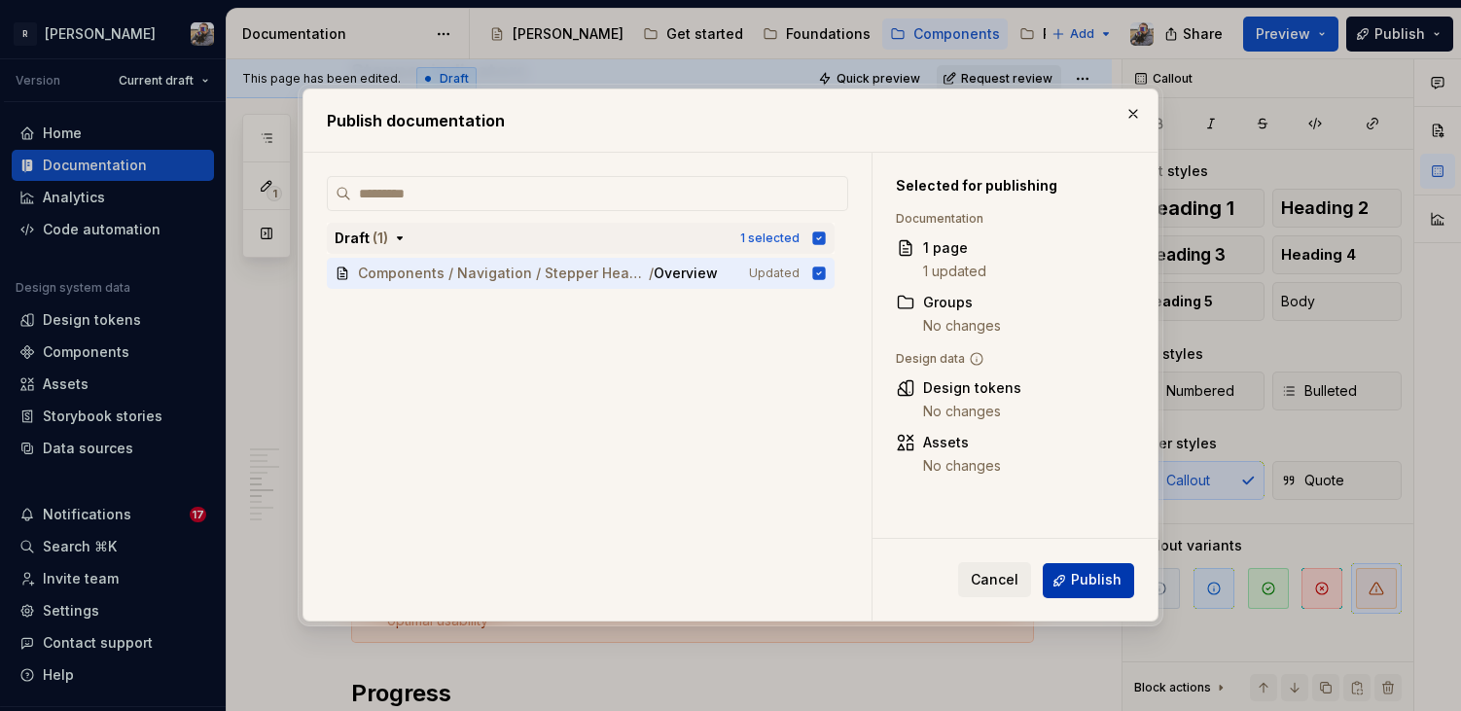
click at [1085, 589] on span "Publish" at bounding box center [1096, 580] width 51 height 19
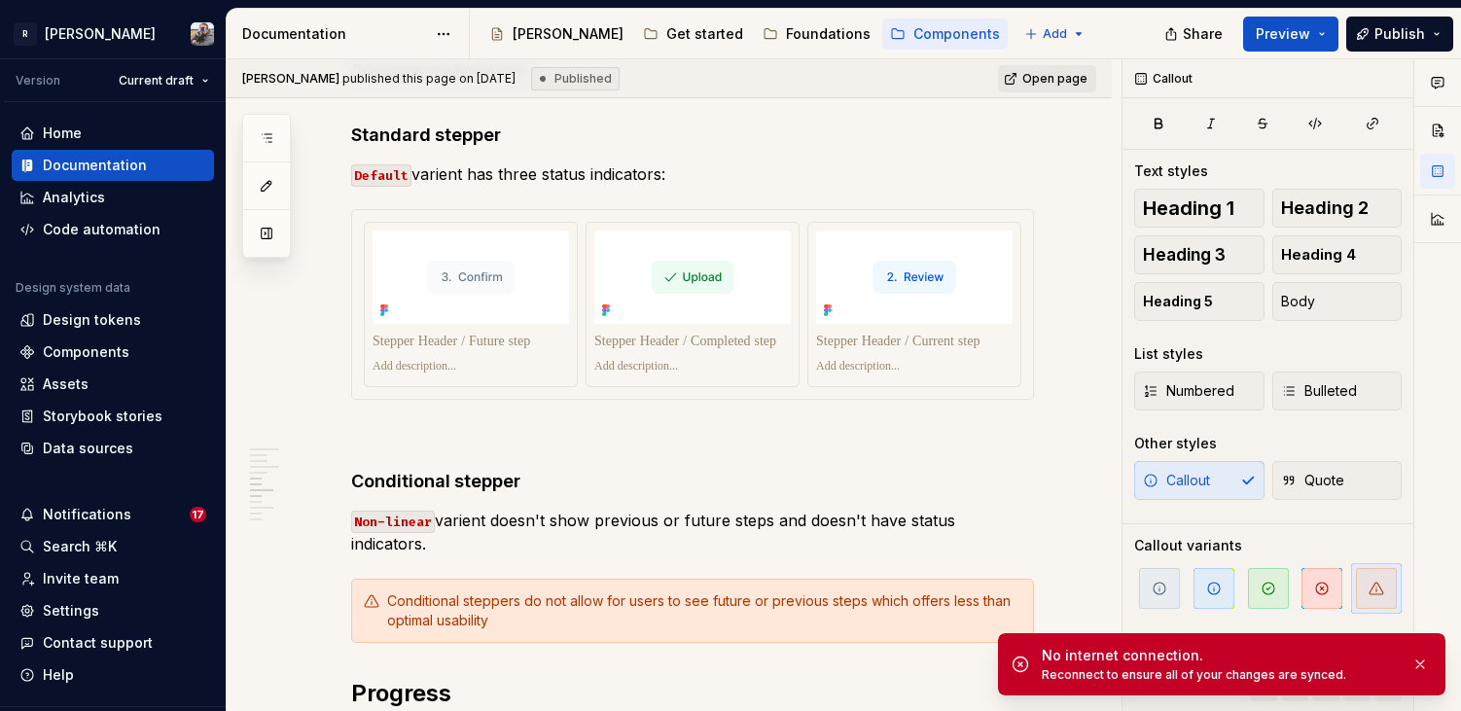
type textarea "*"
